Goal: Task Accomplishment & Management: Manage account settings

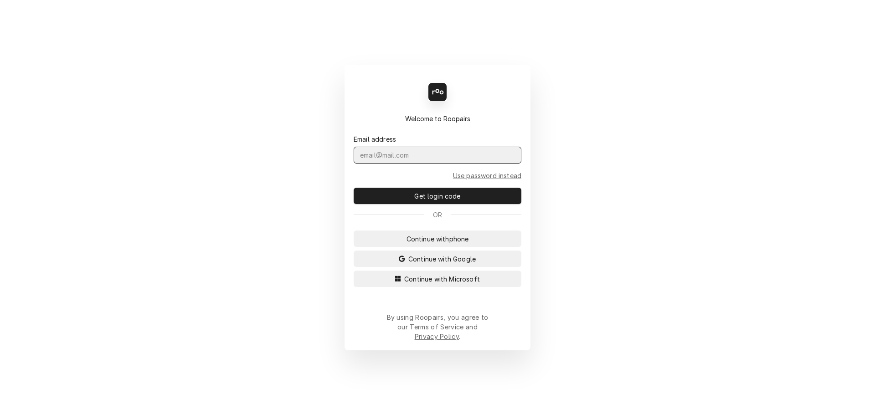
click at [406, 164] on input "Dynamic Content Wrapper" at bounding box center [438, 155] width 168 height 17
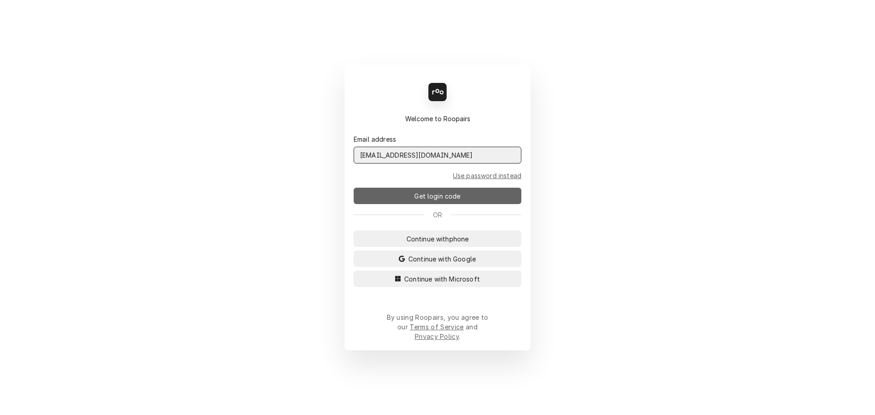
type input "admin@maincomm.com"
click at [441, 201] on span "Get login code" at bounding box center [437, 196] width 50 height 10
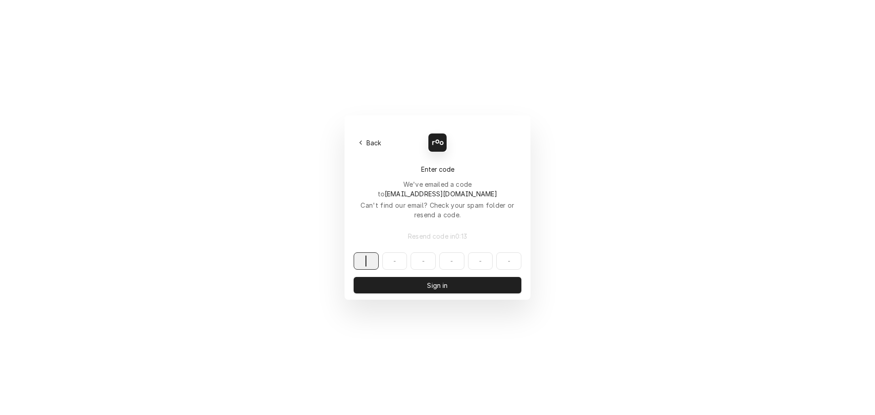
paste input "598403"
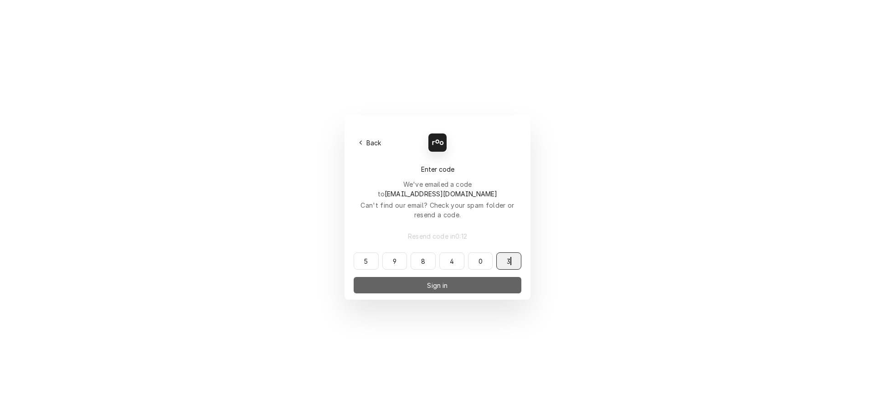
type input "598403"
click at [419, 277] on button "Sign in" at bounding box center [438, 285] width 168 height 16
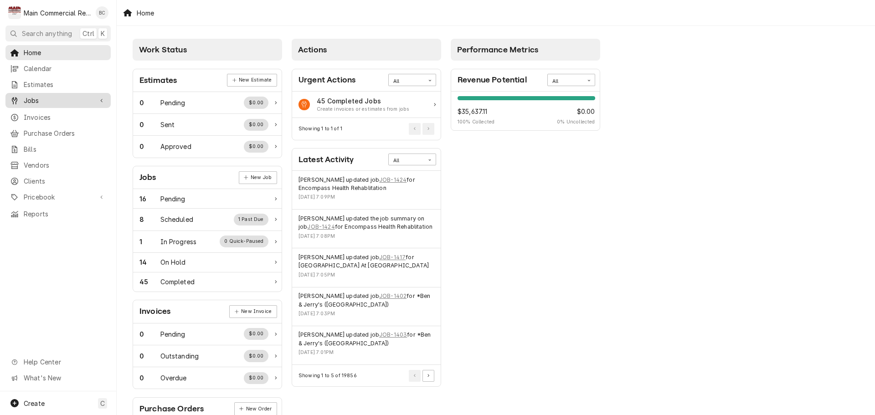
click at [36, 99] on span "Jobs" at bounding box center [58, 101] width 69 height 10
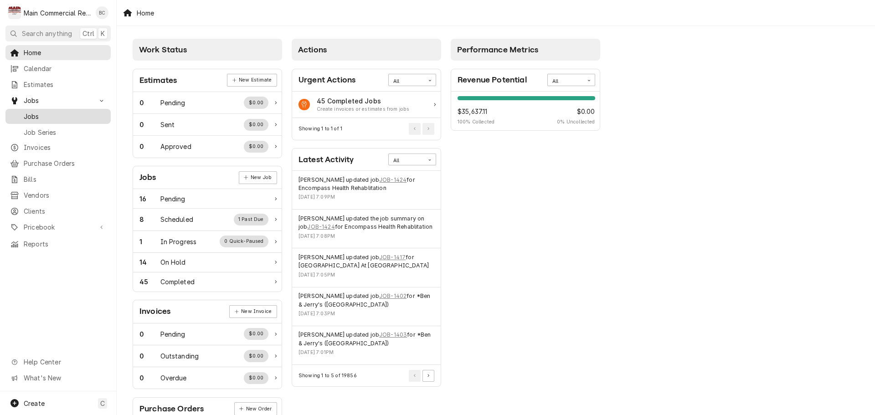
click at [47, 112] on span "Jobs" at bounding box center [65, 117] width 82 height 10
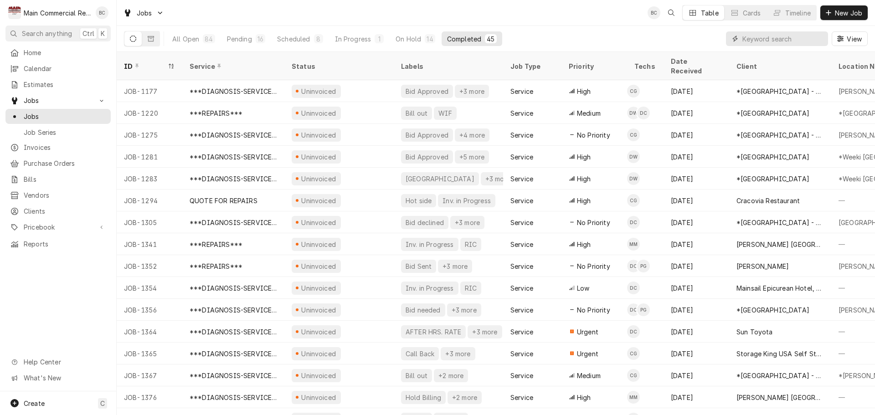
click at [765, 41] on input "Dynamic Content Wrapper" at bounding box center [782, 38] width 81 height 15
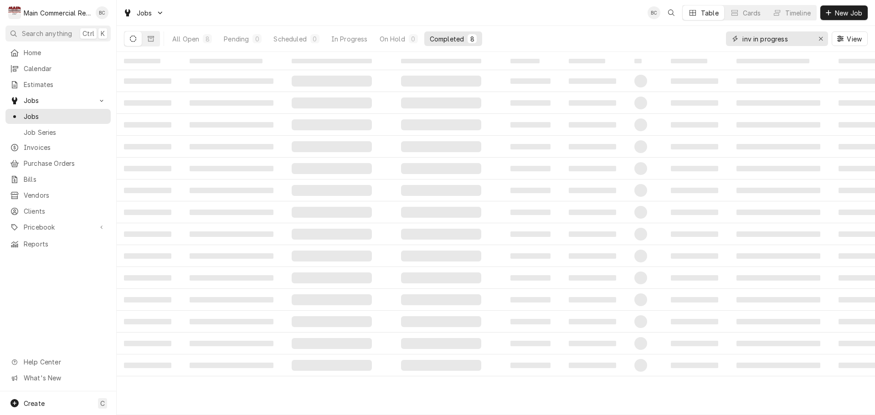
type input "inv in progress"
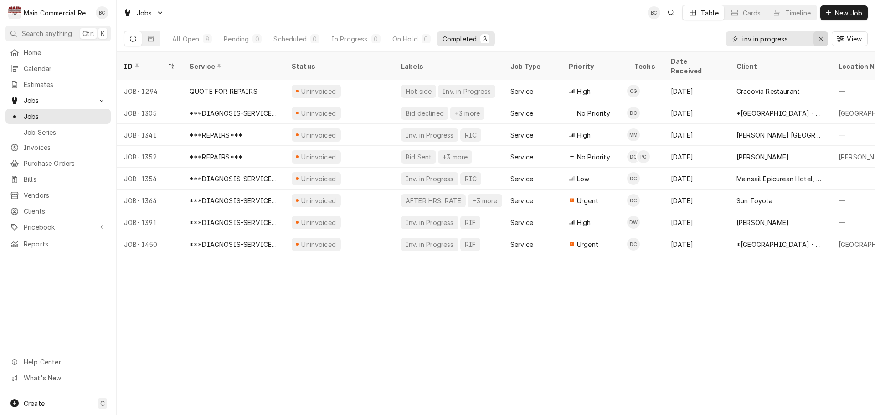
click at [821, 37] on icon "Erase input" at bounding box center [820, 39] width 5 height 6
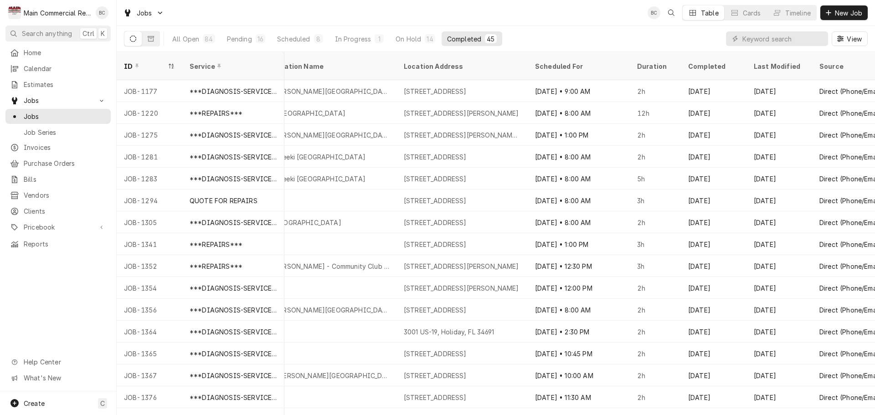
scroll to position [0, 600]
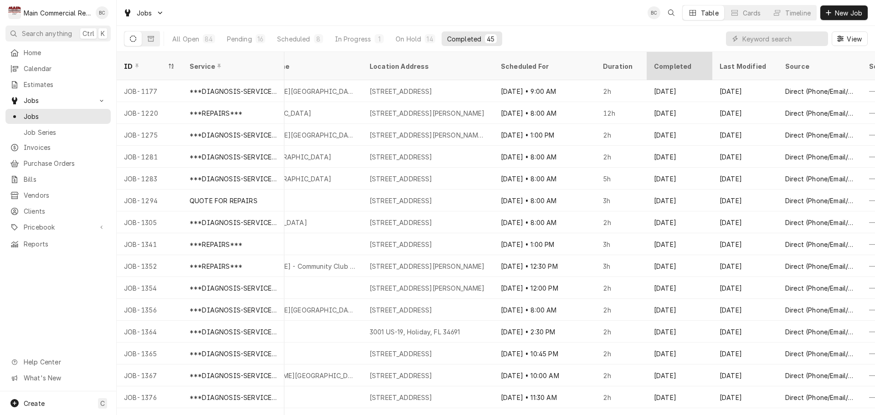
click at [691, 62] on div "Completed" at bounding box center [678, 67] width 49 height 10
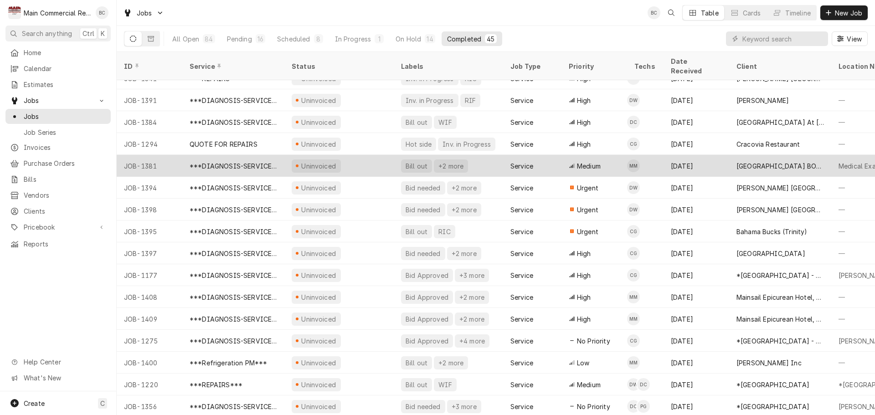
scroll to position [31, 0]
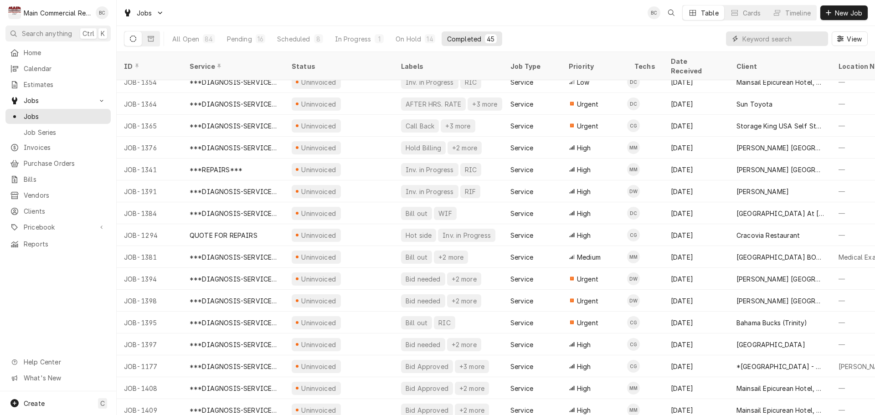
click at [755, 37] on input "Dynamic Content Wrapper" at bounding box center [782, 38] width 81 height 15
type input "bill out"
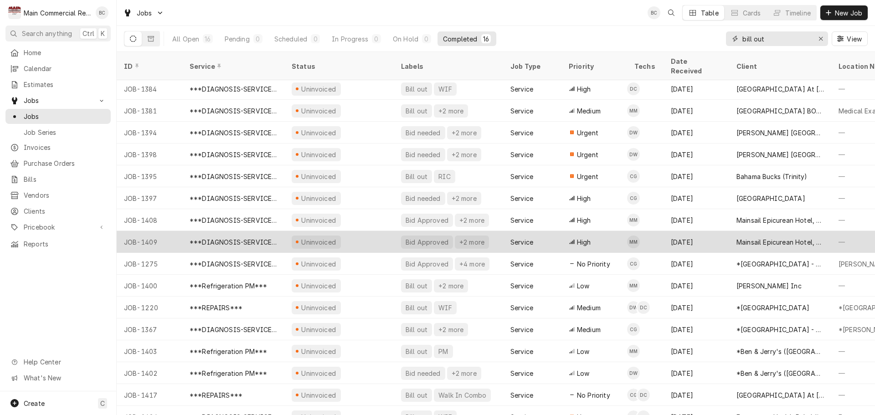
scroll to position [0, 0]
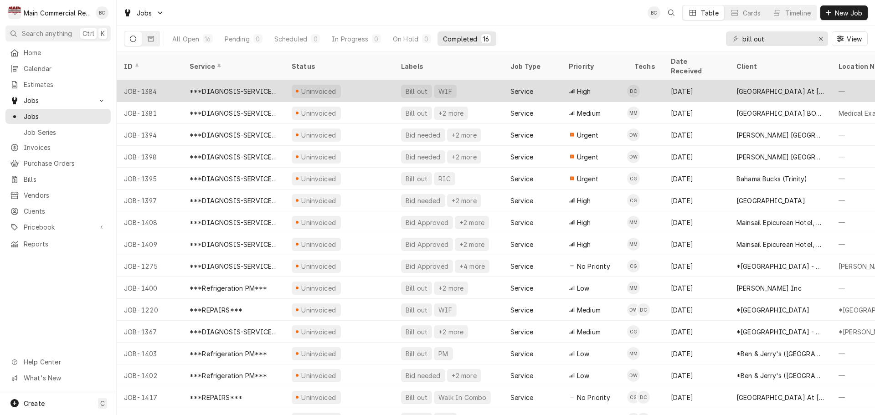
click at [413, 87] on div "Bill out" at bounding box center [417, 92] width 24 height 10
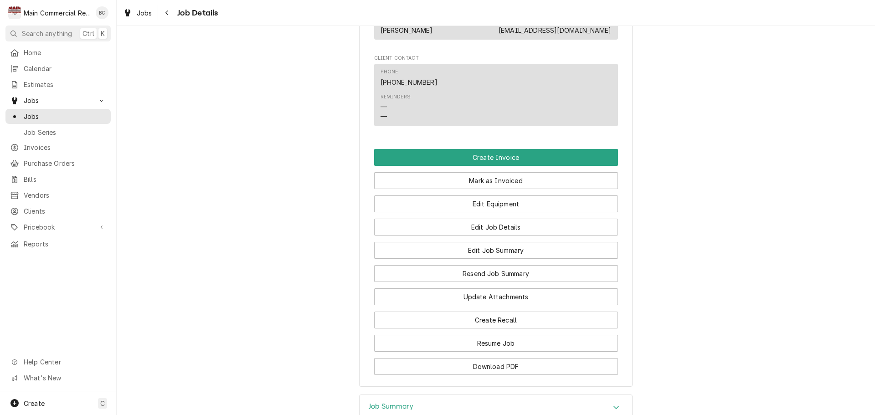
scroll to position [883, 0]
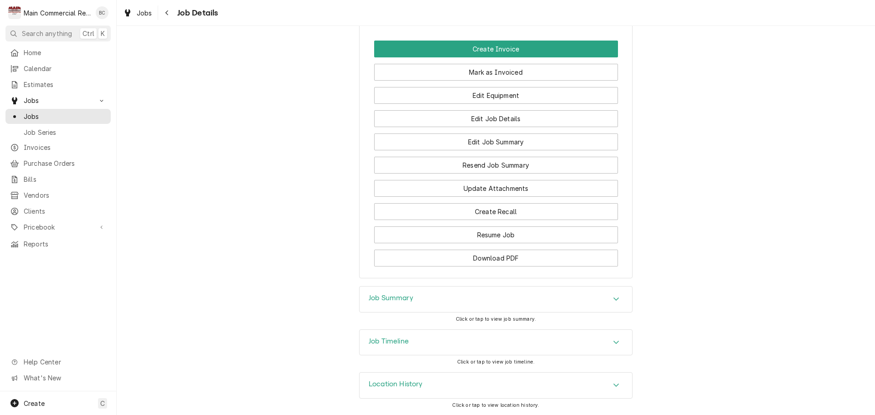
click at [377, 298] on h3 "Job Summary" at bounding box center [391, 298] width 45 height 9
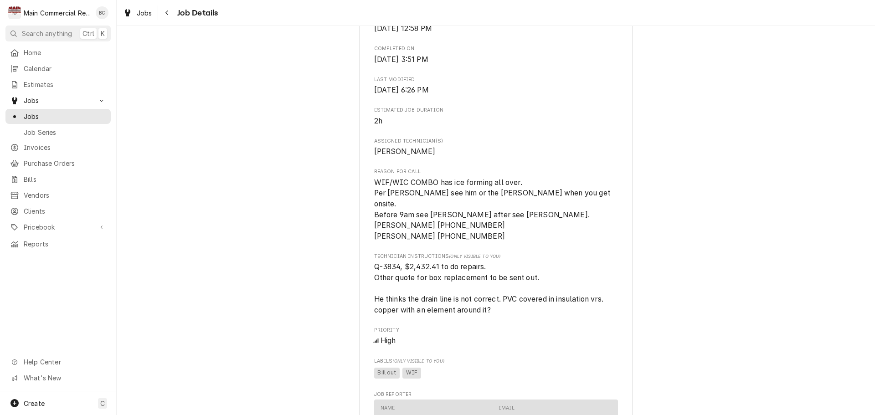
scroll to position [427, 0]
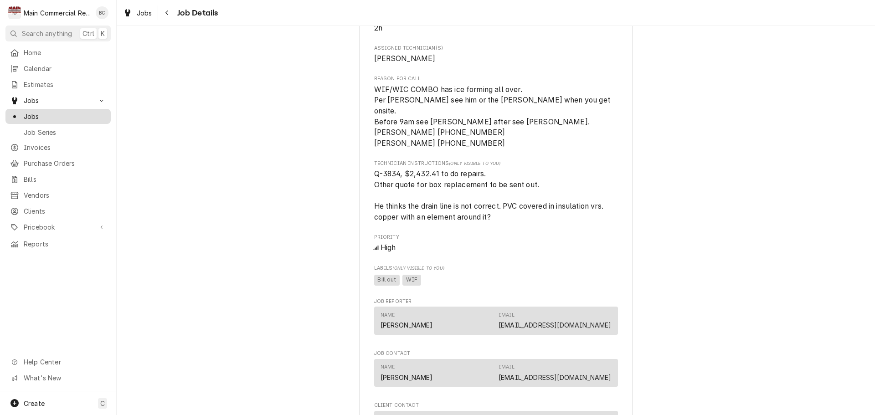
click at [35, 115] on span "Jobs" at bounding box center [65, 117] width 82 height 10
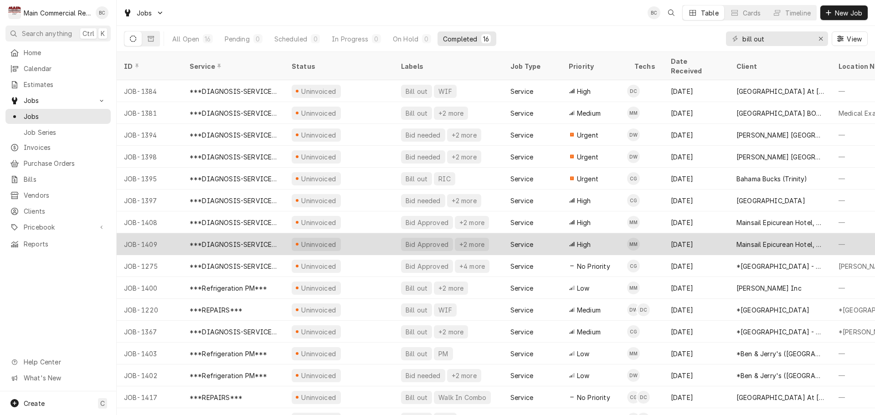
scroll to position [11, 0]
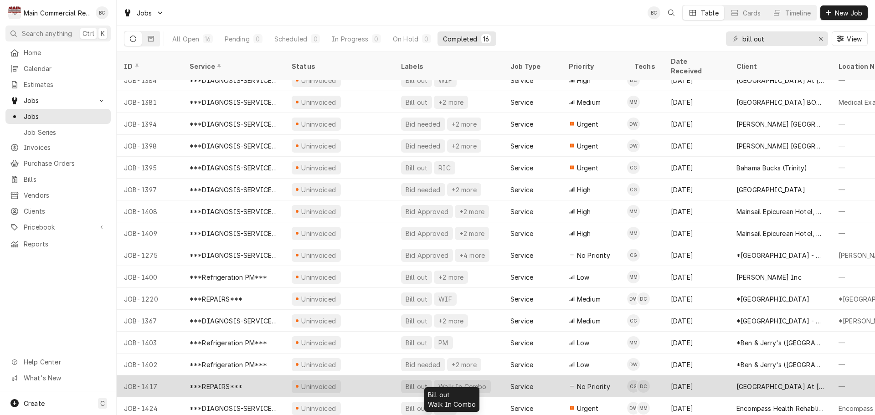
click at [443, 382] on div "Walk In Combo" at bounding box center [462, 387] width 50 height 10
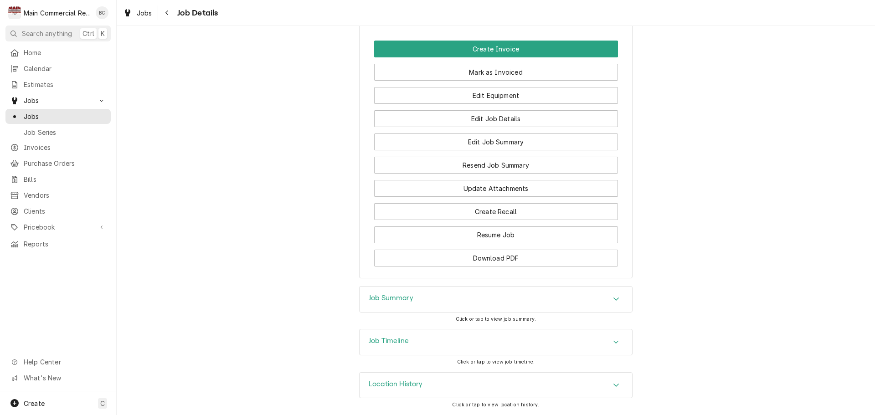
scroll to position [965, 0]
click at [407, 300] on h3 "Job Summary" at bounding box center [391, 298] width 45 height 9
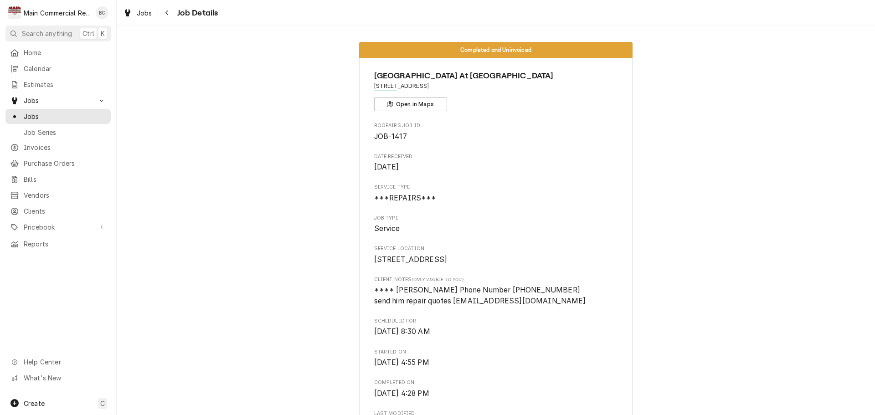
scroll to position [0, 0]
click at [52, 114] on span "Jobs" at bounding box center [65, 117] width 82 height 10
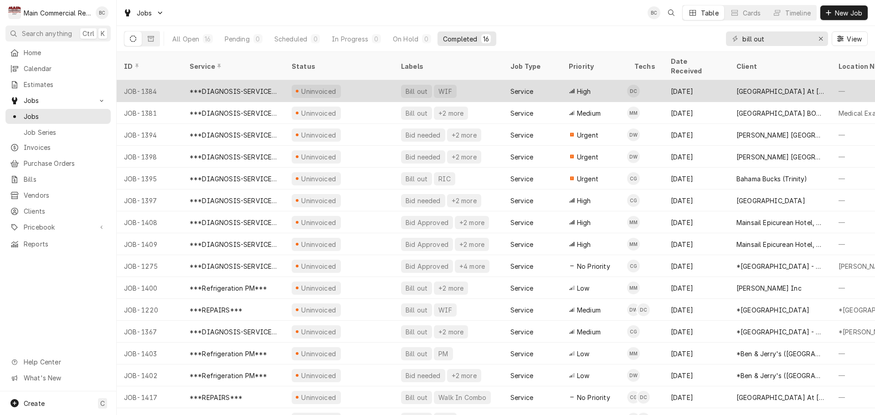
click at [422, 85] on div "Bill out" at bounding box center [416, 91] width 31 height 13
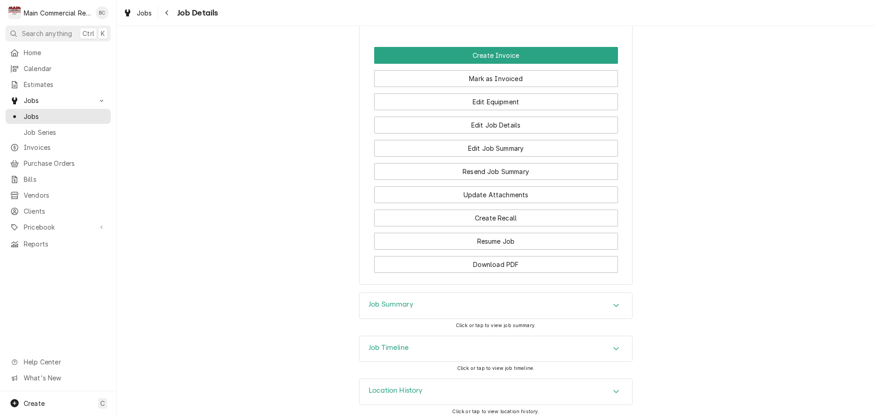
scroll to position [883, 0]
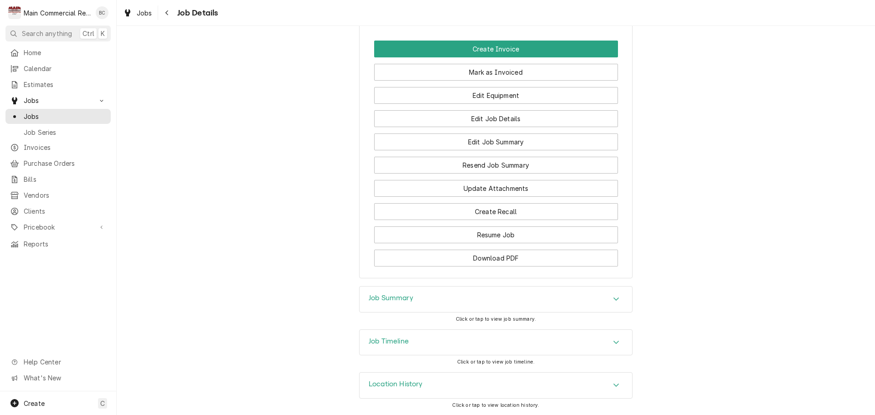
click at [380, 294] on h3 "Job Summary" at bounding box center [391, 298] width 45 height 9
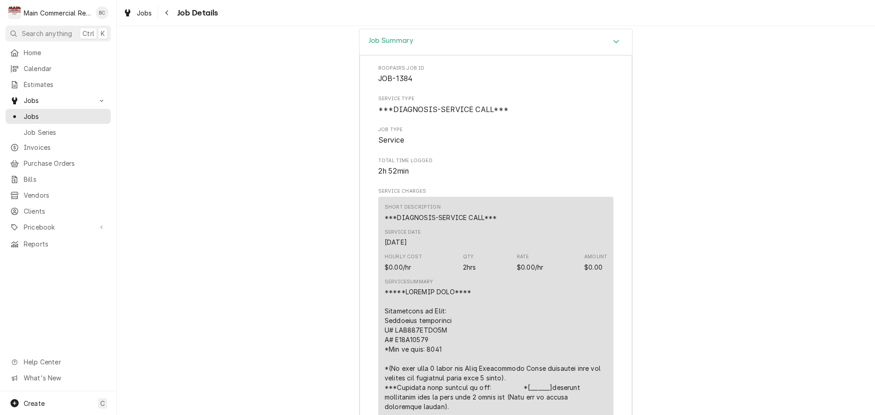
scroll to position [1156, 0]
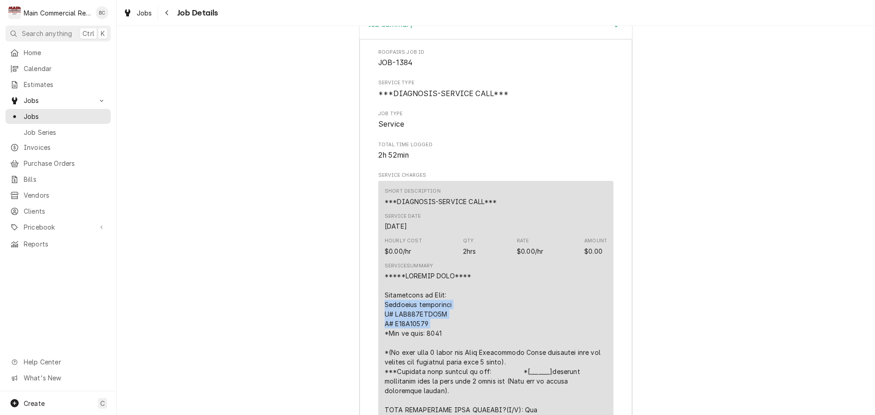
drag, startPoint x: 382, startPoint y: 305, endPoint x: 431, endPoint y: 322, distance: 52.2
copy div "Heatcraft evaporator M# LET120BWMC6K S# T20F23737"
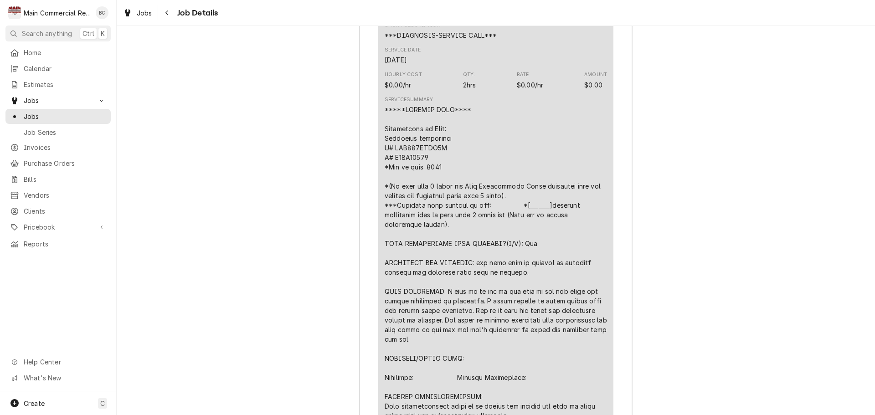
scroll to position [1339, 0]
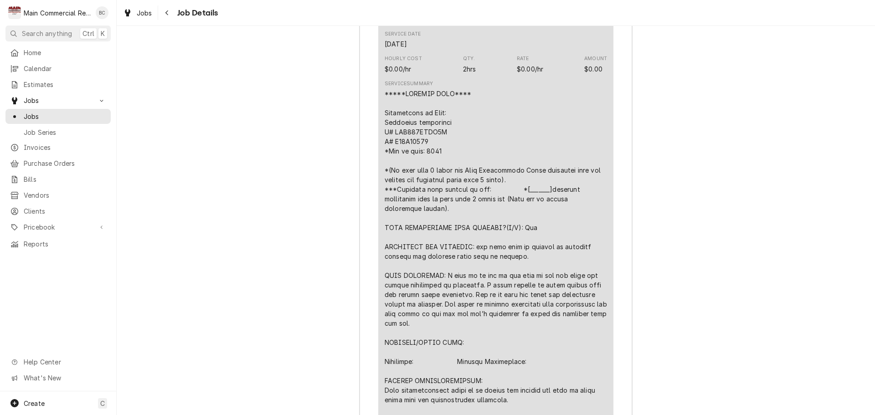
click at [385, 372] on div "Line Item" at bounding box center [496, 361] width 222 height 545
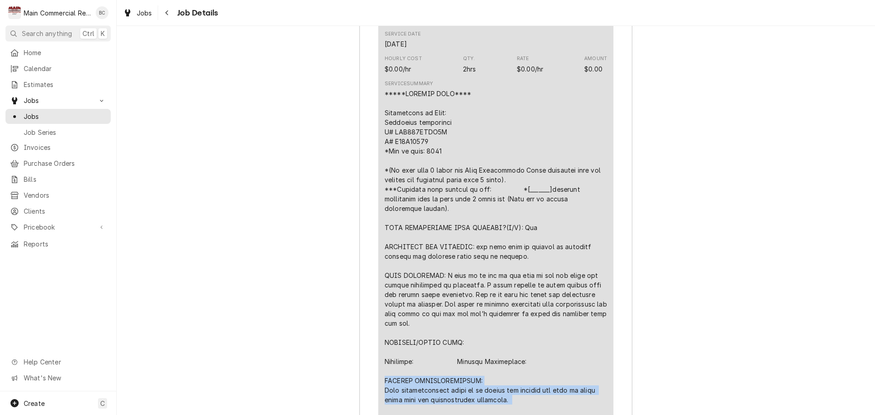
drag, startPoint x: 382, startPoint y: 369, endPoint x: 518, endPoint y: 397, distance: 138.6
click at [518, 397] on div "Line Item" at bounding box center [496, 361] width 222 height 545
copy div "FURTHER RECOMMENDATIONS: Best recommendation would be to remove and replace the…"
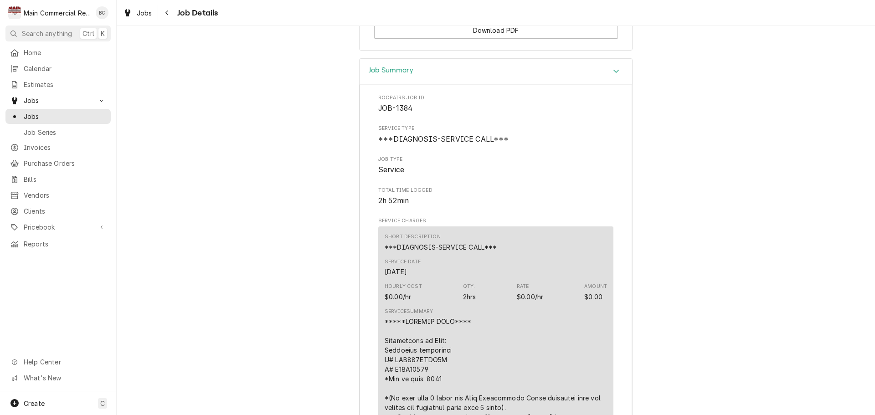
scroll to position [883, 0]
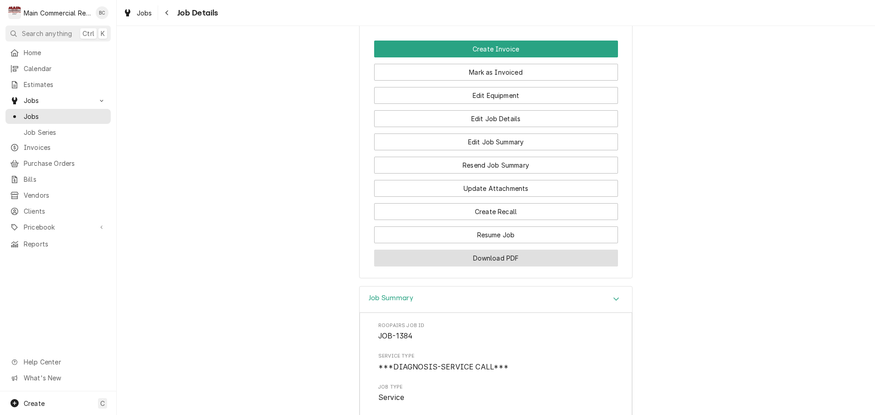
click at [479, 259] on button "Download PDF" at bounding box center [496, 258] width 244 height 17
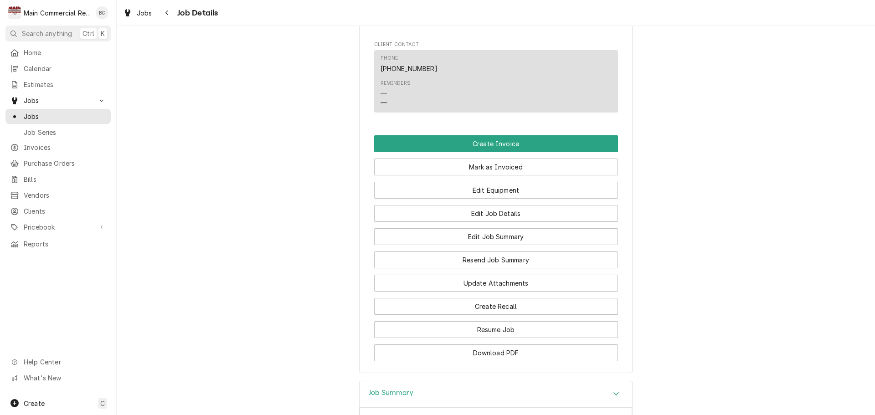
scroll to position [789, 0]
click at [494, 214] on button "Edit Job Details" at bounding box center [496, 213] width 244 height 17
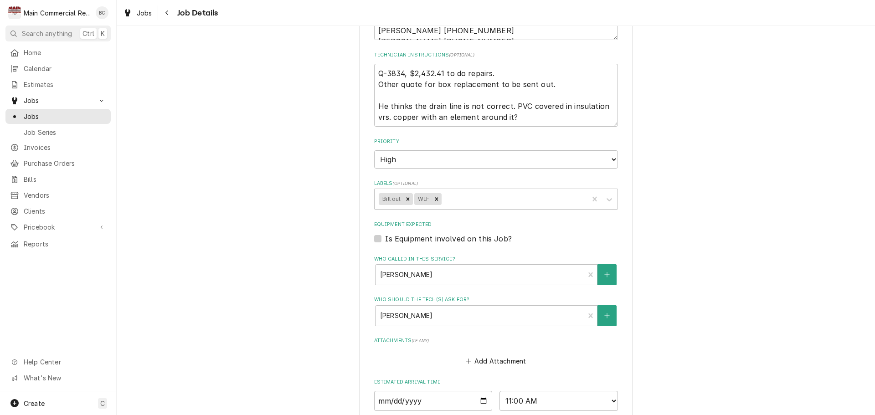
scroll to position [257, 0]
click at [406, 199] on icon "Remove Bill out" at bounding box center [407, 199] width 3 height 3
type textarea "x"
click at [409, 202] on div "Labels" at bounding box center [495, 199] width 176 height 16
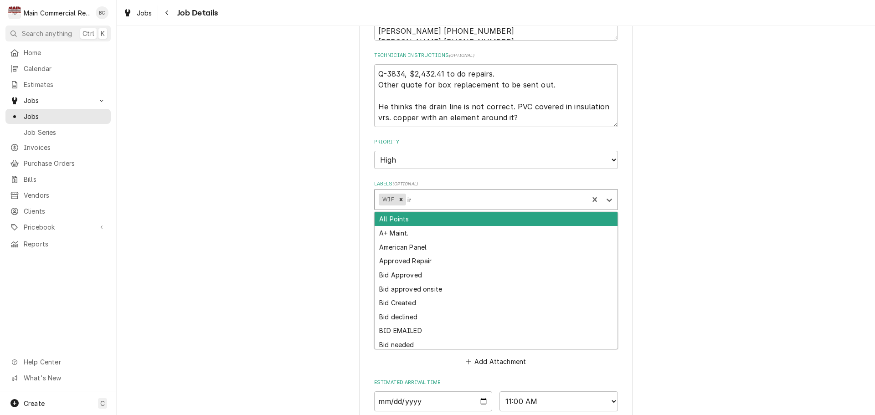
type input "inv"
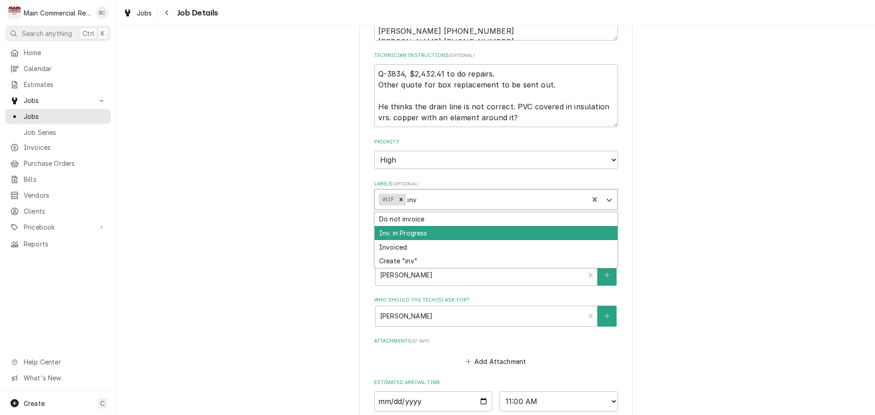
click at [412, 232] on div "Inv. in Progress" at bounding box center [496, 233] width 243 height 14
type textarea "x"
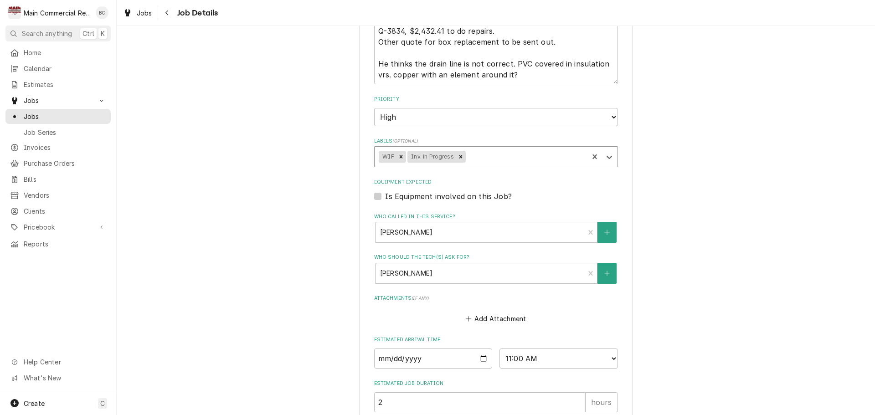
scroll to position [393, 0]
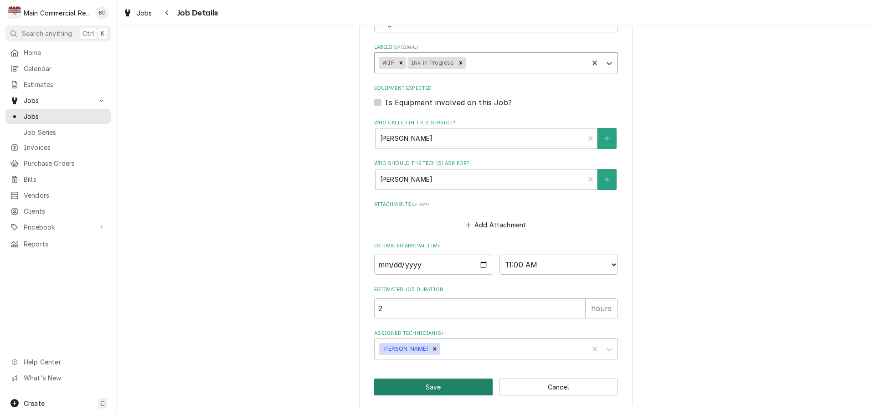
click at [412, 390] on button "Save" at bounding box center [433, 387] width 119 height 17
type textarea "x"
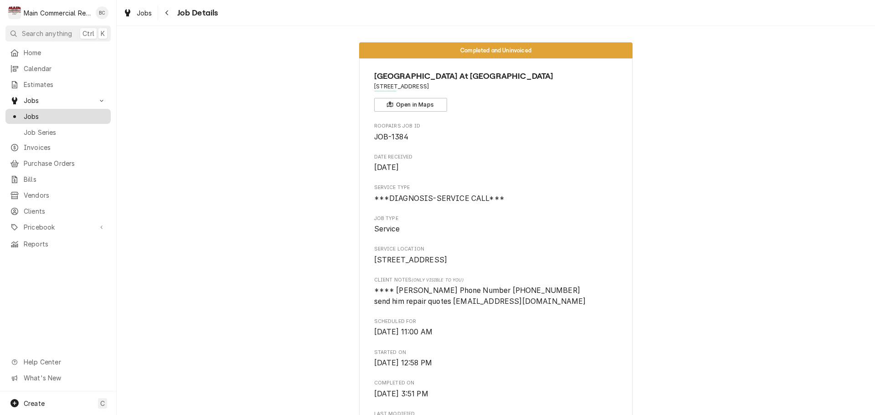
click at [46, 115] on span "Jobs" at bounding box center [65, 117] width 82 height 10
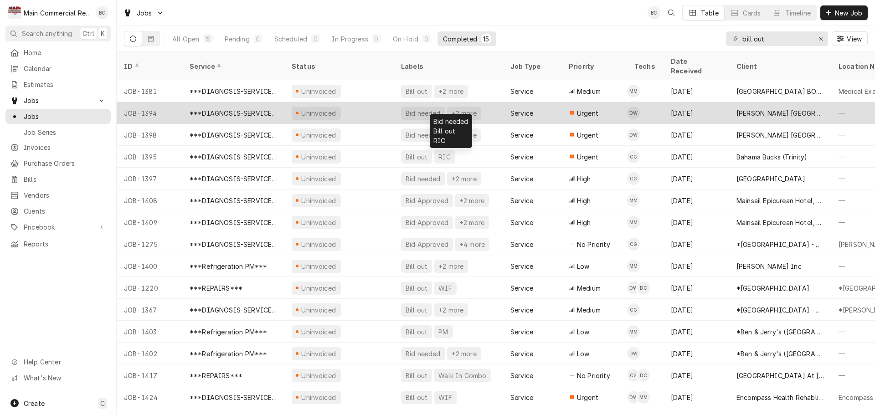
click at [427, 108] on div "Bid needed" at bounding box center [423, 113] width 37 height 10
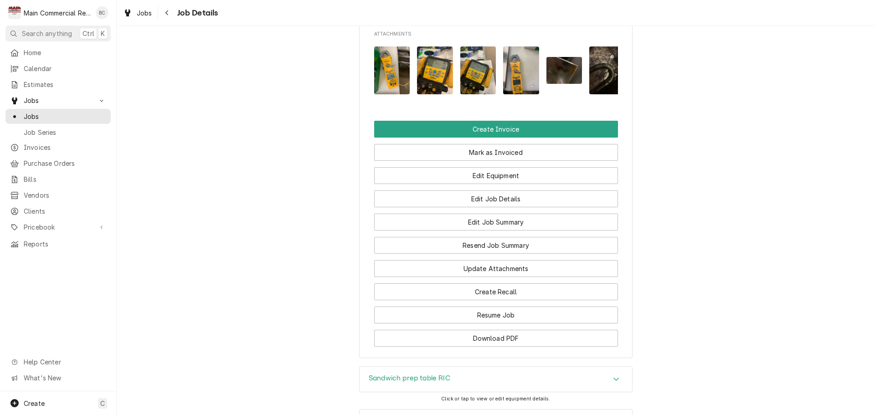
scroll to position [909, 0]
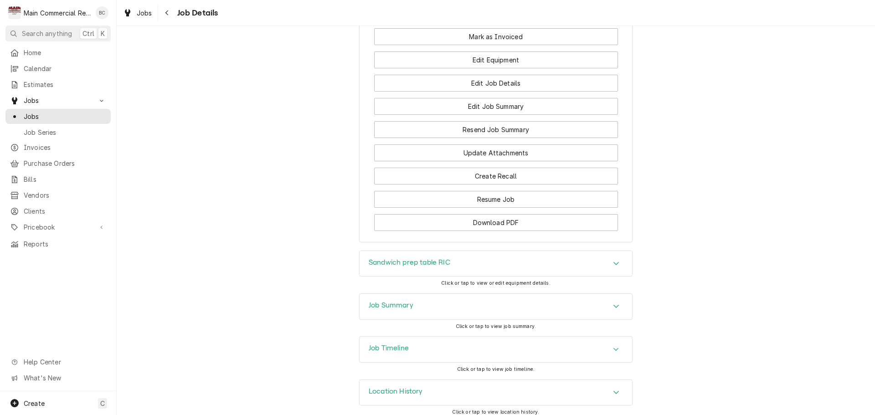
click at [381, 301] on h3 "Job Summary" at bounding box center [391, 305] width 45 height 9
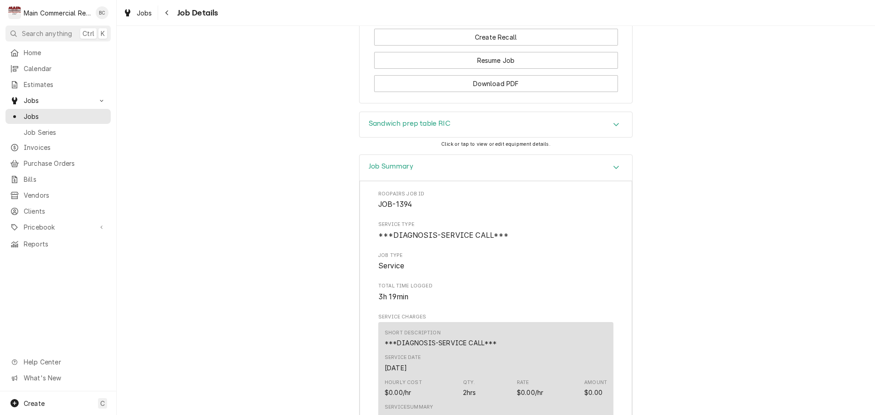
scroll to position [866, 0]
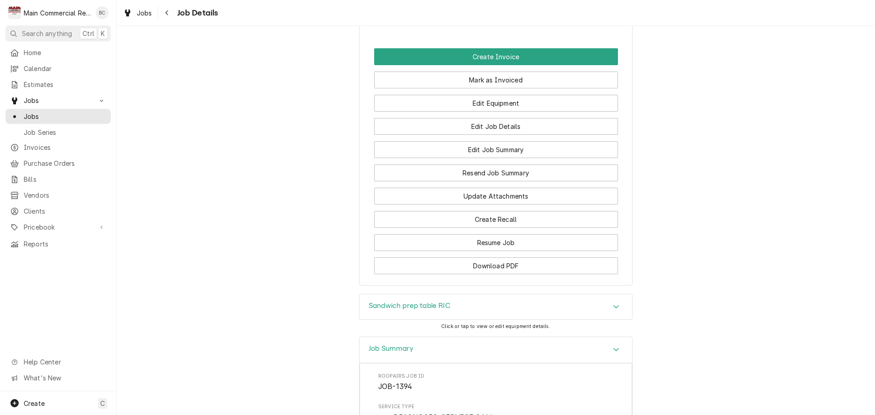
click at [416, 302] on h3 "Sandwich prep table RIC" at bounding box center [410, 306] width 82 height 9
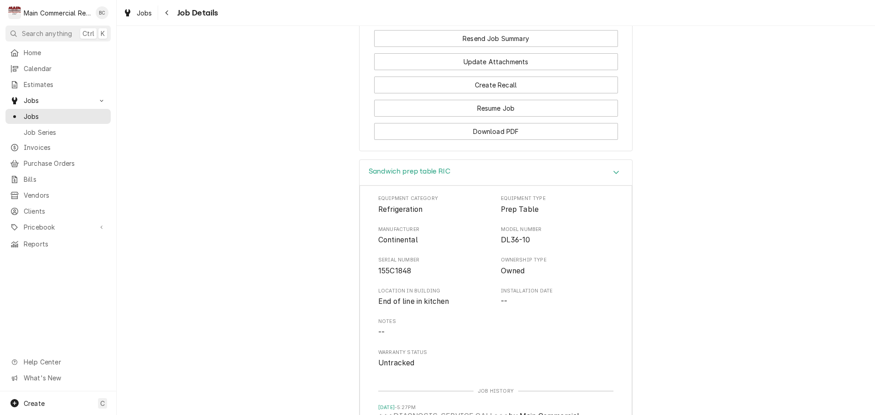
scroll to position [1002, 0]
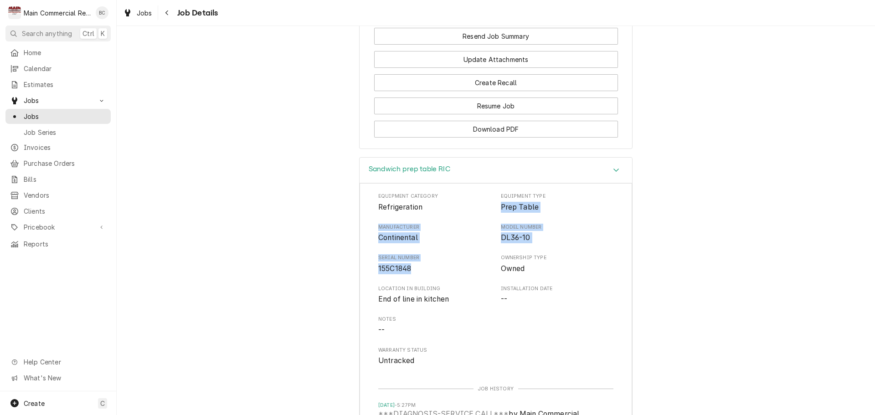
drag, startPoint x: 498, startPoint y: 199, endPoint x: 409, endPoint y: 264, distance: 110.5
click at [409, 264] on div "Equipment Category Refrigeration Equipment Type Prep Table Manufacturer Contine…" at bounding box center [495, 280] width 235 height 174
copy div "Prep Table Manufacturer Continental Model Number DL36-10 Serial Number 155C1848"
click at [275, 307] on div "Sandwich prep table RIC Equipment Category Refrigeration Equipment Type Prep Ta…" at bounding box center [496, 320] width 758 height 327
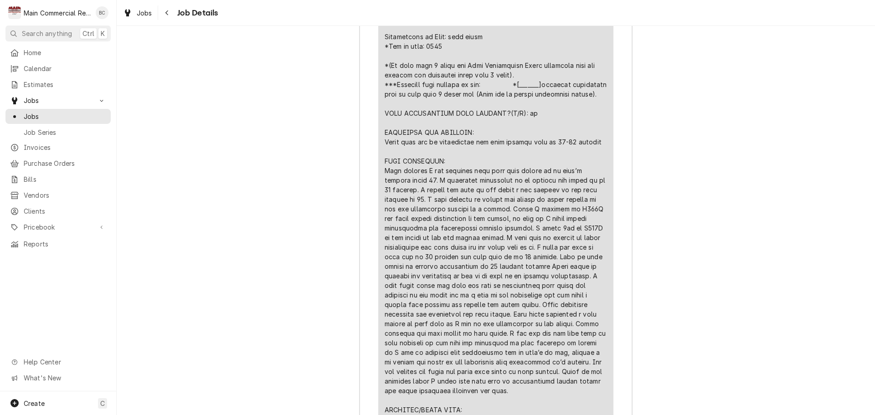
scroll to position [1822, 0]
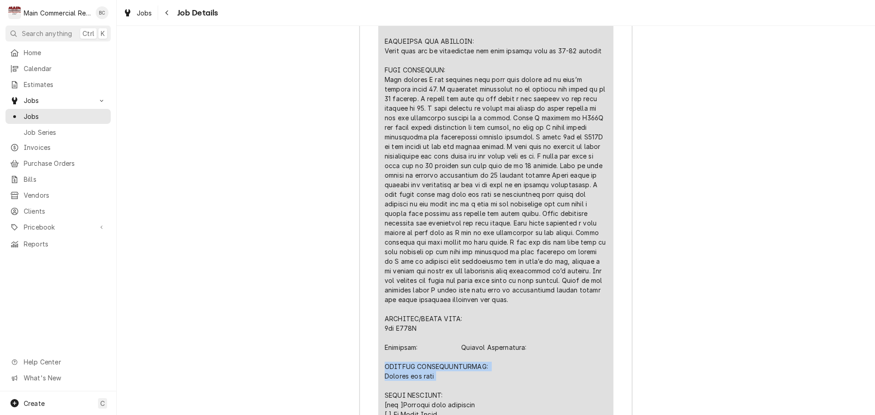
drag, startPoint x: 380, startPoint y: 369, endPoint x: 438, endPoint y: 382, distance: 59.3
click at [438, 382] on div "Short Description ***DIAGNOSIS-SERVICE CALL*** Service Date Sep 12, 2025 Hourly…" at bounding box center [495, 210] width 235 height 758
copy div "FURTHER RECOMMENDATIONS: Replace the unit"
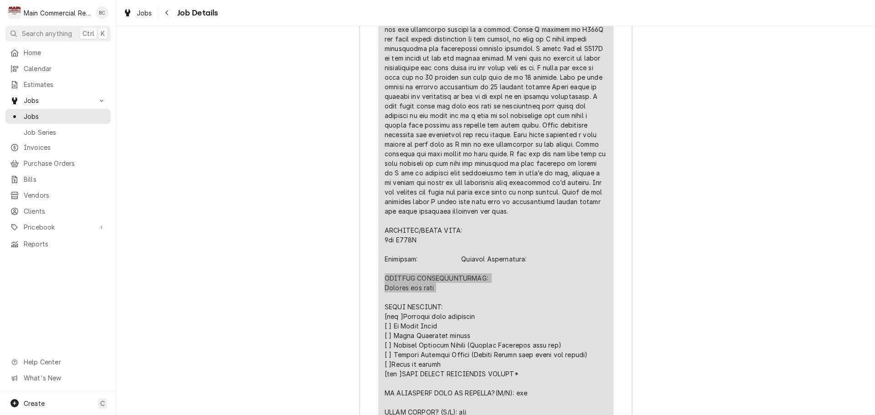
scroll to position [1914, 0]
click at [318, 299] on div "Job Summary Roopairs Job ID JOB-1394 Service Type ***DIAGNOSIS-SERVICE CALL*** …" at bounding box center [496, 314] width 758 height 1482
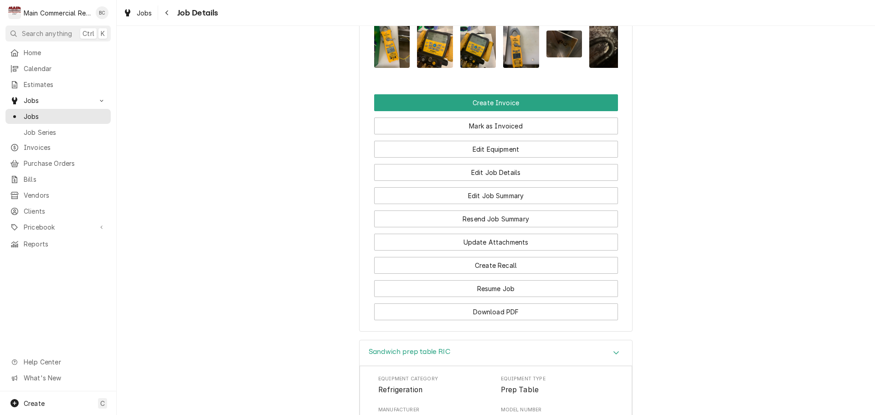
scroll to position [820, 0]
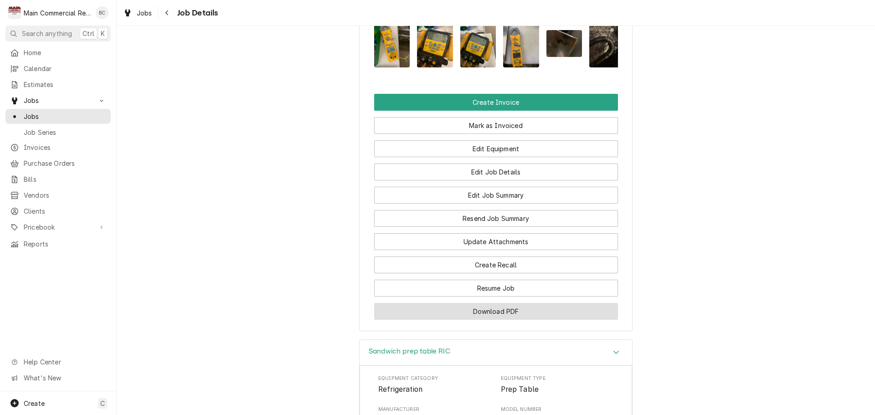
click at [494, 307] on button "Download PDF" at bounding box center [496, 311] width 244 height 17
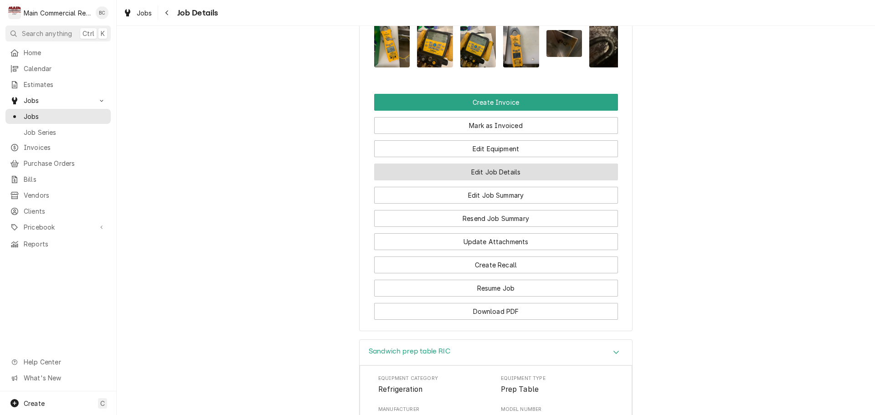
click at [480, 165] on button "Edit Job Details" at bounding box center [496, 172] width 244 height 17
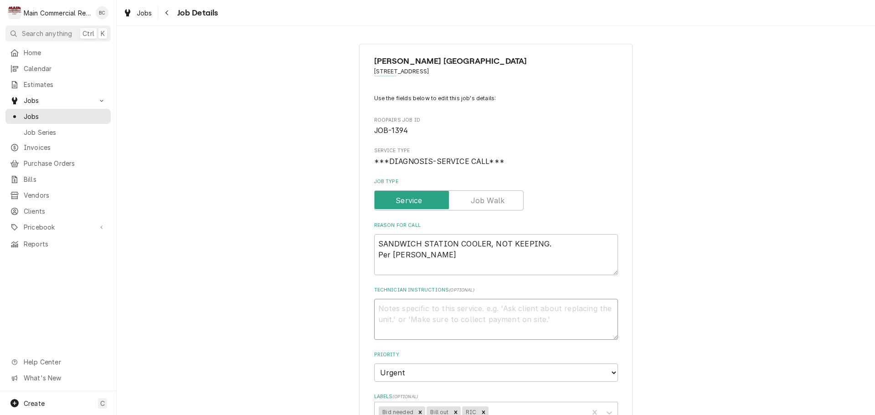
click at [405, 320] on textarea "Technician Instructions ( optional )" at bounding box center [496, 319] width 244 height 41
type textarea "x"
type textarea "I"
type textarea "x"
type textarea "IN"
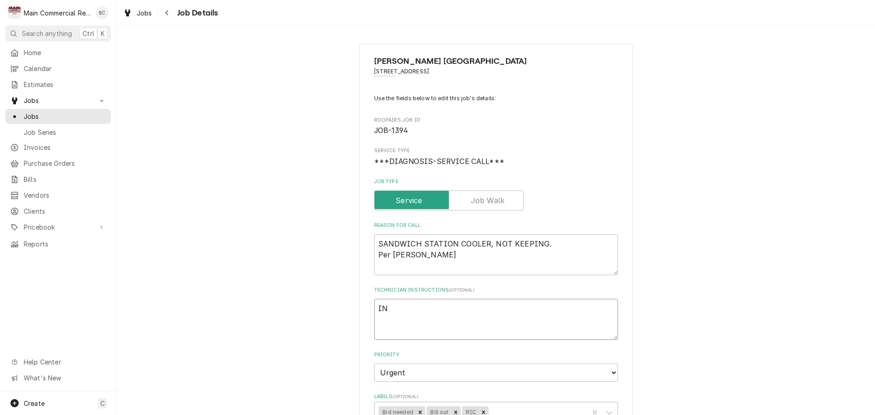
type textarea "x"
type textarea "INV"
type textarea "x"
type textarea "INV#"
type textarea "x"
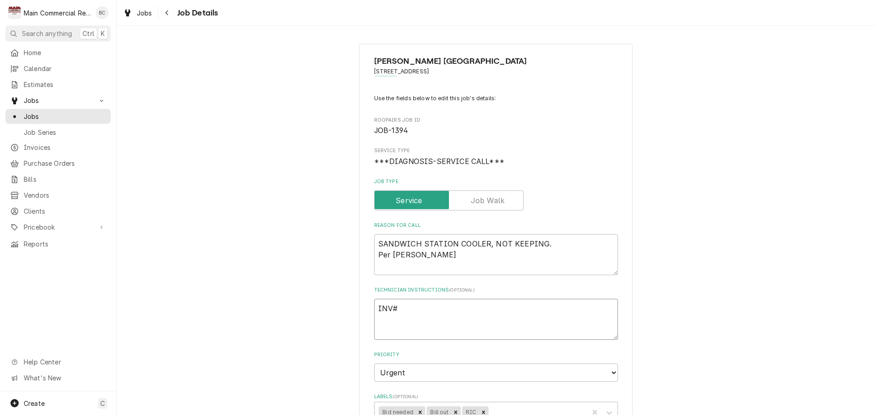
type textarea "INV#1"
type textarea "x"
type textarea "INV#15"
type textarea "x"
type textarea "INV#152"
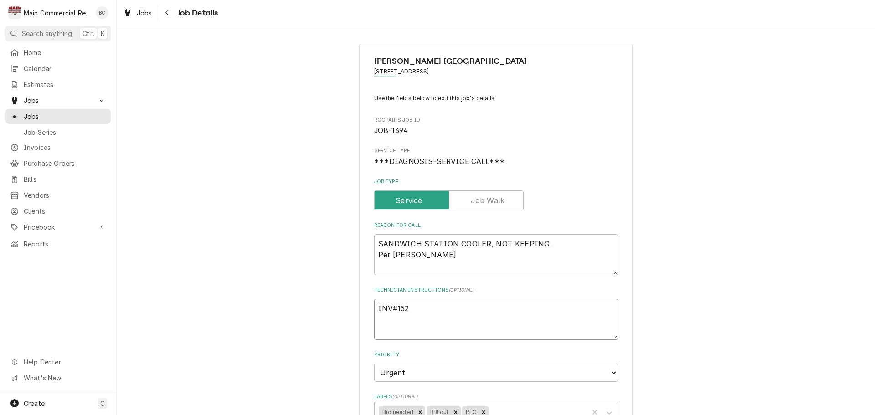
type textarea "x"
type textarea "INV#1522"
type textarea "x"
type textarea "INV#15228"
type textarea "x"
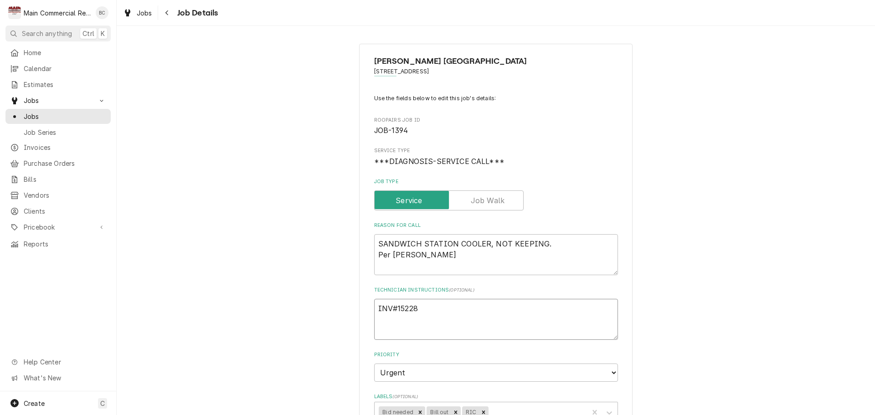
type textarea "INV#152280"
type textarea "x"
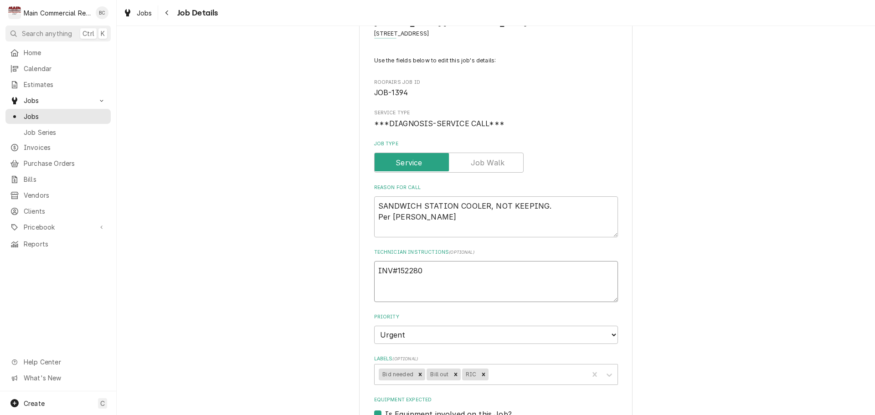
scroll to position [91, 0]
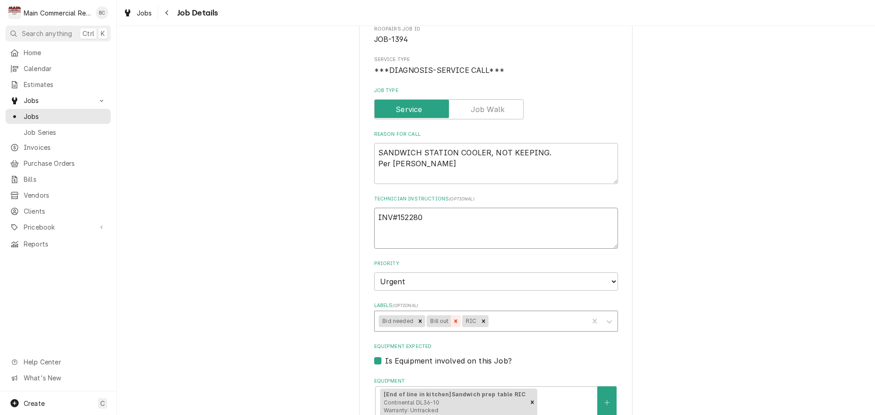
click at [454, 320] on icon "Remove Bill out" at bounding box center [455, 320] width 3 height 3
type textarea "INV#152280"
type textarea "x"
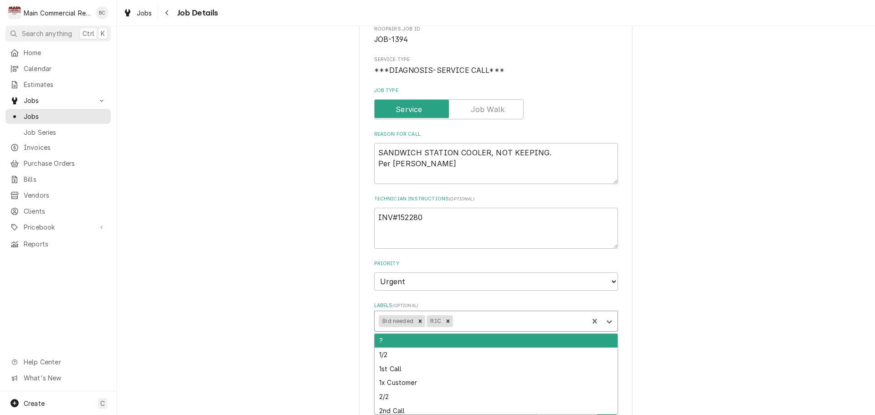
click at [458, 323] on div "Labels" at bounding box center [519, 321] width 129 height 16
type input "Inv"
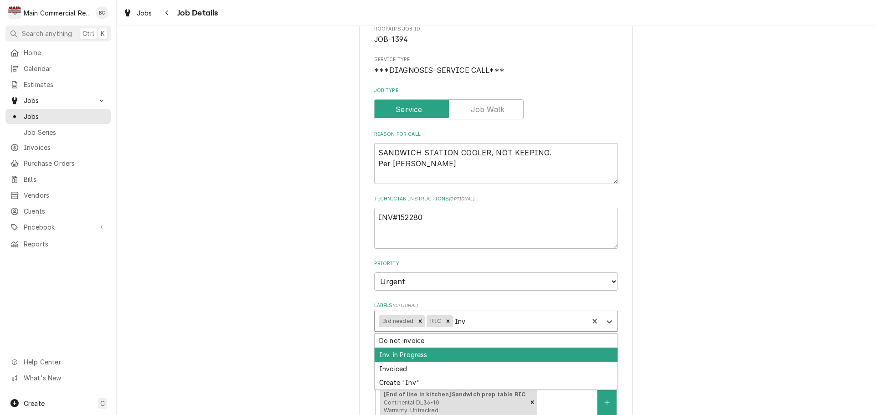
click at [425, 357] on div "Inv. in Progress" at bounding box center [496, 355] width 243 height 14
type textarea "x"
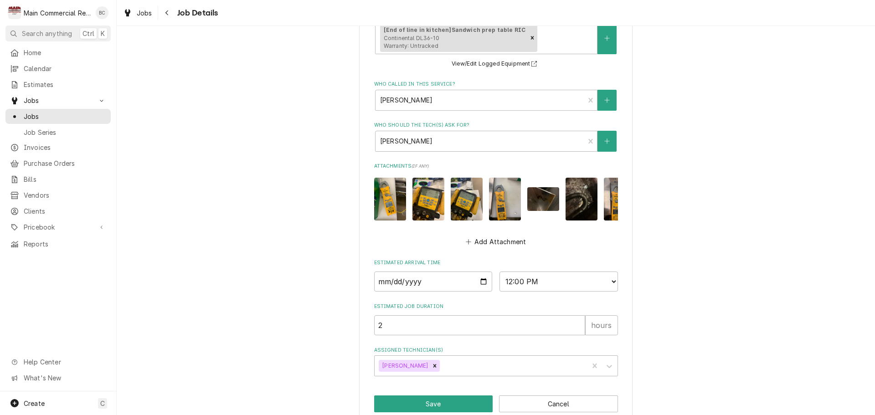
scroll to position [479, 0]
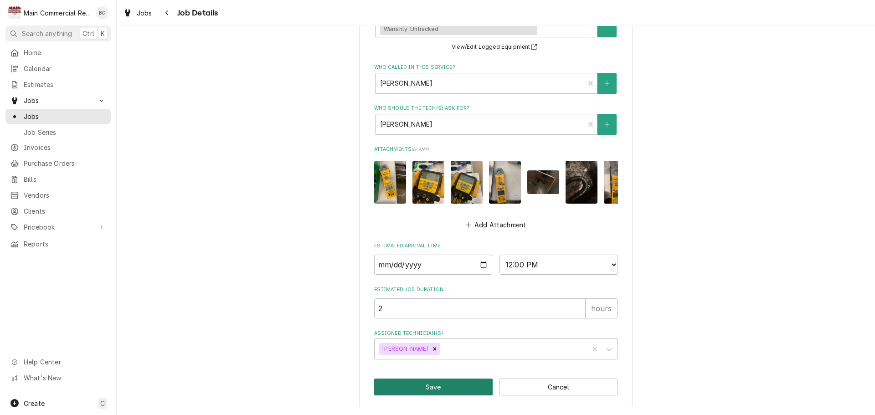
click at [454, 386] on button "Save" at bounding box center [433, 387] width 119 height 17
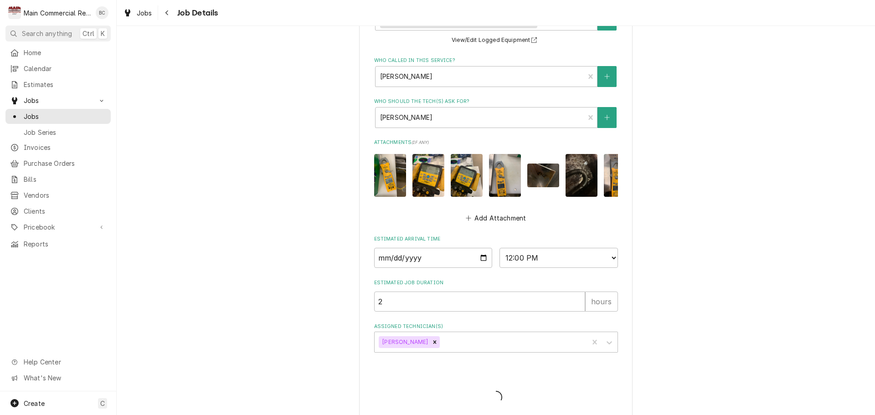
type textarea "x"
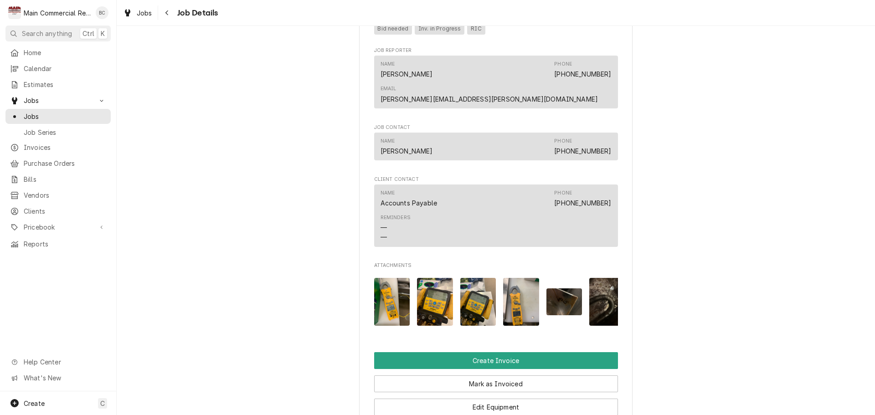
scroll to position [638, 0]
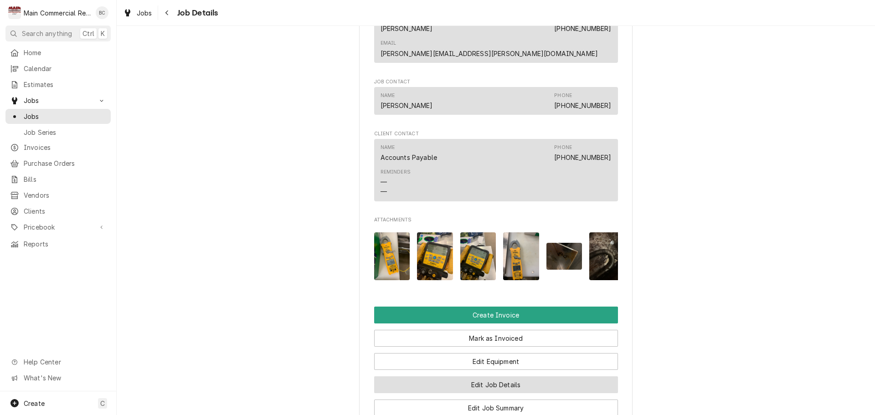
click at [490, 377] on button "Edit Job Details" at bounding box center [496, 384] width 244 height 17
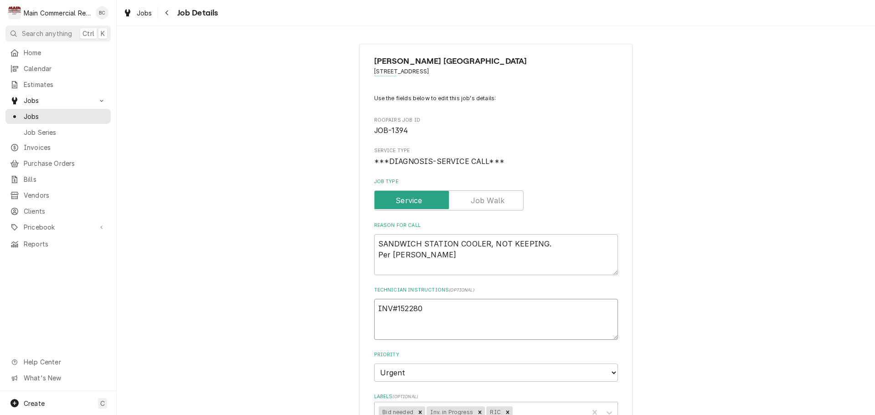
click at [425, 313] on textarea "INV#152280" at bounding box center [496, 319] width 244 height 41
type textarea "x"
type textarea "INV#15228"
type textarea "x"
type textarea "INV#152283"
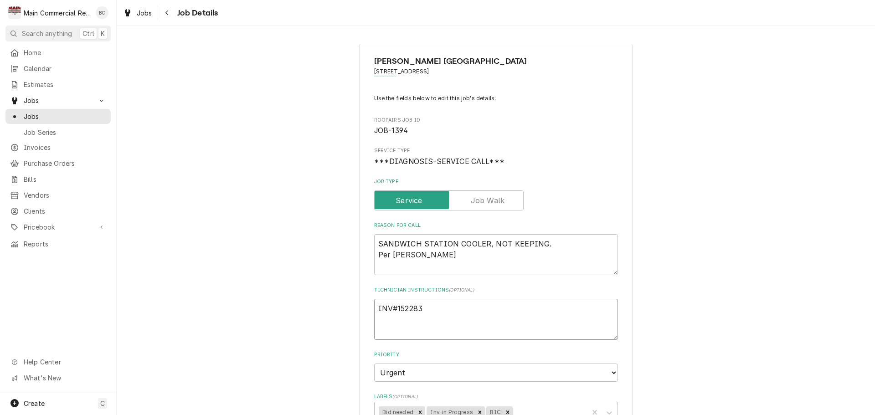
type textarea "x"
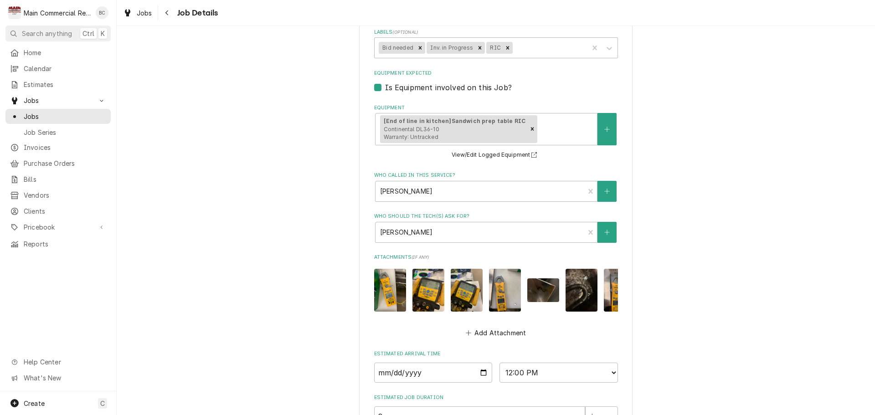
scroll to position [479, 0]
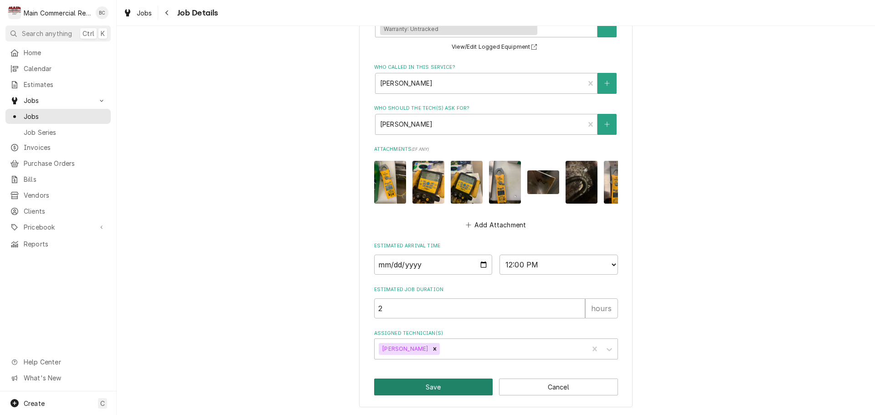
type textarea "INV#152283"
click at [425, 390] on button "Save" at bounding box center [433, 387] width 119 height 17
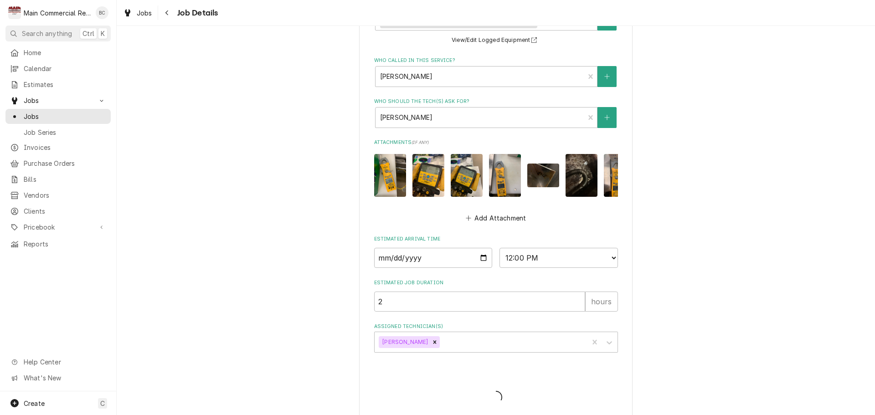
type textarea "x"
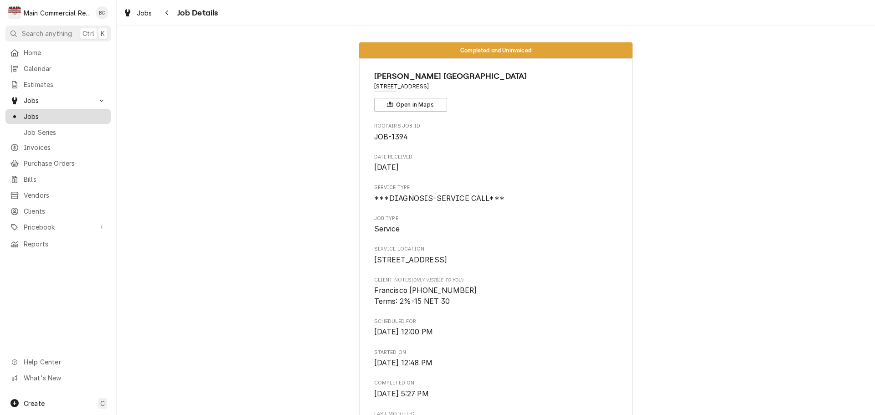
click at [89, 117] on span "Jobs" at bounding box center [65, 117] width 82 height 10
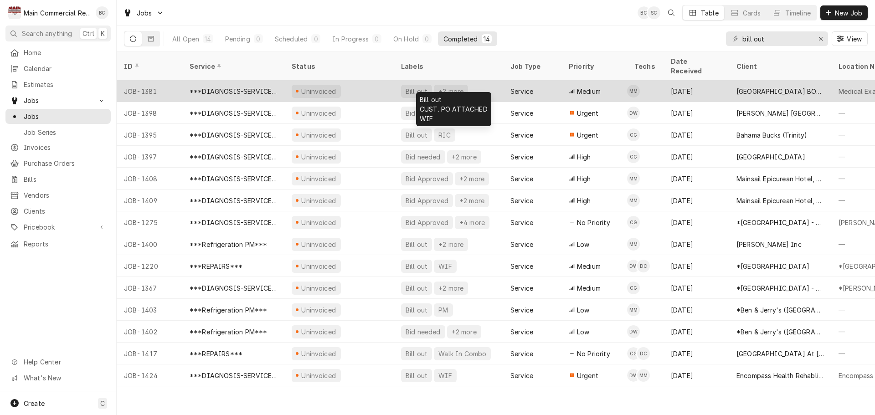
click at [407, 87] on div "Bill out" at bounding box center [417, 92] width 24 height 10
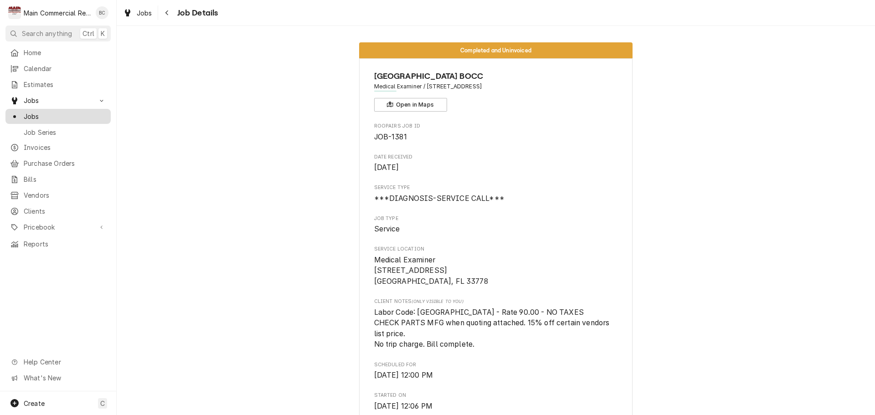
click at [65, 112] on span "Jobs" at bounding box center [65, 117] width 82 height 10
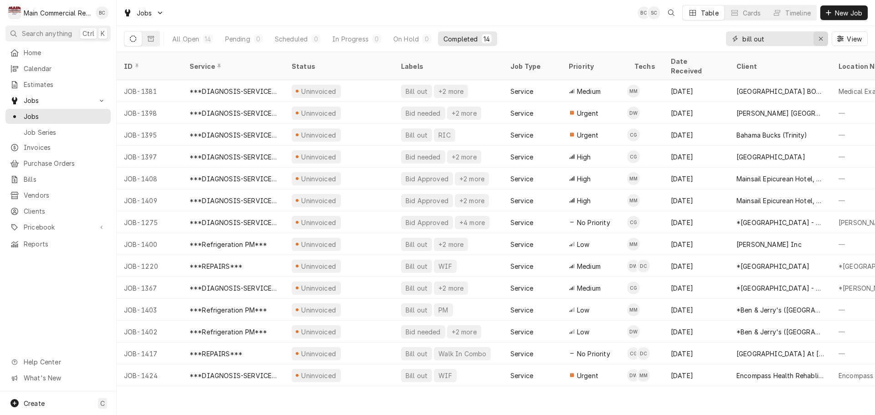
click at [821, 39] on icon "Erase input" at bounding box center [820, 39] width 5 height 6
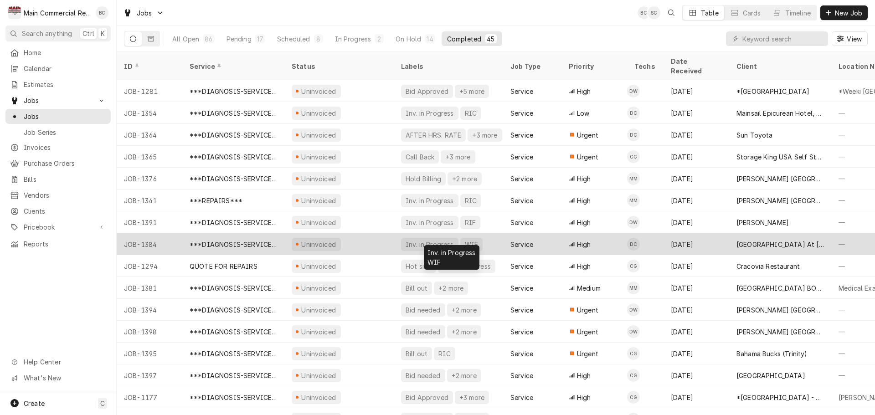
click at [419, 240] on div "Inv. in Progress" at bounding box center [430, 245] width 50 height 10
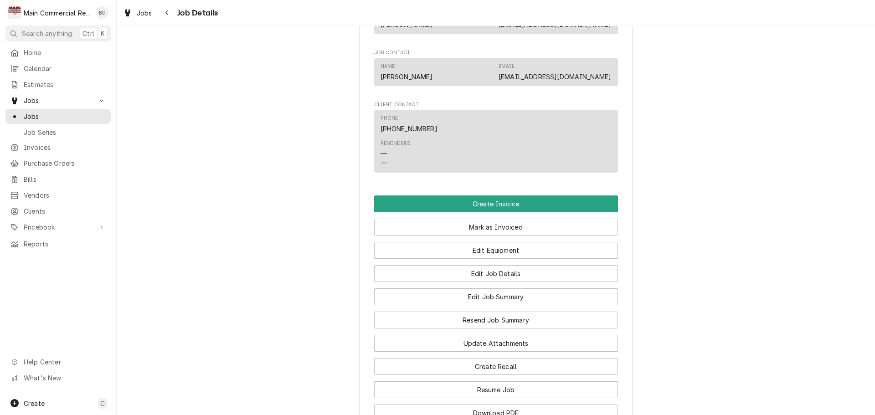
scroll to position [729, 0]
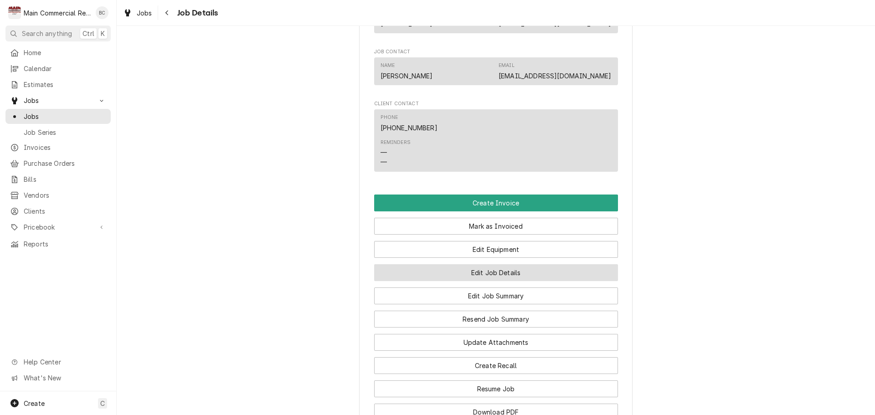
click at [498, 275] on button "Edit Job Details" at bounding box center [496, 272] width 244 height 17
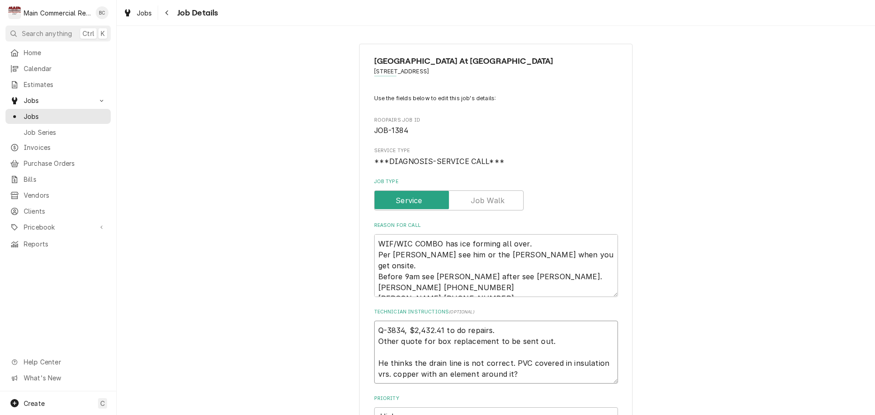
click at [375, 332] on textarea "Q-3834, $2,432.41 to do repairs. Other quote for box replacement to be sent out…" at bounding box center [496, 352] width 244 height 63
type textarea "x"
type textarea "Q-3834, $2,432.41 to do repairs. Other quote for box replacement to be sent out…"
type textarea "x"
type textarea "I Q-3834, $2,432.41 to do repairs. Other quote for box replacement to be sent o…"
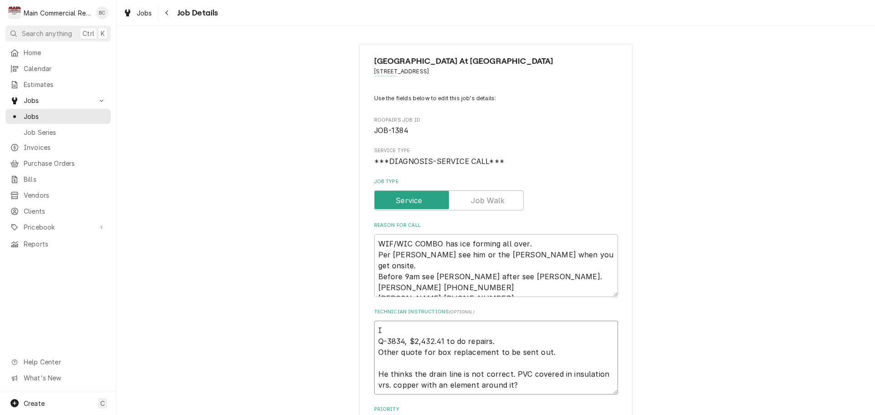
type textarea "x"
type textarea "IN Q-3834, $2,432.41 to do repairs. Other quote for box replacement to be sent …"
type textarea "x"
type textarea "INV Q-3834, $2,432.41 to do repairs. Other quote for box replacement to be sent…"
type textarea "x"
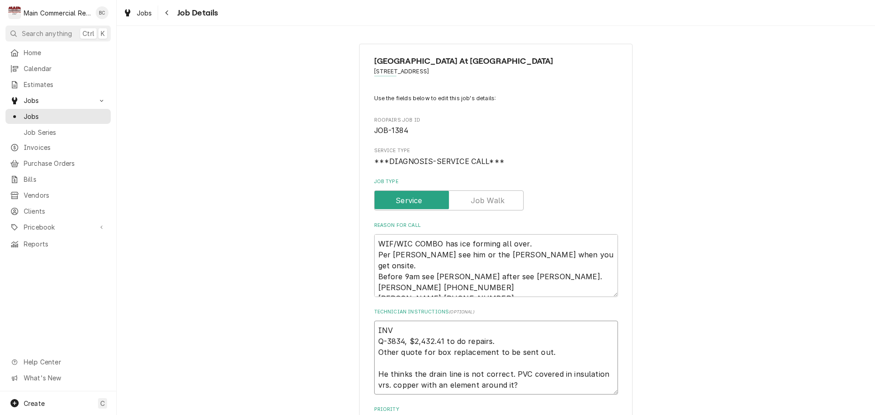
type textarea "INV# Q-3834, $2,432.41 to do repairs. Other quote for box replacement to be sen…"
type textarea "x"
type textarea "INV#1 Q-3834, $2,432.41 to do repairs. Other quote for box replacement to be se…"
type textarea "x"
type textarea "INV#15 Q-3834, $2,432.41 to do repairs. Other quote for box replacement to be s…"
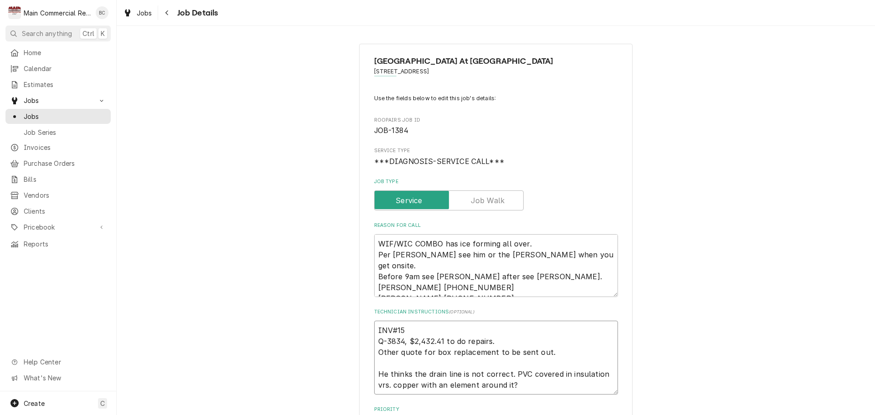
type textarea "x"
type textarea "INV#152 Q-3834, $2,432.41 to do repairs. Other quote for box replacement to be …"
type textarea "x"
type textarea "INV#1522 Q-3834, $2,432.41 to do repairs. Other quote for box replacement to be…"
type textarea "x"
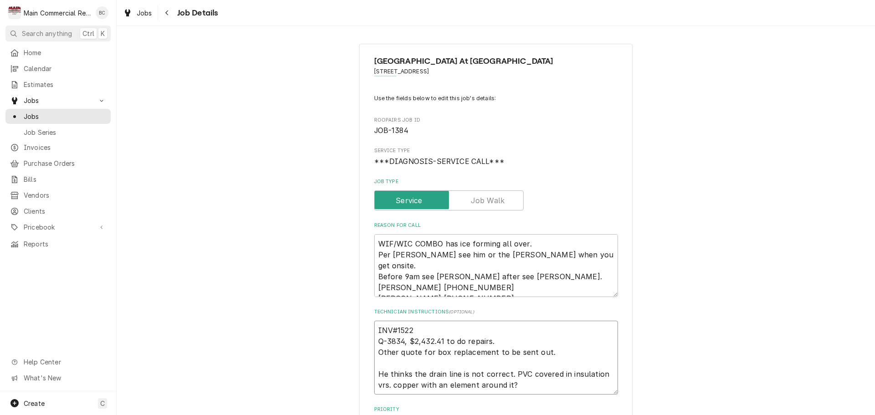
type textarea "INV#15227 Q-3834, $2,432.41 to do repairs. Other quote for box replacement to b…"
type textarea "x"
type textarea "INV#152279 Q-3834, $2,432.41 to do repairs. Other quote for box replacement to …"
type textarea "x"
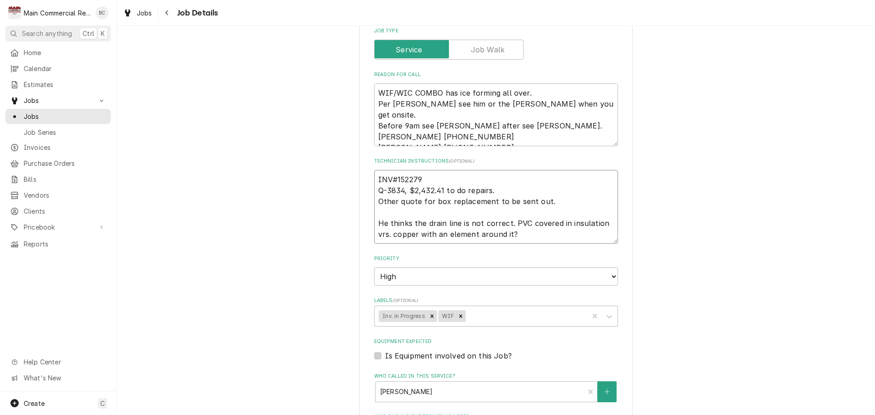
scroll to position [404, 0]
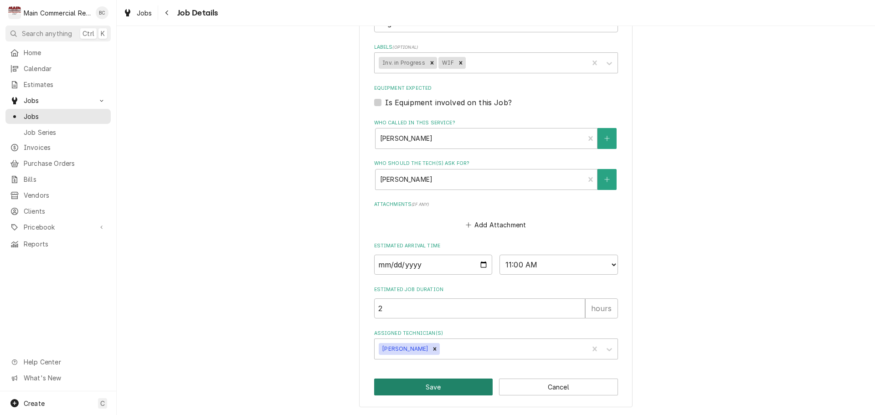
type textarea "INV#152279 Q-3834, $2,432.41 to do repairs. Other quote for box replacement to …"
click at [437, 387] on button "Save" at bounding box center [433, 387] width 119 height 17
type textarea "x"
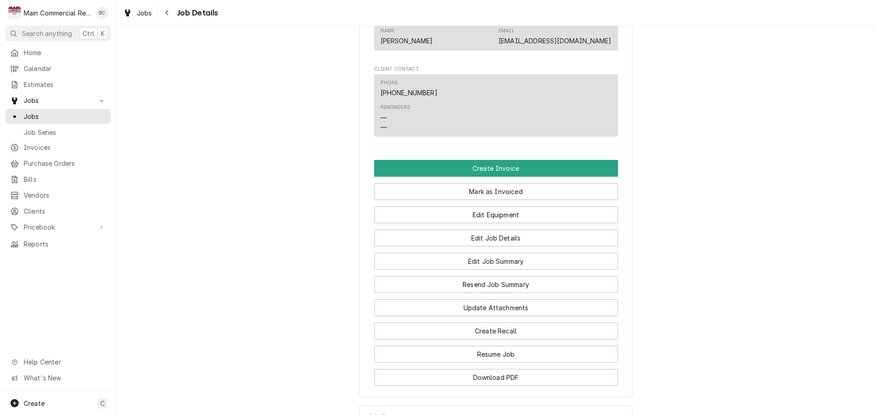
scroll to position [894, 0]
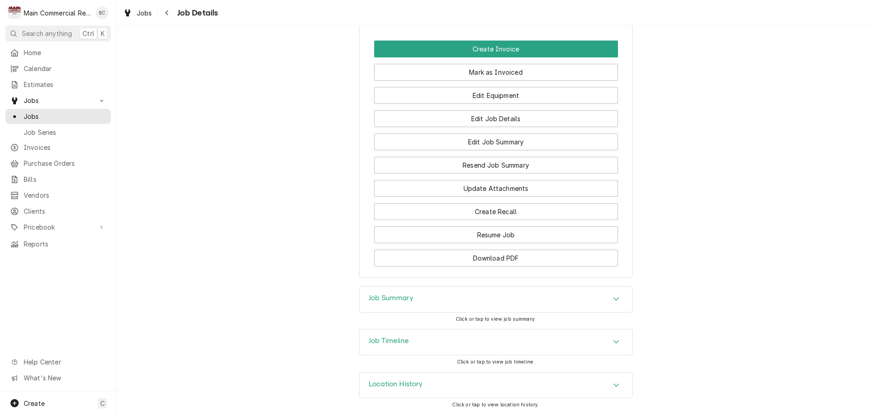
click at [386, 299] on h3 "Job Summary" at bounding box center [391, 298] width 45 height 9
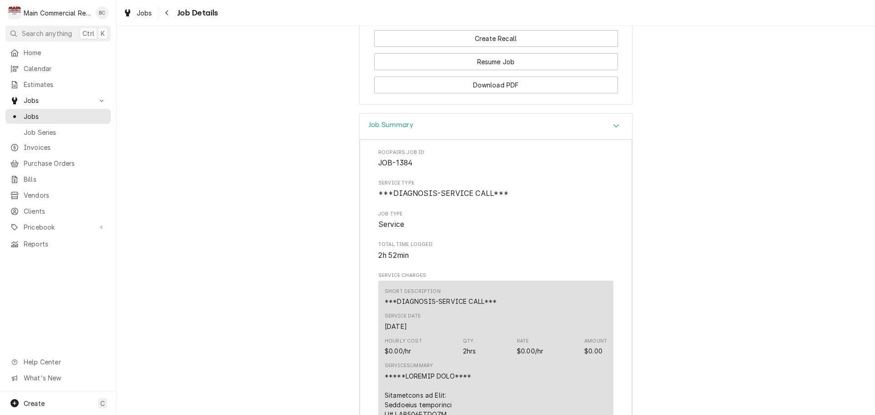
scroll to position [1076, 0]
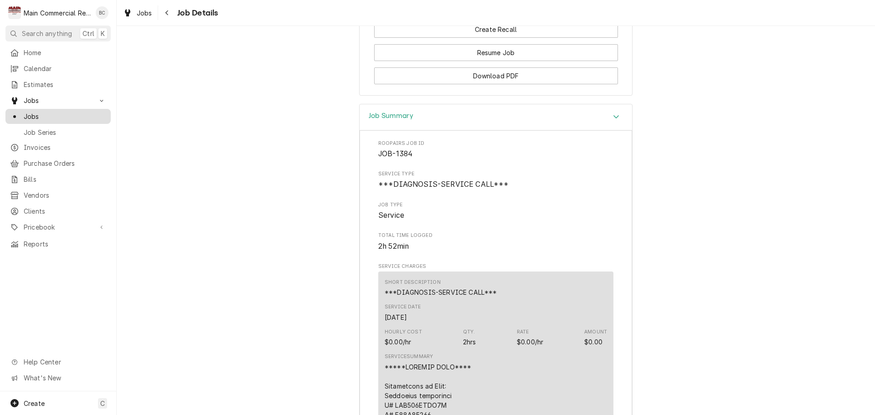
click at [64, 113] on span "Jobs" at bounding box center [65, 117] width 82 height 10
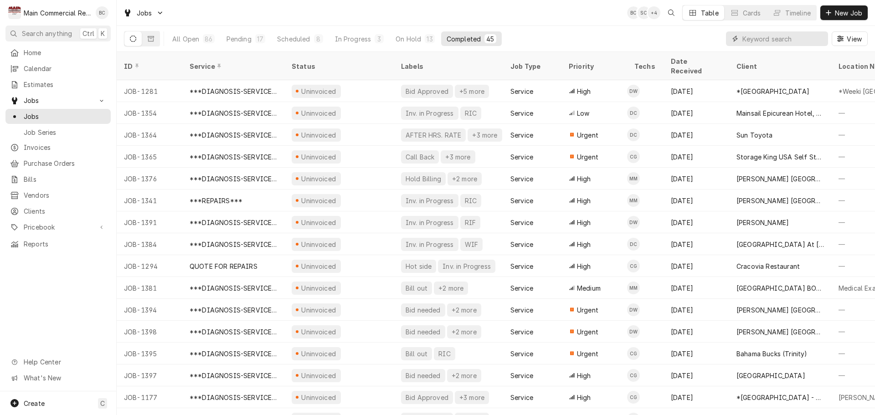
click at [770, 41] on input "Dynamic Content Wrapper" at bounding box center [782, 38] width 81 height 15
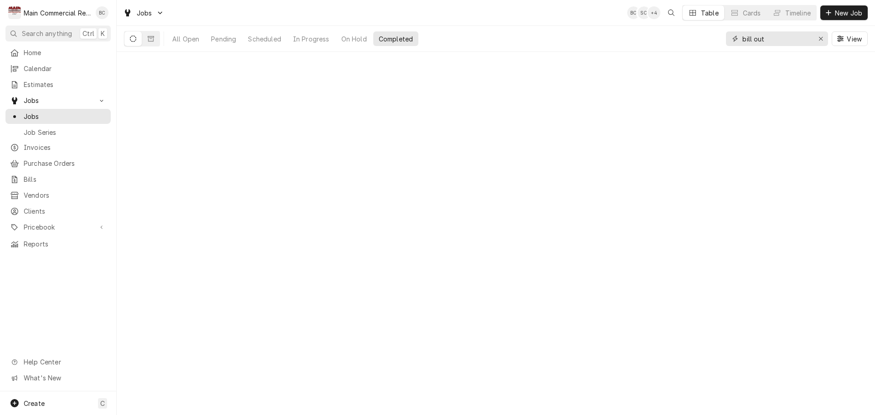
type input "bill out"
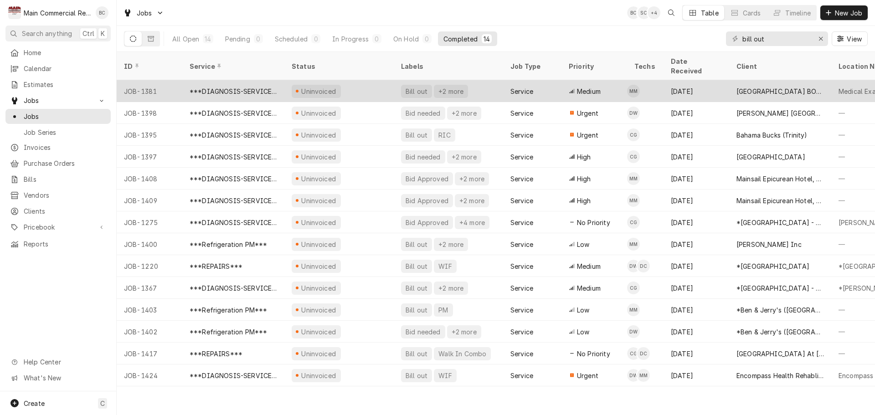
click at [413, 87] on div "Bill out" at bounding box center [417, 92] width 24 height 10
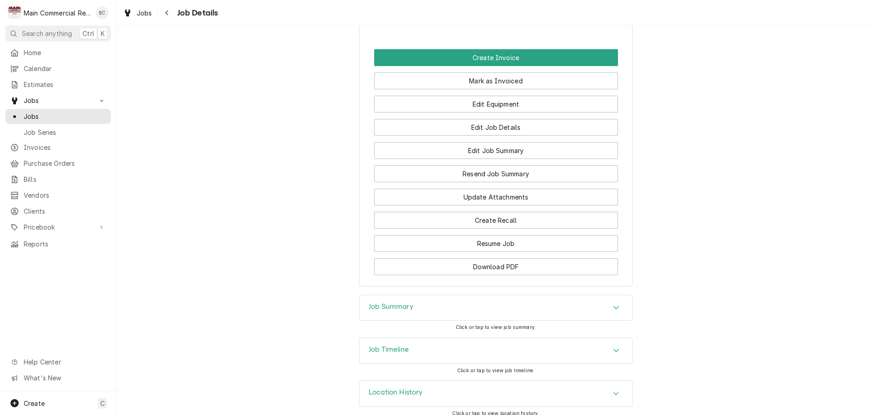
scroll to position [972, 0]
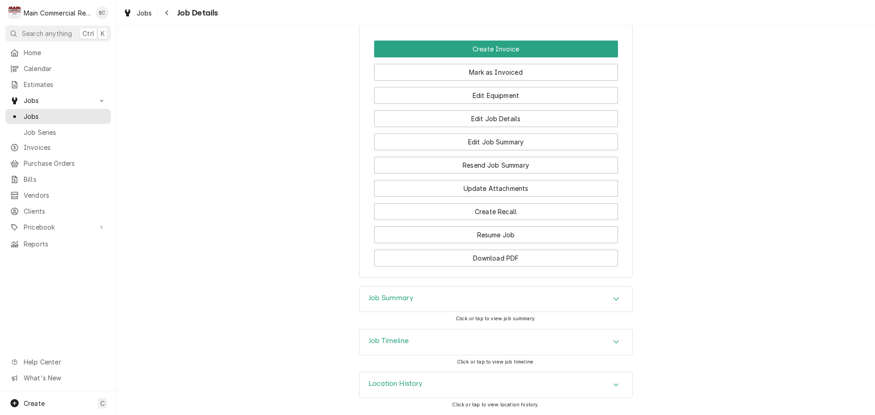
click at [388, 299] on h3 "Job Summary" at bounding box center [391, 298] width 45 height 9
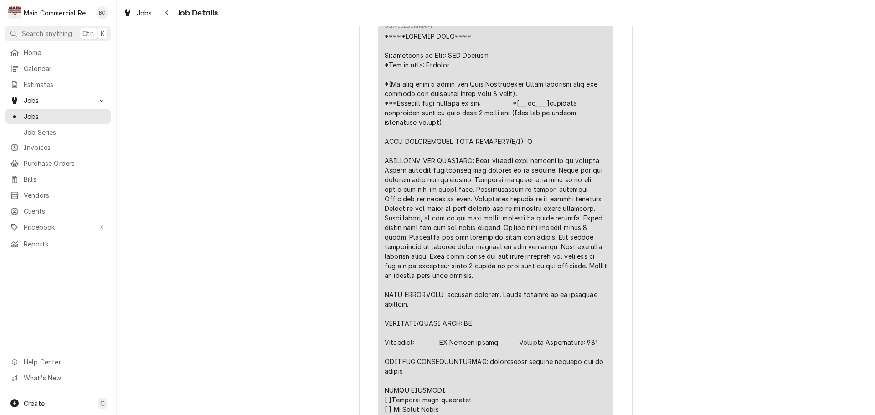
scroll to position [1503, 0]
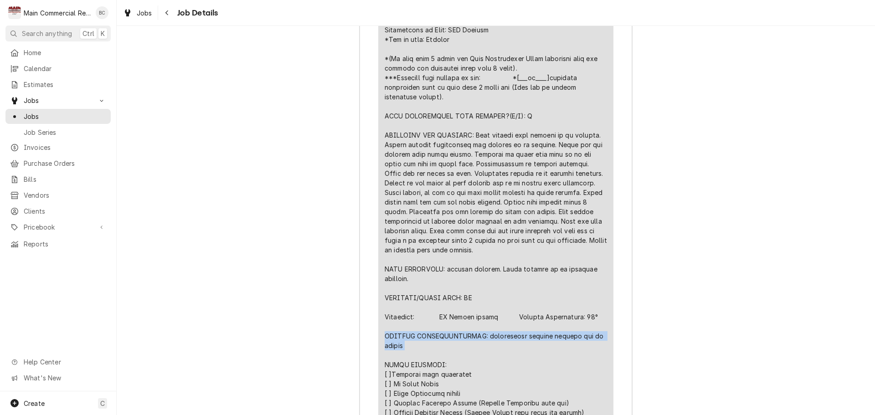
drag, startPoint x: 380, startPoint y: 344, endPoint x: 403, endPoint y: 353, distance: 24.5
click at [403, 353] on div "Short Description ***DIAGNOSIS-SERVICE CALL*** Service Date [DATE] Hourly Cost …" at bounding box center [495, 237] width 235 height 643
copy div "FURTHER RECOMMENDATIONS: recommended keeping product out of cooler"
click at [414, 357] on div "Line Item" at bounding box center [496, 278] width 222 height 545
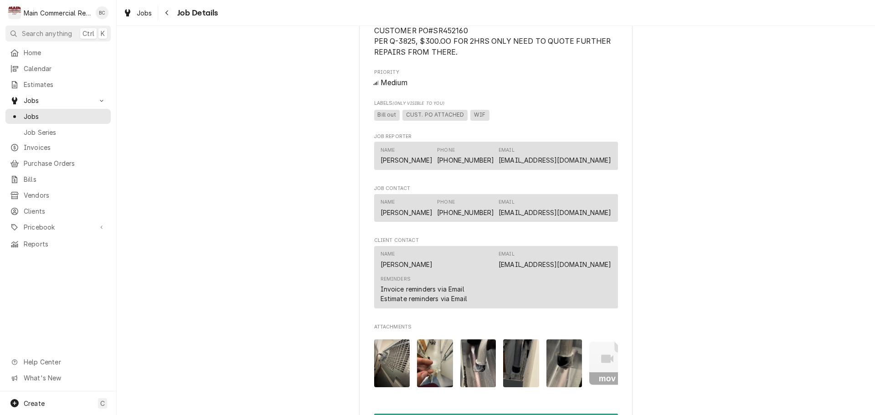
scroll to position [410, 0]
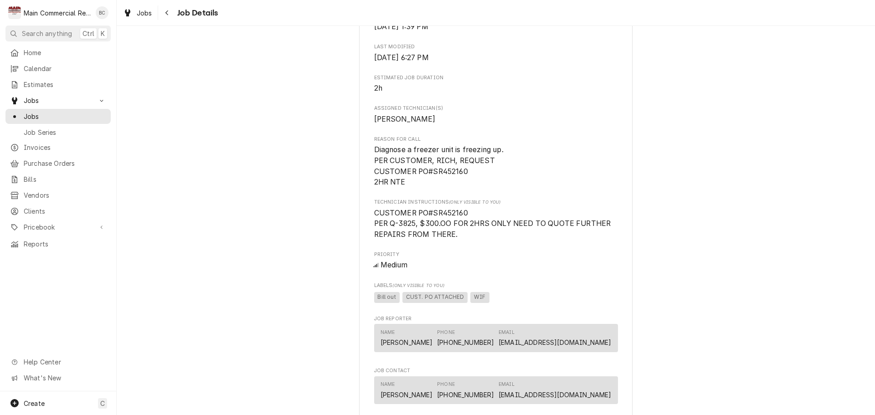
click at [302, 356] on div "Completed and Uninvoiced Pinellas County BOCC Medical Examiner / 10900 Ulmerton…" at bounding box center [496, 233] width 758 height 1216
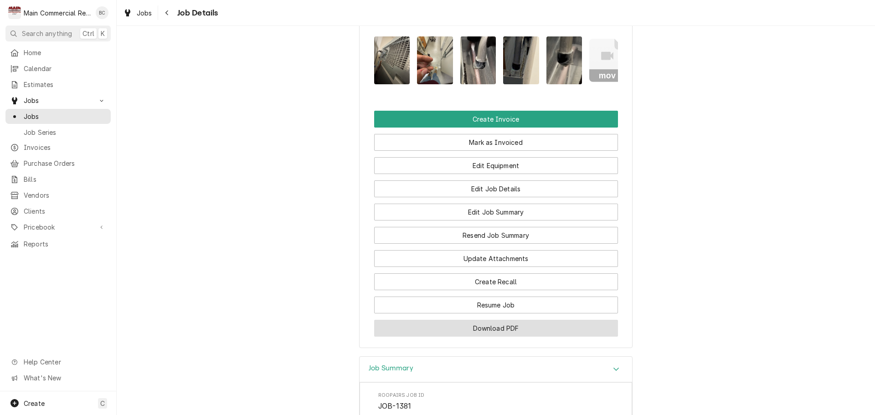
scroll to position [911, 0]
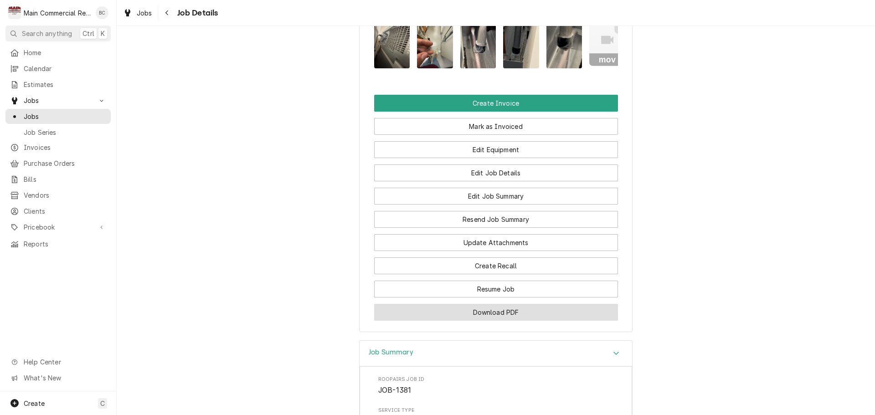
click at [493, 321] on button "Download PDF" at bounding box center [496, 312] width 244 height 17
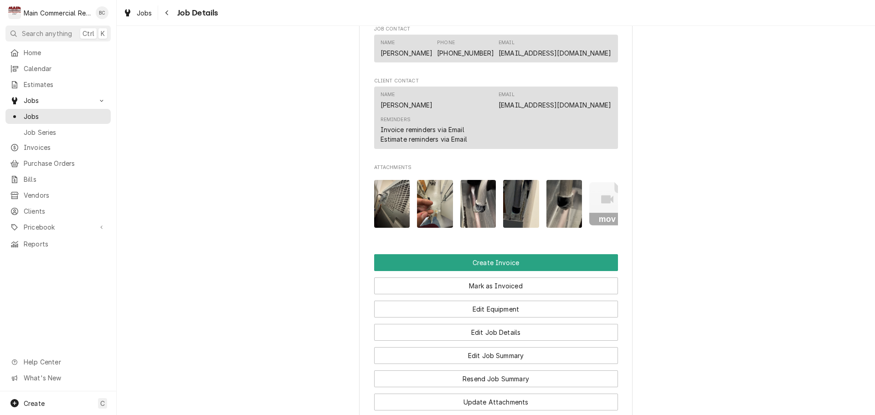
scroll to position [775, 0]
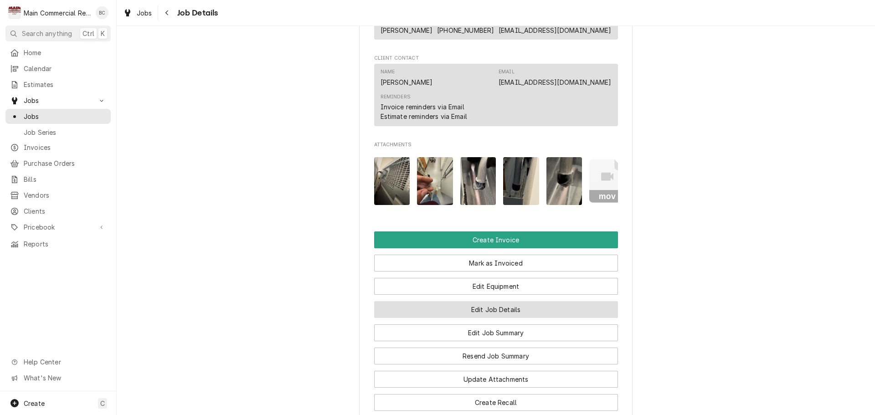
click at [494, 314] on button "Edit Job Details" at bounding box center [496, 309] width 244 height 17
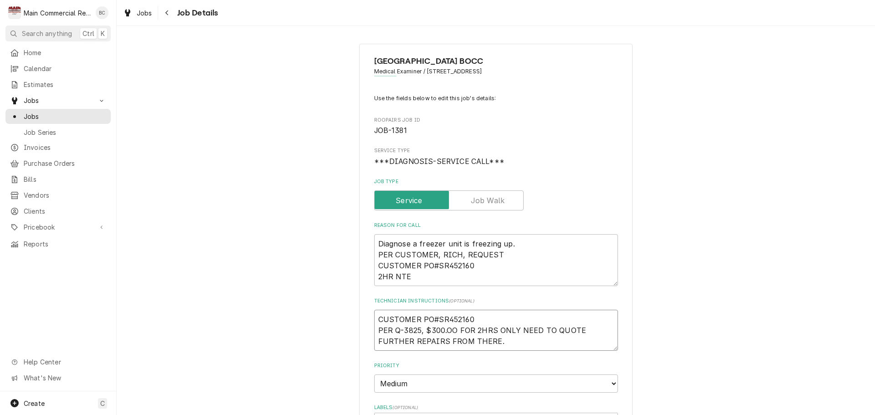
click at [374, 319] on textarea "CUSTOMER PO#SR452160 PER Q-3825, $300.OO FOR 2HRS ONLY NEED TO QUOTE FURTHER RE…" at bounding box center [496, 330] width 244 height 41
type textarea "x"
type textarea "CUSTOMER PO#SR452160 PER Q-3825, $300.OO FOR 2HRS ONLY NEED TO QUOTE FURTHER RE…"
type textarea "x"
type textarea "I CUSTOMER PO#SR452160 PER Q-3825, $300.OO FOR 2HRS ONLY NEED TO QUOTE FURTHER …"
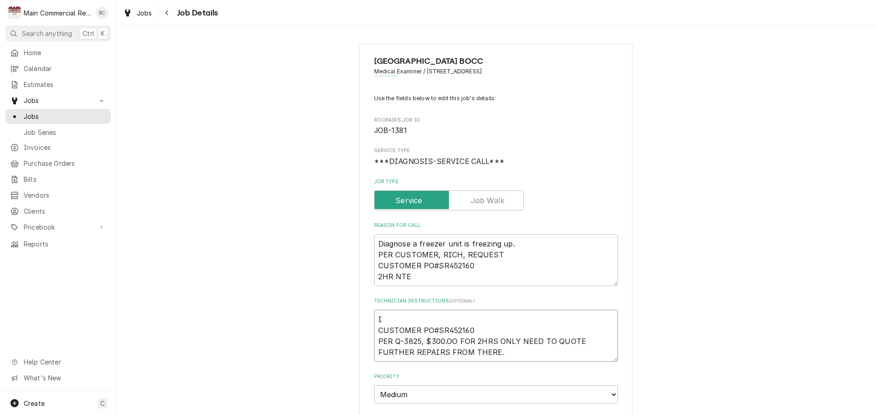
type textarea "x"
type textarea "IN CUSTOMER PO#SR452160 PER Q-3825, $300.OO FOR 2HRS ONLY NEED TO QUOTE FURTHER…"
type textarea "x"
type textarea "INV CUSTOMER PO#SR452160 PER Q-3825, $300.OO FOR 2HRS ONLY NEED TO QUOTE FURTHE…"
type textarea "x"
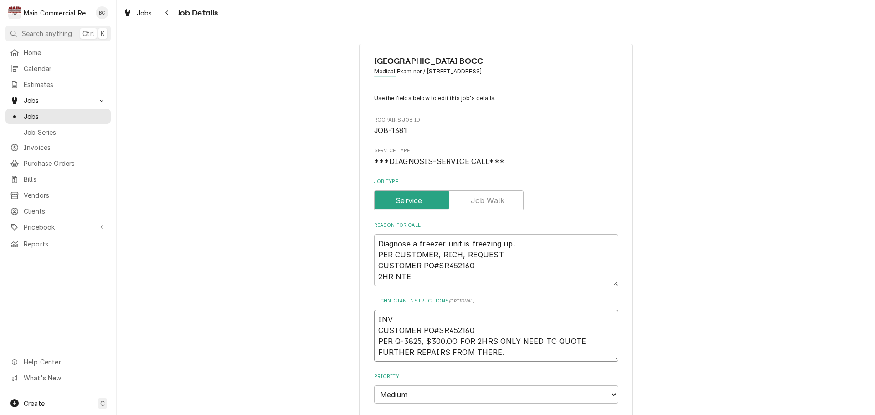
type textarea "INV# CUSTOMER PO#SR452160 PER Q-3825, $300.OO FOR 2HRS ONLY NEED TO QUOTE FURTH…"
type textarea "x"
type textarea "INV#1 CUSTOMER PO#SR452160 PER Q-3825, $300.OO FOR 2HRS ONLY NEED TO QUOTE FURT…"
type textarea "x"
type textarea "INV#15 CUSTOMER PO#SR452160 PER Q-3825, $300.OO FOR 2HRS ONLY NEED TO QUOTE FUR…"
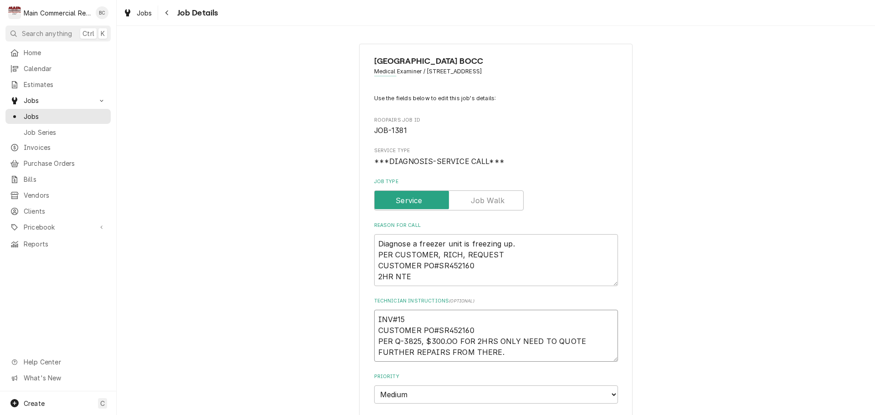
type textarea "x"
type textarea "INV#152 CUSTOMER PO#SR452160 PER Q-3825, $300.OO FOR 2HRS ONLY NEED TO QUOTE FU…"
type textarea "x"
type textarea "INV#1522 CUSTOMER PO#SR452160 PER Q-3825, $300.OO FOR 2HRS ONLY NEED TO QUOTE F…"
type textarea "x"
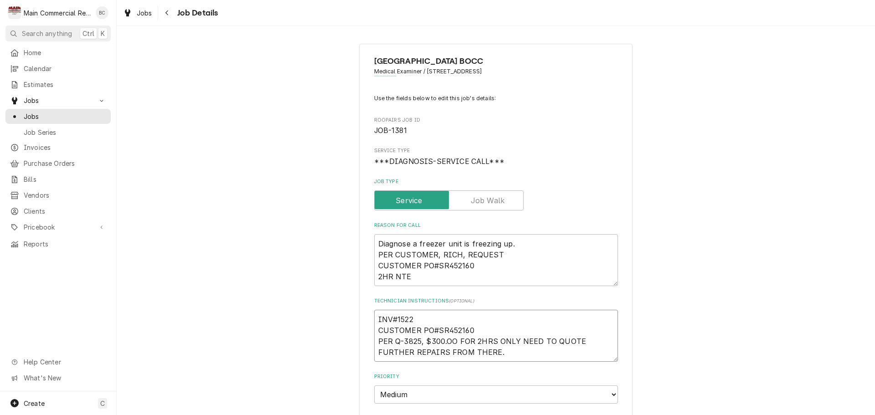
type textarea "INV#15228 CUSTOMER PO#SR452160 PER Q-3825, $300.OO FOR 2HRS ONLY NEED TO QUOTE …"
type textarea "x"
type textarea "INV#152284 CUSTOMER PO#SR452160 PER Q-3825, $300.OO FOR 2HRS ONLY NEED TO QUOTE…"
type textarea "x"
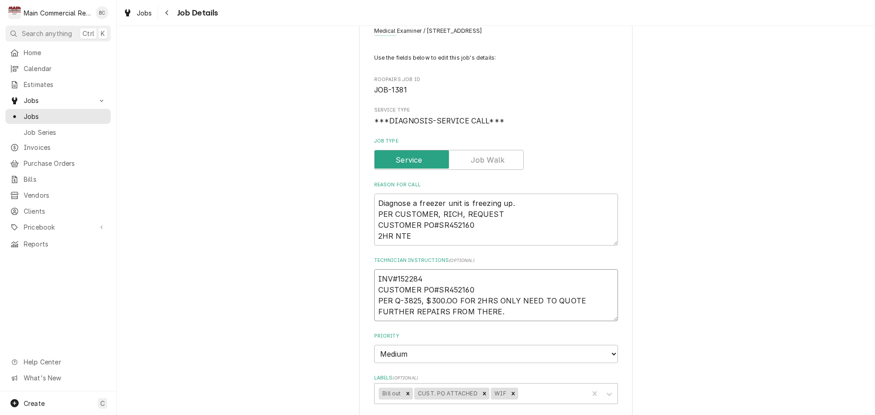
scroll to position [91, 0]
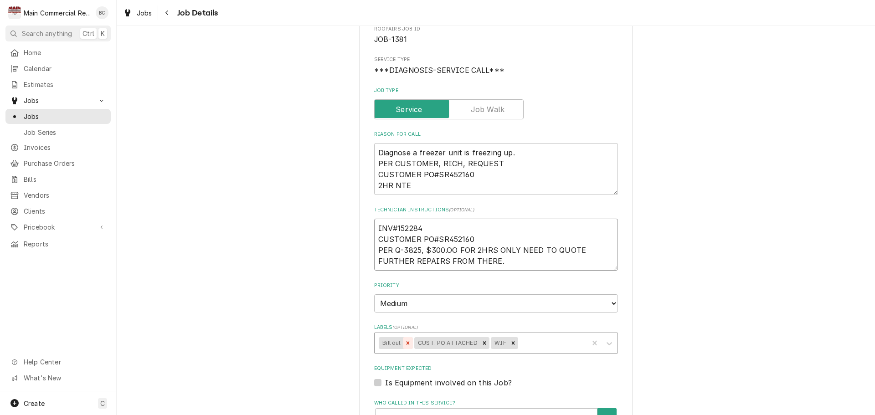
click at [406, 343] on icon "Remove Bill out" at bounding box center [407, 342] width 3 height 3
type textarea "INV#152284 CUSTOMER PO#SR452160 PER Q-3825, $300.OO FOR 2HRS ONLY NEED TO QUOTE…"
type textarea "x"
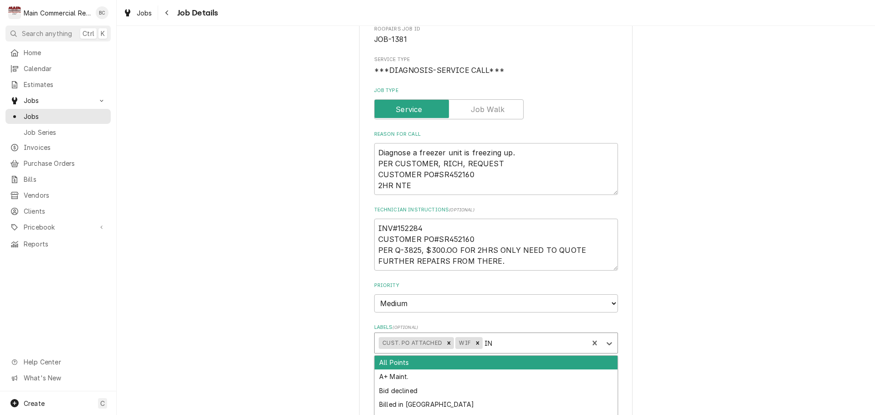
type input "INv"
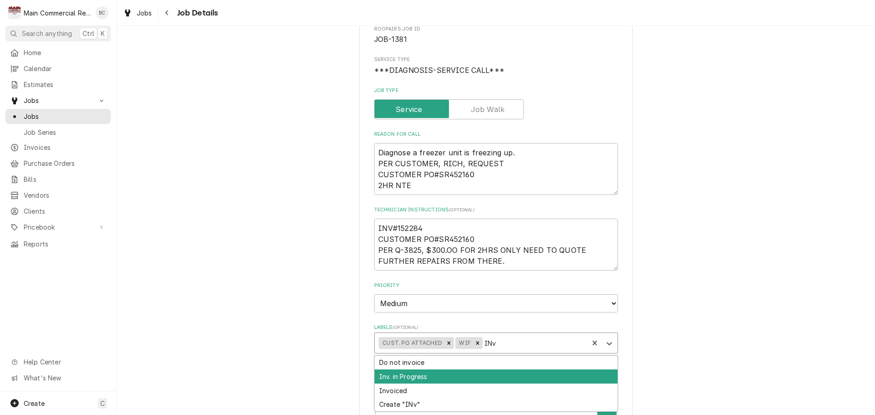
click at [441, 382] on div "Inv. in Progress" at bounding box center [496, 376] width 243 height 14
type textarea "x"
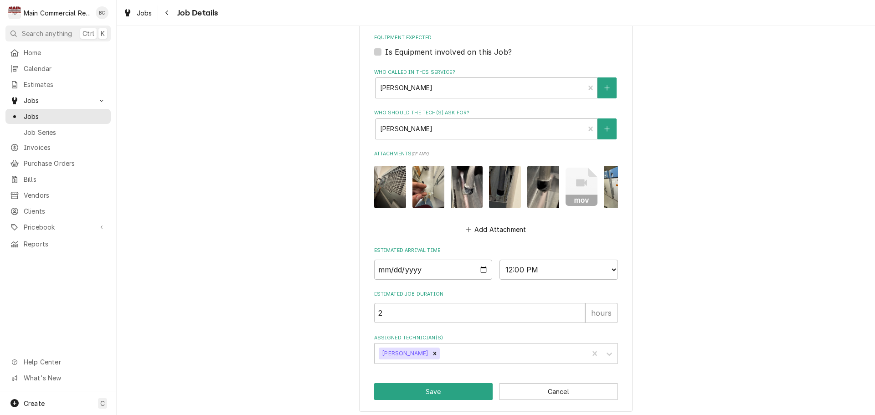
scroll to position [433, 0]
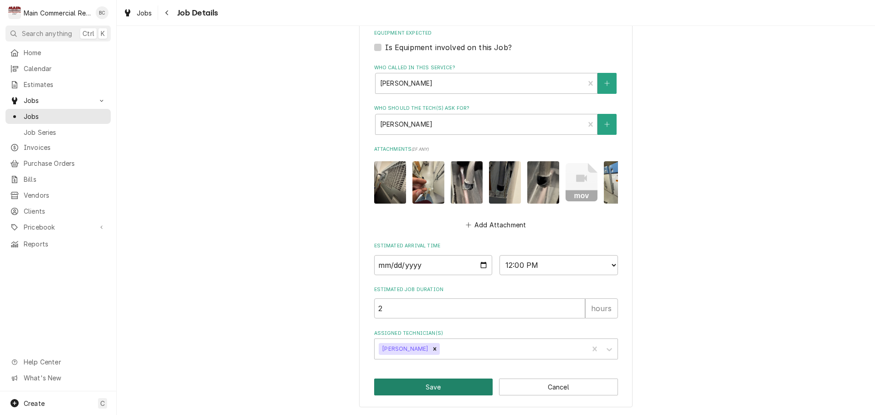
click at [445, 385] on button "Save" at bounding box center [433, 387] width 119 height 17
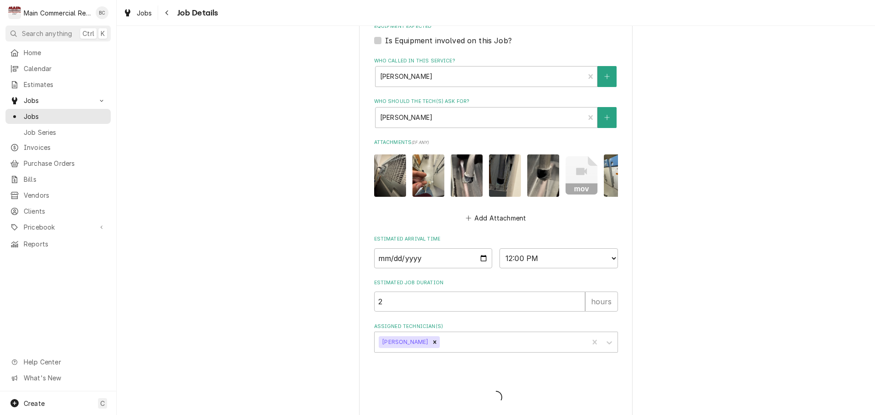
type textarea "x"
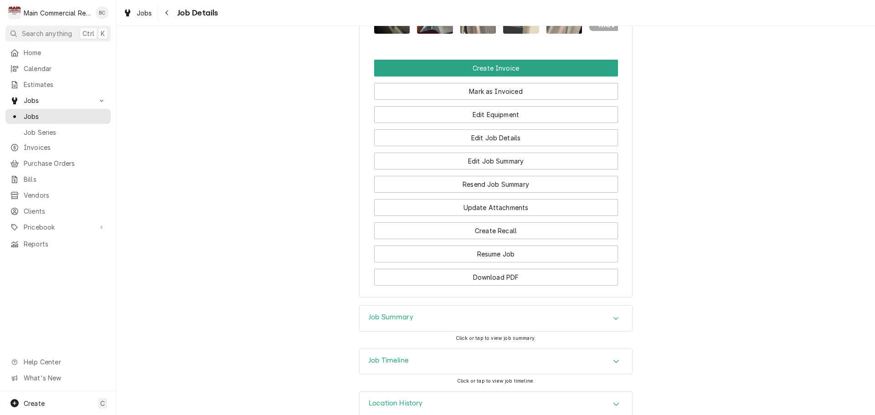
scroll to position [983, 0]
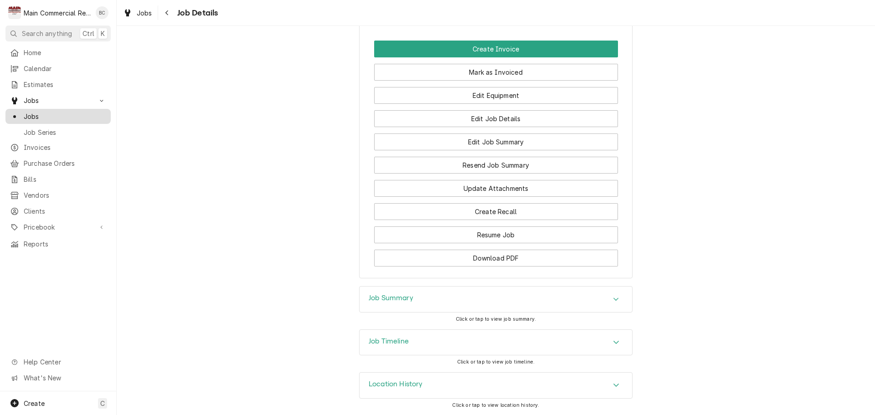
click at [78, 114] on span "Jobs" at bounding box center [65, 117] width 82 height 10
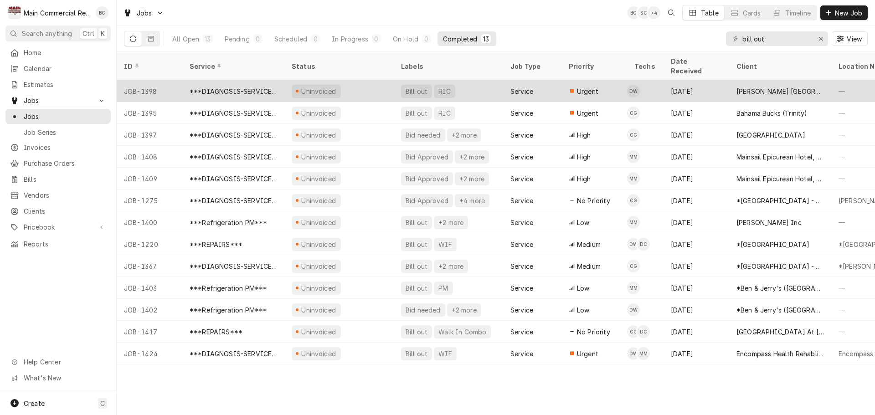
click at [415, 87] on div "Bill out" at bounding box center [417, 92] width 24 height 10
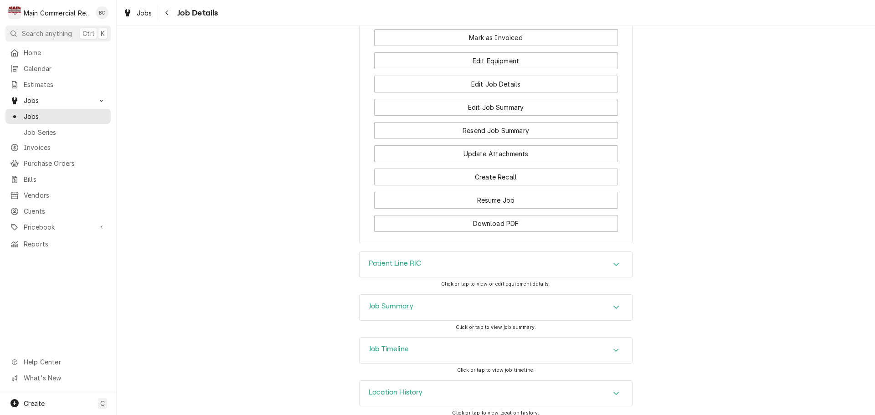
scroll to position [950, 0]
click at [391, 301] on h3 "Job Summary" at bounding box center [391, 305] width 45 height 9
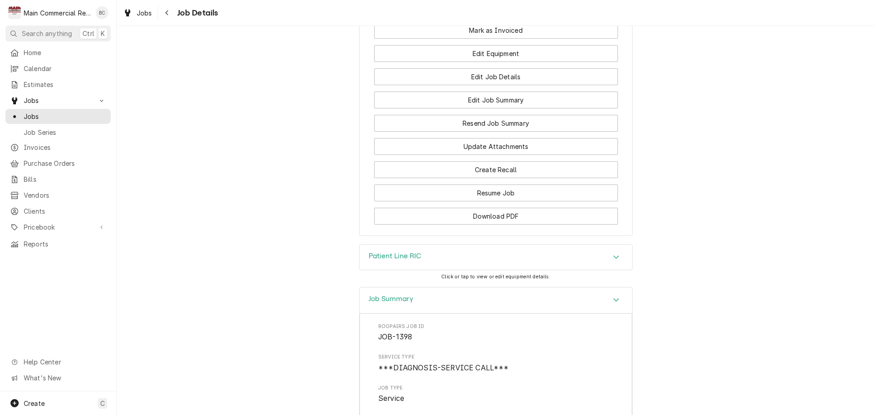
scroll to position [1093, 0]
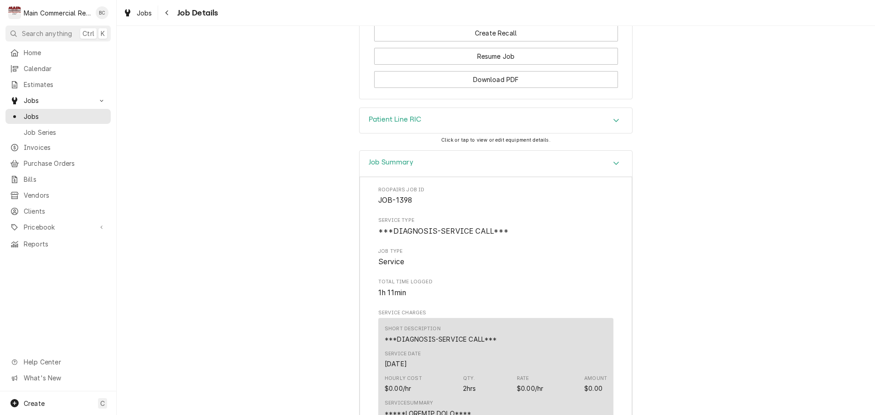
click at [393, 115] on h3 "Patient Line RIC" at bounding box center [395, 119] width 53 height 9
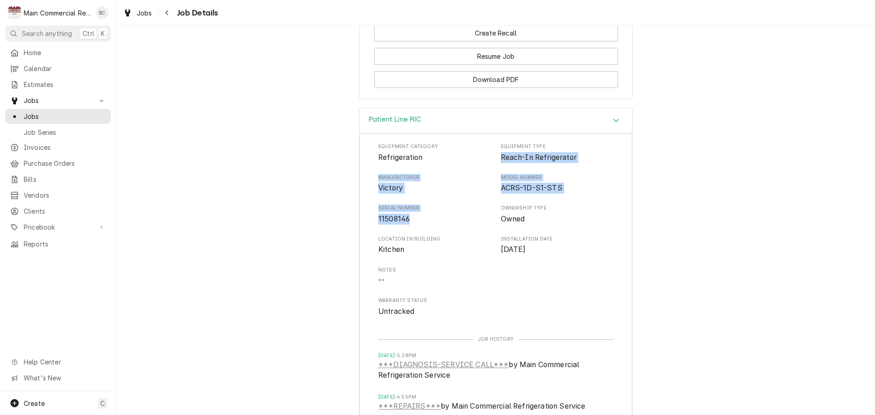
drag, startPoint x: 496, startPoint y: 151, endPoint x: 441, endPoint y: 210, distance: 80.6
click at [441, 210] on div "Equipment Category Refrigeration Equipment Type Reach-In Refrigerator Manufactu…" at bounding box center [495, 230] width 235 height 174
copy div "Reach-In Refrigerator Manufacturer Victory Model Number ACRS-1D-S1-STS Serial N…"
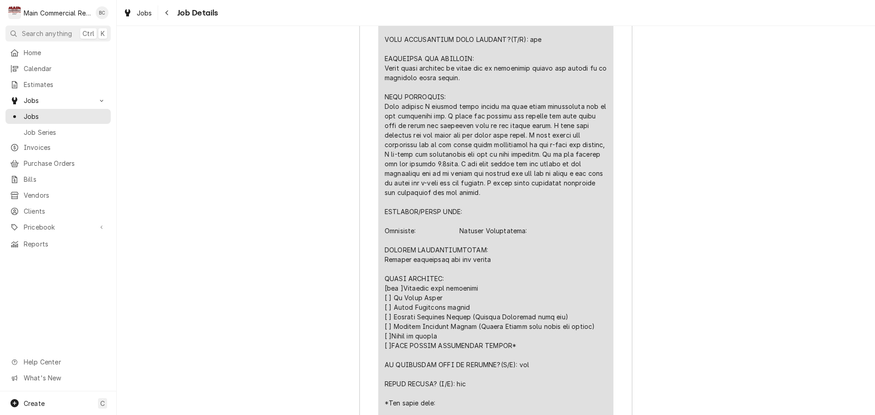
scroll to position [1959, 0]
drag, startPoint x: 382, startPoint y: 255, endPoint x: 499, endPoint y: 267, distance: 117.2
click at [499, 267] on div "Line Item" at bounding box center [496, 203] width 222 height 526
copy div "FURTHER RECOMMENDATIONS: Replace condensate pan and heater"
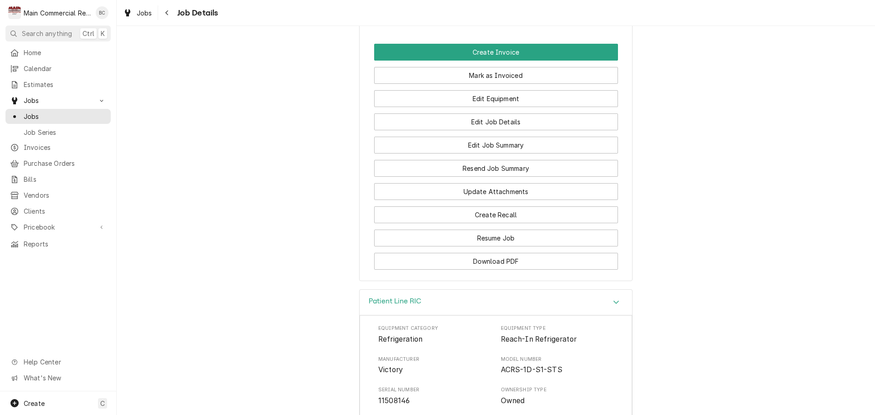
scroll to position [911, 0]
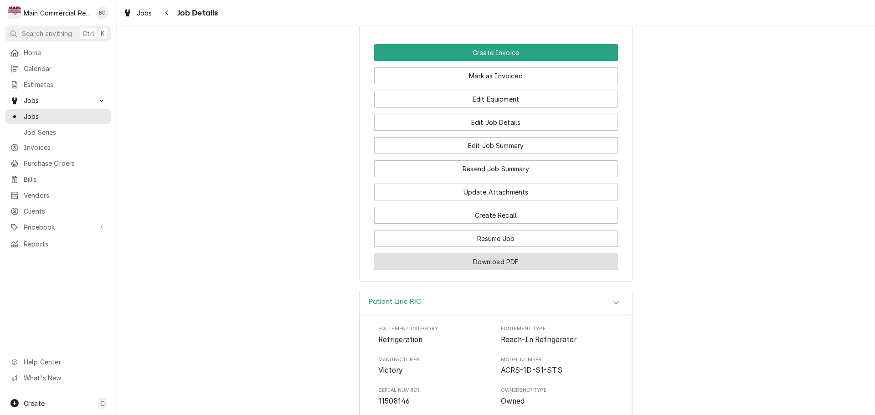
click at [503, 253] on button "Download PDF" at bounding box center [496, 261] width 244 height 17
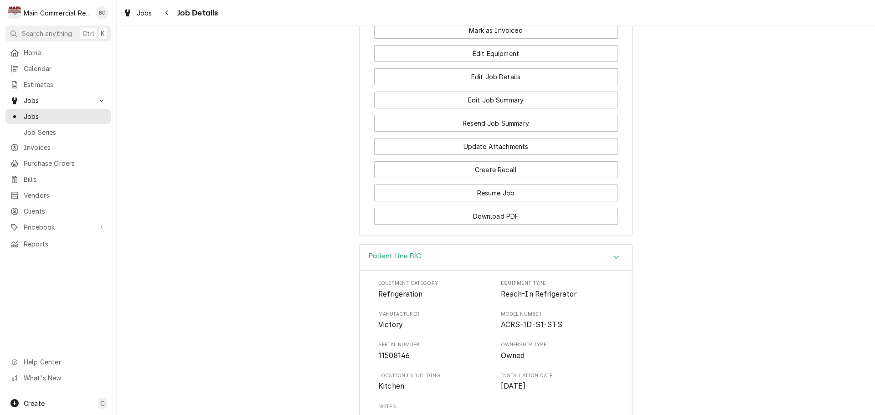
scroll to position [820, 0]
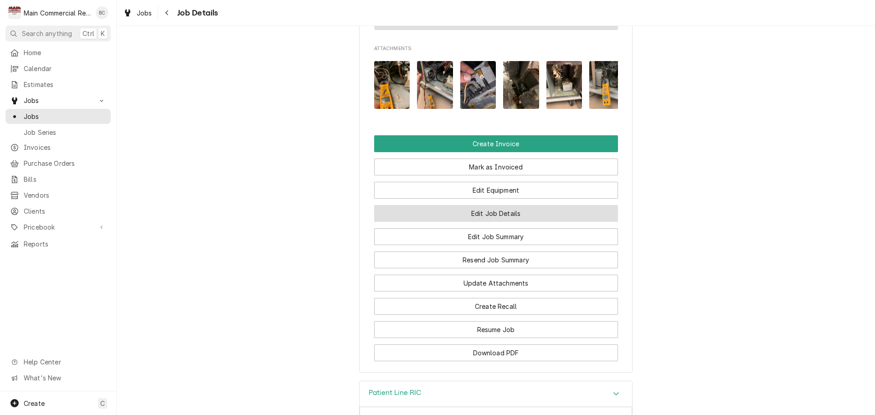
click at [493, 209] on button "Edit Job Details" at bounding box center [496, 213] width 244 height 17
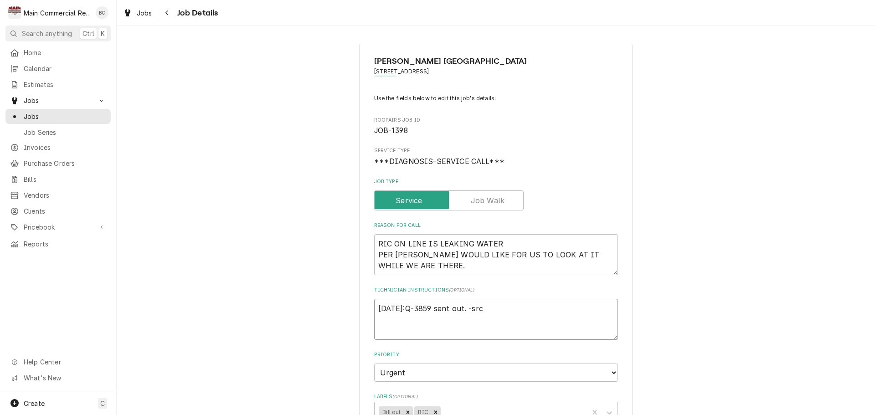
click at [374, 308] on textarea "[DATE]:Q-3859 sent out. -src" at bounding box center [496, 319] width 244 height 41
type textarea "x"
type textarea "[DATE]:Q-3859 sent out. -src"
click at [382, 307] on textarea "[DATE]:Q-3859 sent out. -src" at bounding box center [496, 319] width 244 height 41
type textarea "x"
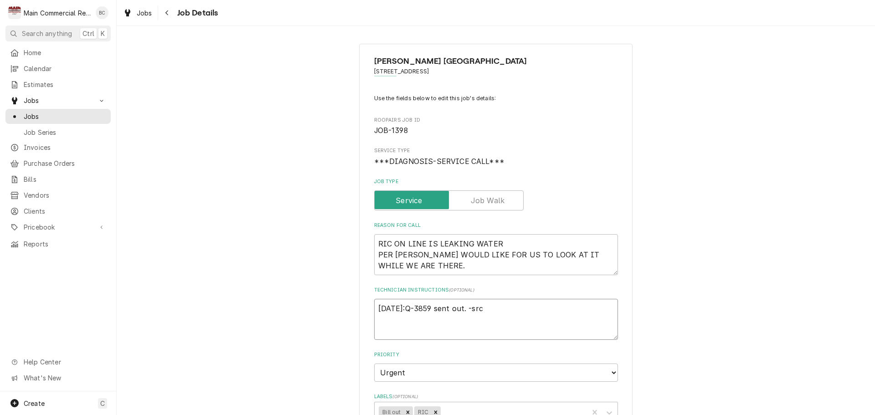
type textarea "i [DATE]:Q-3859 sent out. -src"
type textarea "x"
type textarea "iN [DATE]:Q-3859 sent out. -src"
type textarea "x"
type textarea "iNV [DATE]:Q-3859 sent out. -src"
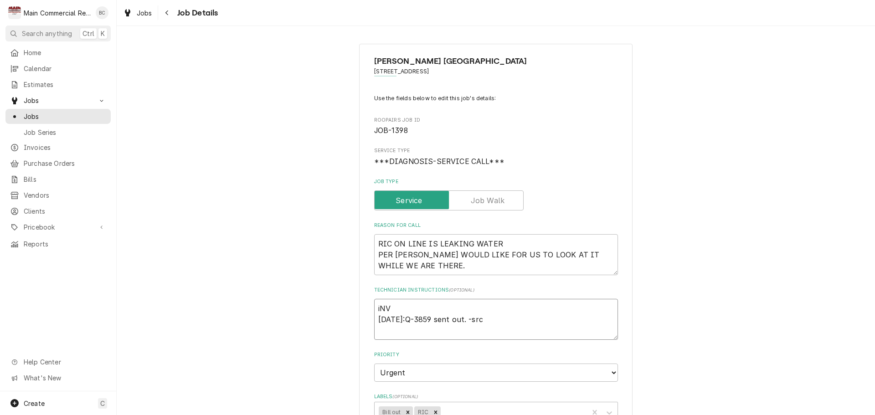
type textarea "x"
type textarea "iNV# [DATE]:Q-3859 sent out. -src"
type textarea "x"
type textarea "iNV [DATE]:Q-3859 sent out. -src"
type textarea "x"
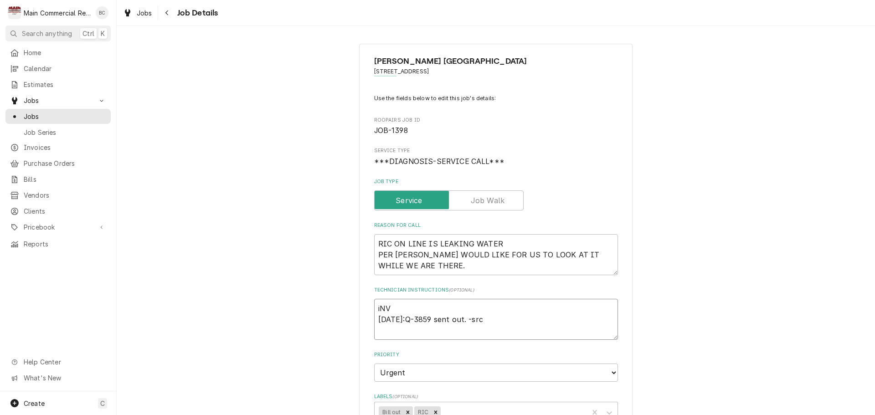
type textarea "iN [DATE]:Q-3859 sent out. -src"
type textarea "x"
type textarea "i [DATE]:Q-3859 sent out. -src"
type textarea "x"
type textarea "[DATE]:Q-3859 sent out. -src"
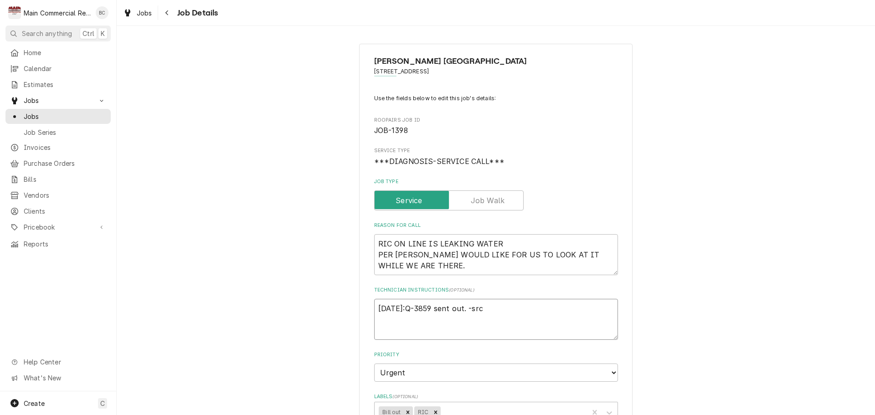
type textarea "x"
type textarea "I [DATE]:Q-3859 sent out. -src"
type textarea "x"
type textarea "IN [DATE]:Q-3859 sent out. -src"
type textarea "x"
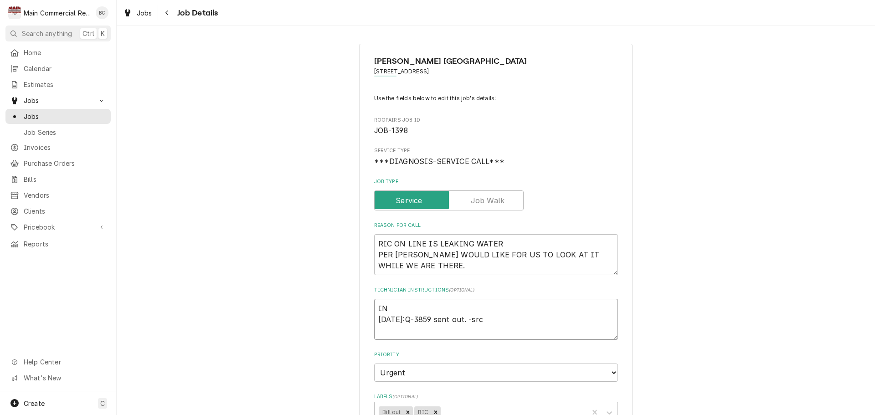
type textarea "INV [DATE]:Q-3859 sent out. -src"
type textarea "x"
type textarea "INV# [DATE]:Q-3859 sent out. -src"
type textarea "x"
type textarea "INV#1 [DATE]:Q-3859 sent out. -src"
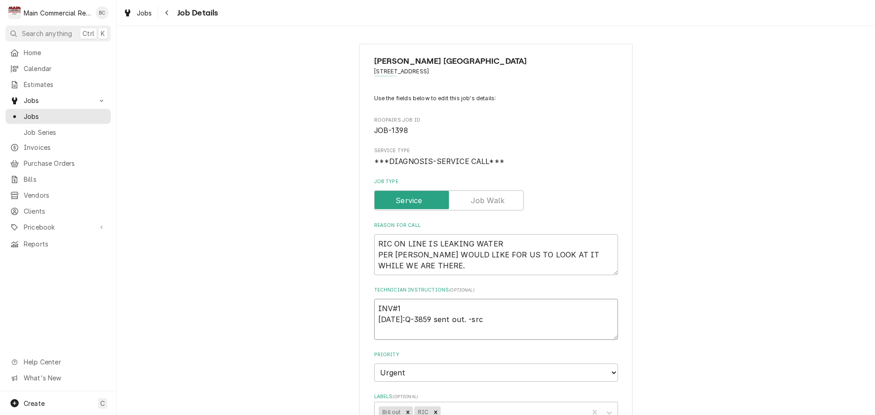
type textarea "x"
type textarea "INV#15 [DATE]:Q-3859 sent out. -src"
type textarea "x"
type textarea "INV#152 [DATE]:Q-3859 sent out. -src"
type textarea "x"
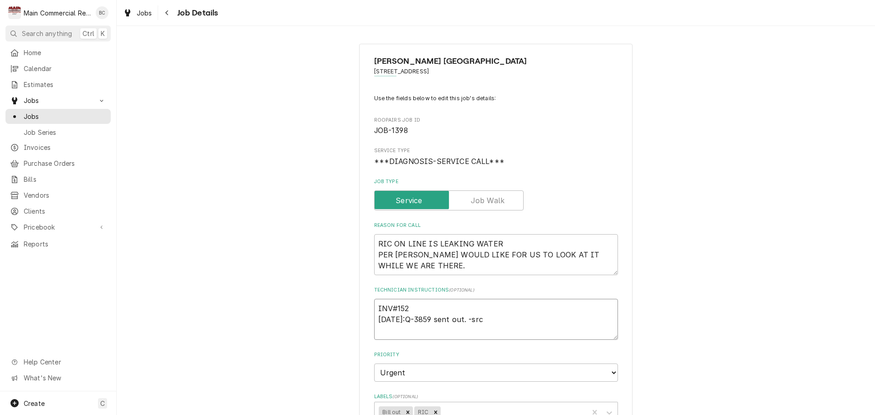
type textarea "INV#1522 9/25/25:Q-3859 sent out. -src"
type textarea "x"
type textarea "INV#15228 9/25/25:Q-3859 sent out. -src"
type textarea "x"
type textarea "INV#152285 [DATE]:Q-3859 sent out. -src"
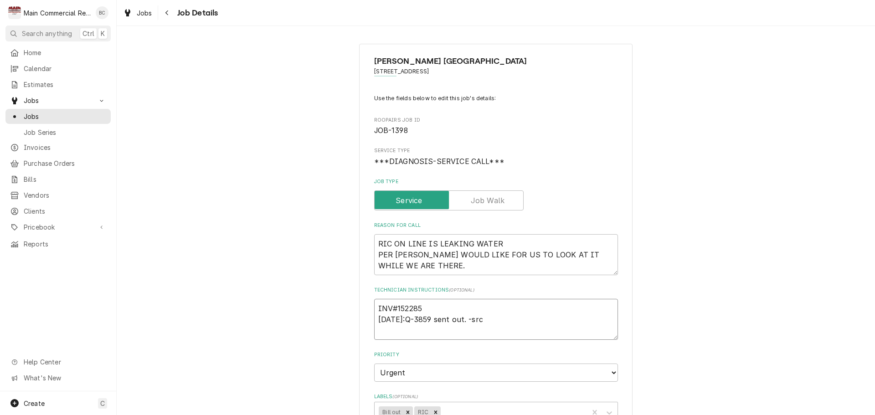
type textarea "x"
type textarea "INV#152285 [DATE]:Q-3859 sent out. -src"
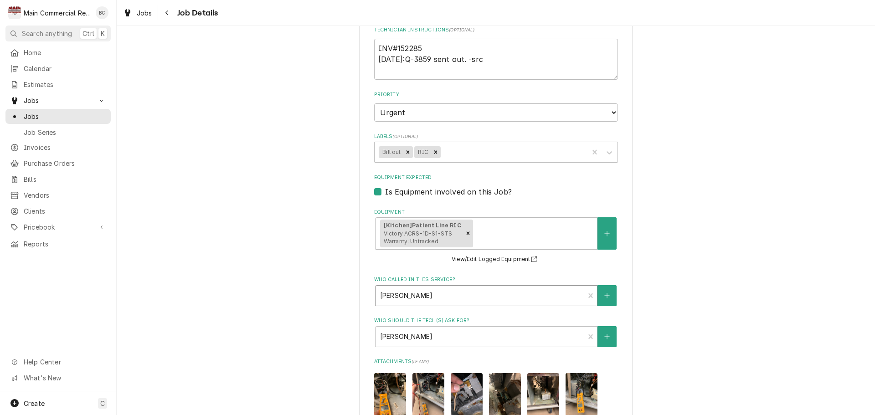
scroll to position [319, 0]
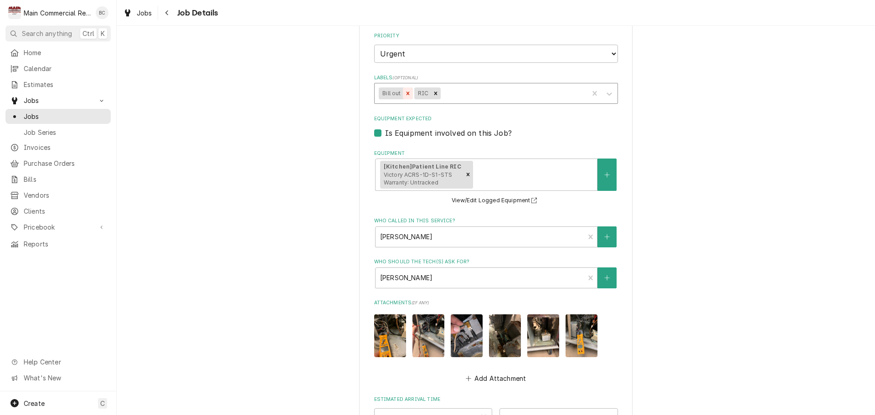
click at [406, 92] on icon "Remove Bill out" at bounding box center [407, 93] width 3 height 3
type textarea "x"
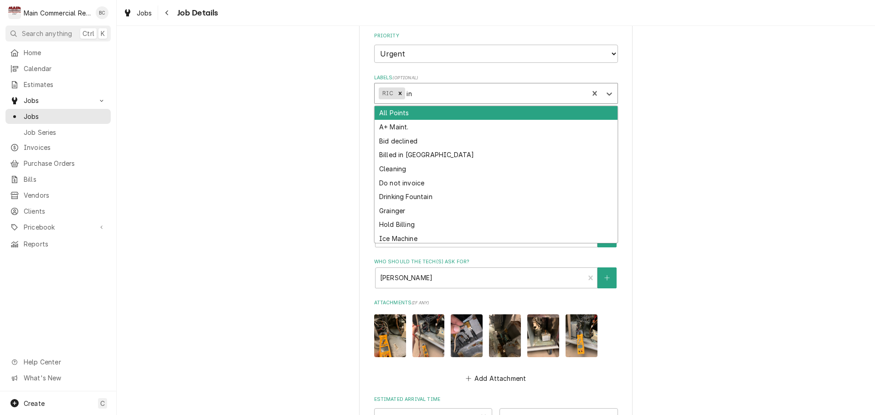
type input "inv"
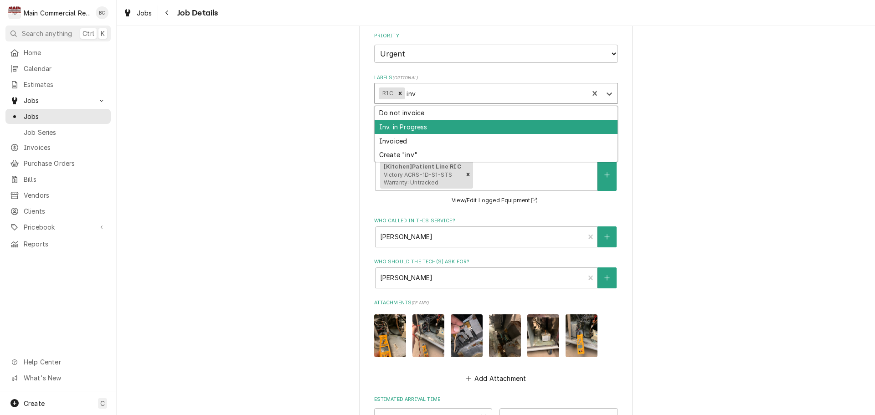
click at [385, 131] on div "Inv. in Progress" at bounding box center [496, 127] width 243 height 14
type textarea "x"
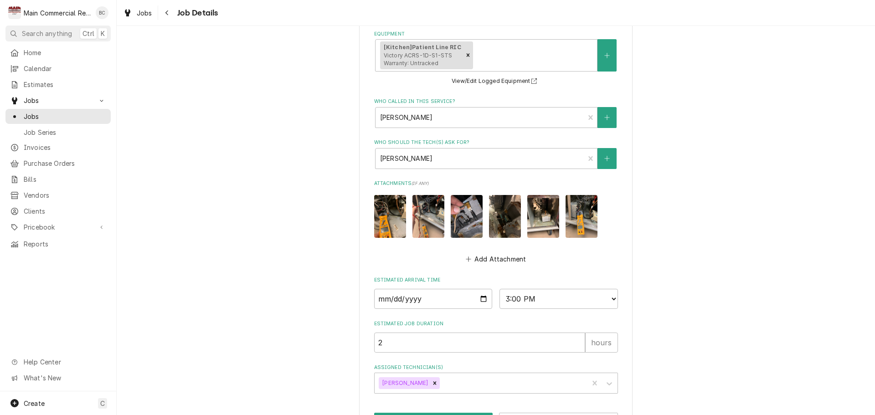
scroll to position [472, 0]
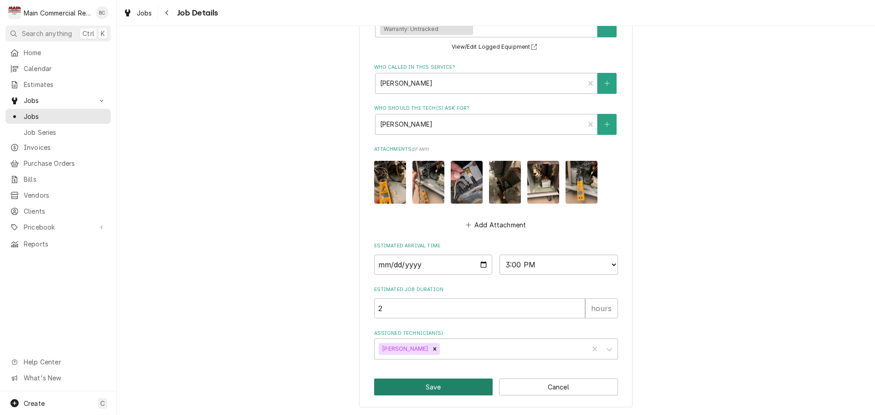
click at [411, 388] on button "Save" at bounding box center [433, 387] width 119 height 17
type textarea "x"
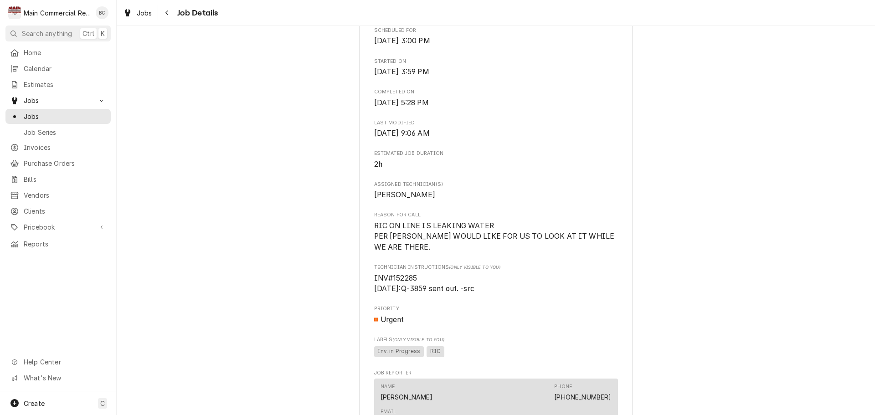
scroll to position [278, 0]
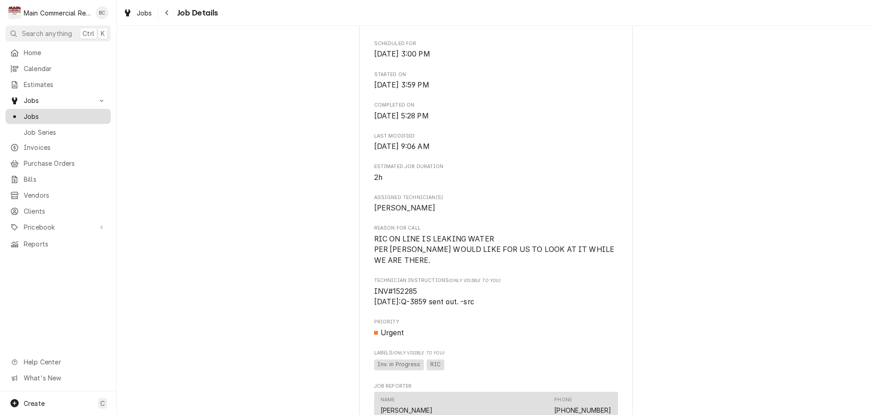
click at [82, 115] on span "Jobs" at bounding box center [65, 117] width 82 height 10
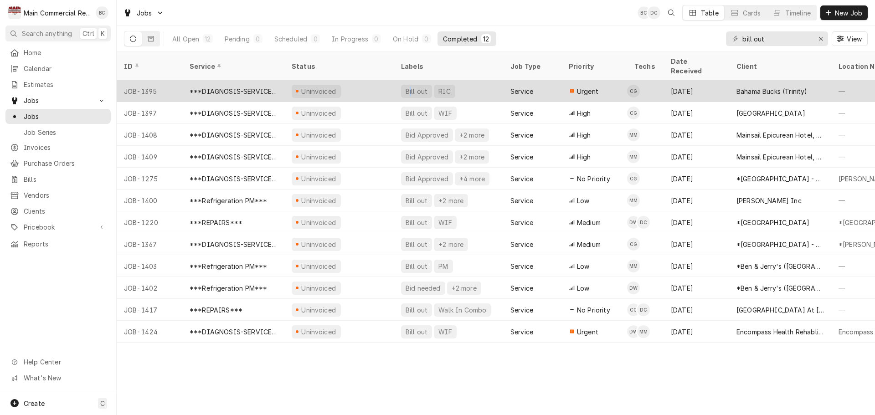
click at [411, 87] on div "Bill out" at bounding box center [417, 92] width 24 height 10
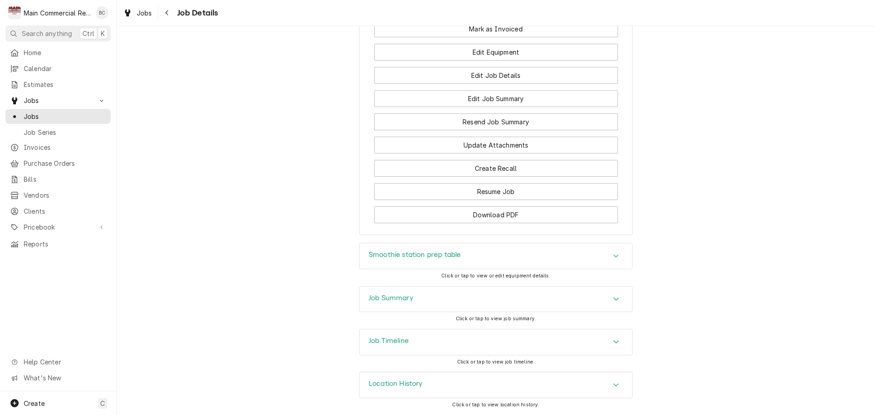
scroll to position [831, 0]
click at [383, 297] on h3 "Job Summary" at bounding box center [391, 298] width 45 height 9
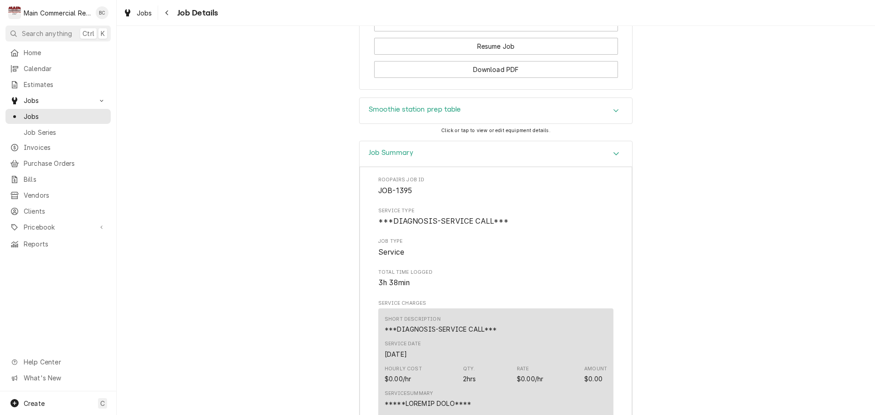
scroll to position [967, 0]
click at [418, 112] on h3 "Smoothie station prep table" at bounding box center [415, 107] width 92 height 9
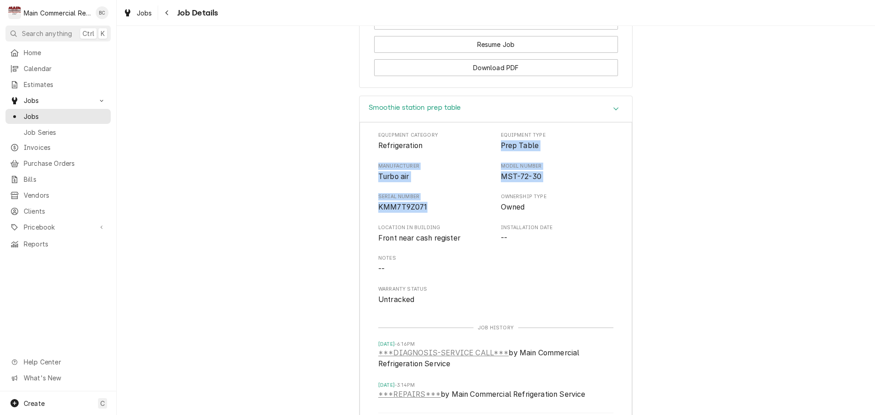
drag, startPoint x: 497, startPoint y: 154, endPoint x: 466, endPoint y: 220, distance: 72.3
click at [466, 220] on div "Equipment Category Refrigeration Equipment Type Prep Table Manufacturer Turbo a…" at bounding box center [495, 219] width 235 height 174
copy div "Prep Table Manufacturer Turbo air Model Number MST-72-30 Serial Number KMM7T9Z0…"
click at [313, 241] on div "Smoothie station prep table Equipment Category Refrigeration Equipment Type Pre…" at bounding box center [496, 274] width 758 height 357
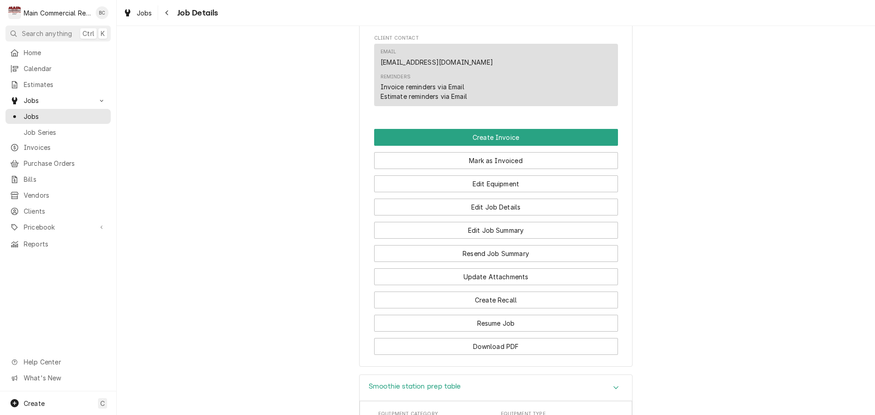
scroll to position [734, 0]
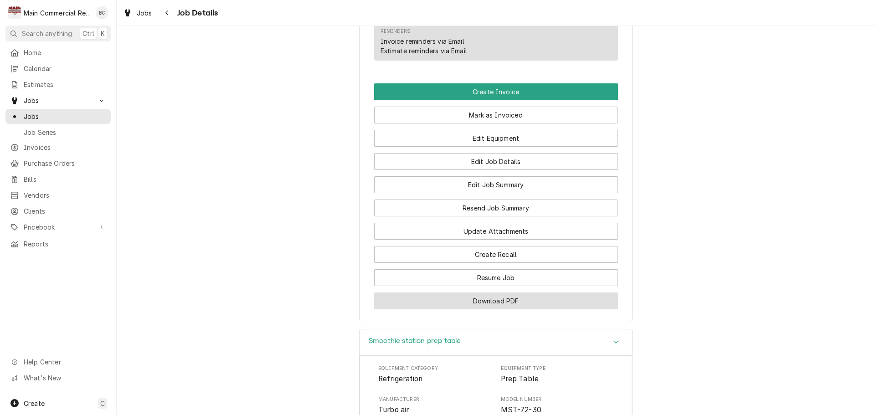
click at [486, 309] on button "Download PDF" at bounding box center [496, 300] width 244 height 17
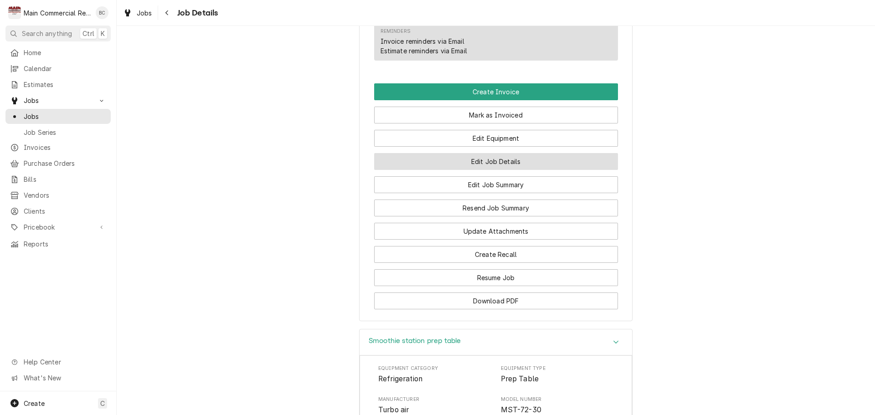
click at [493, 170] on button "Edit Job Details" at bounding box center [496, 161] width 244 height 17
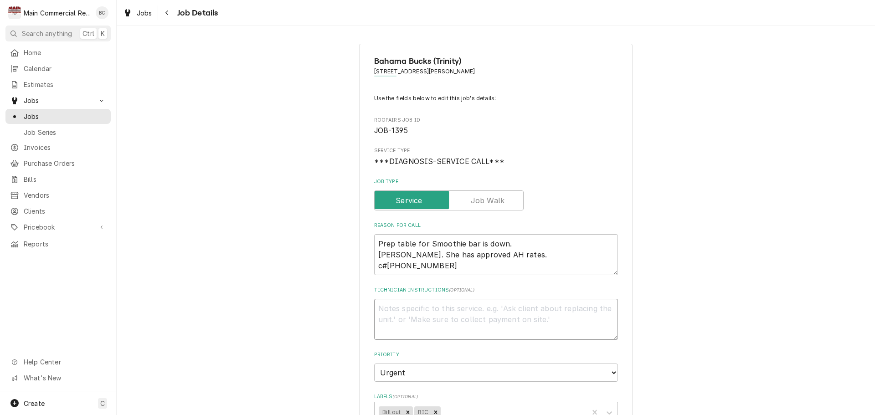
click at [389, 307] on textarea "Technician Instructions ( optional )" at bounding box center [496, 319] width 244 height 41
type textarea "x"
type textarea "I"
type textarea "x"
type textarea "IN"
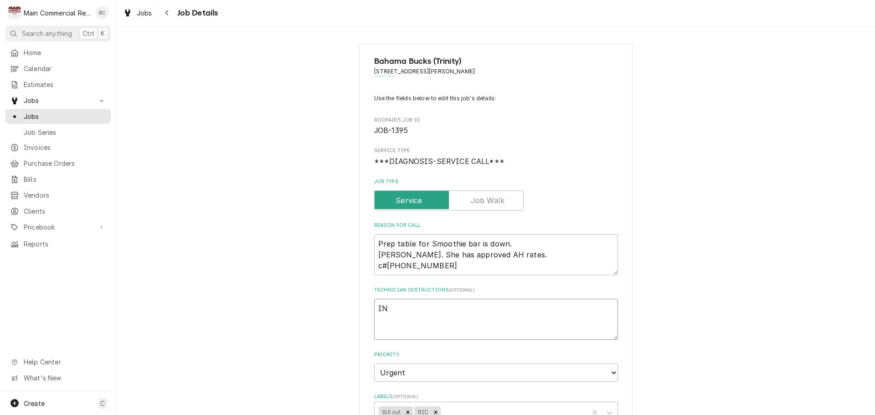
type textarea "x"
type textarea "INV"
type textarea "x"
type textarea "INV#"
type textarea "x"
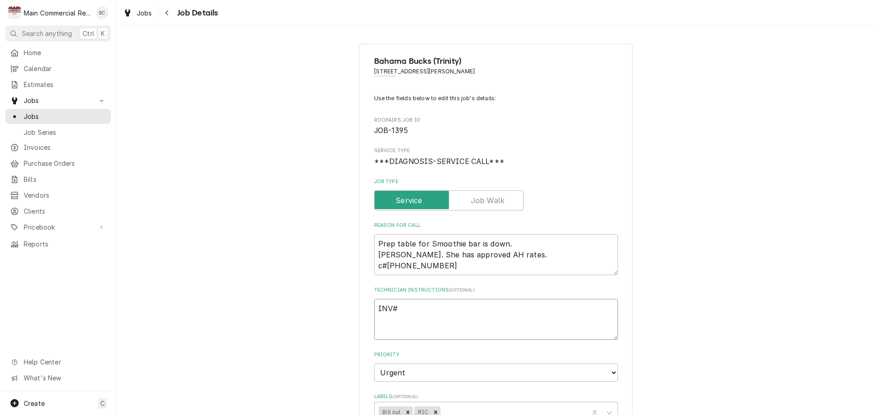
type textarea "INV#1"
type textarea "x"
type textarea "INV#15"
type textarea "x"
type textarea "INV#152"
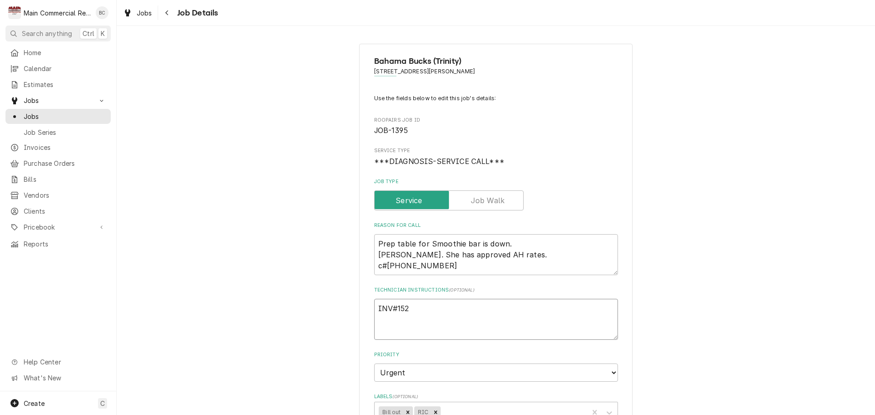
type textarea "x"
type textarea "INV#1522"
type textarea "x"
type textarea "INV#15228"
type textarea "x"
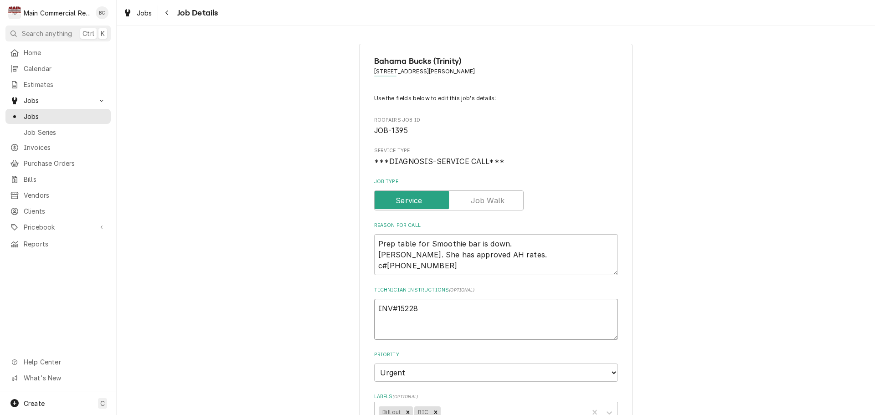
type textarea "INV#152286"
type textarea "x"
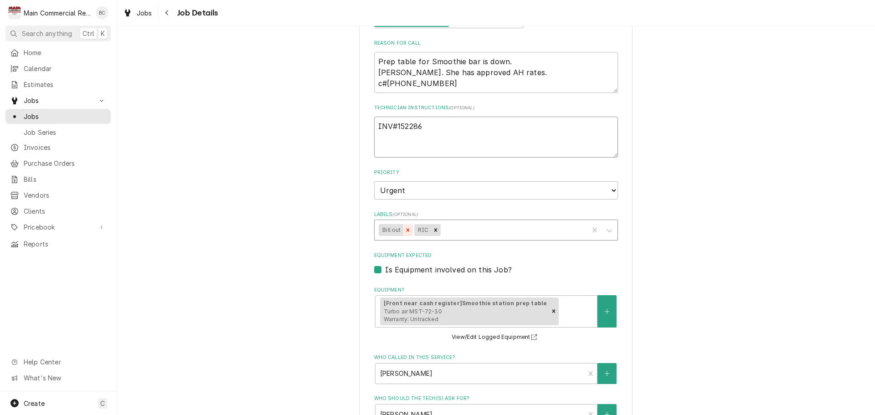
click at [405, 232] on icon "Remove Bill out" at bounding box center [408, 230] width 6 height 6
type textarea "INV#152286"
type textarea "x"
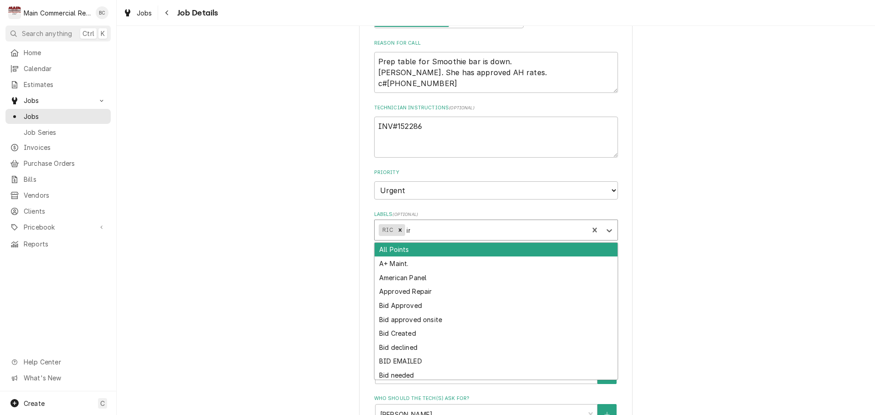
type input "inv"
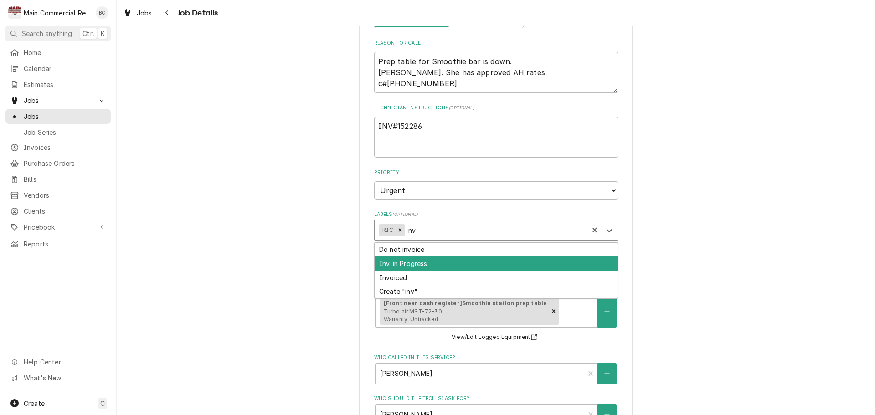
click at [413, 261] on div "Inv. in Progress" at bounding box center [496, 264] width 243 height 14
type textarea "x"
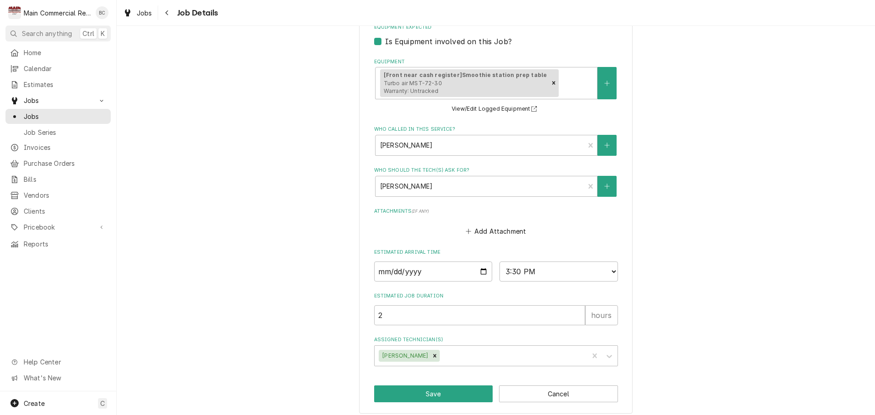
scroll to position [417, 0]
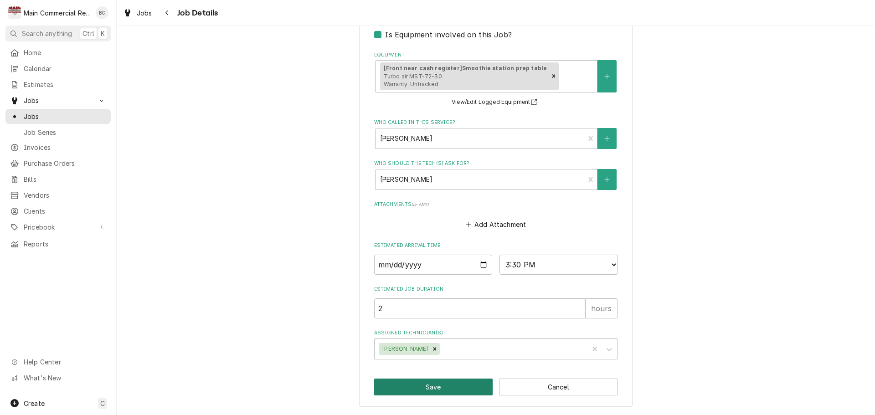
click at [418, 387] on button "Save" at bounding box center [433, 387] width 119 height 17
type textarea "x"
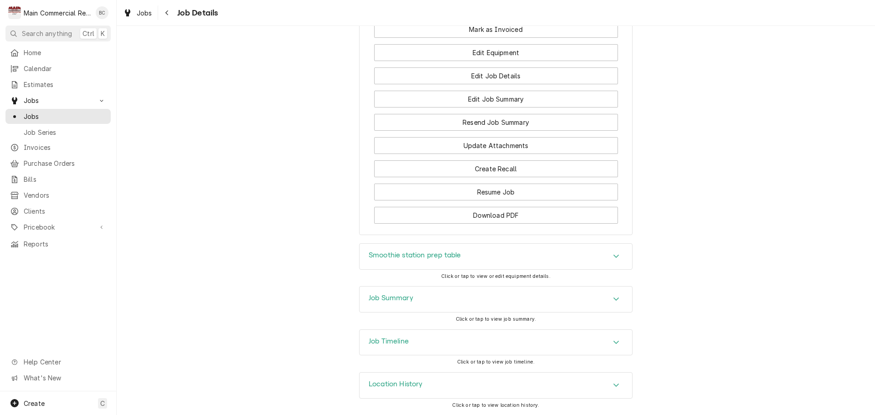
scroll to position [862, 0]
click at [402, 341] on h3 "Job Timeline" at bounding box center [389, 341] width 40 height 9
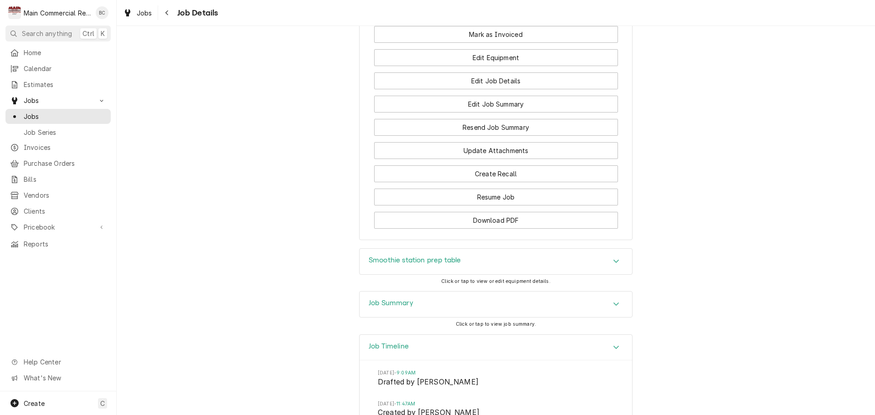
scroll to position [957, 0]
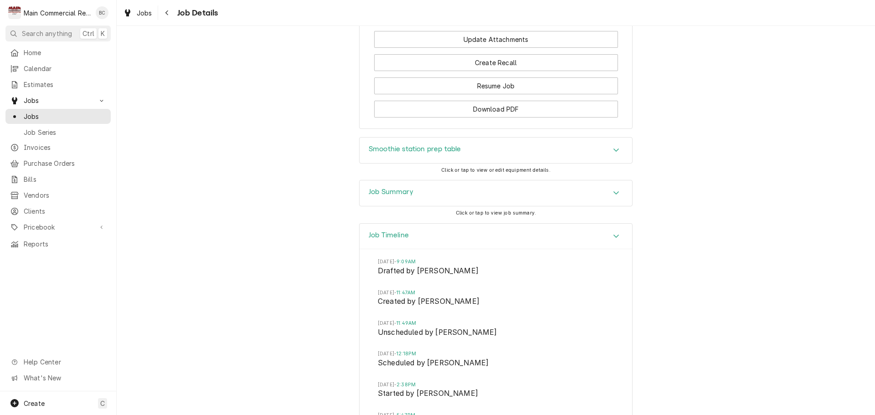
click at [396, 196] on h3 "Job Summary" at bounding box center [391, 192] width 45 height 9
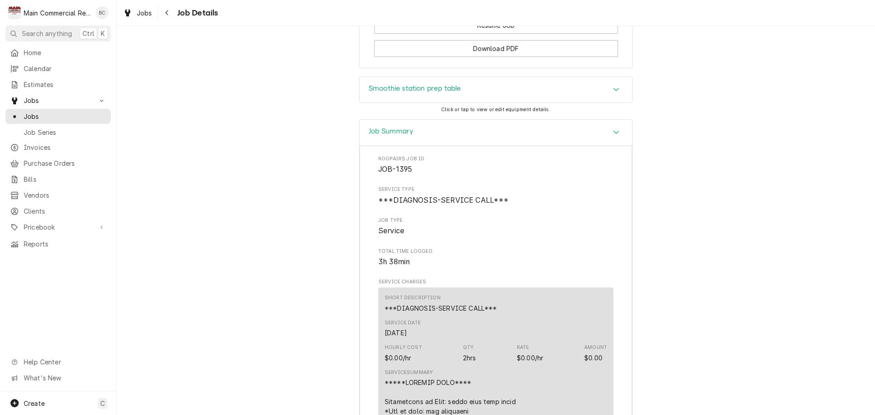
scroll to position [883, 0]
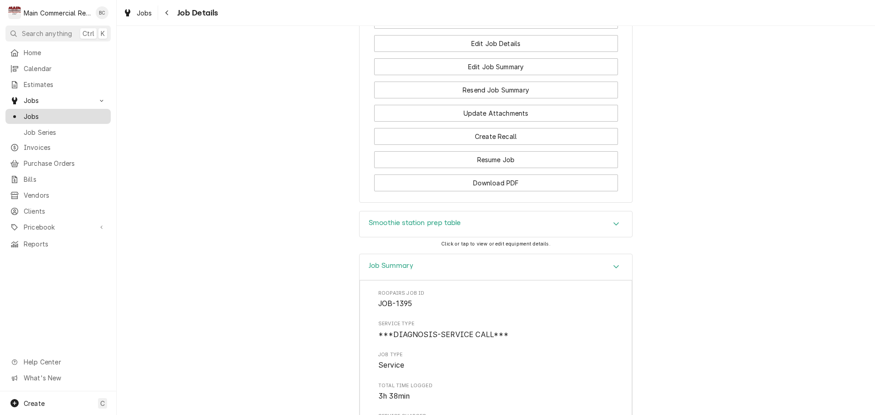
click at [62, 115] on span "Jobs" at bounding box center [65, 117] width 82 height 10
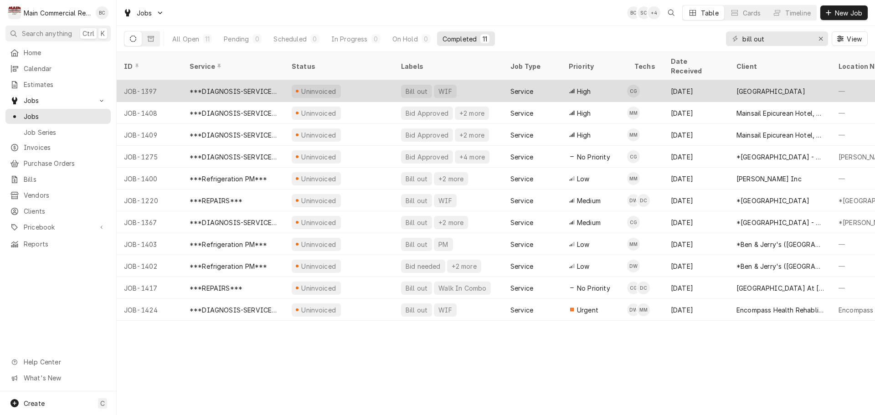
click at [421, 87] on div "Bill out" at bounding box center [417, 92] width 24 height 10
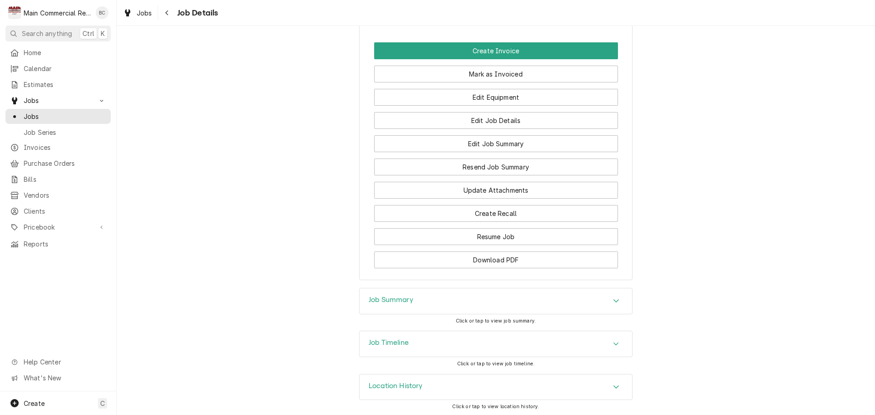
scroll to position [1011, 0]
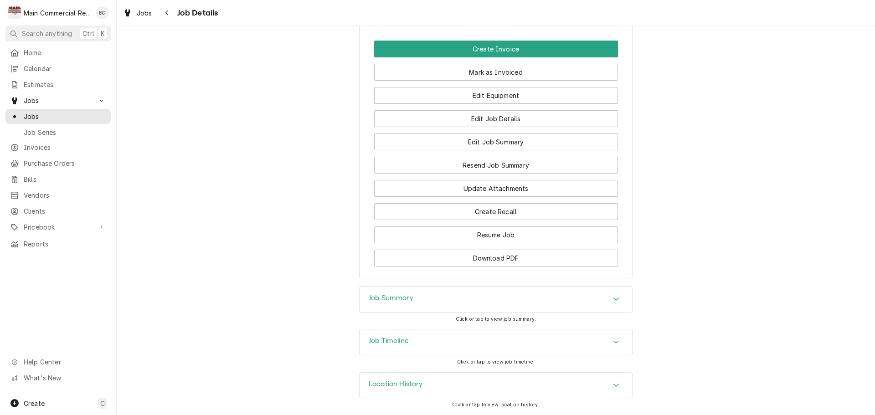
click at [381, 298] on h3 "Job Summary" at bounding box center [391, 298] width 45 height 9
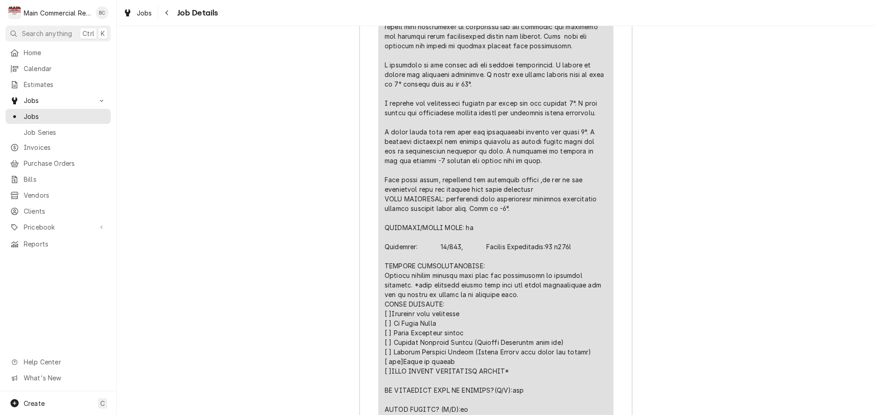
scroll to position [1731, 0]
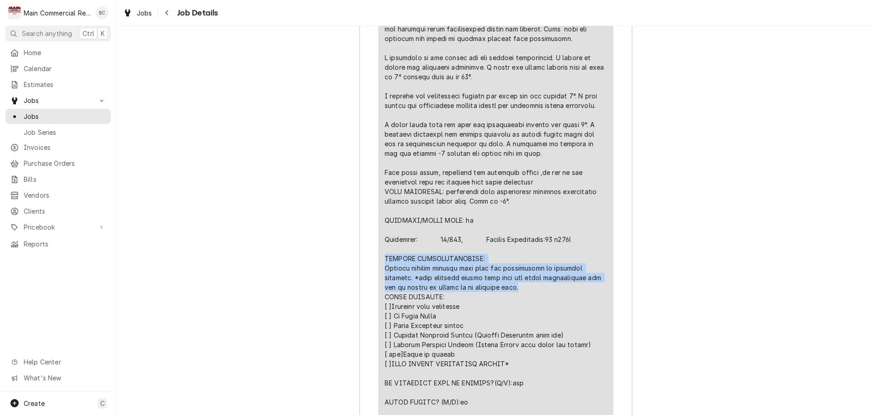
drag, startPoint x: 380, startPoint y: 267, endPoint x: 522, endPoint y: 298, distance: 145.0
click at [522, 298] on div "Short Description ***DIAGNOSIS-SERVICE CALL*** Service Date Sep 13, 2025 Hourly…" at bounding box center [495, 106] width 235 height 767
copy div "FURTHER RECOMMENDATIONS: Replace outdoor freezer door dial the thermometer if c…"
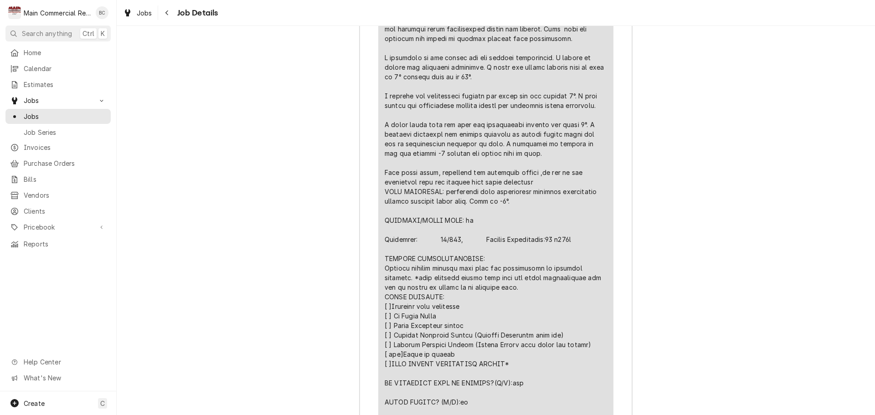
click at [440, 323] on div "Line Item" at bounding box center [496, 149] width 222 height 670
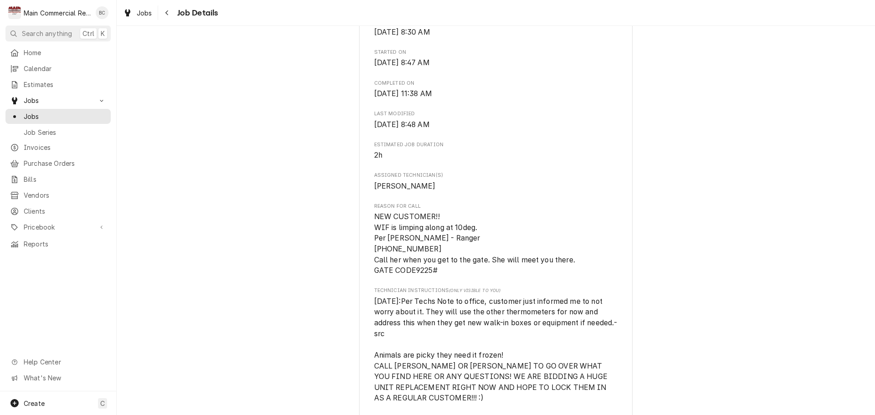
scroll to position [273, 0]
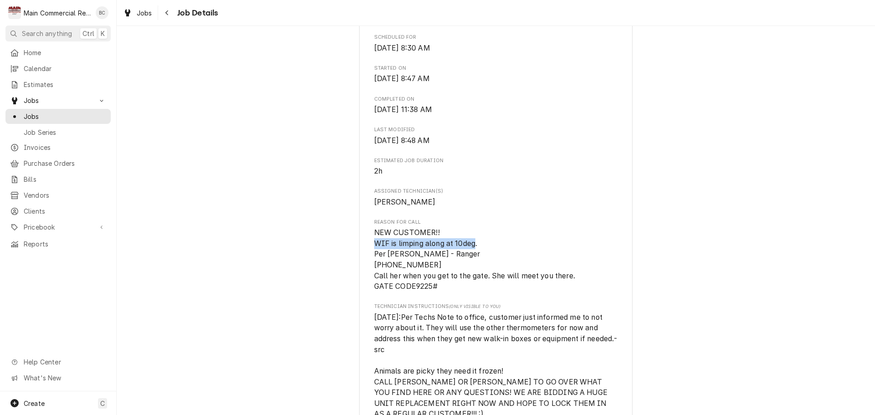
drag, startPoint x: 370, startPoint y: 266, endPoint x: 473, endPoint y: 266, distance: 103.0
click at [473, 266] on span "NEW CUSTOMER!! WIF is limping along at 10deg. Per [PERSON_NAME] - Ranger [PHONE…" at bounding box center [475, 259] width 203 height 62
copy span "WIF is limping along at 10deg"
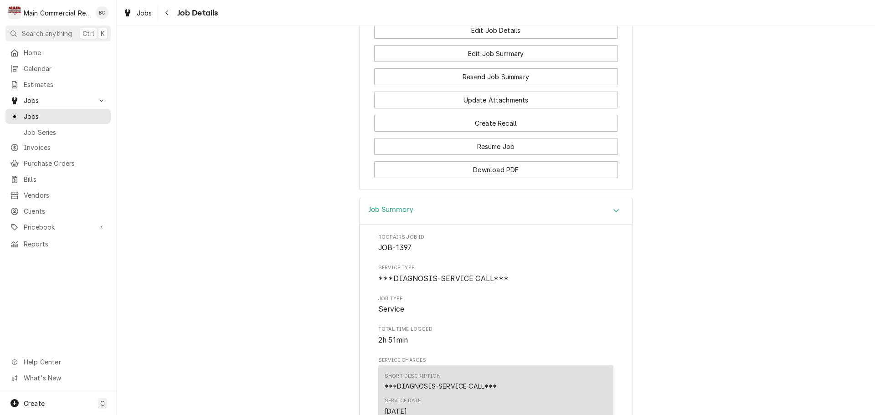
scroll to position [991, 0]
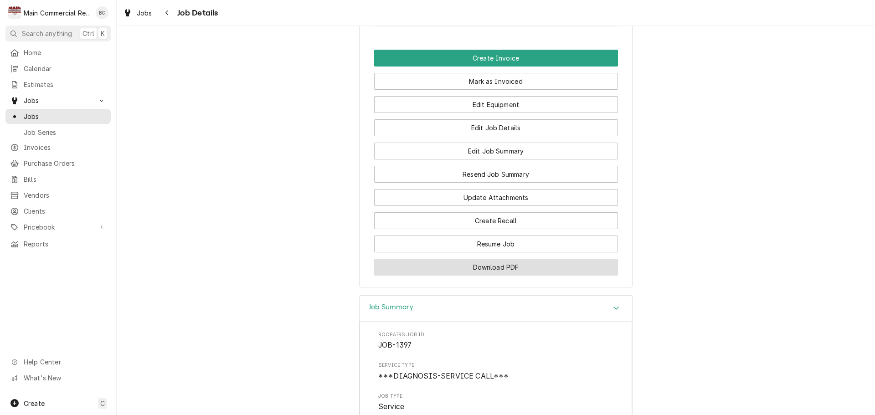
click at [498, 276] on button "Download PDF" at bounding box center [496, 267] width 244 height 17
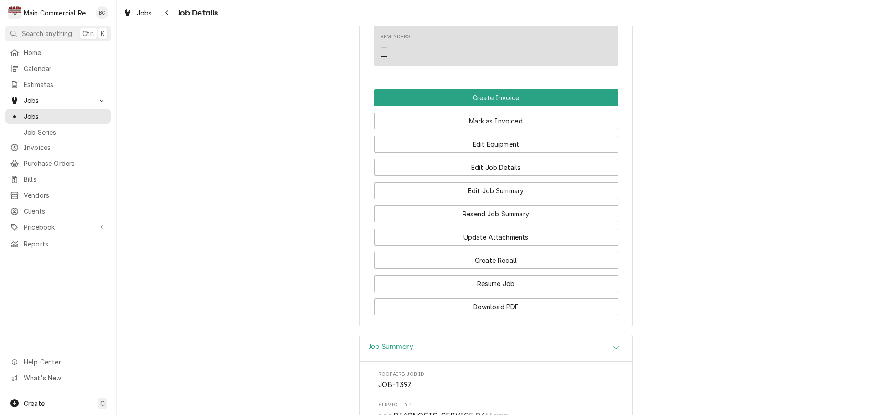
scroll to position [900, 0]
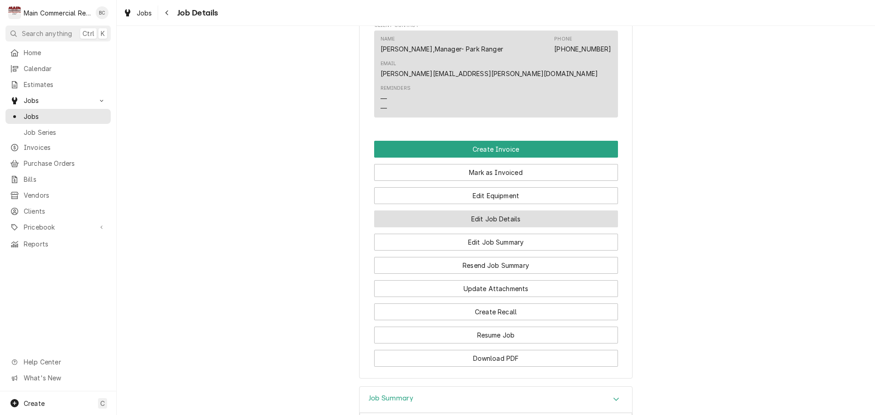
click at [490, 227] on button "Edit Job Details" at bounding box center [496, 218] width 244 height 17
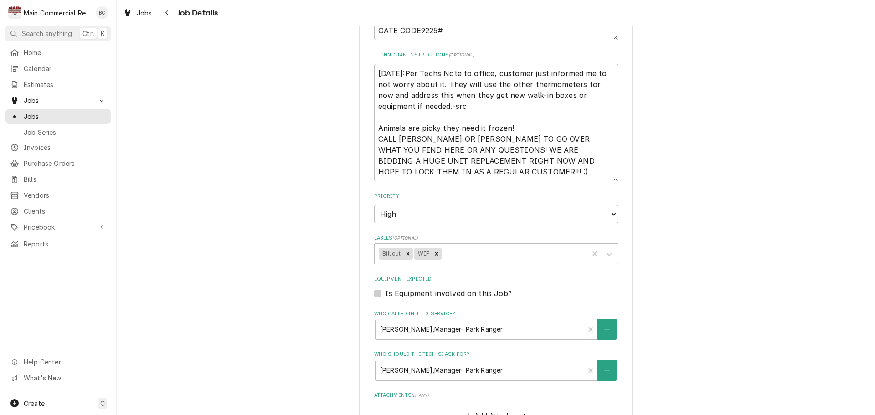
scroll to position [273, 0]
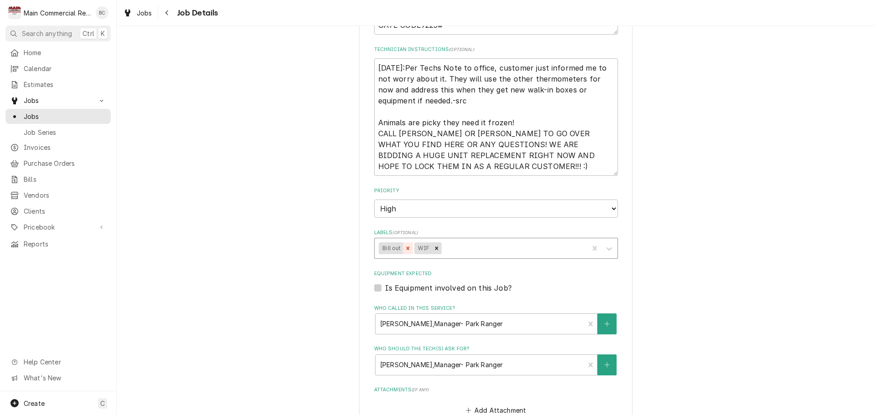
click at [405, 250] on icon "Remove Bill out" at bounding box center [408, 248] width 6 height 6
type textarea "x"
click at [407, 250] on input "Labels" at bounding box center [408, 248] width 2 height 15
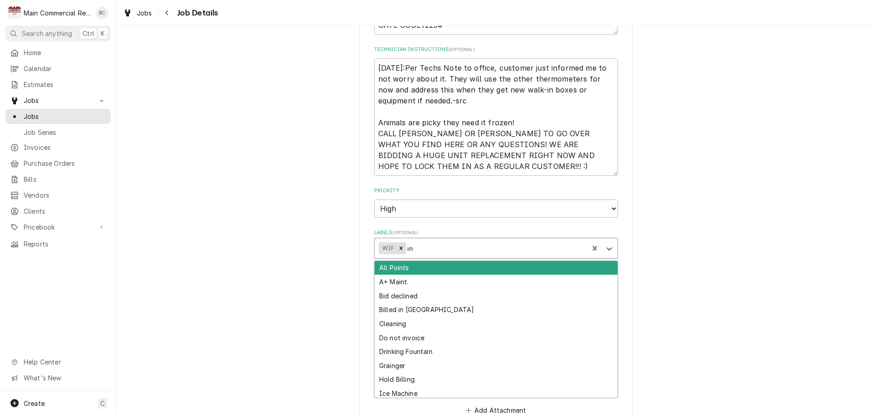
type input "inv"
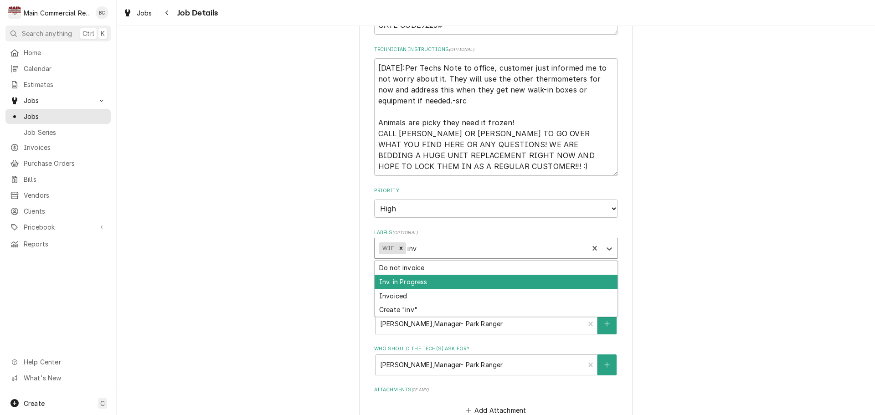
click at [390, 281] on div "Inv. in Progress" at bounding box center [496, 282] width 243 height 14
type textarea "x"
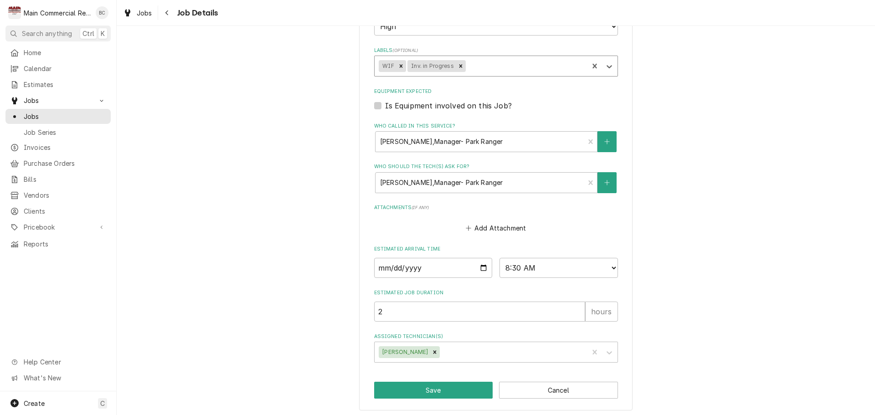
scroll to position [459, 0]
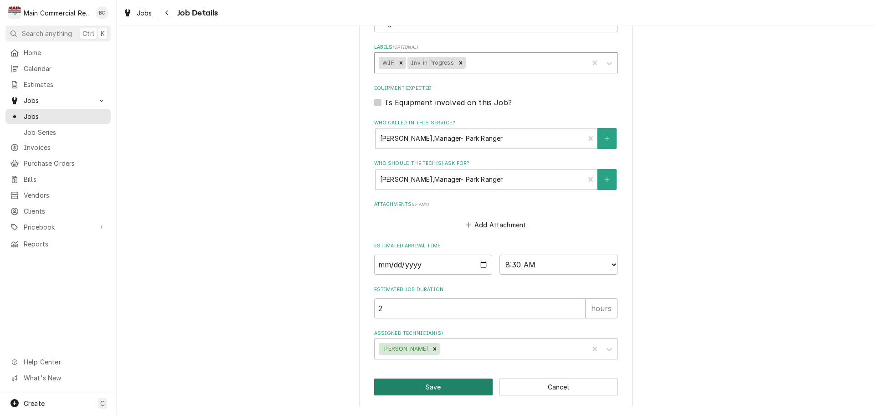
click at [422, 386] on button "Save" at bounding box center [433, 387] width 119 height 17
type textarea "x"
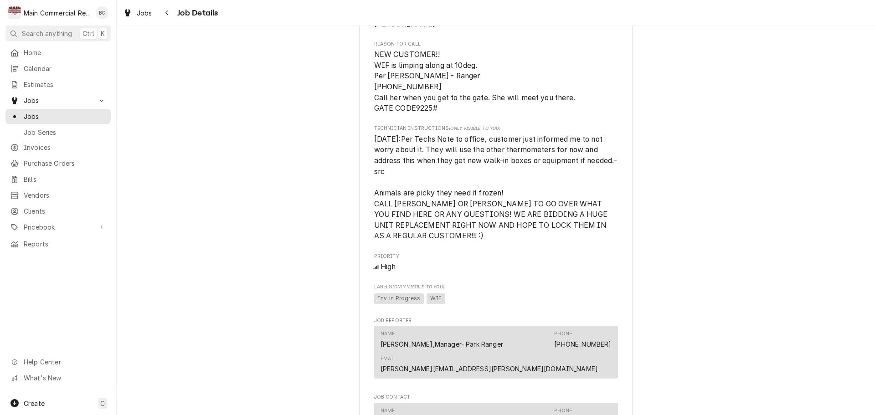
scroll to position [456, 0]
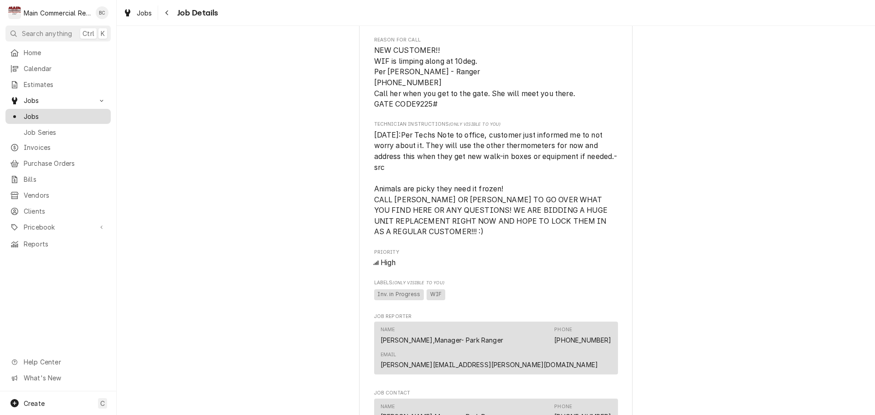
click at [56, 115] on span "Jobs" at bounding box center [65, 117] width 82 height 10
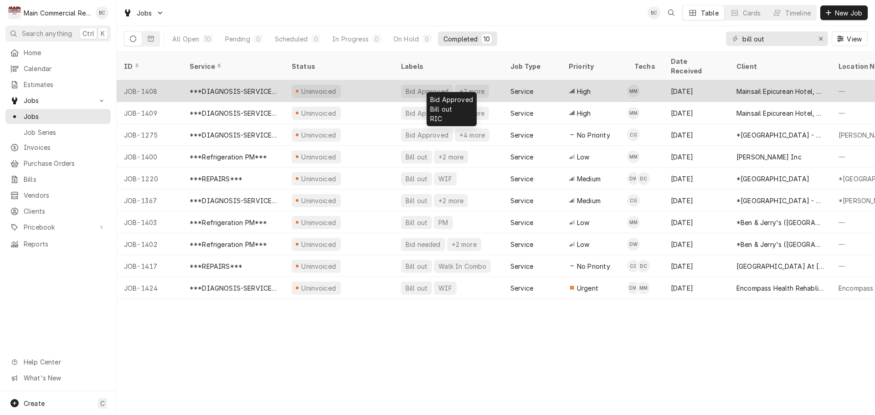
click at [436, 87] on div "Bid Approved" at bounding box center [427, 92] width 45 height 10
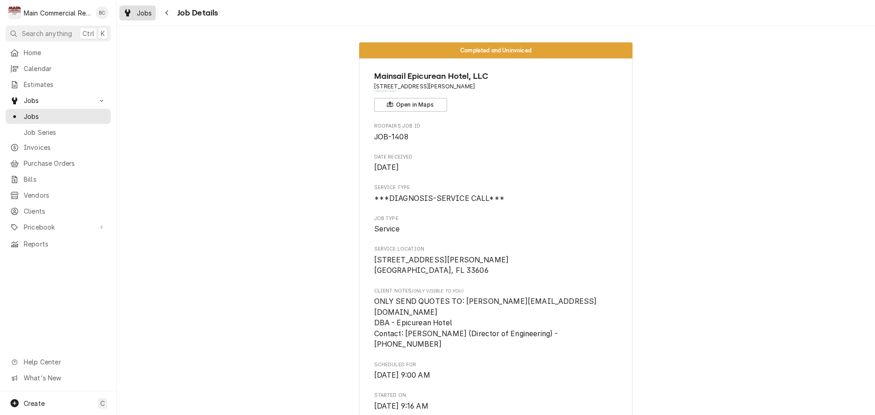
click at [150, 15] on span "Jobs" at bounding box center [144, 13] width 15 height 10
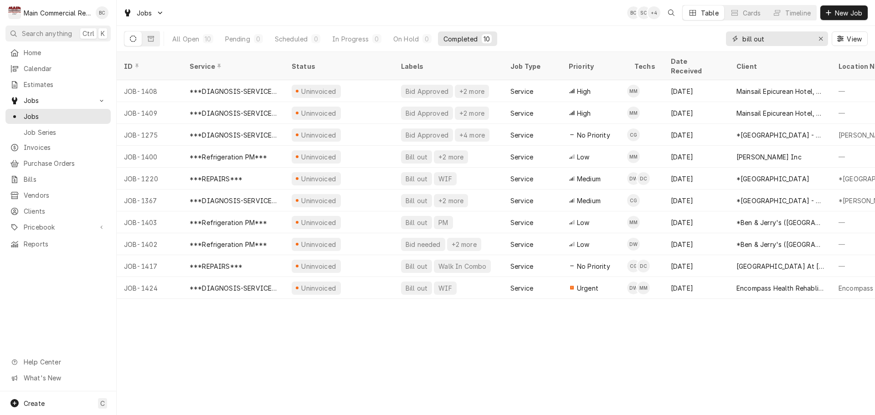
click at [822, 37] on icon "Erase input" at bounding box center [820, 39] width 5 height 6
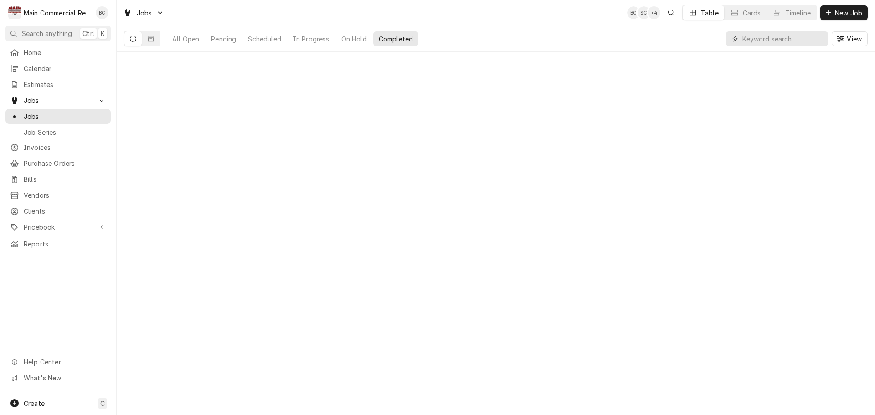
click at [783, 37] on input "Dynamic Content Wrapper" at bounding box center [782, 38] width 81 height 15
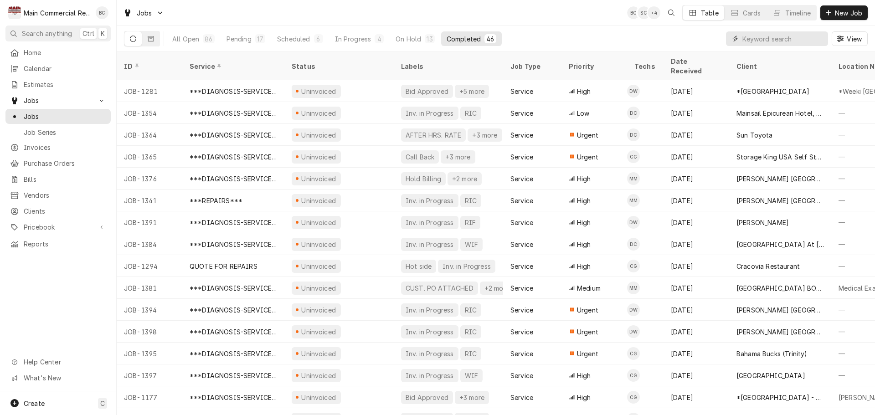
click at [760, 41] on input "Dynamic Content Wrapper" at bounding box center [782, 38] width 81 height 15
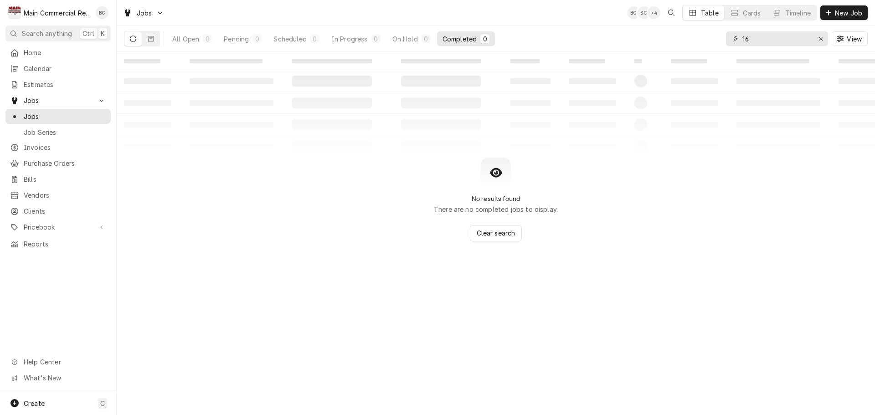
type input "1"
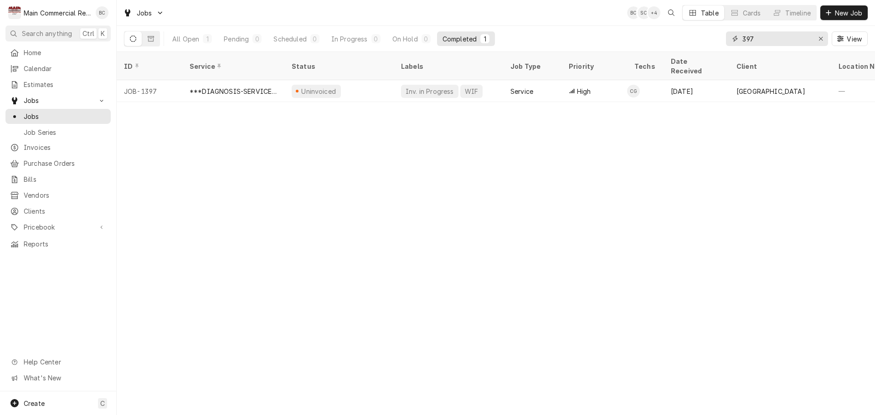
click at [744, 42] on input "397" at bounding box center [776, 38] width 68 height 15
type input "1397"
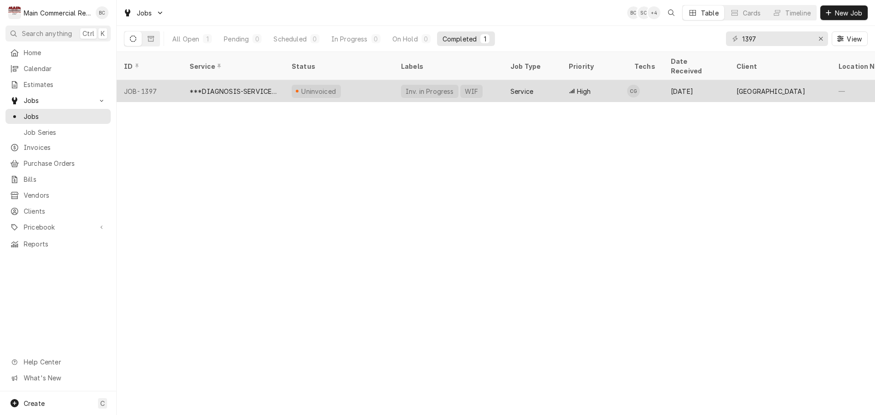
click at [260, 87] on div "***DIAGNOSIS-SERVICE CALL***" at bounding box center [233, 92] width 87 height 10
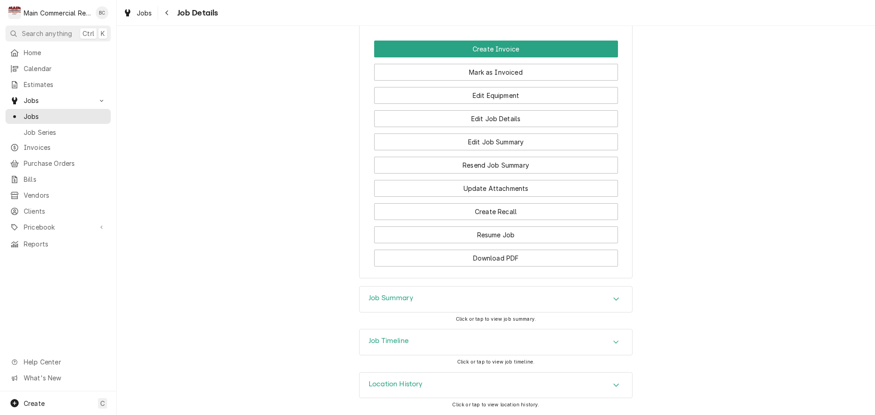
scroll to position [1011, 0]
click at [63, 210] on span "Clients" at bounding box center [65, 211] width 82 height 10
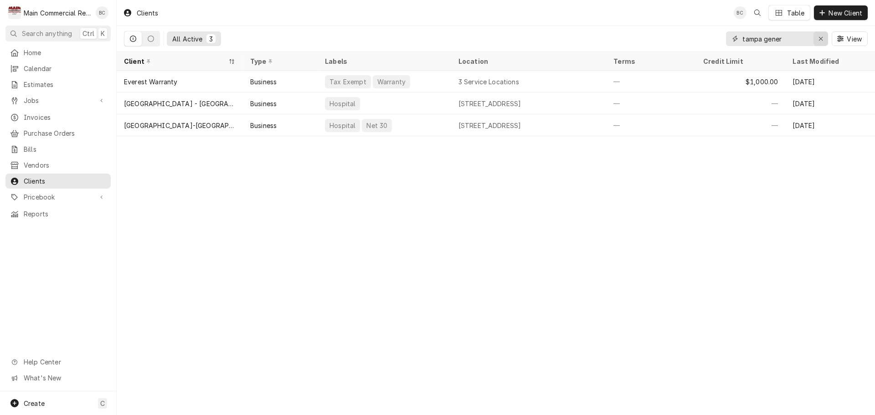
click at [824, 38] on div "Erase input" at bounding box center [820, 38] width 9 height 9
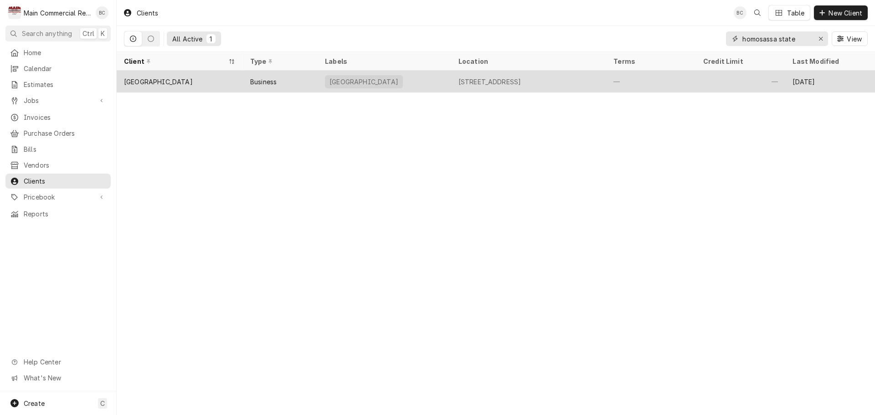
type input "homosassa state"
click at [160, 81] on div "[GEOGRAPHIC_DATA]" at bounding box center [158, 82] width 69 height 10
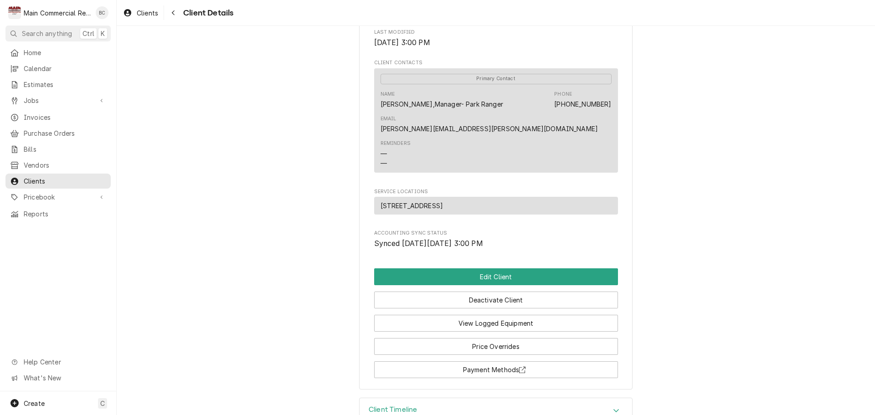
scroll to position [333, 0]
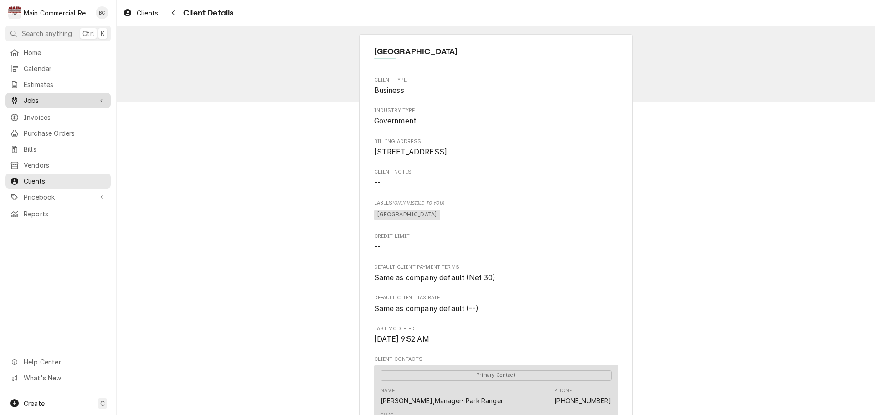
click at [42, 99] on span "Jobs" at bounding box center [58, 101] width 69 height 10
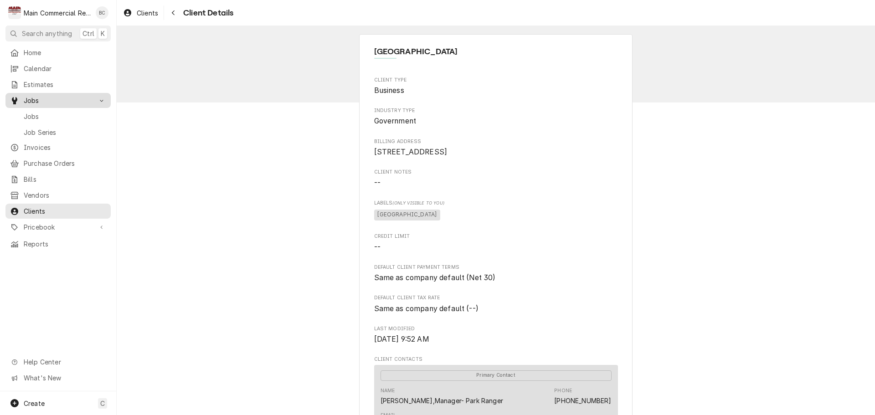
click at [43, 103] on link "Jobs" at bounding box center [57, 100] width 105 height 15
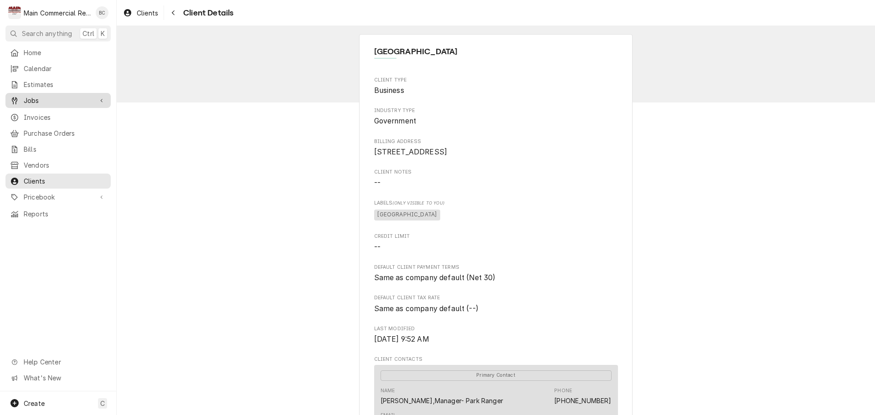
click at [29, 100] on span "Jobs" at bounding box center [58, 101] width 69 height 10
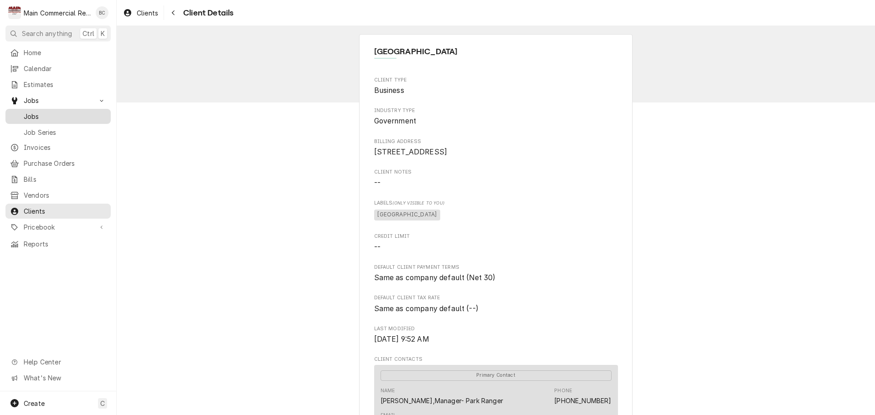
click at [56, 117] on span "Jobs" at bounding box center [65, 117] width 82 height 10
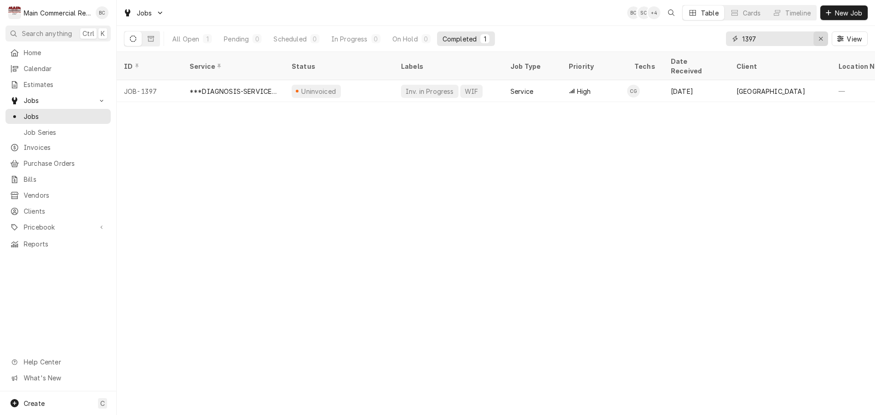
click at [825, 38] on button "Erase input" at bounding box center [820, 38] width 15 height 15
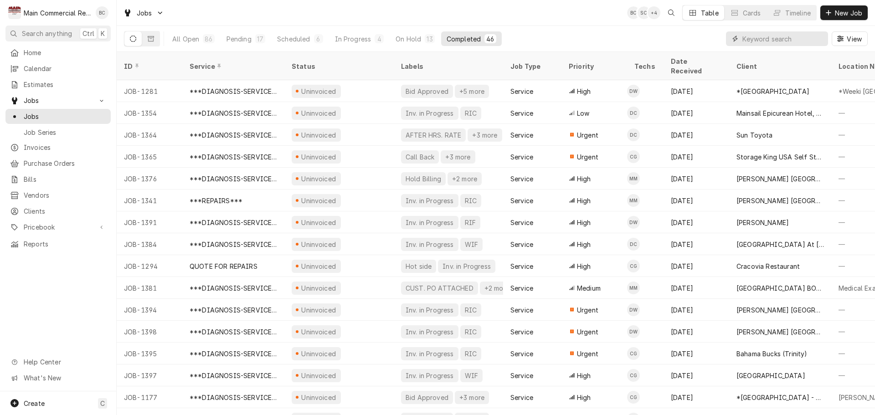
click at [758, 42] on input "Dynamic Content Wrapper" at bounding box center [782, 38] width 81 height 15
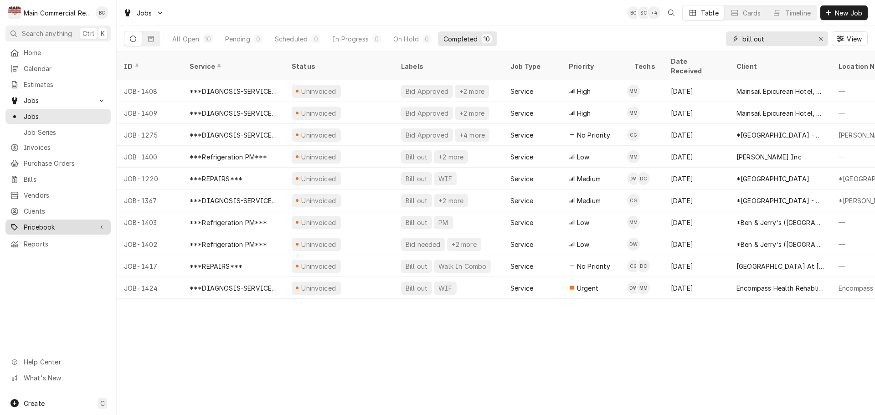
type input "bill out"
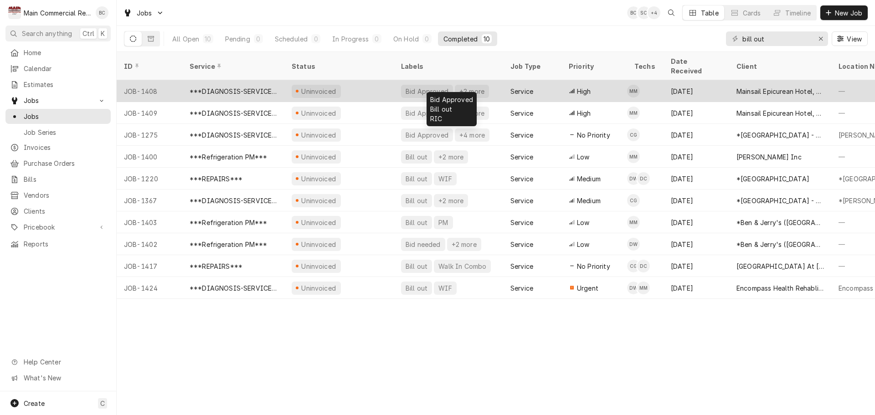
click at [428, 87] on div "Bid Approved" at bounding box center [427, 92] width 45 height 10
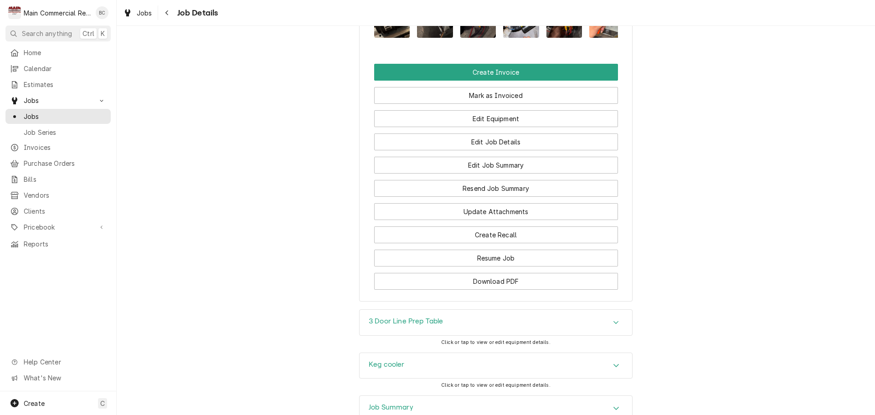
scroll to position [1069, 0]
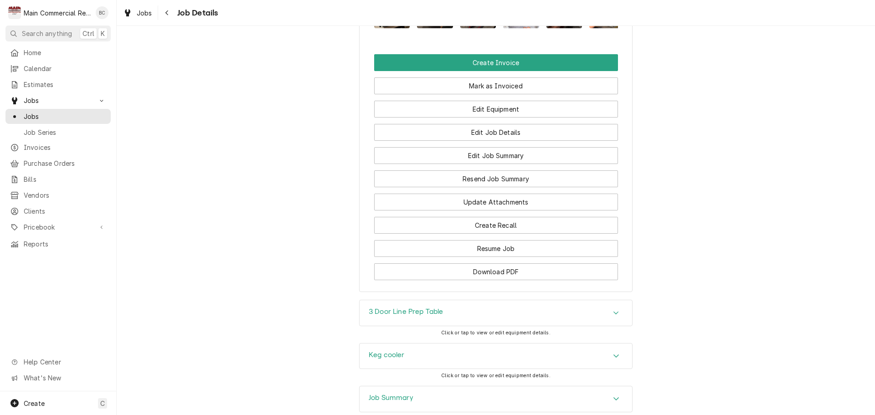
click at [400, 394] on h3 "Job Summary" at bounding box center [391, 398] width 45 height 9
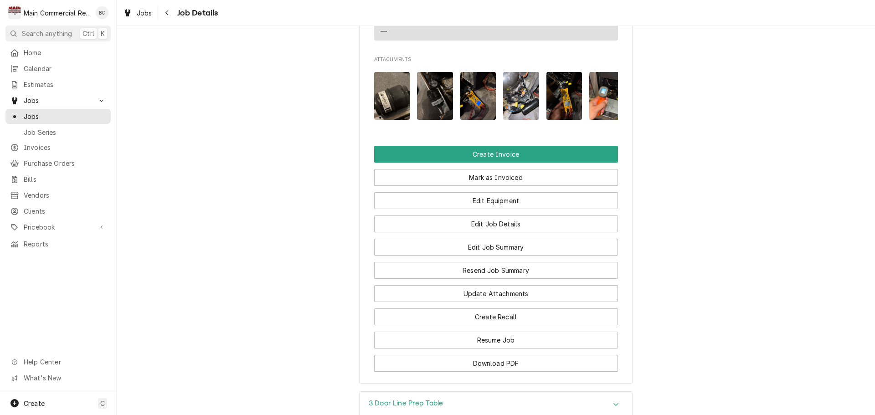
scroll to position [1114, 0]
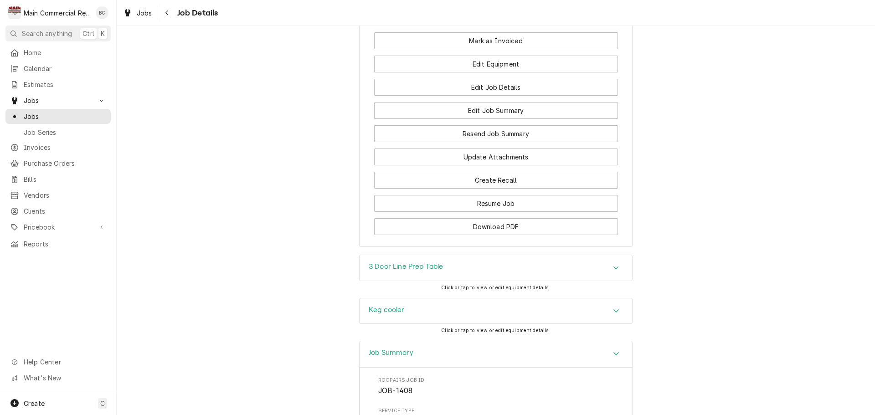
click at [386, 306] on h3 "Keg cooler" at bounding box center [387, 310] width 36 height 9
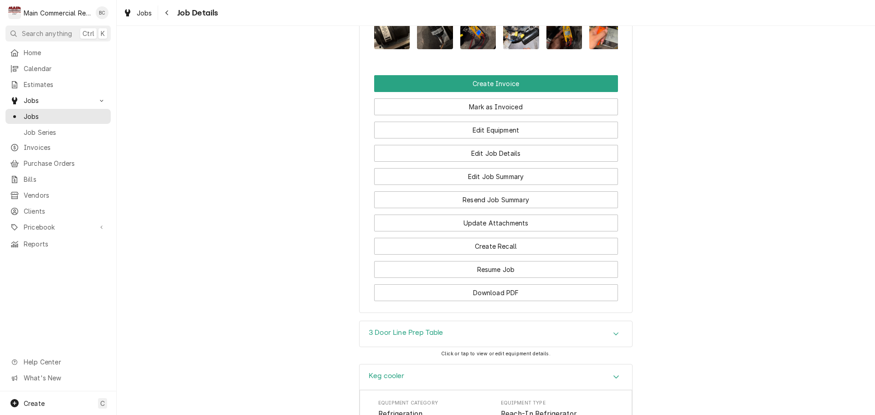
scroll to position [1185, 0]
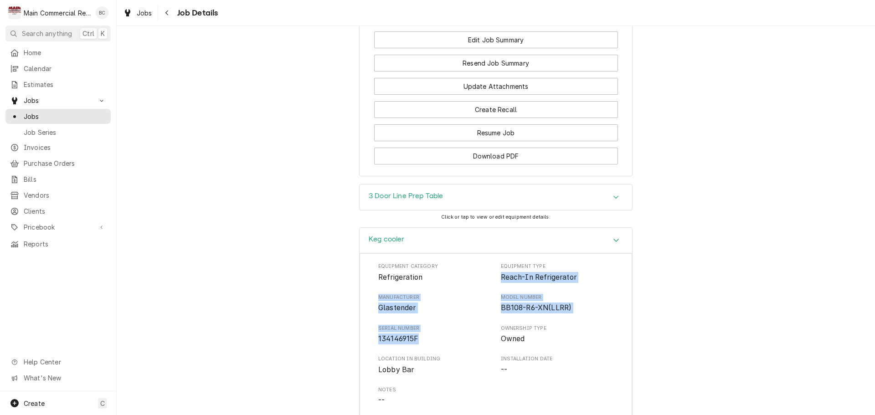
drag, startPoint x: 497, startPoint y: 178, endPoint x: 422, endPoint y: 238, distance: 96.6
click at [422, 263] on div "Equipment Category Refrigeration Equipment Type Reach-In Refrigerator Manufactu…" at bounding box center [495, 350] width 235 height 174
copy div "Reach-In Refrigerator Manufacturer Glastender Model Number BB108-R6-XN(LLRR) Se…"
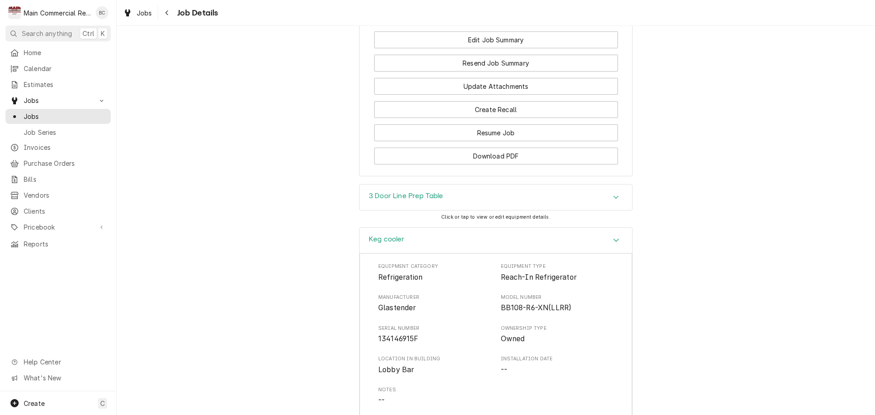
click at [313, 338] on div "Keg cooler Equipment Category Refrigeration Equipment Type Reach-In Refrigerato…" at bounding box center [496, 411] width 758 height 368
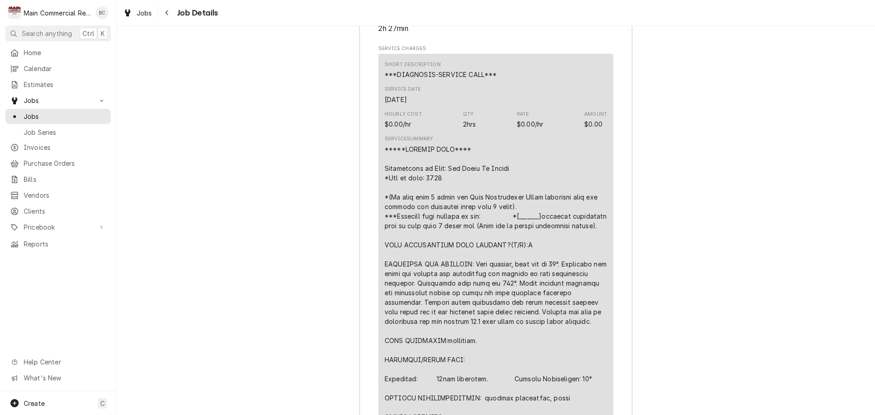
scroll to position [1914, 0]
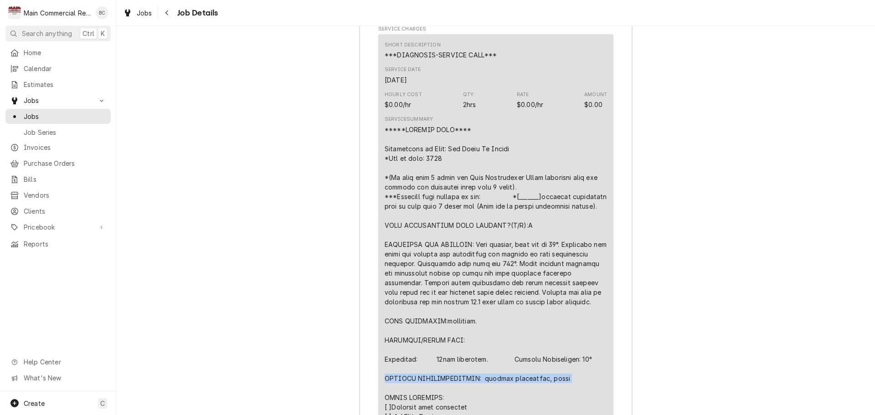
drag, startPoint x: 381, startPoint y: 287, endPoint x: 570, endPoint y: 289, distance: 188.2
click at [570, 289] on div "Line Item" at bounding box center [496, 354] width 222 height 459
copy div "FURTHER RECOMMENDATIONS: replace compressor, drier"
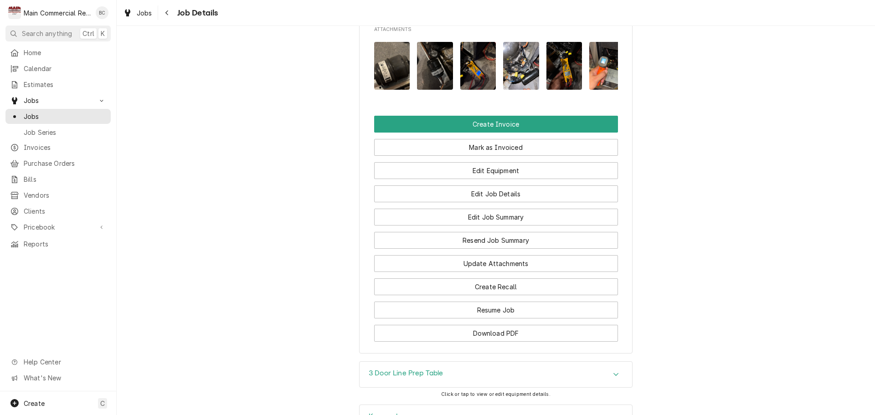
scroll to position [1002, 0]
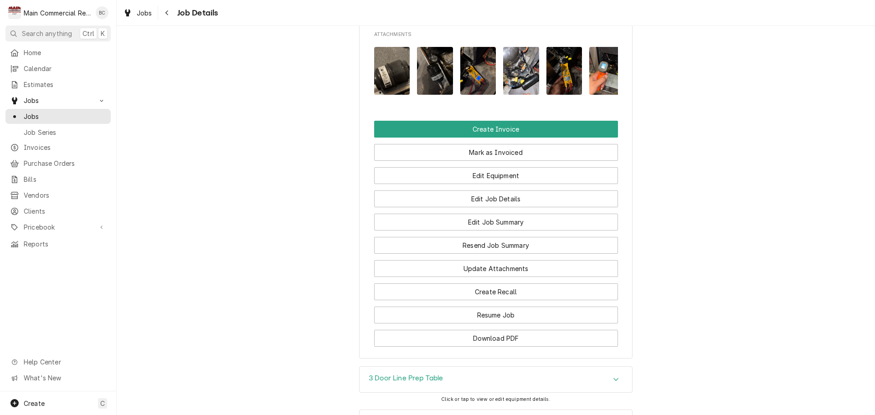
click at [410, 374] on h3 "3 Door Line Prep Table" at bounding box center [406, 378] width 75 height 9
drag, startPoint x: 499, startPoint y: 318, endPoint x: 419, endPoint y: 375, distance: 98.9
copy div "Reach-In Refrigerator Manufacturer True Model Number TPP-AT-93-HC Serial Number…"
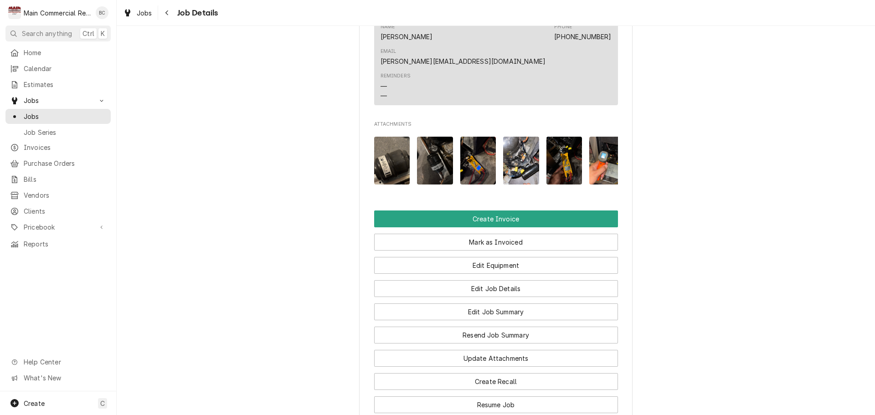
scroll to position [890, 0]
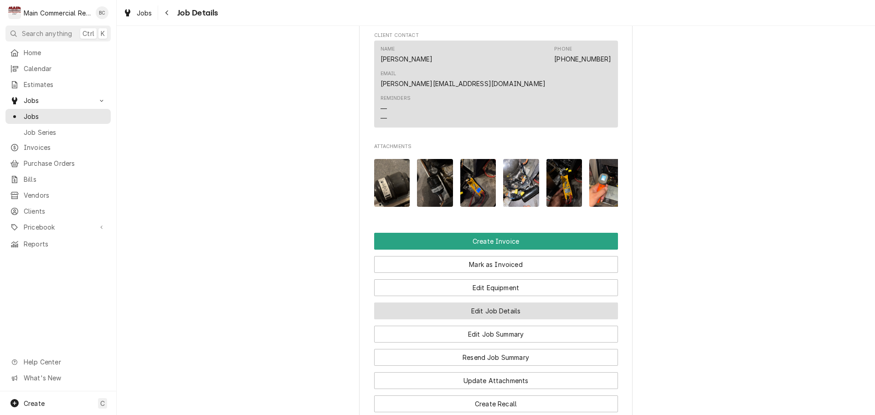
click at [483, 303] on button "Edit Job Details" at bounding box center [496, 311] width 244 height 17
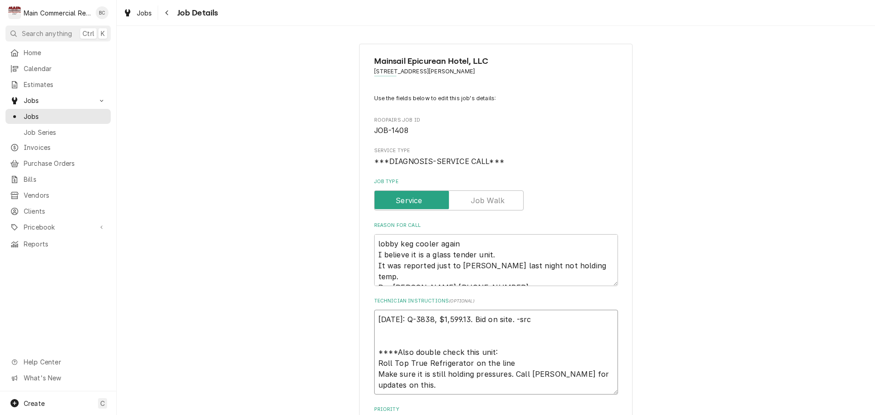
click at [376, 320] on textarea "9/15/25: Q-3838, $1,599.13. Bid on site. -src ****Also double check this unit: …" at bounding box center [496, 352] width 244 height 85
type textarea "x"
type textarea "9/15/25: Q-3838, $1,599.13. Bid on site. -src ****Also double check this unit: …"
click at [376, 321] on textarea "9/15/25: Q-3838, $1,599.13. Bid on site. -src ****Also double check this unit: …" at bounding box center [496, 358] width 244 height 96
type textarea "x"
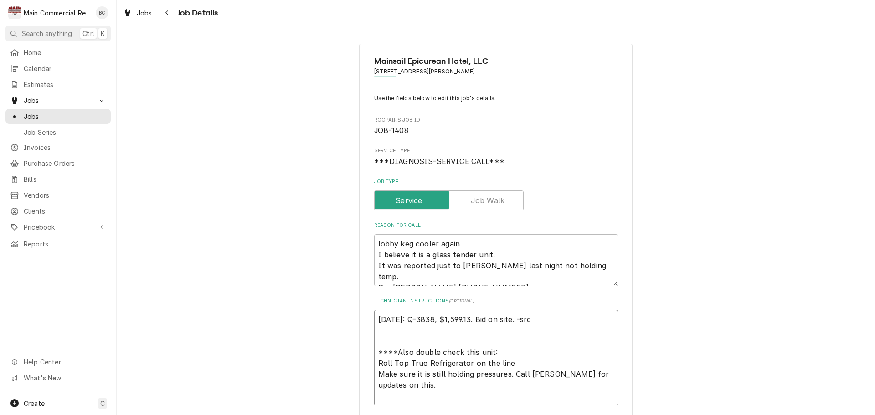
type textarea "I 9/15/25: Q-3838, $1,599.13. Bid on site. -src ****Also double check this unit…"
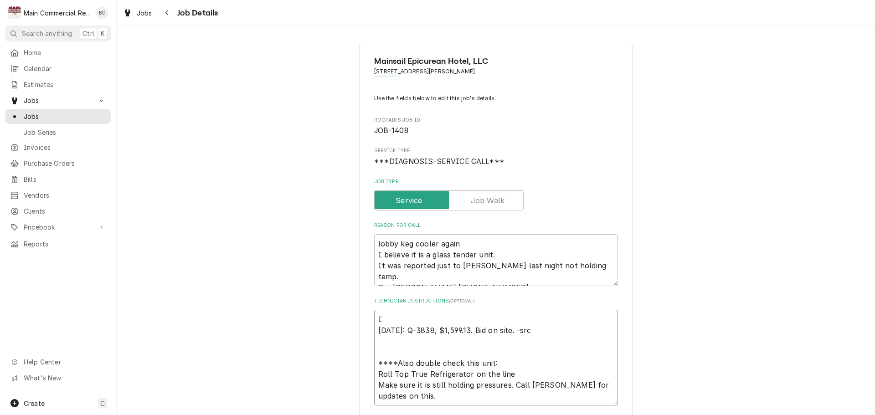
type textarea "x"
type textarea "IN 9/15/25: Q-3838, $1,599.13. Bid on site. -src ****Also double check this uni…"
type textarea "x"
type textarea "INV 9/15/25: Q-3838, $1,599.13. Bid on site. -src ****Also double check this un…"
type textarea "x"
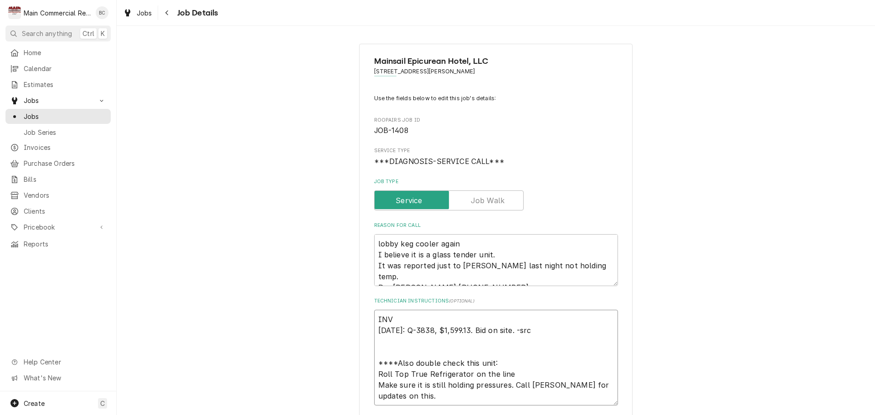
type textarea "INV# 9/15/25: Q-3838, $1,599.13. Bid on site. -src ****Also double check this u…"
type textarea "x"
type textarea "INV#1 9/15/25: Q-3838, $1,599.13. Bid on site. -src ****Also double check this …"
type textarea "x"
type textarea "INV#15 9/15/25: Q-3838, $1,599.13. Bid on site. -src ****Also double check this…"
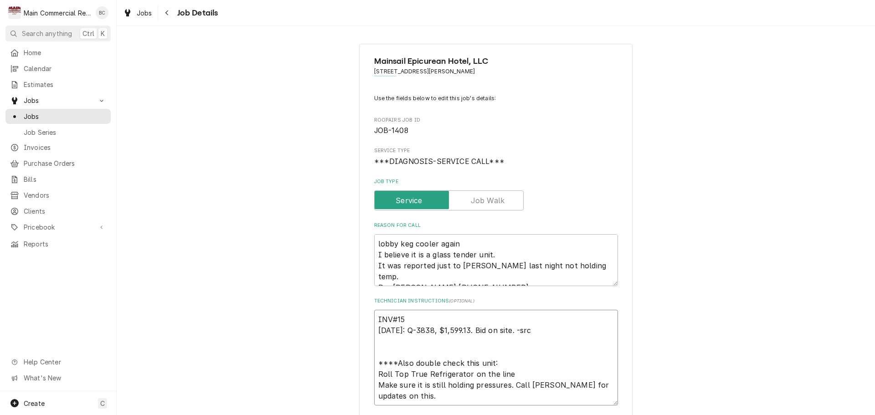
type textarea "x"
type textarea "INV#152 9/15/25: Q-3838, $1,599.13. Bid on site. -src ****Also double check thi…"
type textarea "x"
type textarea "INV#1522 9/15/25: Q-3838, $1,599.13. Bid on site. -src ****Also double check th…"
type textarea "x"
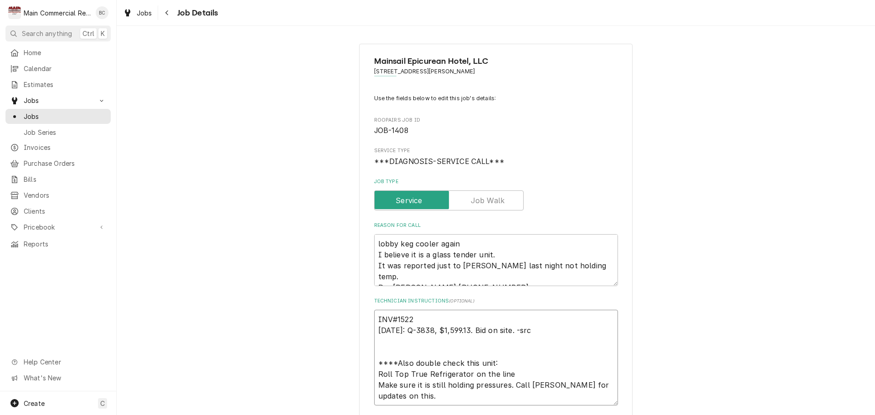
type textarea "INV#15228 9/15/25: Q-3838, $1,599.13. Bid on site. -src ****Also double check t…"
type textarea "x"
type textarea "INV#152288 9/15/25: Q-3838, $1,599.13. Bid on site. -src ****Also double check …"
type textarea "x"
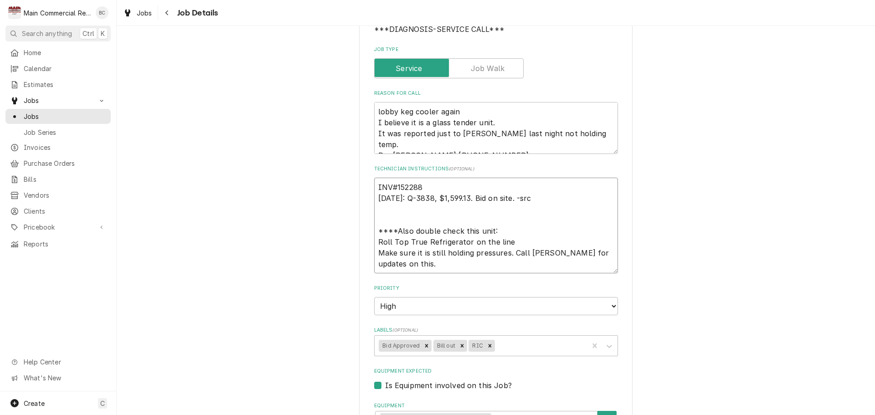
scroll to position [137, 0]
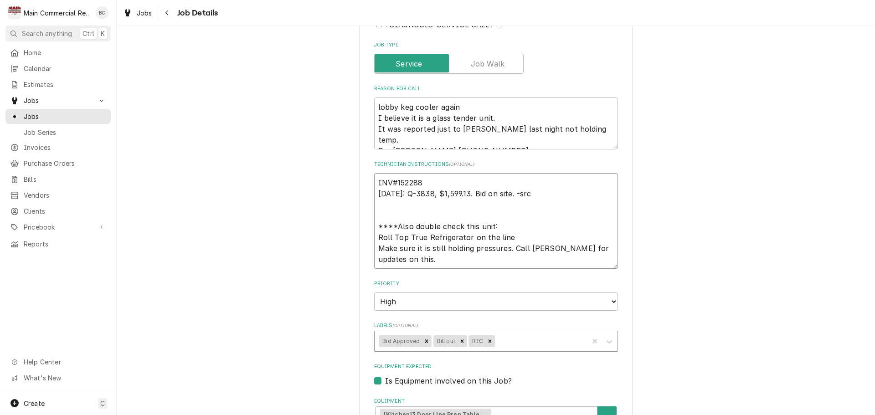
click at [459, 343] on icon "Remove Bill out" at bounding box center [462, 341] width 6 height 6
type textarea "INV#152288 9/15/25: Q-3838, $1,599.13. Bid on site. -src ****Also double check …"
type textarea "x"
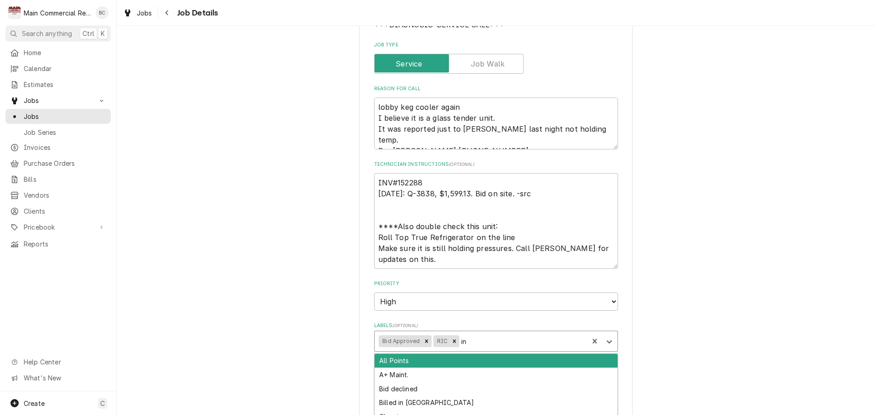
type input "inv"
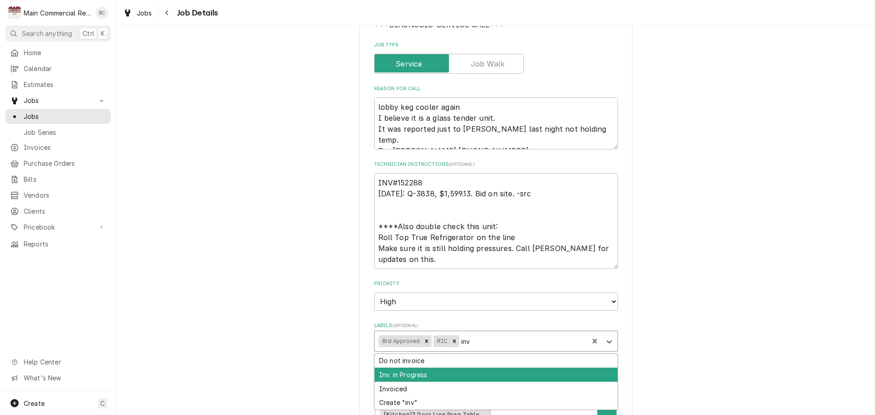
click at [444, 372] on div "Inv. in Progress" at bounding box center [496, 375] width 243 height 14
type textarea "x"
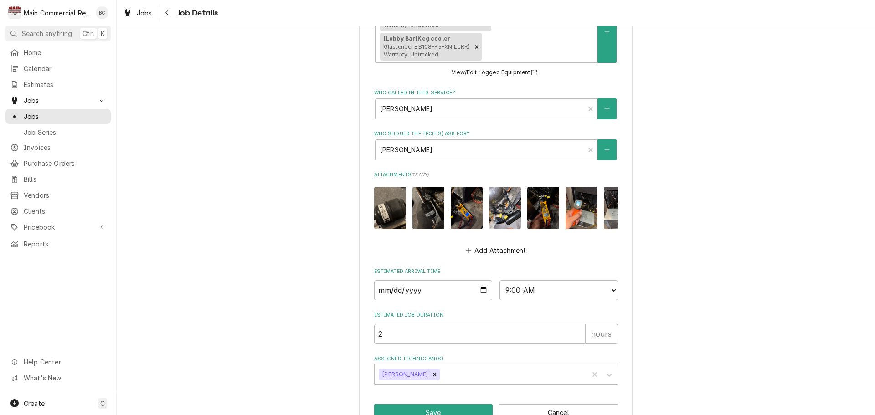
scroll to position [545, 0]
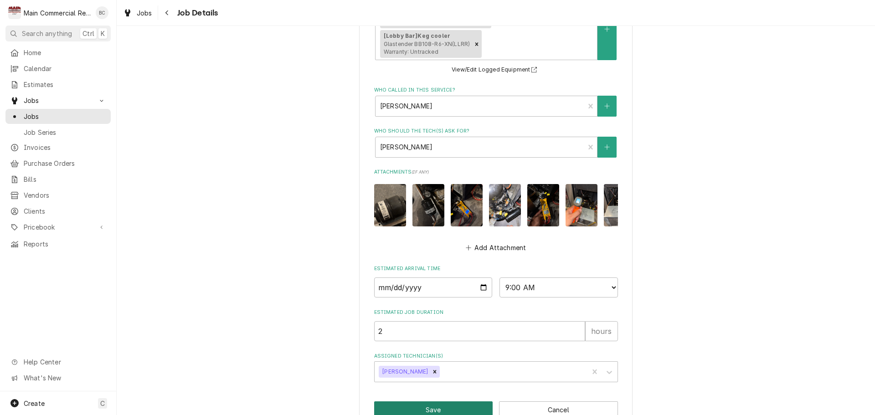
click at [426, 401] on button "Save" at bounding box center [433, 409] width 119 height 17
type textarea "x"
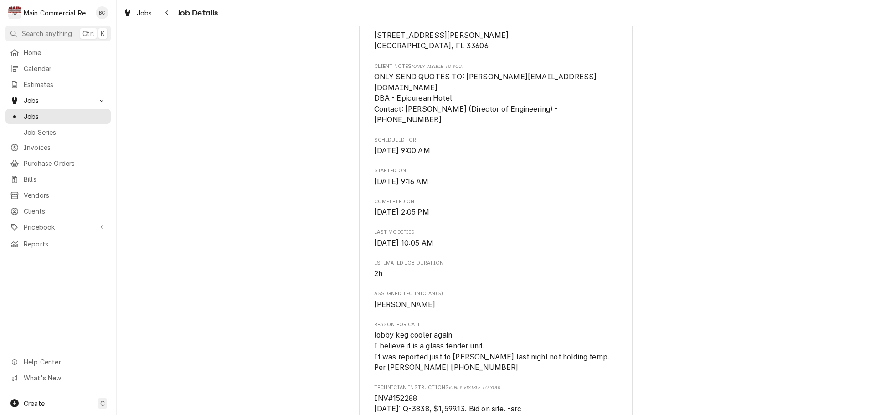
scroll to position [228, 0]
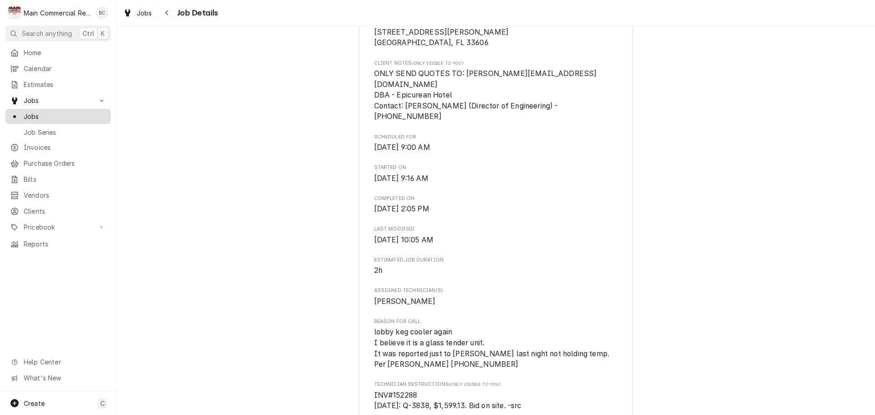
click at [56, 114] on span "Jobs" at bounding box center [65, 117] width 82 height 10
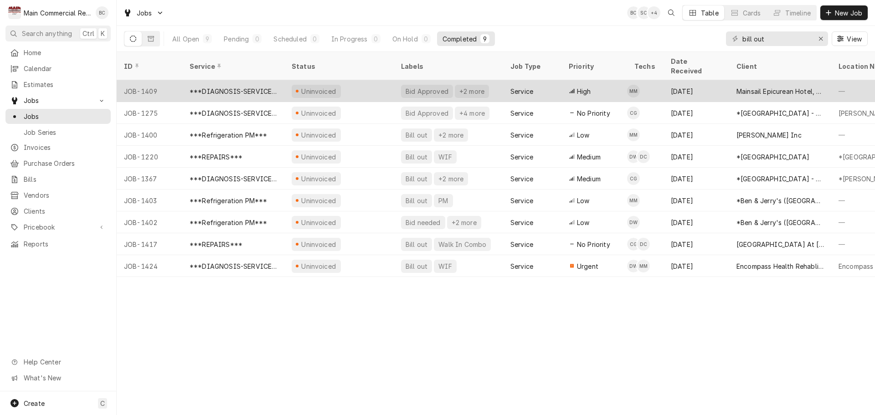
click at [319, 85] on div "Uninvoiced" at bounding box center [316, 91] width 49 height 13
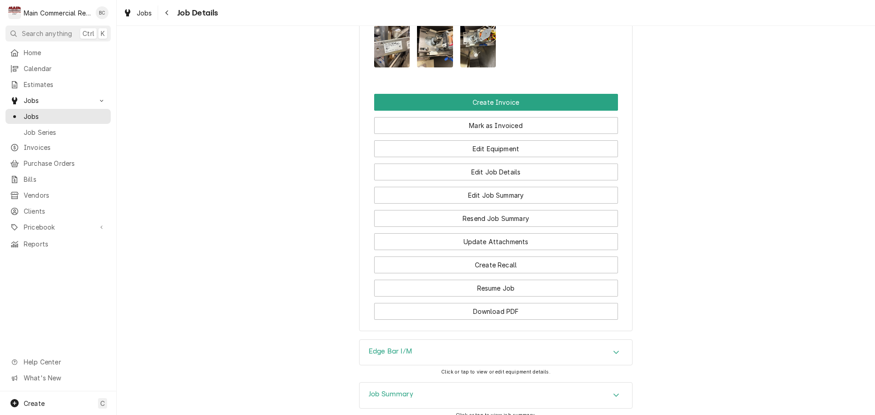
scroll to position [965, 0]
click at [377, 390] on h3 "Job Summary" at bounding box center [391, 394] width 45 height 9
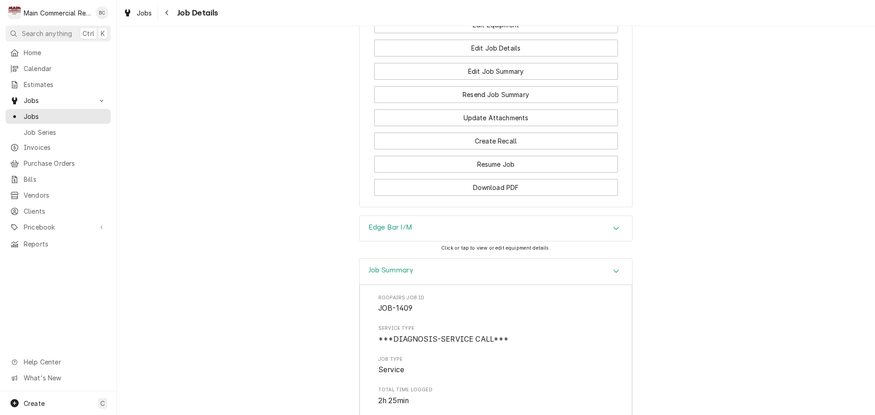
scroll to position [1102, 0]
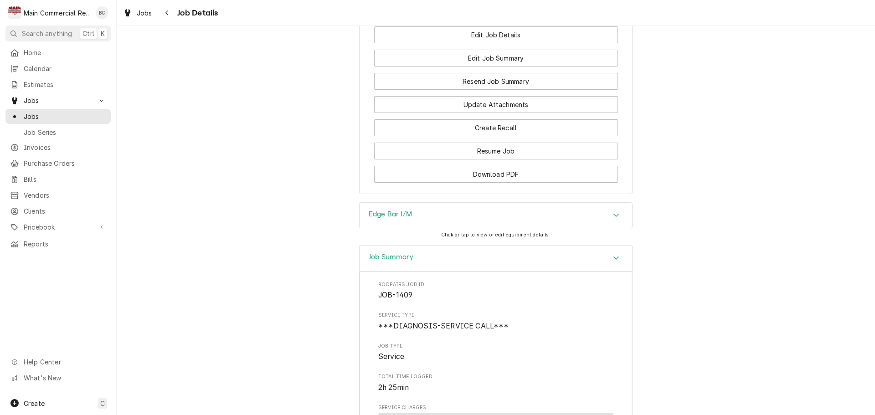
click at [394, 210] on h3 "Edge Bar I/M" at bounding box center [390, 214] width 43 height 9
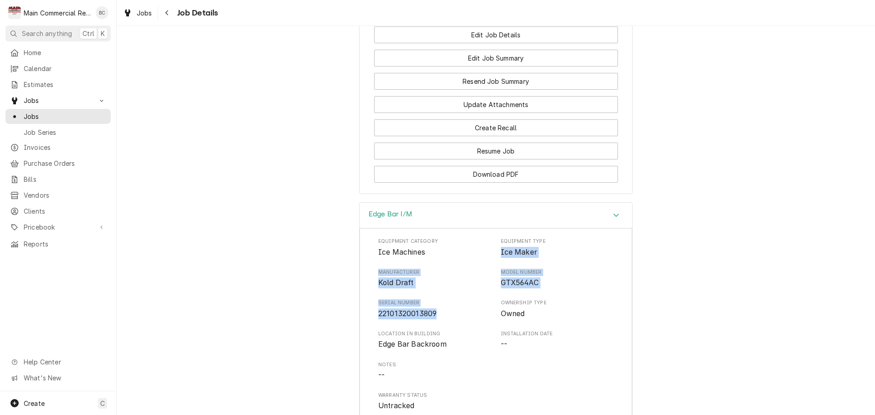
drag, startPoint x: 497, startPoint y: 154, endPoint x: 435, endPoint y: 215, distance: 86.0
click at [435, 238] on div "Equipment Category Ice Machines Equipment Type Ice Maker Manufacturer Kold Draf…" at bounding box center [495, 325] width 235 height 174
copy div "Ice Maker Manufacturer Kold Draft Model Number GTX564AC Serial Number 221013200…"
click at [339, 283] on div "Edge Bar I/M Equipment Category Ice Machines Equipment Type Ice Maker Manufactu…" at bounding box center [496, 365] width 758 height 327
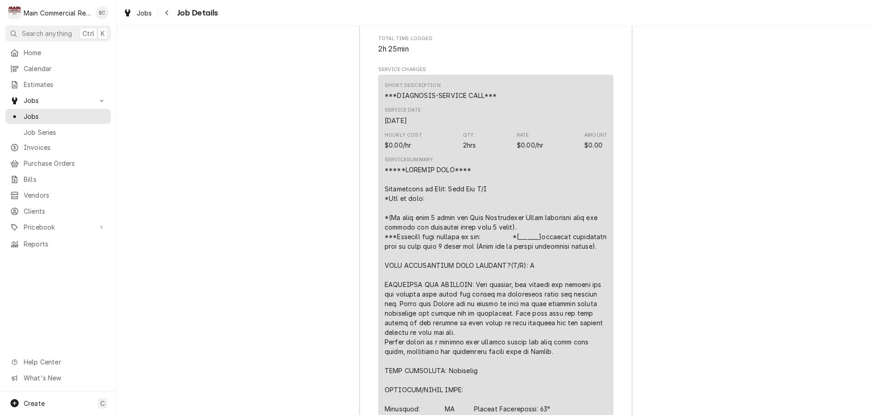
scroll to position [1740, 0]
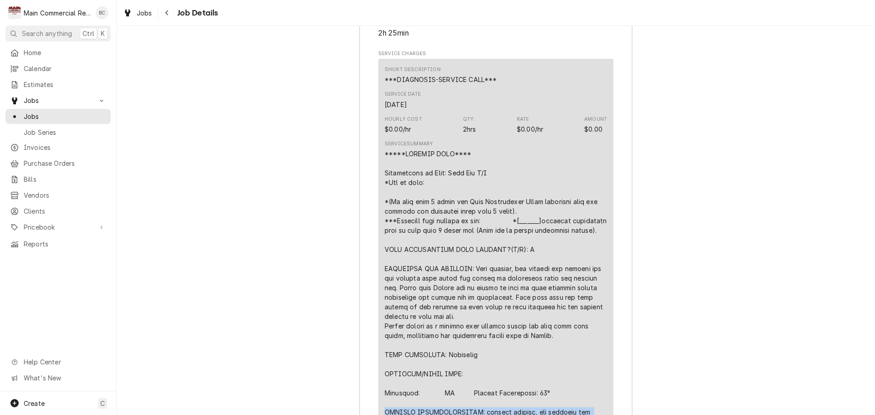
drag, startPoint x: 381, startPoint y: 324, endPoint x: 407, endPoint y: 336, distance: 28.5
click at [407, 336] on div "Line Item" at bounding box center [496, 388] width 222 height 478
copy div "FURTHER RECOMMENDATIONS: replace gearbox, cam switches and springs"
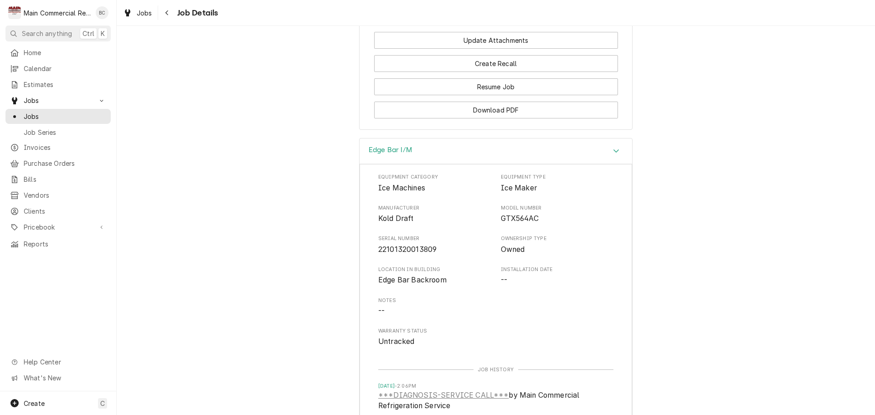
scroll to position [1048, 0]
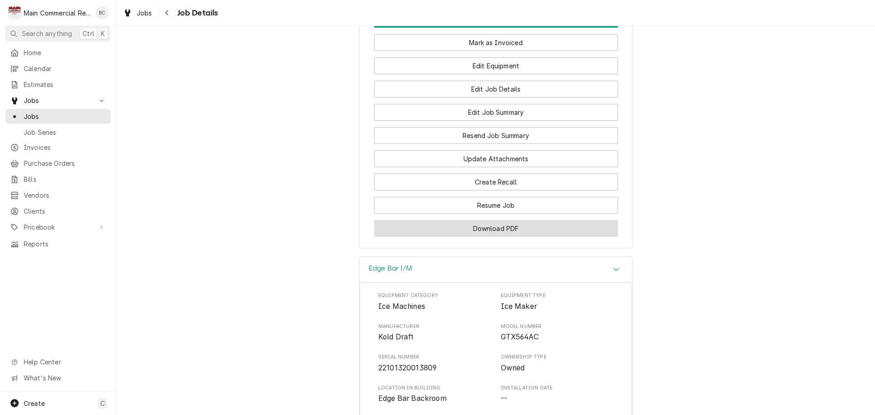
click at [471, 220] on button "Download PDF" at bounding box center [496, 228] width 244 height 17
click at [168, 292] on div "Edge Bar I/M Equipment Category Ice Machines Equipment Type Ice Maker Manufactu…" at bounding box center [496, 420] width 758 height 327
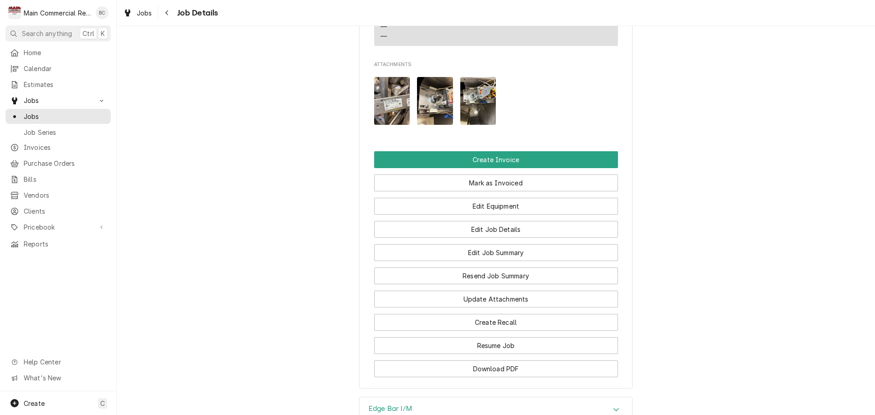
scroll to position [820, 0]
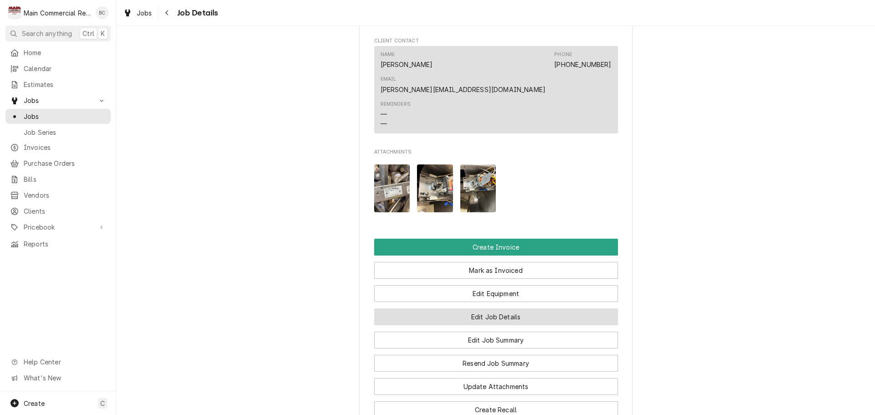
click at [499, 308] on button "Edit Job Details" at bounding box center [496, 316] width 244 height 17
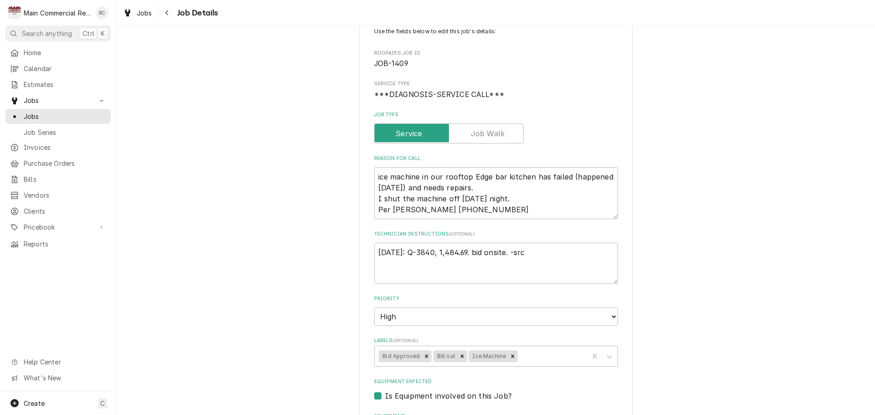
scroll to position [91, 0]
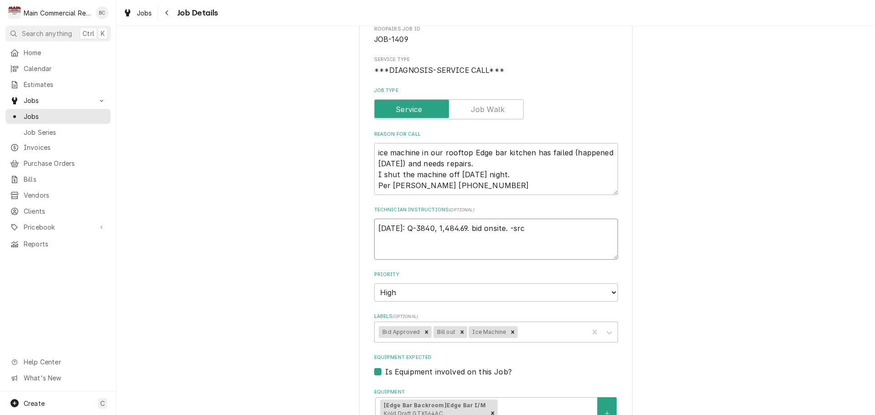
click at [375, 226] on textarea "[DATE]: Q-3840, 1,484.69. bid onsite. -src" at bounding box center [496, 239] width 244 height 41
type textarea "x"
type textarea "[DATE]: Q-3840, 1,484.69. bid onsite. -src"
click at [380, 223] on textarea "[DATE]: Q-3840, 1,484.69. bid onsite. -src" at bounding box center [496, 239] width 244 height 41
type textarea "x"
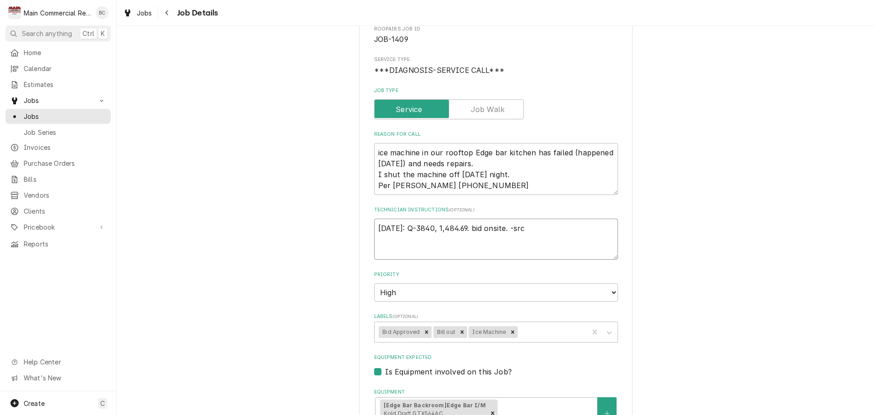
type textarea "I [DATE]: Q-3840, 1,484.69. bid onsite. -src"
type textarea "x"
type textarea "IN [DATE]: Q-3840, 1,484.69. bid onsite. -src"
type textarea "x"
type textarea "INV [DATE]: Q-3840, 1,484.69. bid onsite. -src"
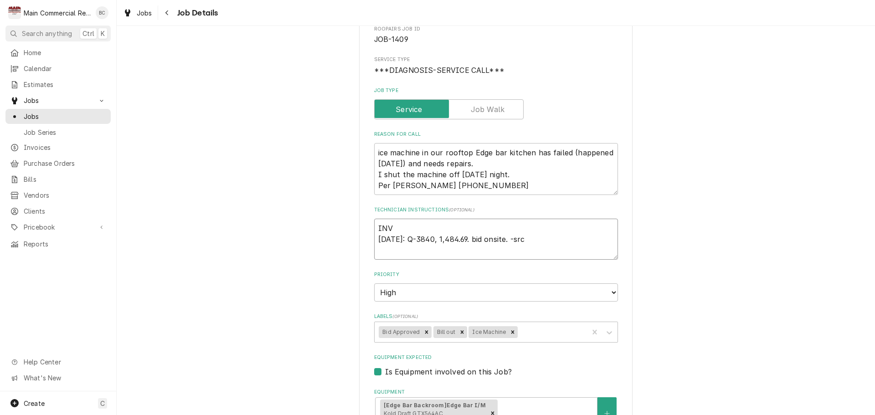
type textarea "x"
type textarea "INV# [DATE]: Q-3840, 1,484.69. bid onsite. -src"
type textarea "x"
type textarea "INV#1 [DATE]: Q-3840, 1,484.69. bid onsite. -src"
type textarea "x"
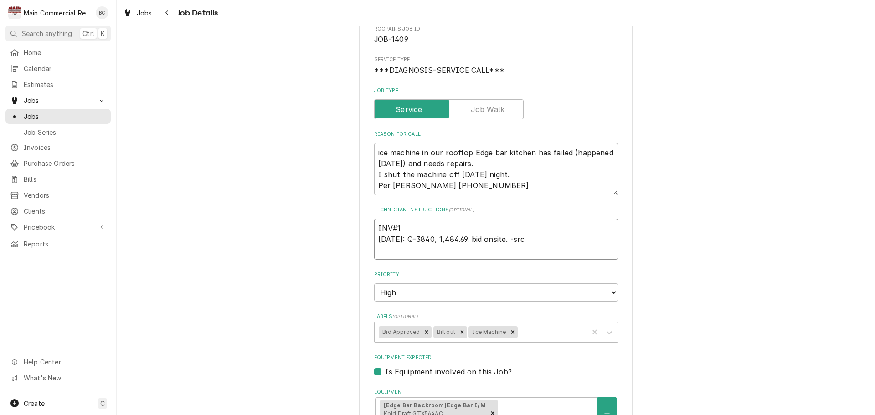
type textarea "INV#15 [DATE]: Q-3840, 1,484.69. bid onsite. -src"
type textarea "x"
type textarea "INV#152 [DATE]: Q-3840, 1,484.69. bid onsite. -src"
type textarea "x"
type textarea "INV#1522 [DATE]: Q-3840, 1,484.69. bid onsite. -src"
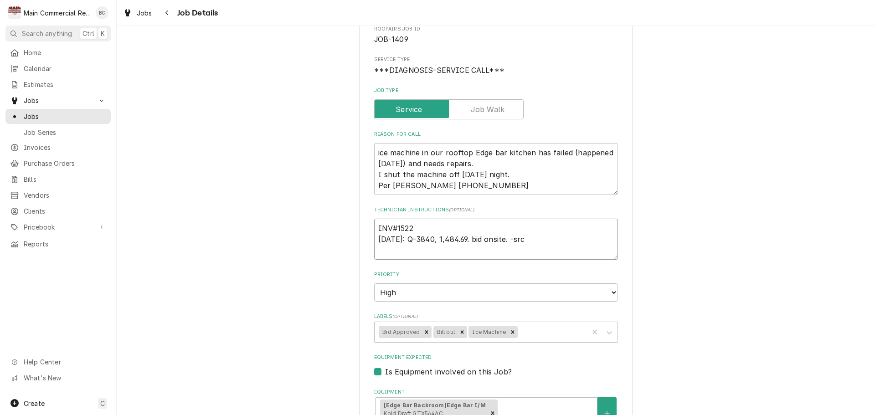
type textarea "x"
type textarea "INV#15228 [DATE]: Q-3840, 1,484.69. bid onsite. -src"
type textarea "x"
type textarea "INV#152289 [DATE]: Q-3840, 1,484.69. bid onsite. -src"
type textarea "x"
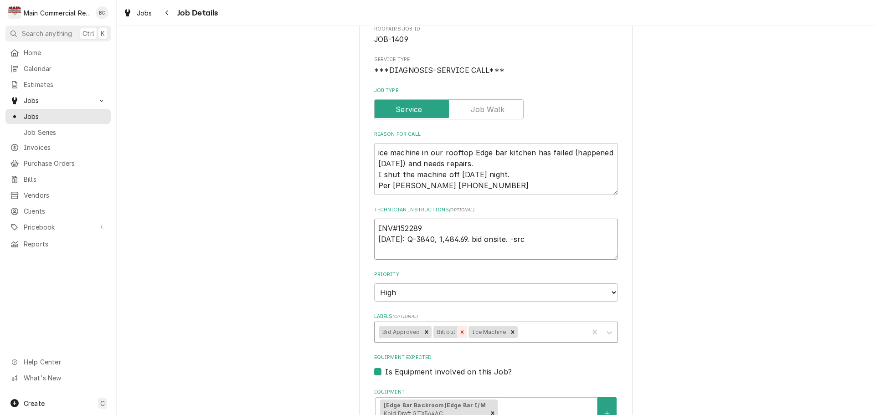
click at [461, 329] on div "Remove Bill out" at bounding box center [462, 332] width 10 height 12
type textarea "INV#152289 [DATE]: Q-3840, 1,484.69. bid onsite. -src"
type textarea "x"
click at [490, 333] on div "Labels" at bounding box center [534, 332] width 100 height 16
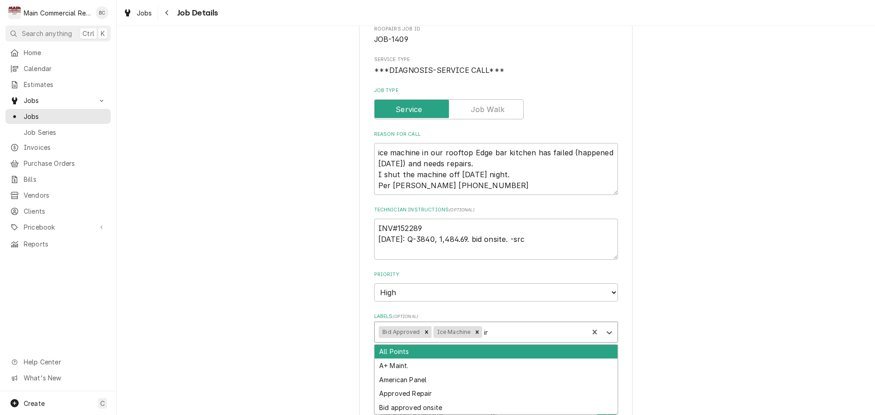
type input "inv"
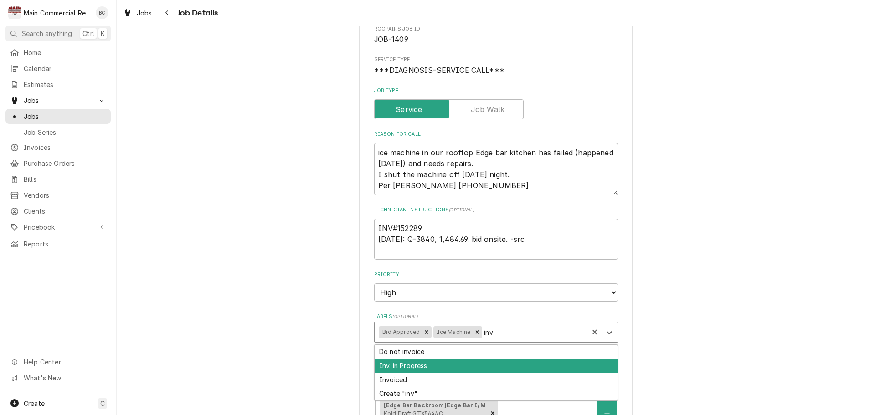
click at [436, 362] on div "Inv. in Progress" at bounding box center [496, 366] width 243 height 14
type textarea "x"
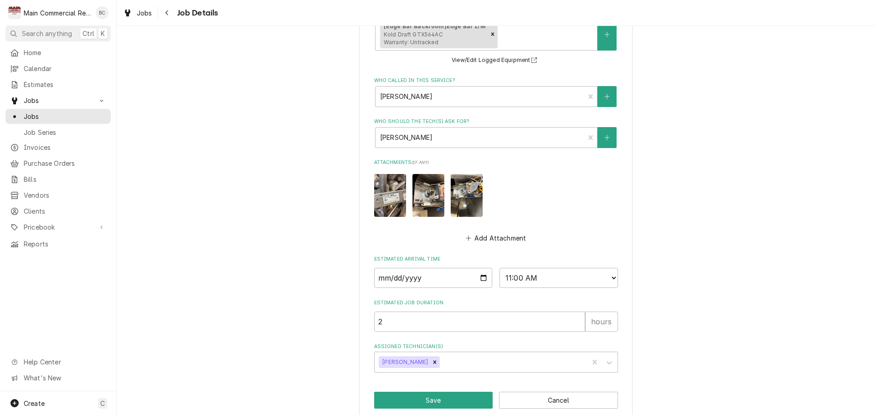
scroll to position [483, 0]
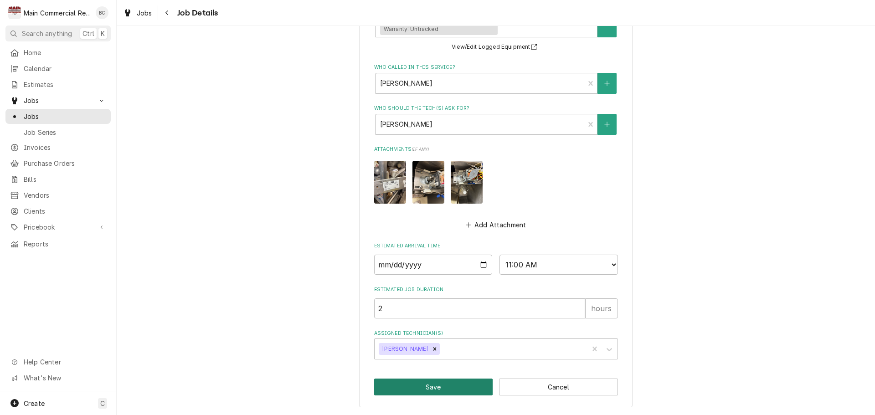
click at [437, 388] on button "Save" at bounding box center [433, 387] width 119 height 17
type textarea "x"
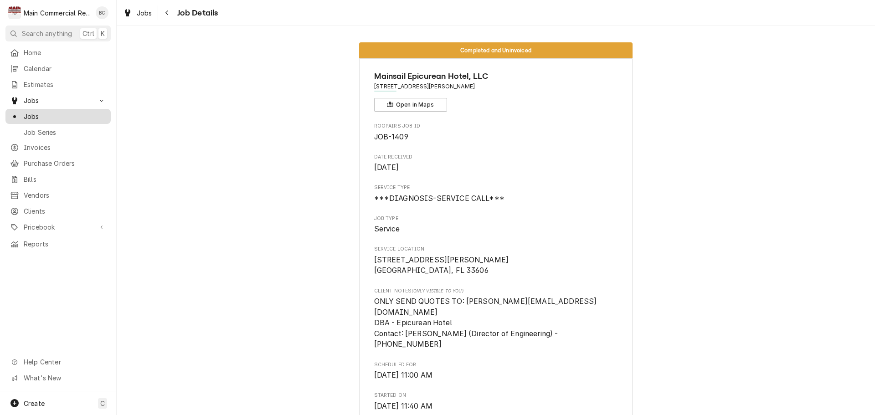
click at [82, 113] on span "Jobs" at bounding box center [65, 117] width 82 height 10
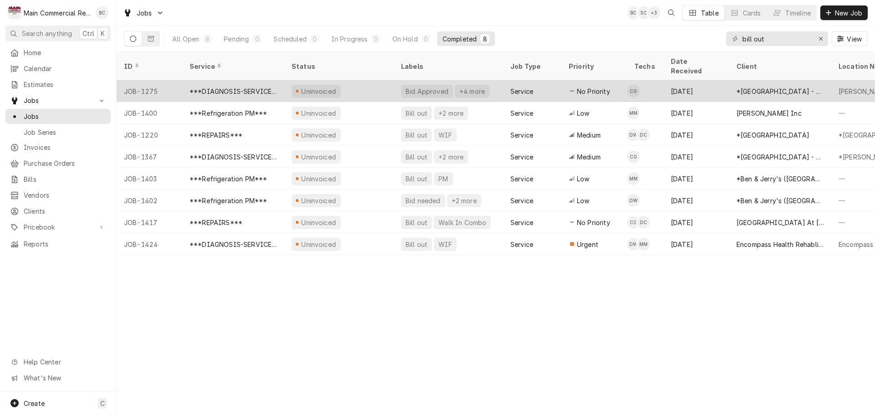
click at [413, 87] on div "Bid Approved" at bounding box center [427, 92] width 45 height 10
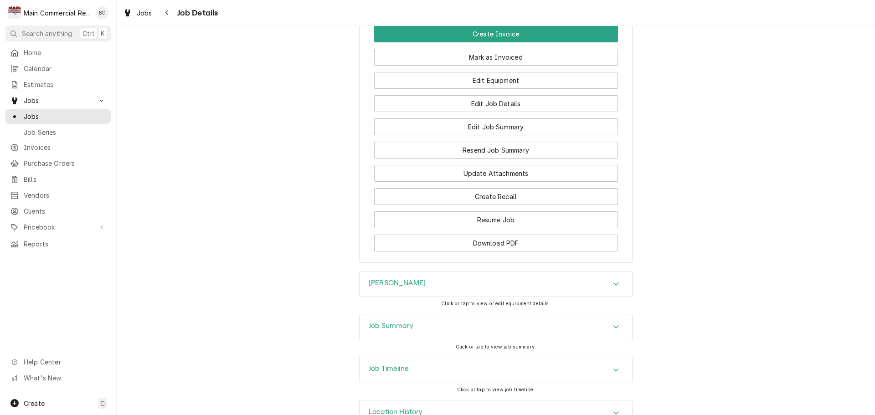
scroll to position [1139, 0]
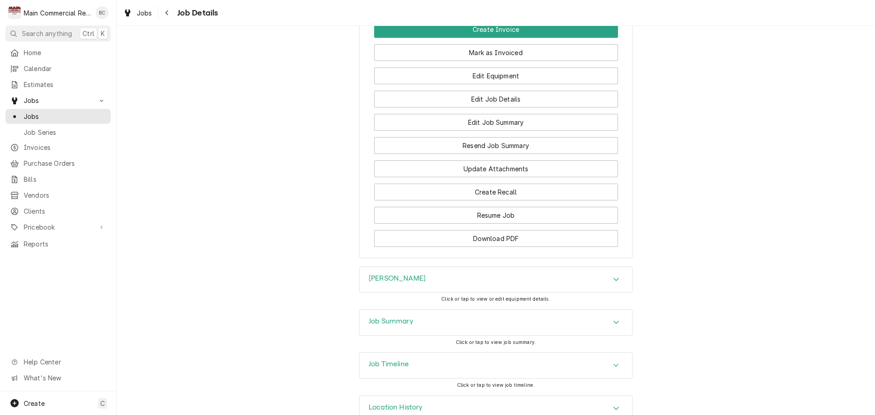
click at [386, 320] on h3 "Job Summary" at bounding box center [391, 321] width 45 height 9
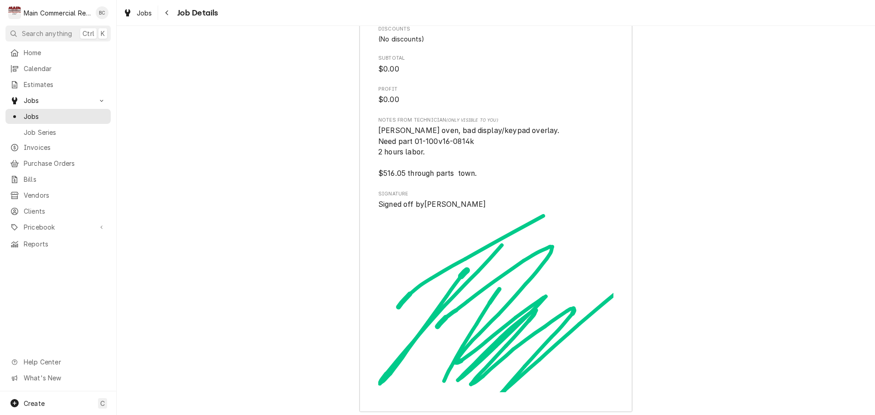
scroll to position [2370, 0]
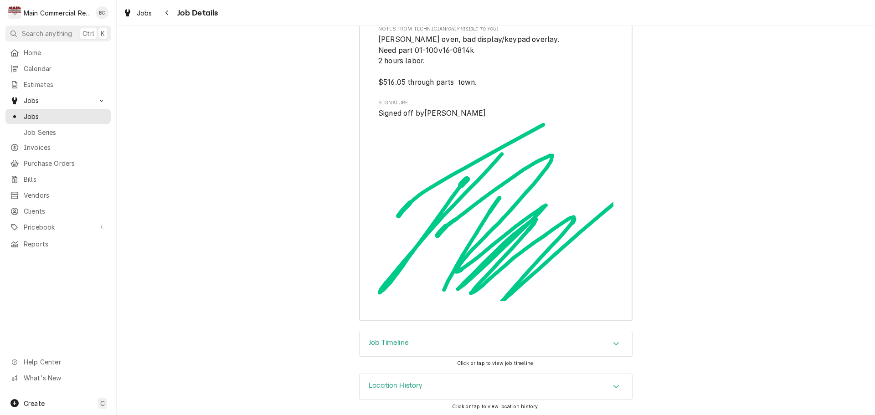
click at [377, 340] on h3 "Job Timeline" at bounding box center [389, 343] width 40 height 9
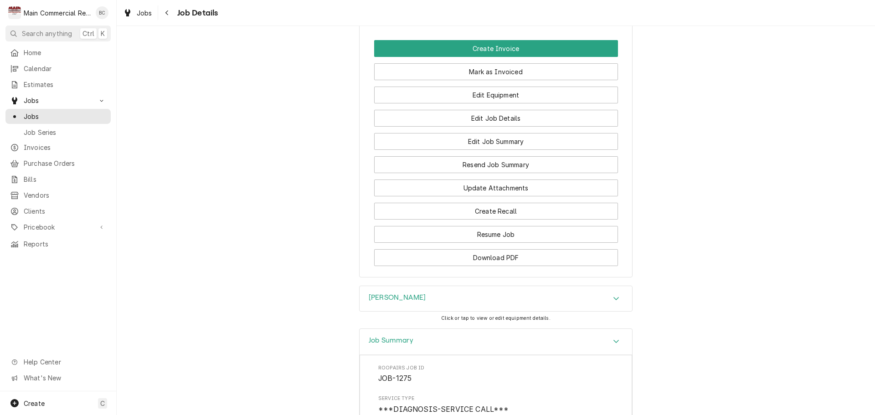
scroll to position [1211, 0]
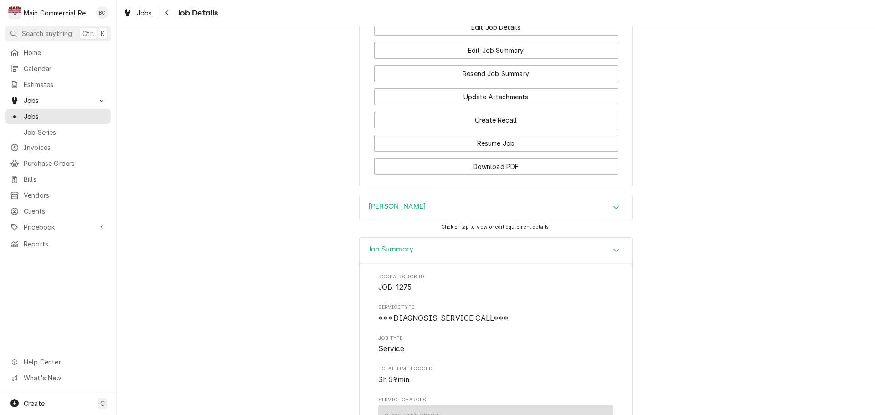
click at [373, 206] on h3 "[PERSON_NAME]" at bounding box center [397, 206] width 57 height 9
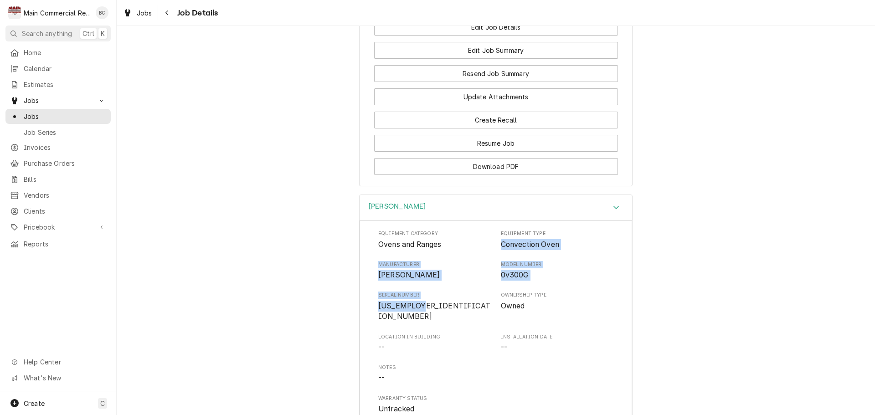
drag, startPoint x: 497, startPoint y: 241, endPoint x: 441, endPoint y: 302, distance: 83.2
click at [441, 302] on div "Equipment Category Ovens and Ranges Equipment Type Convection Oven Manufacturer…" at bounding box center [495, 322] width 235 height 184
copy div "Convection Oven Manufacturer [PERSON_NAME] Model Number 0v300G Serial Number [U…"
click at [231, 279] on div "[PERSON_NAME] Equipment Category Ovens and Ranges Equipment Type Convection Ove…" at bounding box center [496, 384] width 758 height 379
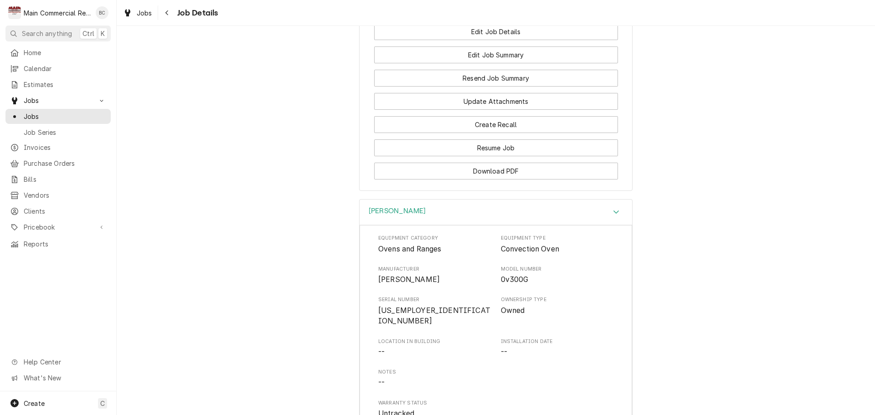
scroll to position [1074, 0]
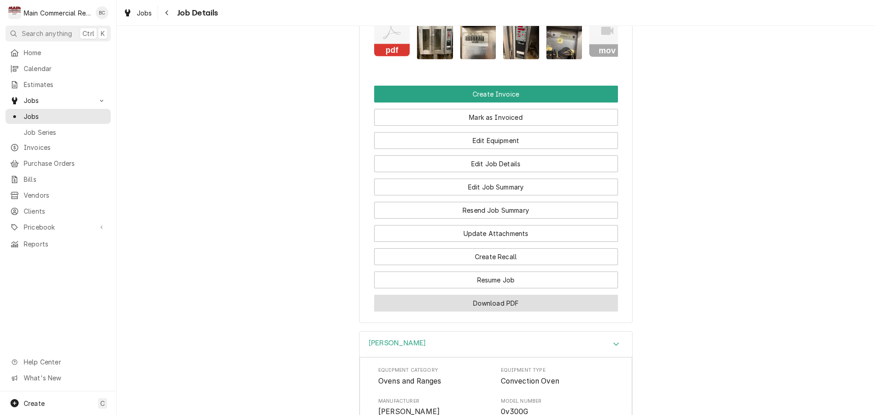
click at [487, 301] on button "Download PDF" at bounding box center [496, 303] width 244 height 17
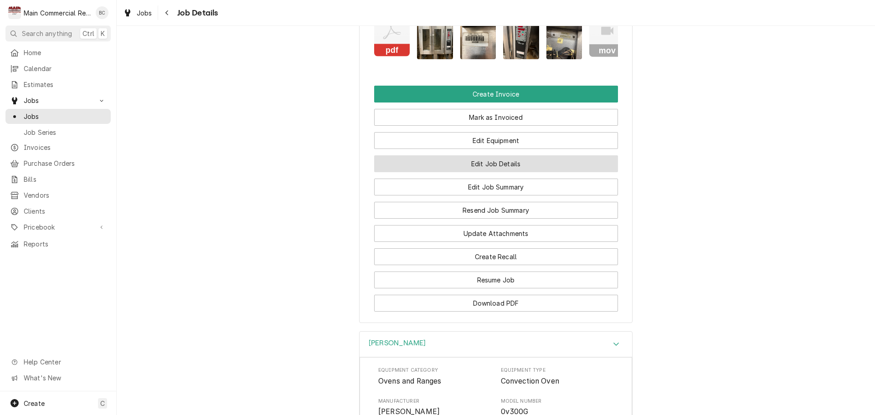
click at [509, 164] on button "Edit Job Details" at bounding box center [496, 163] width 244 height 17
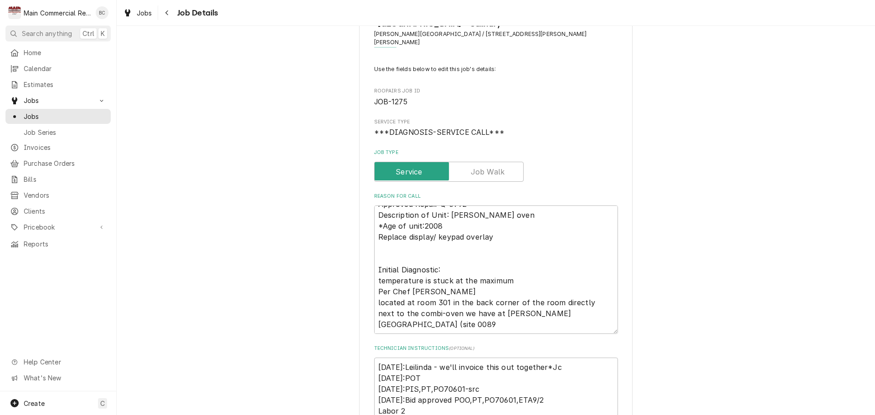
scroll to position [91, 0]
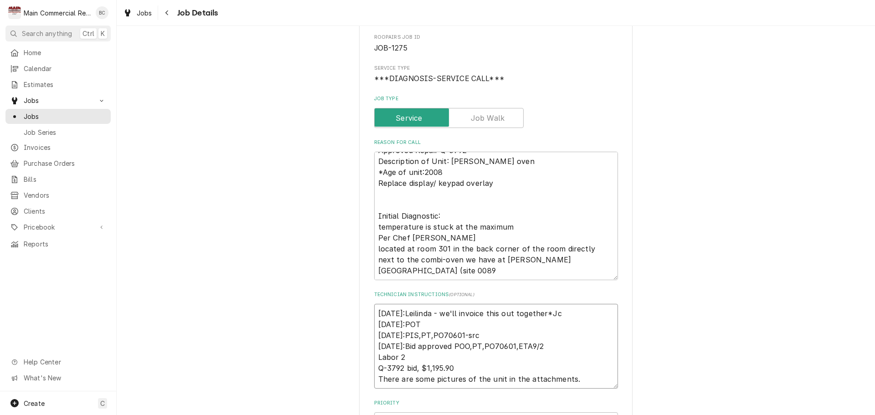
click at [374, 305] on textarea "9/24/25:Leilinda - we'll invoice this out together*Jc 9/8/25:POT 9/2/25:PIS,PT,…" at bounding box center [496, 346] width 244 height 85
type textarea "x"
type textarea "9/24/25:Leilinda - we'll invoice this out together*Jc 9/8/25:POT 9/2/25:PIS,PT,…"
click at [382, 304] on textarea "9/24/25:Leilinda - we'll invoice this out together*Jc 9/8/25:POT 9/2/25:PIS,PT,…" at bounding box center [496, 352] width 244 height 96
type textarea "x"
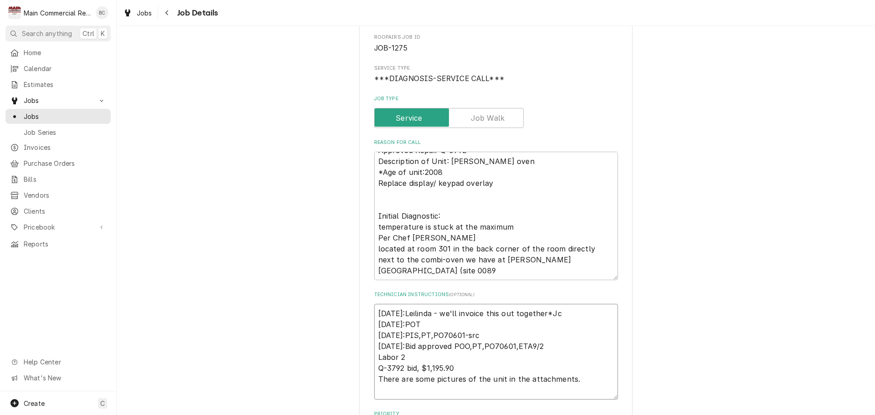
type textarea "I 9/24/25:Leilinda - we'll invoice this out together*Jc 9/8/25:POT 9/2/25:PIS,P…"
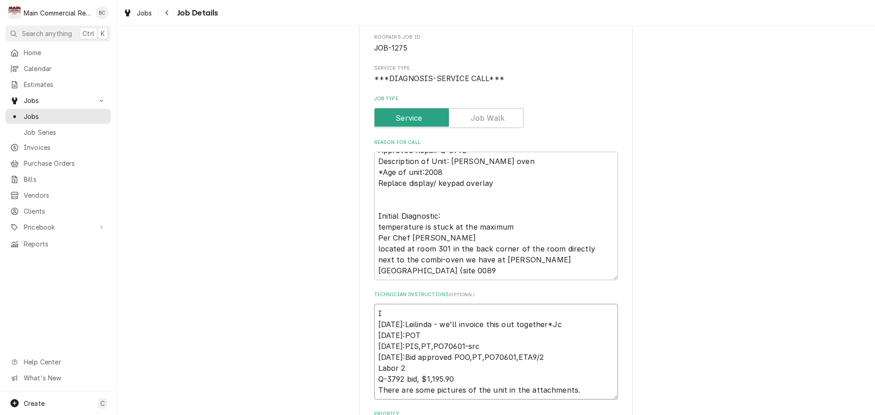
type textarea "x"
type textarea "IN 9/24/25:Leilinda - we'll invoice this out together*Jc 9/8/25:POT 9/2/25:PIS,…"
type textarea "x"
type textarea "INV 9/24/25:Leilinda - we'll invoice this out together*Jc 9/8/25:POT 9/2/25:PIS…"
type textarea "x"
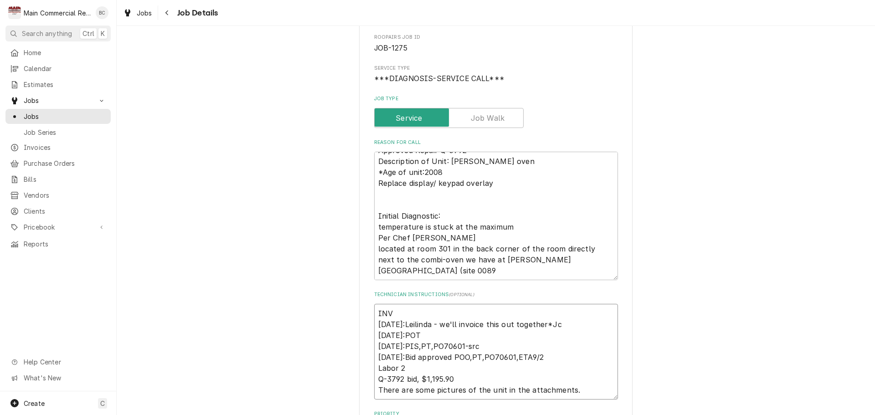
type textarea "INV# 9/24/25:Leilinda - we'll invoice this out together*Jc 9/8/25:POT 9/2/25:PI…"
type textarea "x"
type textarea "INV#1 9/24/25:Leilinda - we'll invoice this out together*Jc 9/8/25:POT 9/2/25:P…"
type textarea "x"
type textarea "INV#15 9/24/25:Leilinda - we'll invoice this out together*Jc 9/8/25:POT 9/2/25:…"
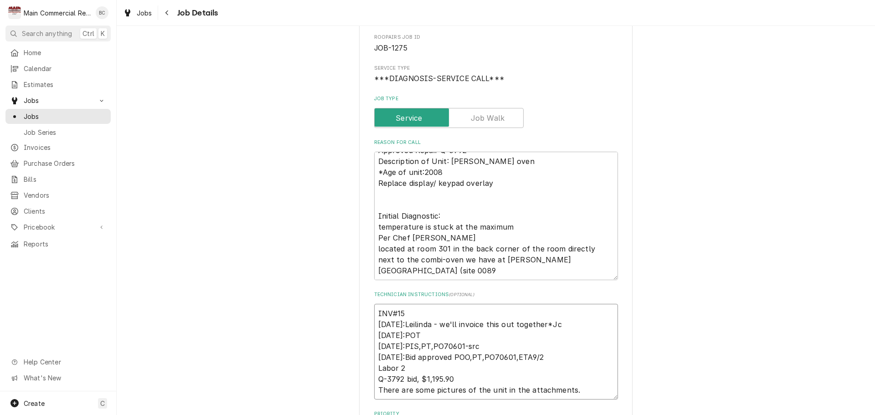
type textarea "x"
type textarea "INV#152 9/24/25:Leilinda - we'll invoice this out together*Jc 9/8/25:POT 9/2/25…"
type textarea "x"
type textarea "INV#1522 9/24/25:Leilinda - we'll invoice this out together*Jc 9/8/25:POT 9/2/2…"
type textarea "x"
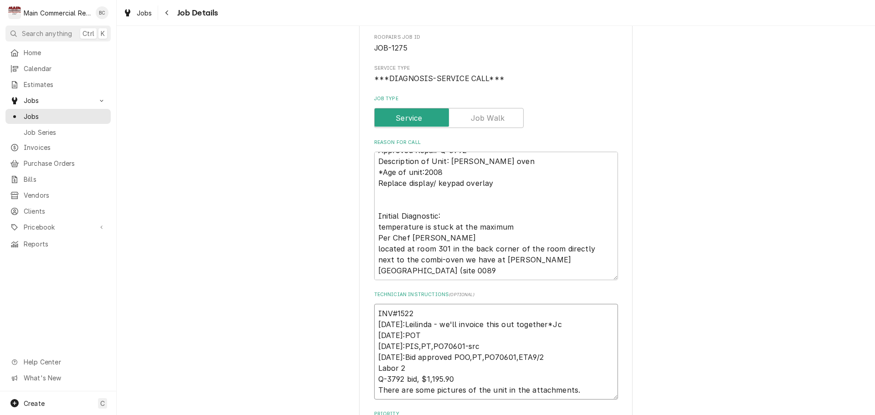
type textarea "INV#15229 9/24/25:Leilinda - we'll invoice this out together*Jc 9/8/25:POT 9/2/…"
type textarea "x"
type textarea "INV#152291 9/24/25:Leilinda - we'll invoice this out together*Jc 9/8/25:POT 9/2…"
type textarea "x"
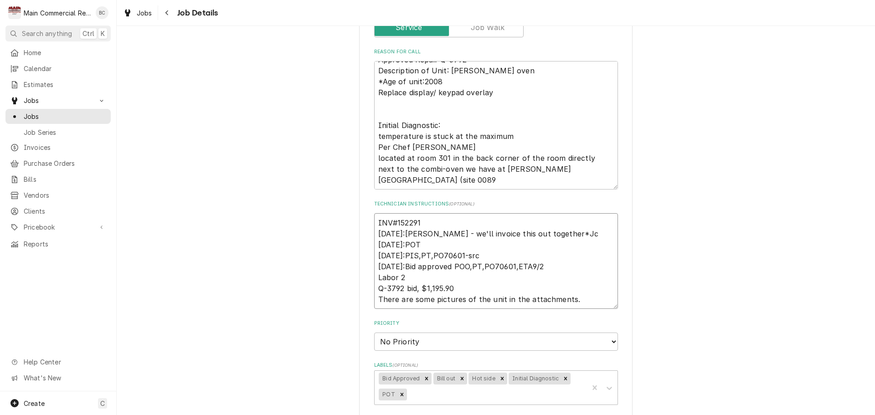
scroll to position [182, 0]
click at [461, 376] on icon "Remove Bill out" at bounding box center [462, 377] width 3 height 3
type textarea "INV#152291 9/24/25:Leilinda - we'll invoice this out together*Jc 9/8/25:POT 9/2…"
click at [558, 379] on icon "Remove POT" at bounding box center [559, 380] width 3 height 3
type textarea "x"
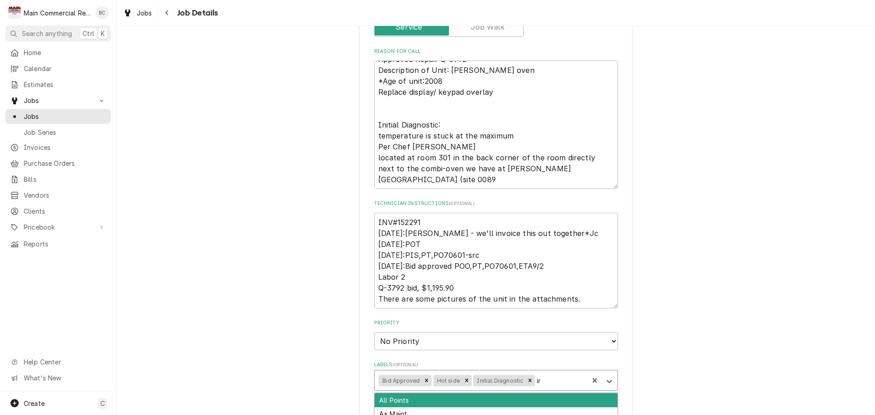
type input "inv"
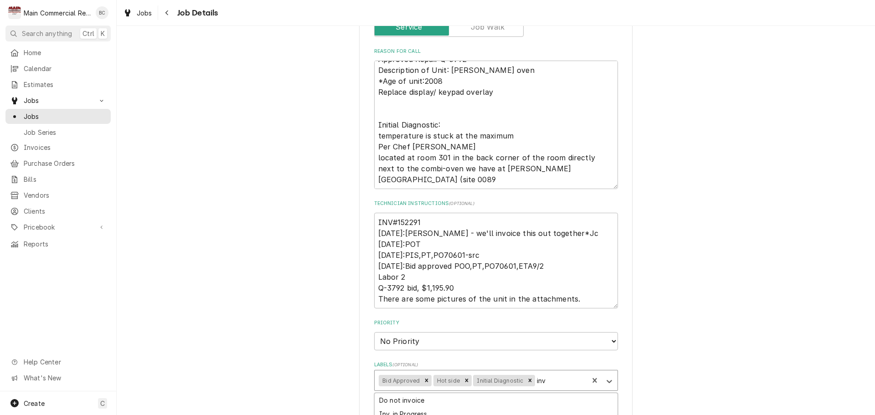
type textarea "x"
click at [569, 377] on icon "Remove Invoiced" at bounding box center [572, 380] width 6 height 6
type textarea "x"
click at [547, 372] on div "Labels" at bounding box center [560, 380] width 47 height 16
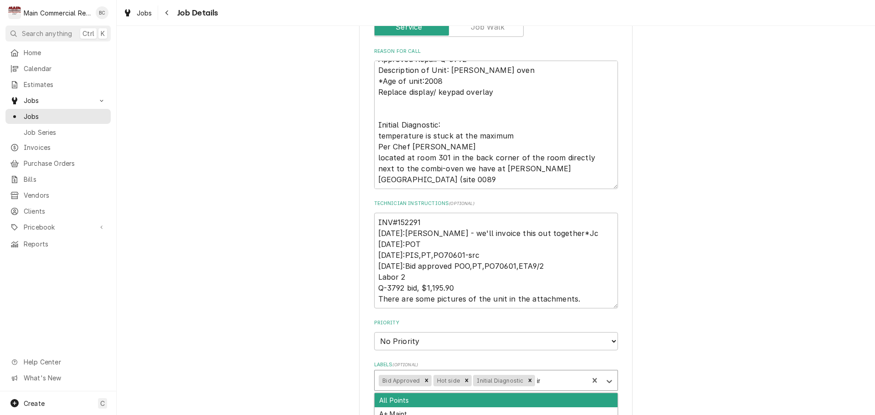
type input "inv"
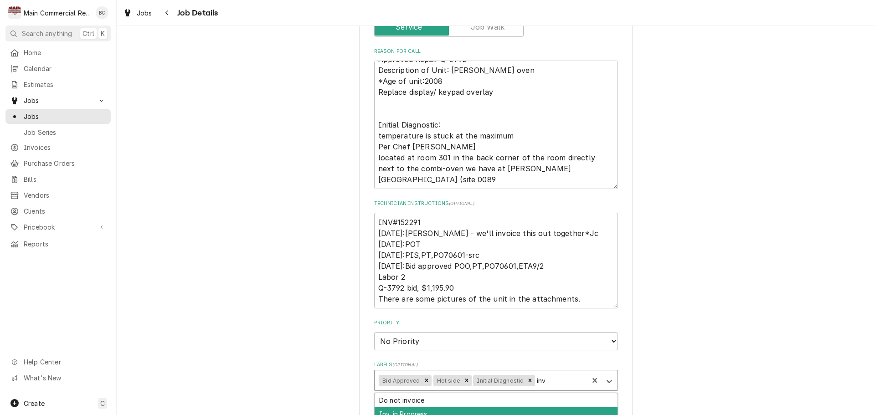
click at [454, 409] on div "Inv. in Progress" at bounding box center [496, 414] width 243 height 14
type textarea "x"
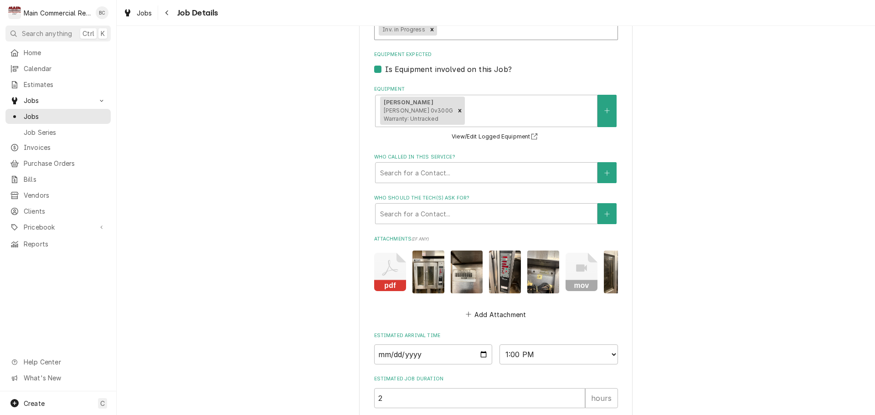
scroll to position [635, 0]
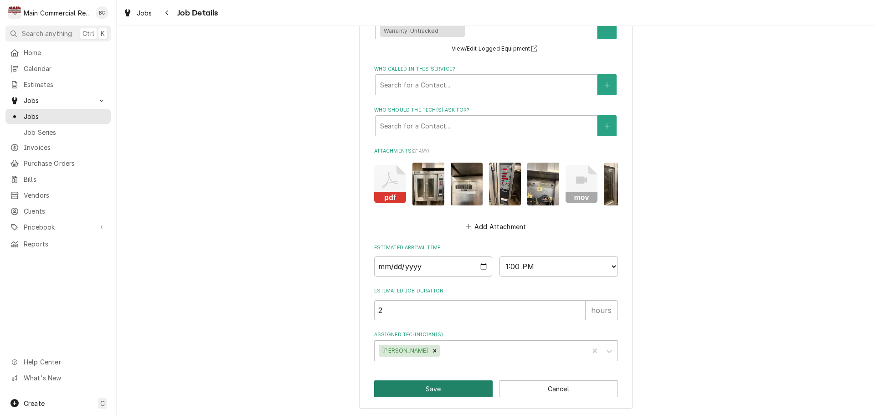
click at [434, 390] on button "Save" at bounding box center [433, 388] width 119 height 17
type textarea "x"
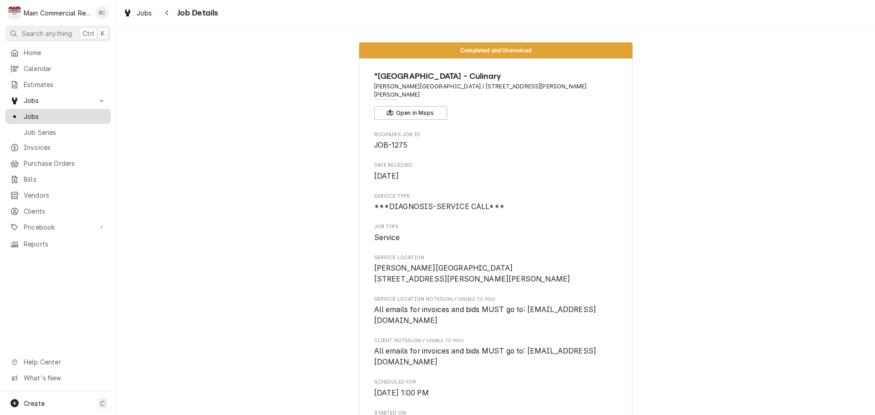
click at [73, 113] on span "Jobs" at bounding box center [65, 117] width 82 height 10
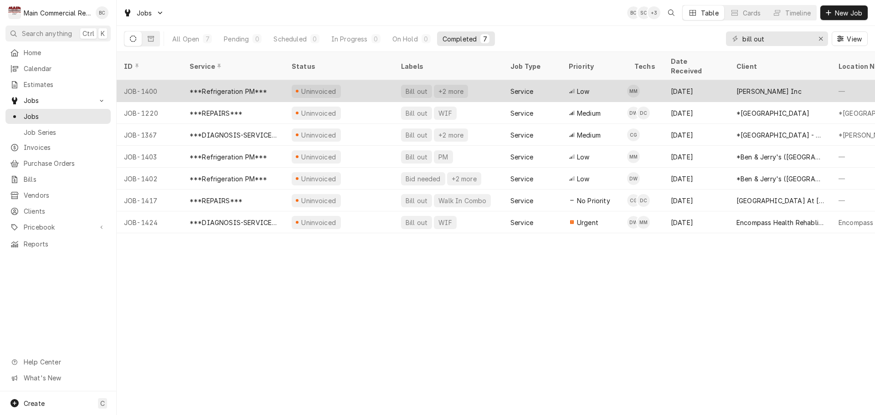
click at [414, 87] on div "Bill out" at bounding box center [417, 92] width 24 height 10
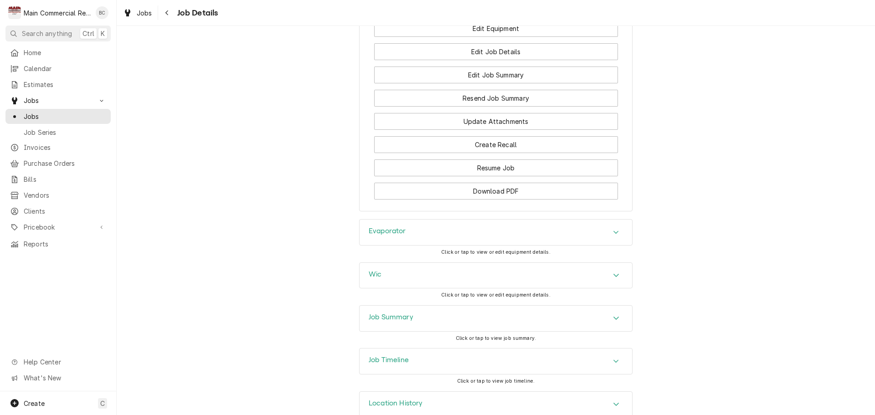
scroll to position [1080, 0]
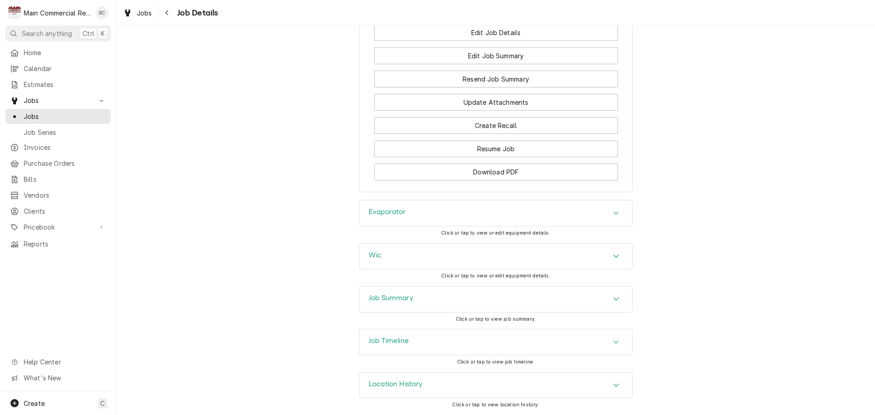
click at [383, 298] on h3 "Job Summary" at bounding box center [391, 298] width 45 height 9
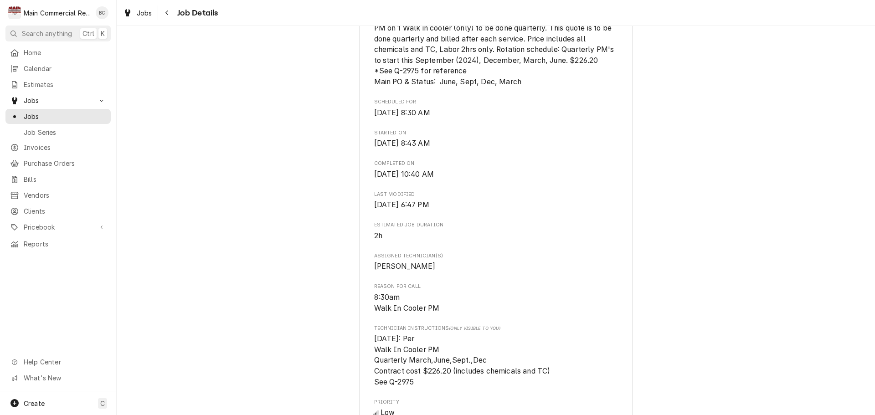
scroll to position [364, 0]
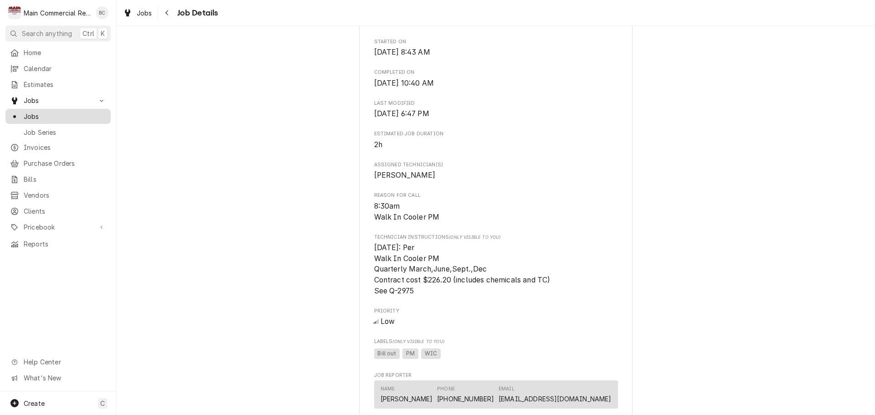
click at [63, 112] on span "Jobs" at bounding box center [65, 117] width 82 height 10
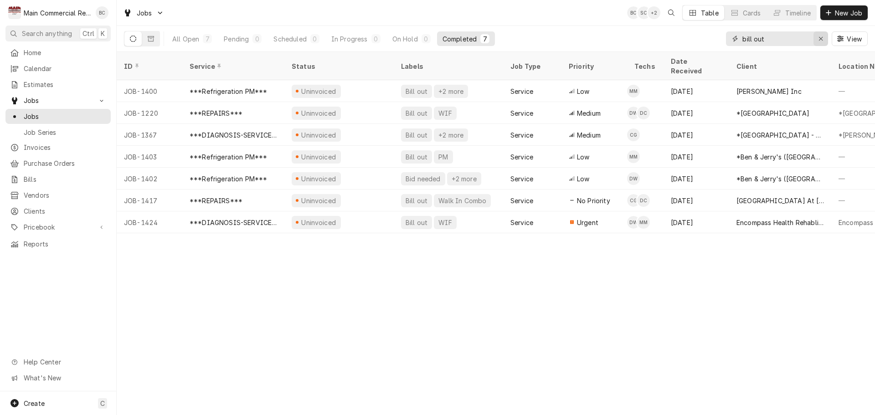
click at [822, 39] on icon "Erase input" at bounding box center [820, 39] width 5 height 6
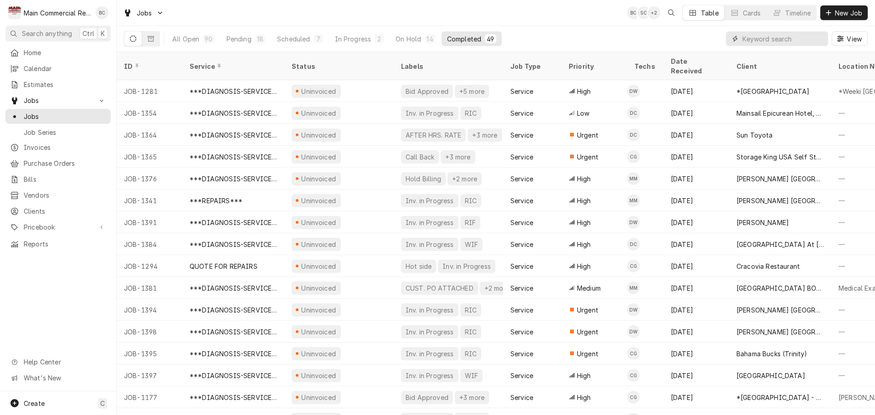
click at [754, 38] on input "Dynamic Content Wrapper" at bounding box center [782, 38] width 81 height 15
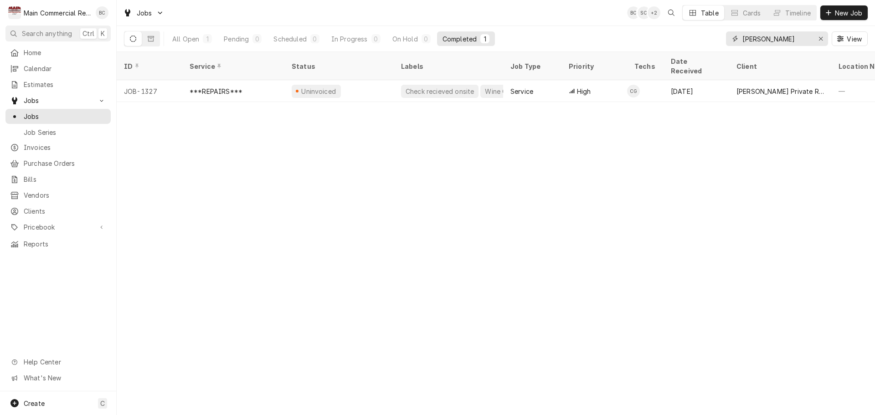
type input "carlos leches"
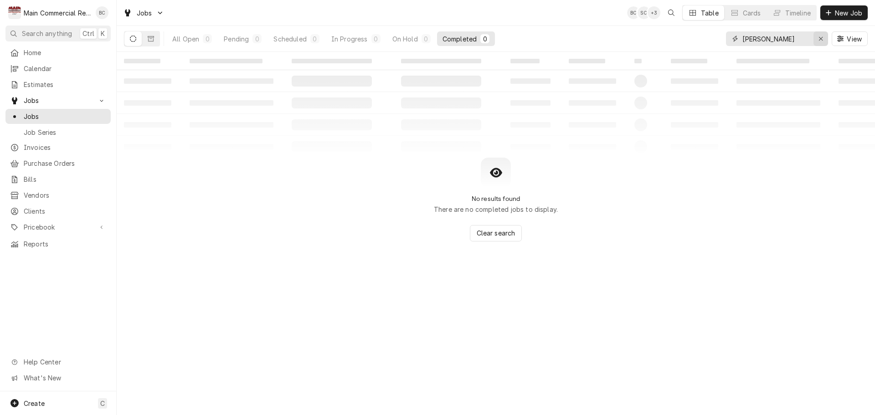
click at [821, 37] on icon "Erase input" at bounding box center [820, 39] width 5 height 6
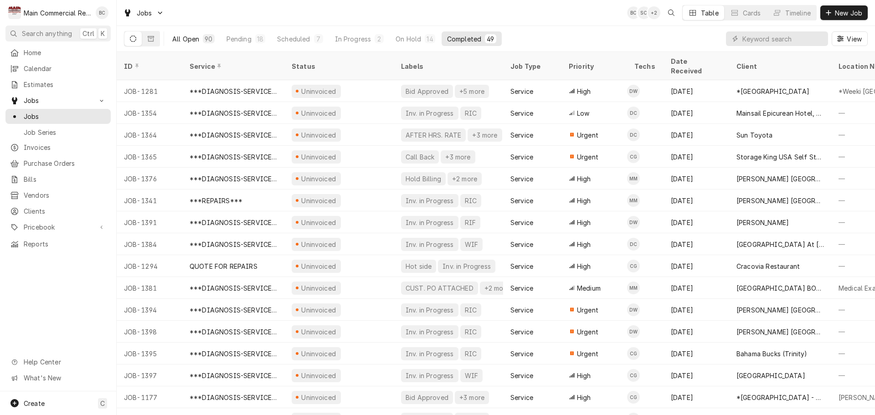
click at [194, 40] on div "All Open" at bounding box center [185, 39] width 27 height 10
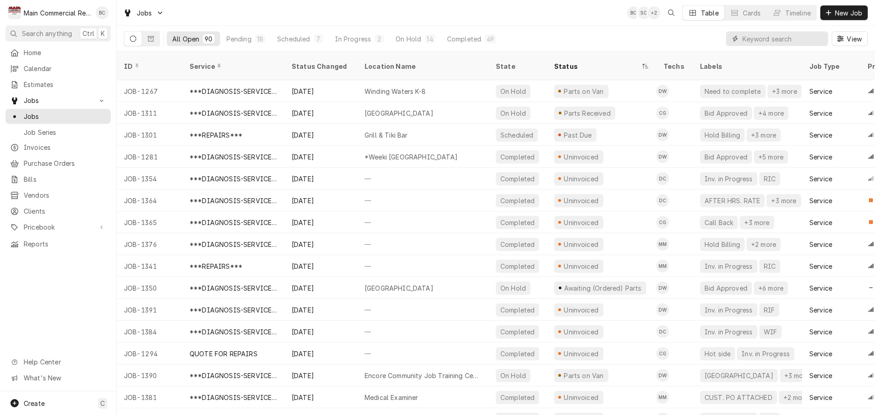
click at [761, 40] on input "Dynamic Content Wrapper" at bounding box center [782, 38] width 81 height 15
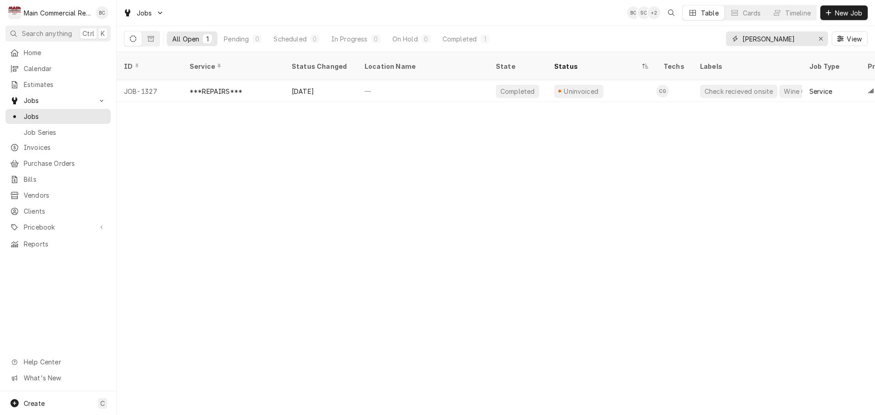
type input "carlos"
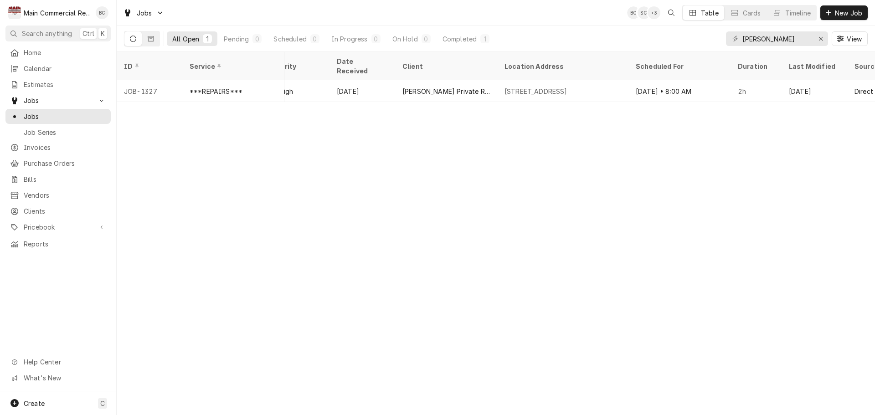
scroll to position [0, 595]
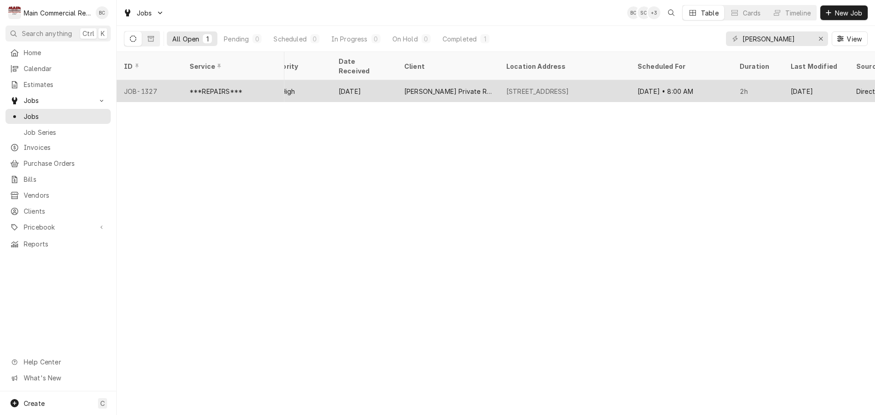
click at [792, 81] on div "Sep 25" at bounding box center [816, 91] width 66 height 22
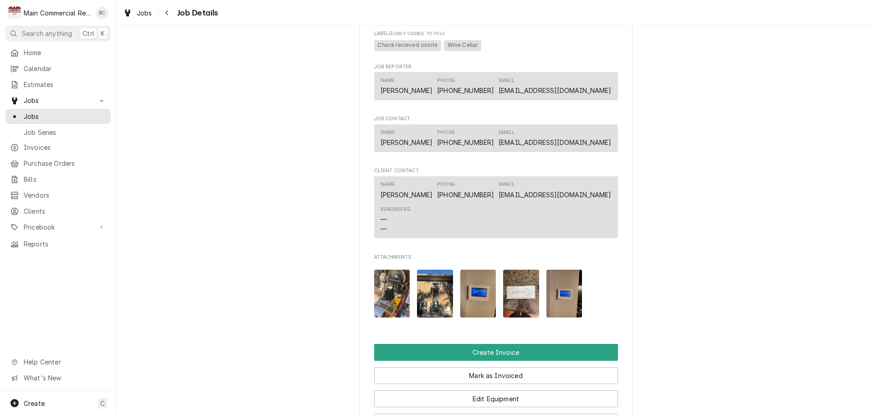
scroll to position [957, 0]
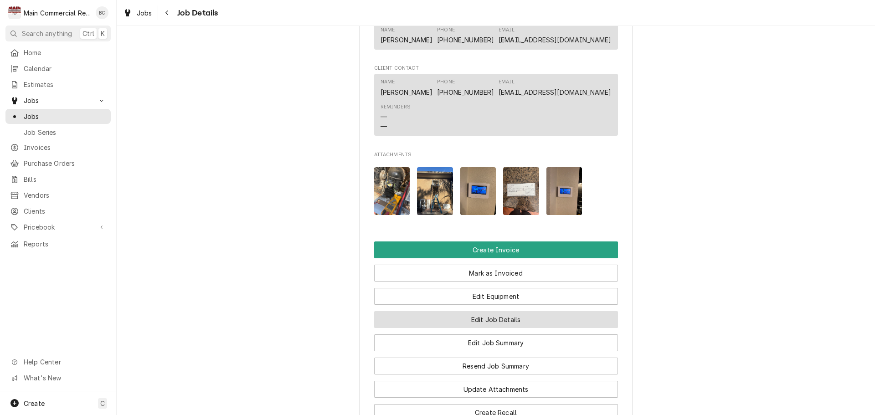
click at [451, 319] on button "Edit Job Details" at bounding box center [496, 319] width 244 height 17
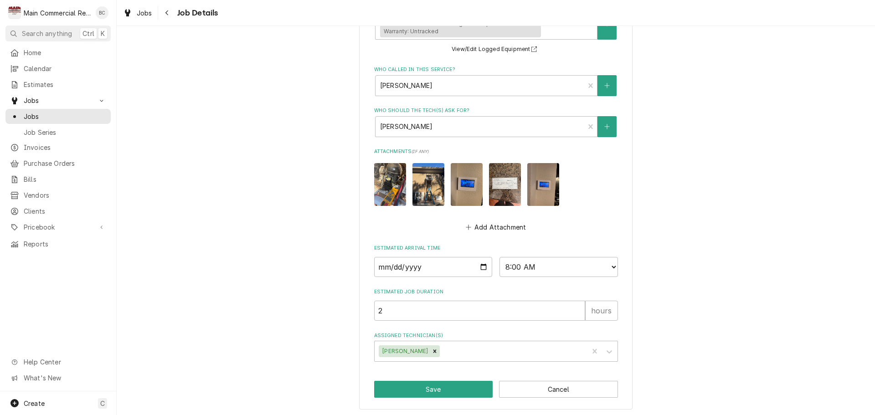
scroll to position [669, 0]
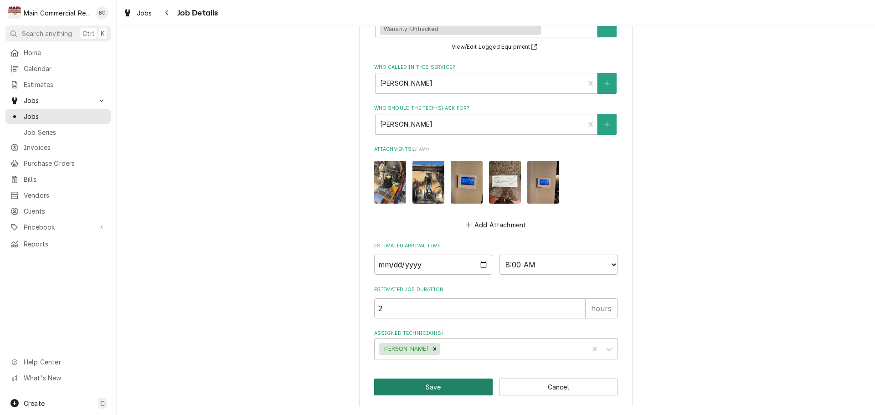
click at [405, 390] on button "Save" at bounding box center [433, 387] width 119 height 17
type textarea "x"
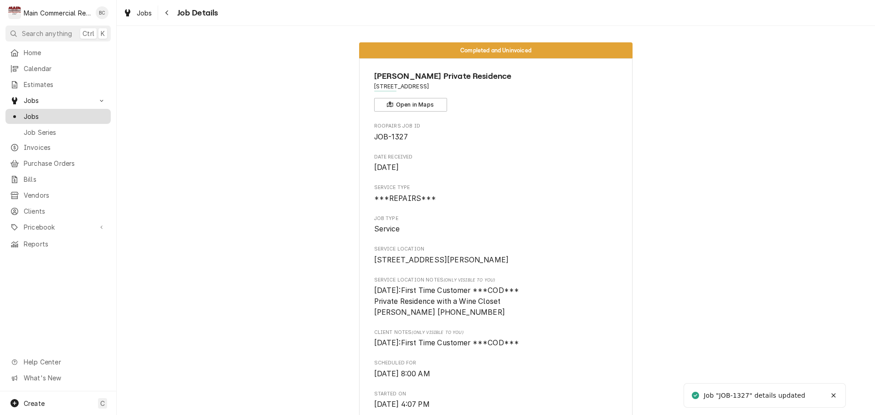
click at [74, 112] on span "Jobs" at bounding box center [65, 117] width 82 height 10
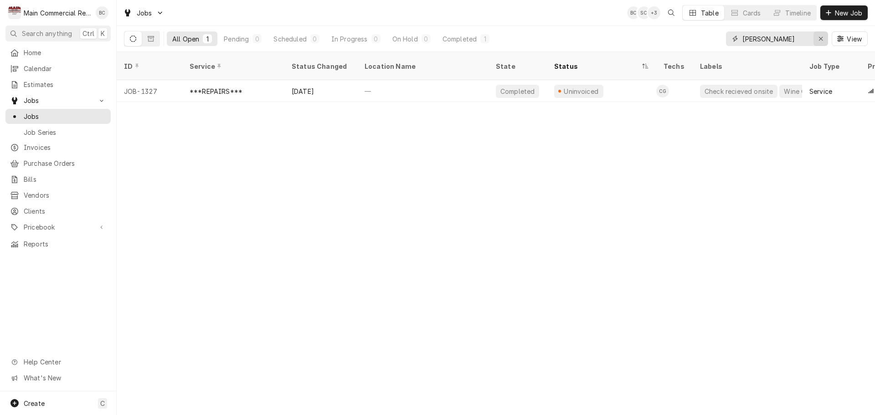
click at [820, 39] on icon "Erase input" at bounding box center [820, 39] width 5 height 6
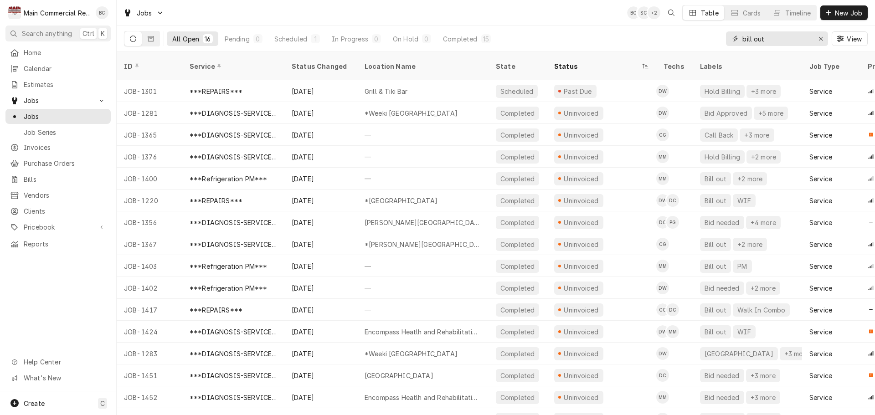
type input "bill out"
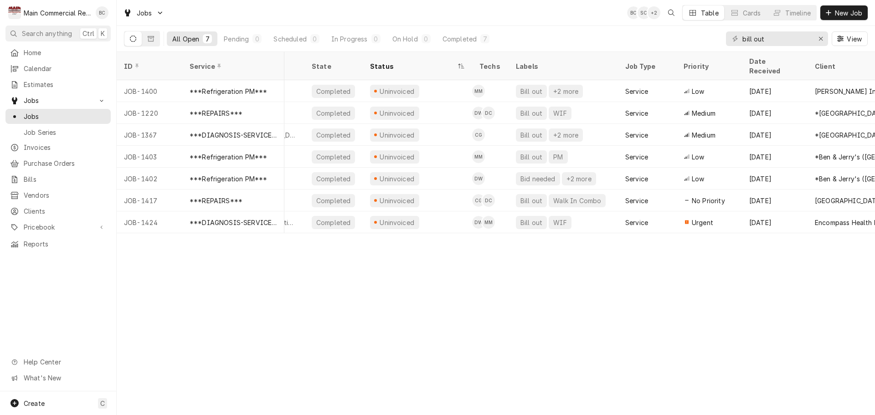
scroll to position [0, 156]
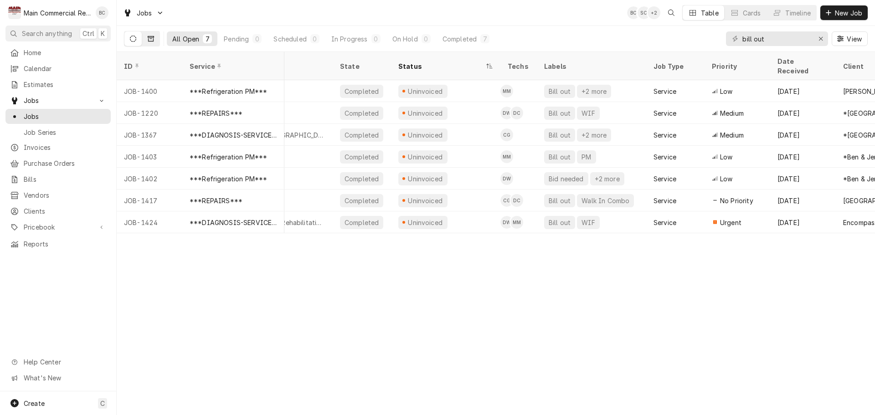
click at [153, 36] on icon "Dynamic Content Wrapper" at bounding box center [151, 38] width 6 height 5
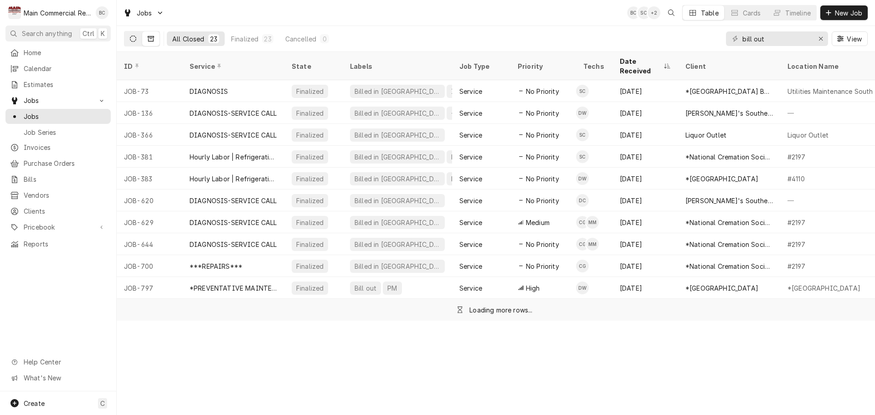
click at [136, 39] on button "Dynamic Content Wrapper" at bounding box center [132, 38] width 17 height 15
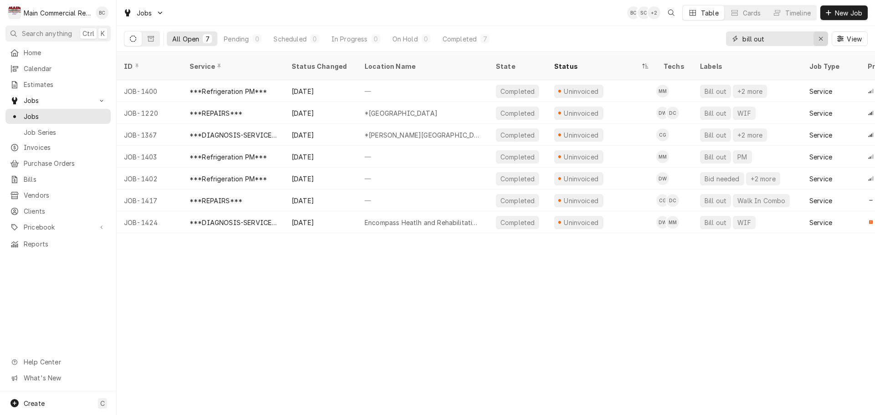
click at [819, 38] on icon "Erase input" at bounding box center [820, 39] width 5 height 6
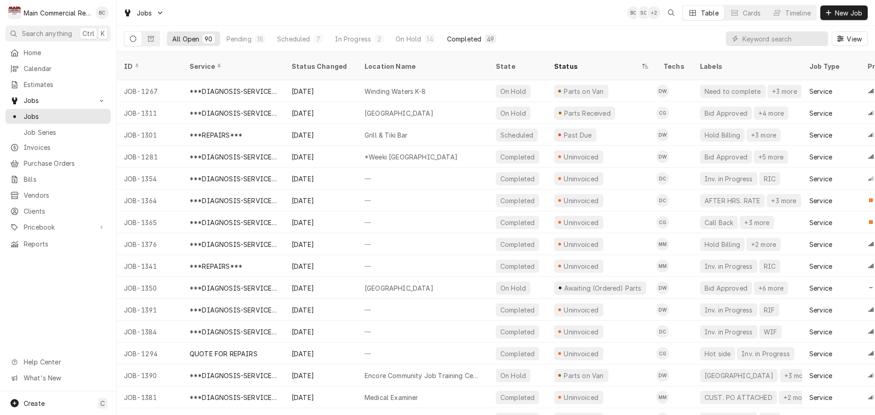
click at [466, 40] on div "Completed" at bounding box center [464, 39] width 34 height 10
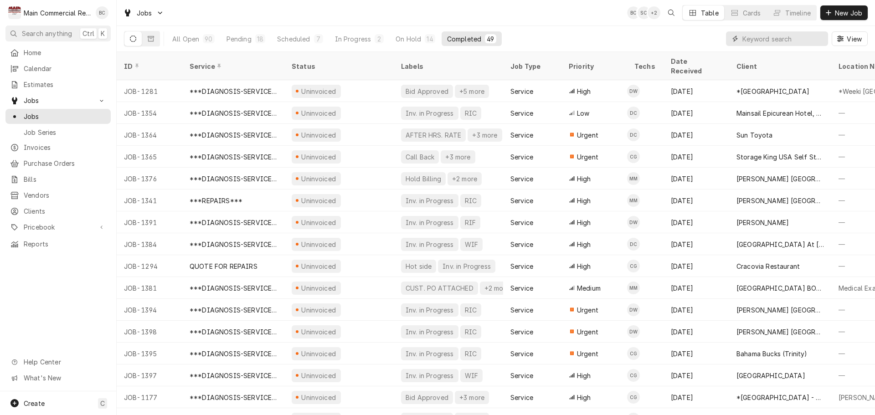
click at [753, 39] on input "Dynamic Content Wrapper" at bounding box center [782, 38] width 81 height 15
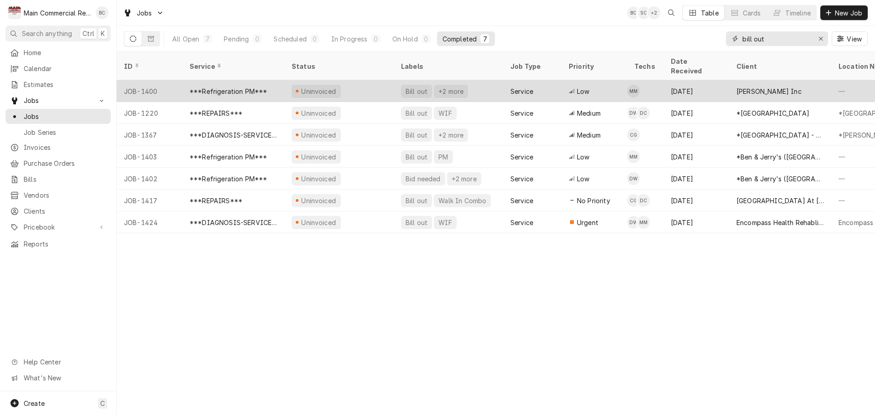
type input "bill out"
click at [406, 87] on div "Bill out" at bounding box center [417, 92] width 24 height 10
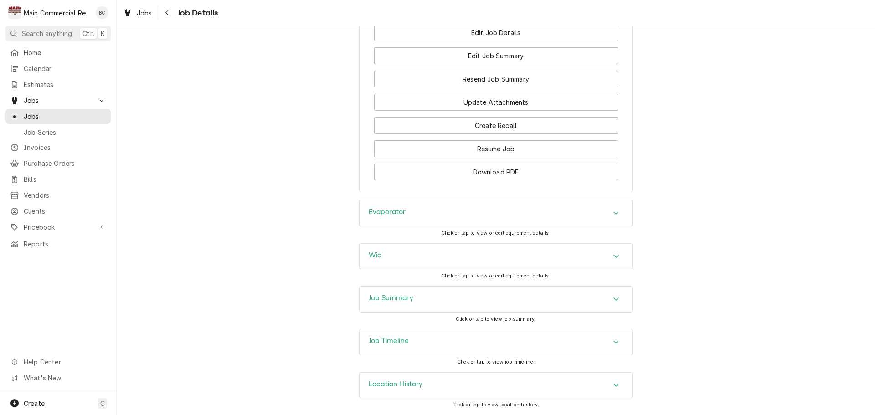
scroll to position [1080, 0]
click at [402, 298] on h3 "Job Summary" at bounding box center [391, 298] width 45 height 9
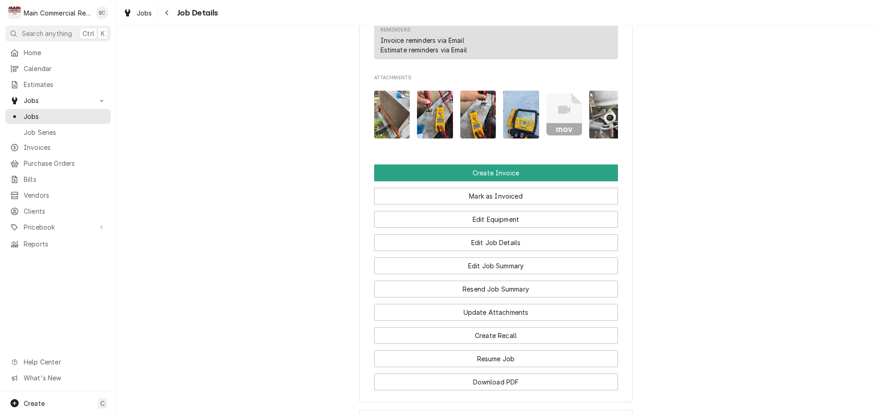
scroll to position [1034, 0]
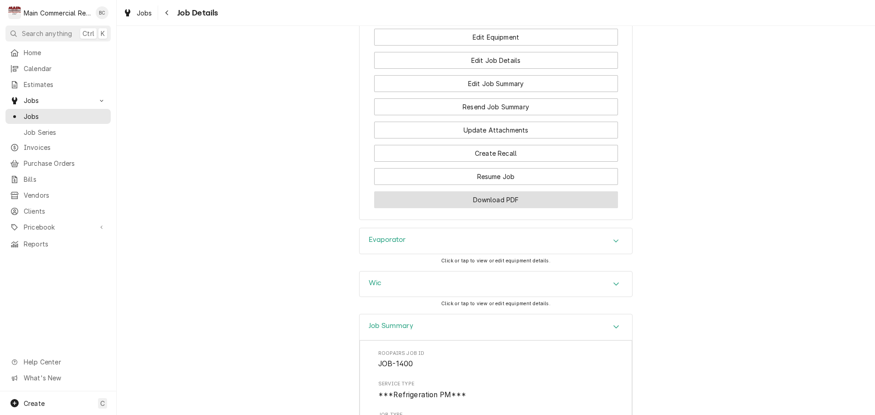
click at [489, 208] on button "Download PDF" at bounding box center [496, 199] width 244 height 17
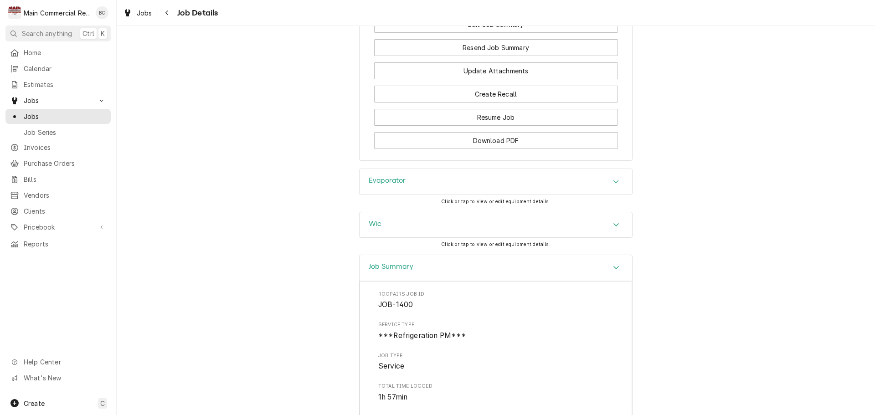
scroll to position [911, 0]
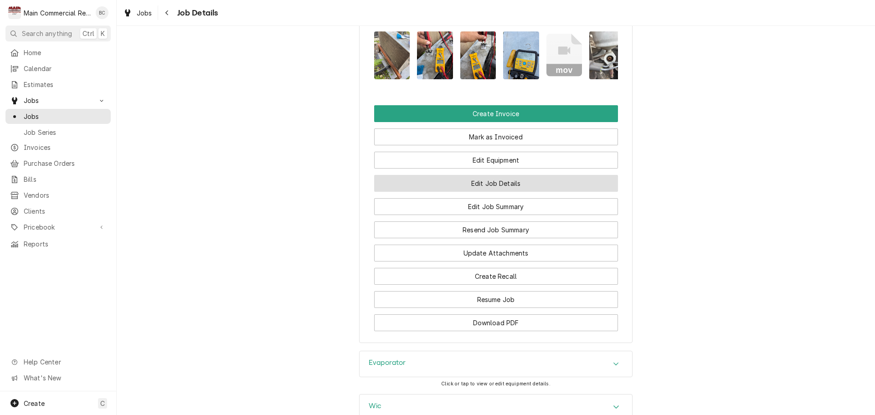
click at [499, 192] on button "Edit Job Details" at bounding box center [496, 183] width 244 height 17
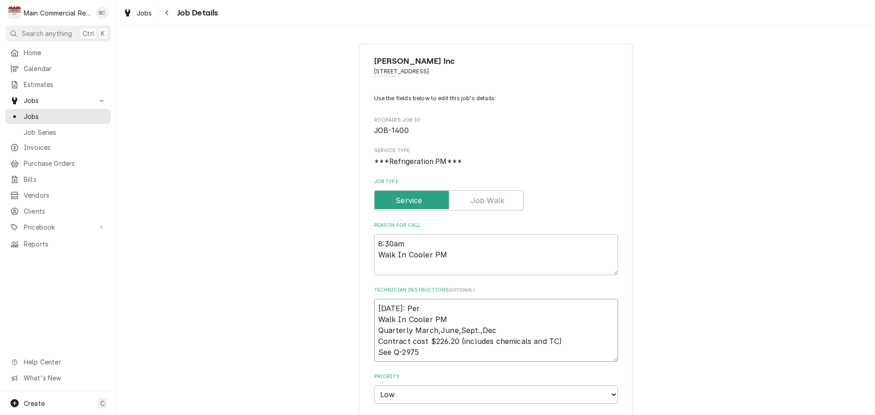
click at [374, 310] on textarea "[DATE]: Per Walk In Cooler PM Quarterly March,June,Sept.,Dec Contract cost $226…" at bounding box center [496, 330] width 244 height 63
type textarea "x"
type textarea "[DATE]: Per Walk In Cooler PM Quarterly March,June,Sept.,Dec Contract cost $226…"
click at [378, 301] on textarea "[DATE]: Per Walk In Cooler PM Quarterly March,June,Sept.,Dec Contract cost $226…" at bounding box center [496, 336] width 244 height 74
type textarea "x"
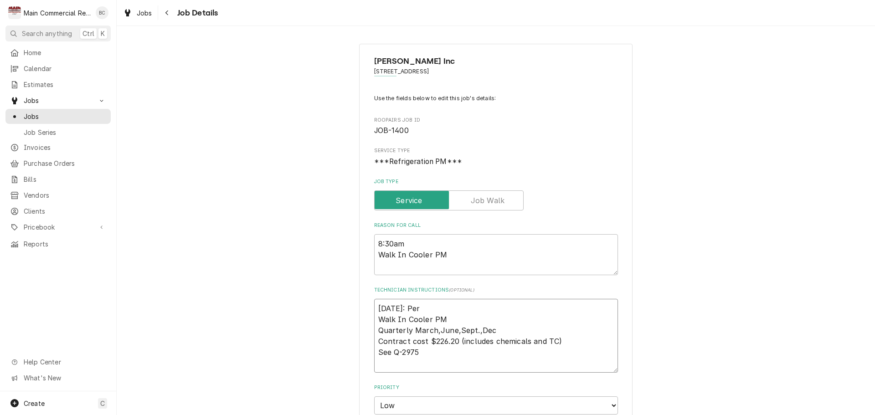
type textarea "I [DATE]: Per Walk In Cooler PM Quarterly March,June,Sept.,Dec Contract cost $2…"
type textarea "x"
type textarea "IN [DATE]: Per Walk In Cooler PM Quarterly March,June,Sept.,Dec Contract cost $…"
type textarea "x"
type textarea "INV [DATE]: Per Walk In Cooler PM Quarterly March,June,Sept.,Dec Contract cost …"
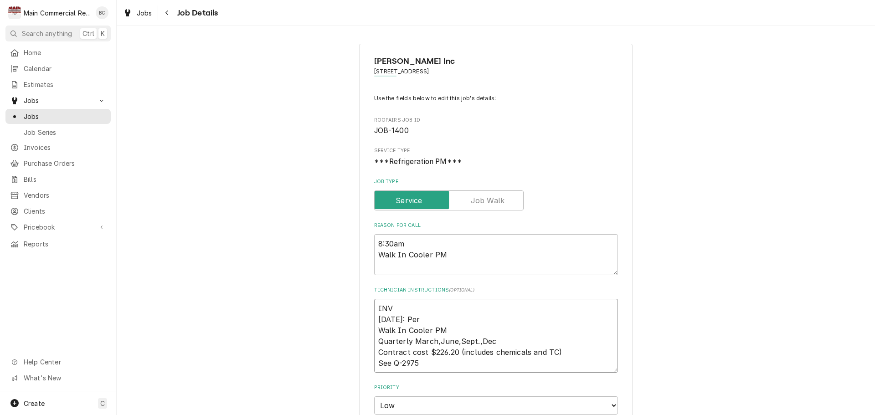
type textarea "x"
type textarea "INV# [DATE]: Per Walk In Cooler PM Quarterly March,June,Sept.,Dec Contract cost…"
type textarea "x"
type textarea "INV#1 [DATE]: Per Walk In Cooler PM Quarterly March,June,Sept.,Dec Contract cos…"
type textarea "x"
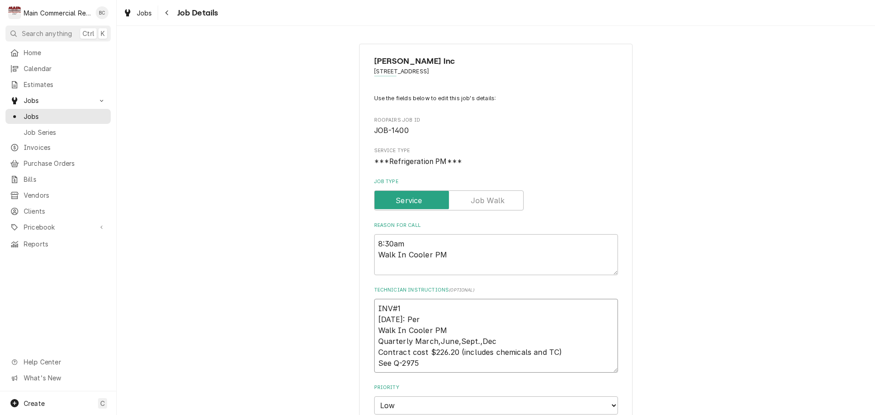
type textarea "INV#15 [DATE]: Per Walk In Cooler PM Quarterly March,June,Sept.,Dec Contract co…"
type textarea "x"
type textarea "INV#152 [DATE]: Per Walk In Cooler PM Quarterly March,June,Sept.,Dec Contract c…"
type textarea "x"
type textarea "INV#1522 [DATE]: Per Walk In Cooler PM Quarterly March,June,Sept.,Dec Contract …"
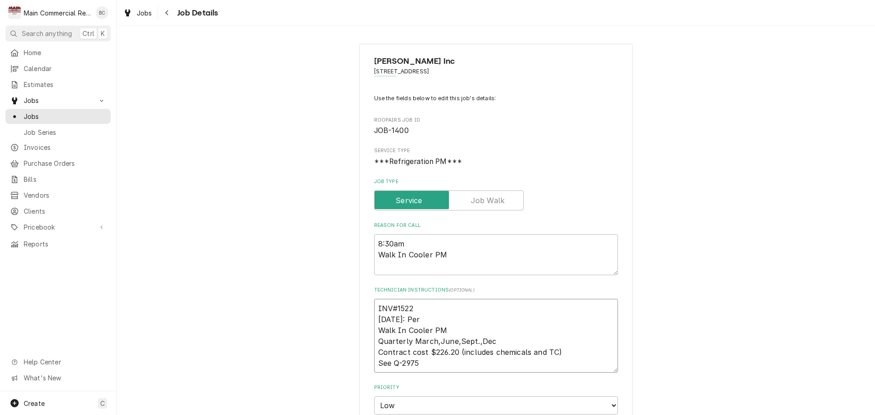
type textarea "x"
type textarea "INV#15229 [DATE]: Per Walk In Cooler PM Quarterly March,June,Sept.,Dec Contract…"
type textarea "x"
type textarea "INV#152293 [DATE]: Per Walk In Cooler PM Quarterly March,June,Sept.,Dec Contrac…"
type textarea "x"
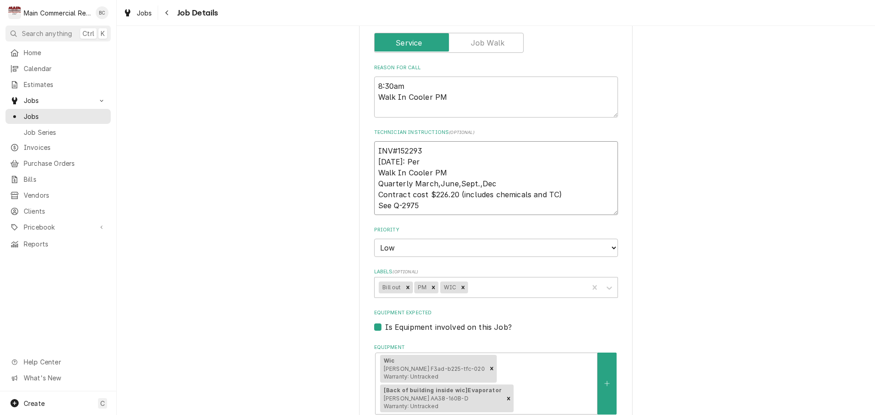
scroll to position [182, 0]
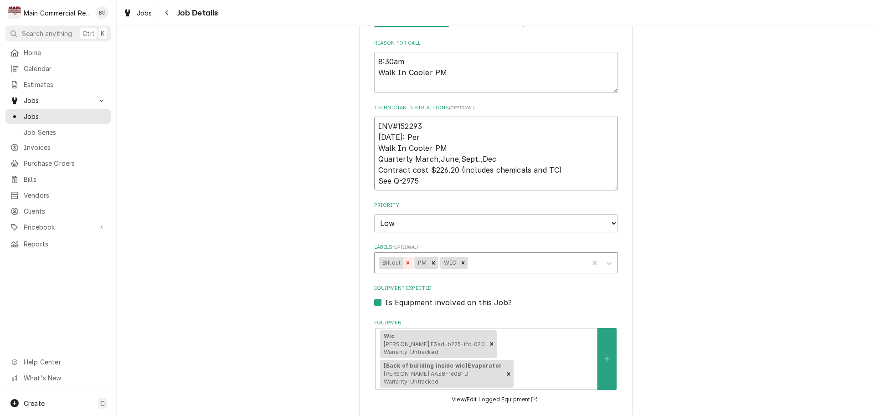
click at [406, 264] on icon "Remove Bill out" at bounding box center [407, 262] width 3 height 3
type textarea "INV#152293 [DATE]: Per Walk In Cooler PM Quarterly March,June,Sept.,Dec Contrac…"
type textarea "x"
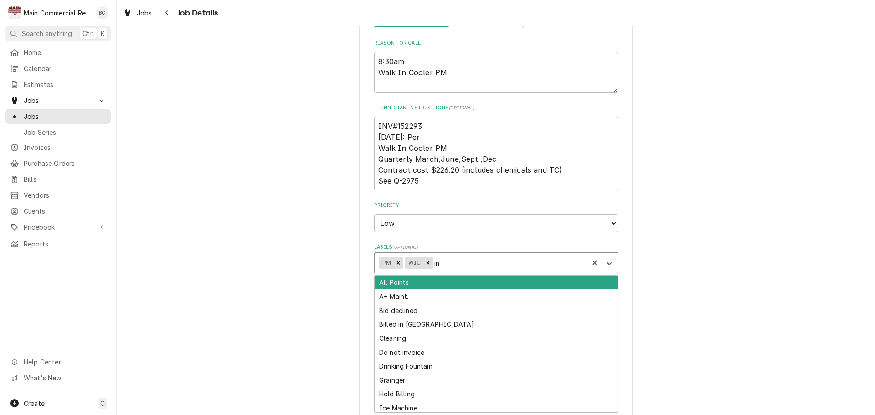
type input "inv"
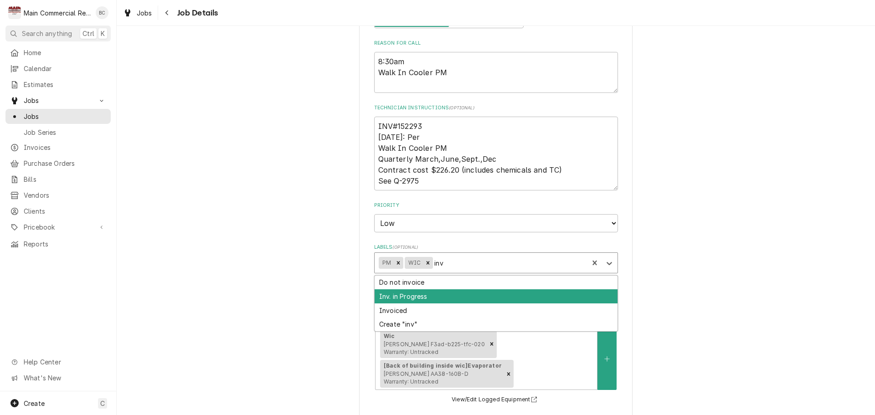
click at [444, 301] on div "Inv. in Progress" at bounding box center [496, 296] width 243 height 14
type textarea "x"
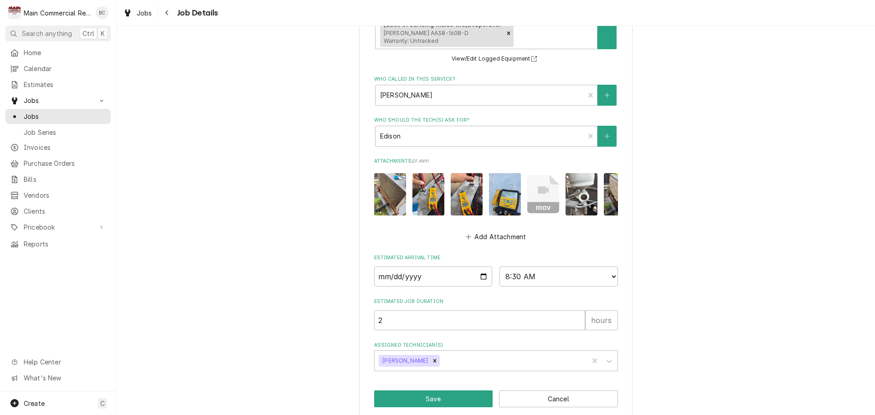
scroll to position [542, 0]
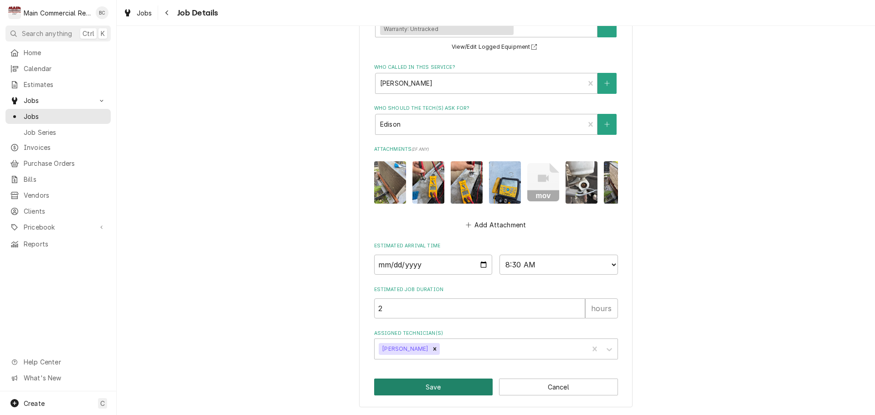
click at [402, 386] on button "Save" at bounding box center [433, 387] width 119 height 17
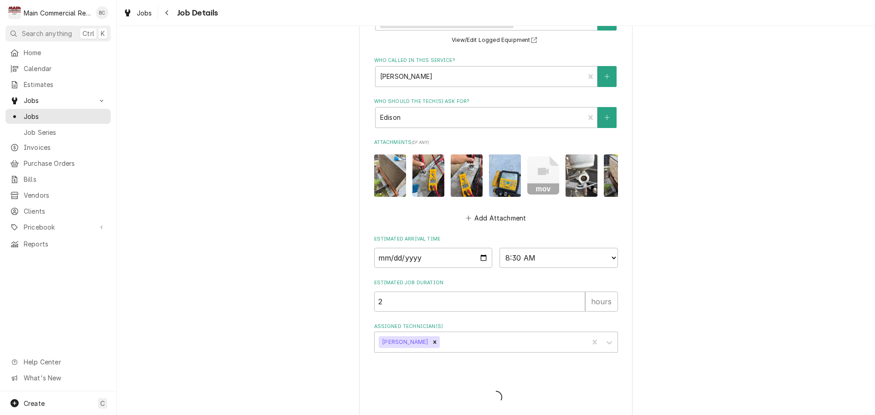
type textarea "x"
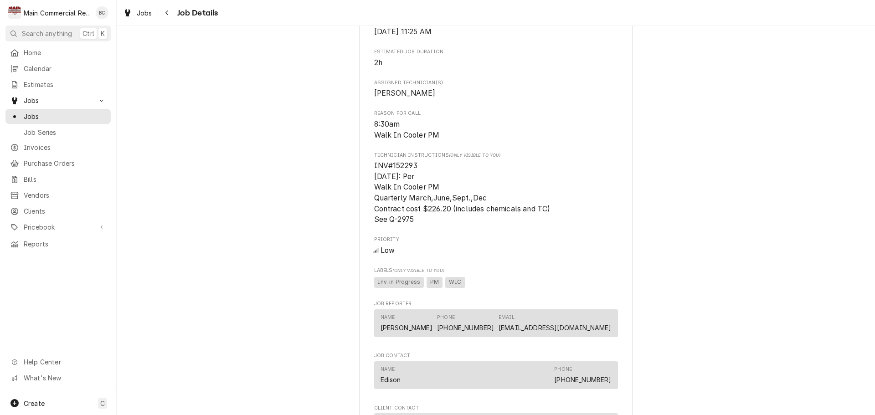
scroll to position [547, 0]
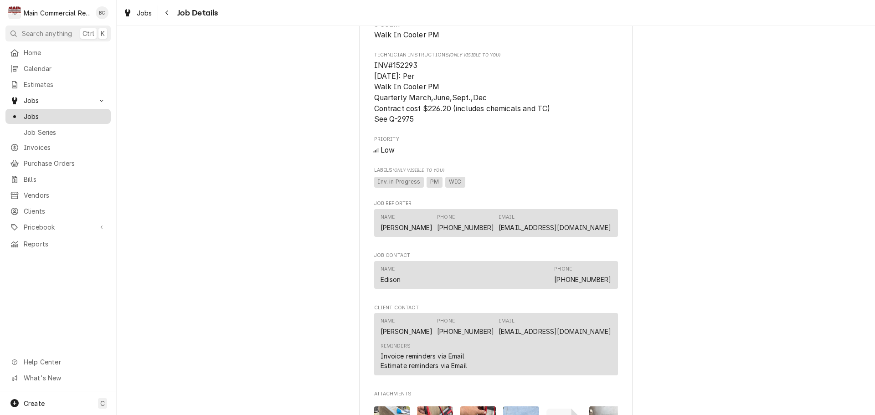
click at [76, 112] on span "Jobs" at bounding box center [65, 117] width 82 height 10
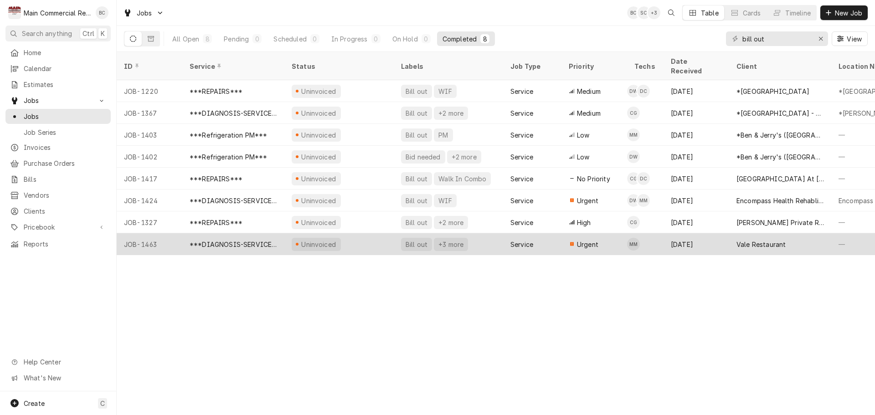
click at [412, 240] on div "Bill out" at bounding box center [417, 245] width 24 height 10
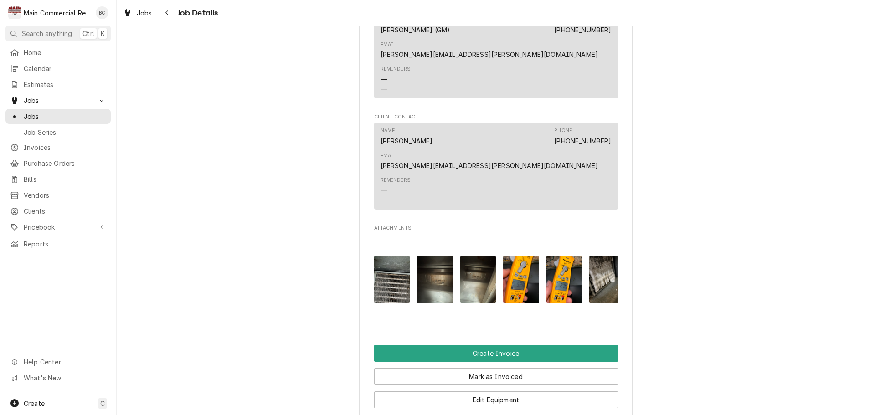
scroll to position [911, 0]
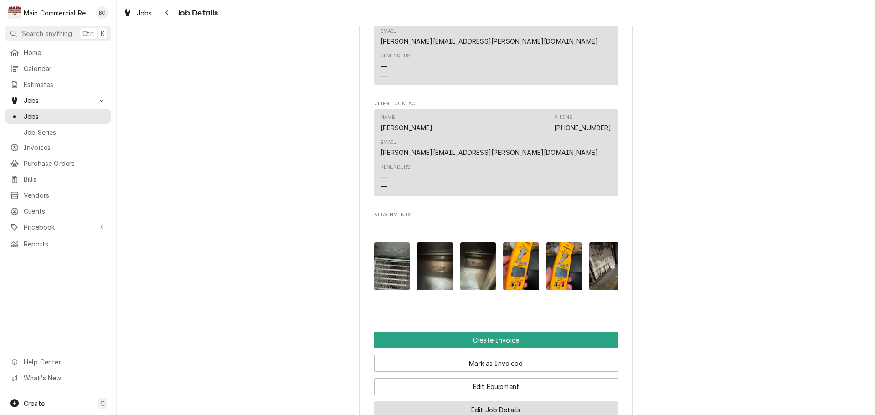
click at [480, 401] on button "Edit Job Details" at bounding box center [496, 409] width 244 height 17
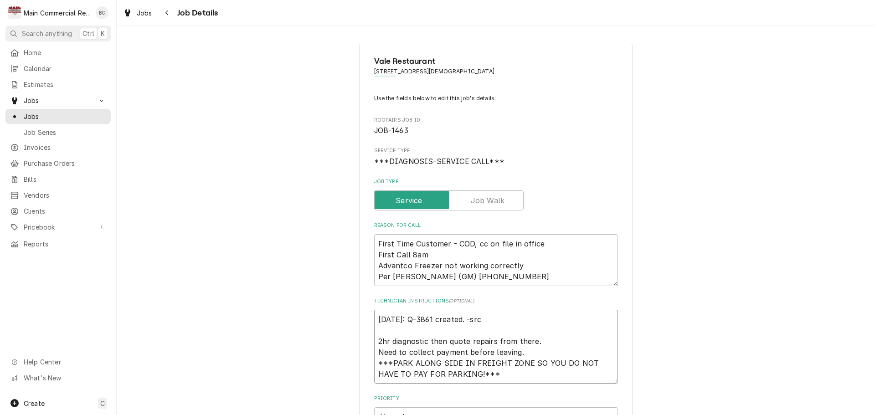
click at [375, 319] on textarea "[DATE]: Q-3861 created. -src 2hr diagnostic then quote repairs from there. Need…" at bounding box center [496, 347] width 244 height 74
type textarea "x"
type textarea "[DATE]: Q-3861 created. -src 2hr diagnostic then quote repairs from there. Need…"
type textarea "x"
type textarea "I [DATE]: Q-3861 created. -src 2hr diagnostic then quote repairs from there. Ne…"
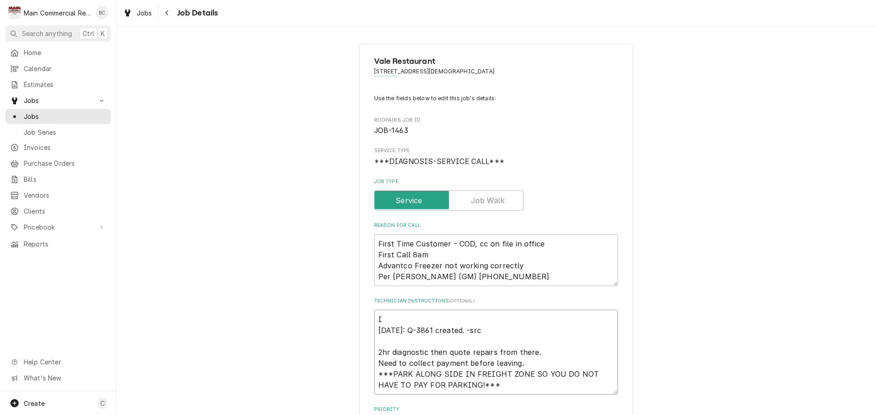
type textarea "x"
type textarea "IN [DATE]: Q-3861 created. -src 2hr diagnostic then quote repairs from there. N…"
type textarea "x"
type textarea "INV [DATE]: Q-3861 created. -src 2hr diagnostic then quote repairs from there. …"
type textarea "x"
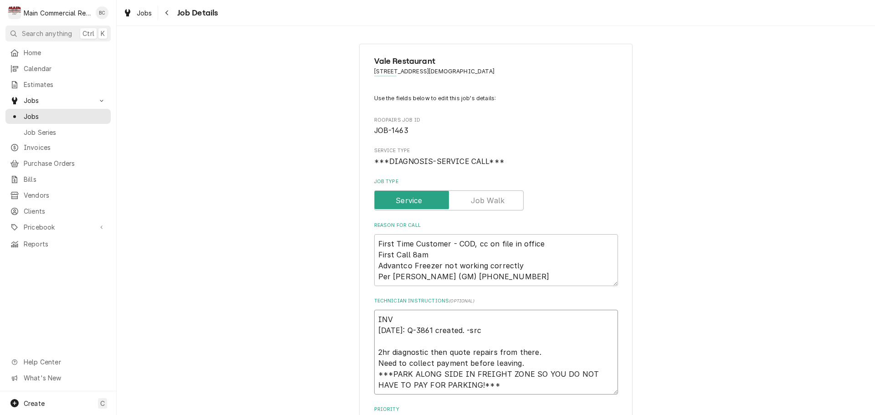
type textarea "INVE [DATE]: Q-3861 created. -src 2hr diagnostic then quote repairs from there.…"
type textarea "x"
type textarea "INV [DATE]: Q-3861 created. -src 2hr diagnostic then quote repairs from there. …"
type textarea "x"
type textarea "INV# [DATE]: Q-3861 created. -src 2hr diagnostic then quote repairs from there.…"
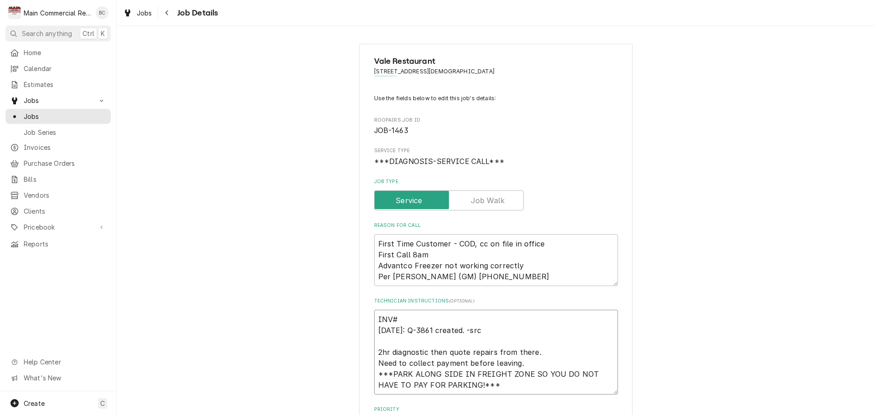
type textarea "x"
type textarea "INV#1 [DATE]: Q-3861 created. -src 2hr diagnostic then quote repairs from there…"
type textarea "x"
type textarea "INV#15 [DATE]: Q-3861 created. -src 2hr diagnostic then quote repairs from ther…"
type textarea "x"
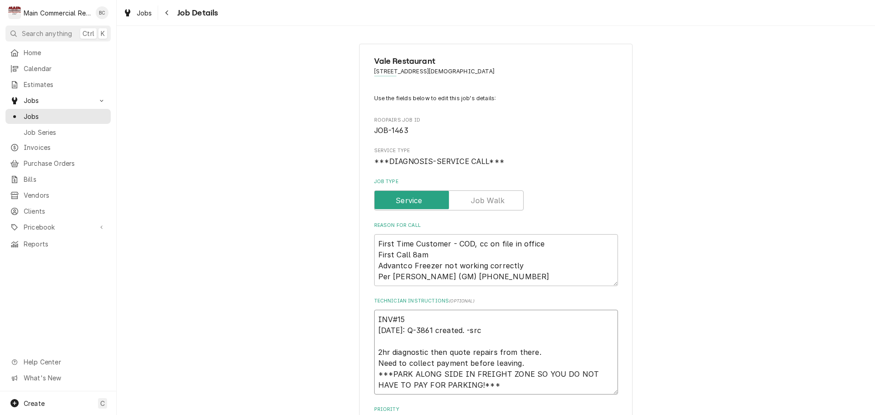
type textarea "INV#152 [DATE]: Q-3861 created. -src 2hr diagnostic then quote repairs from the…"
type textarea "x"
type textarea "INV#1522 [DATE]: Q-3861 created. -src 2hr diagnostic then quote repairs from th…"
type textarea "x"
type textarea "INV#15229 [DATE]: Q-3861 created. -src 2hr diagnostic then quote repairs from t…"
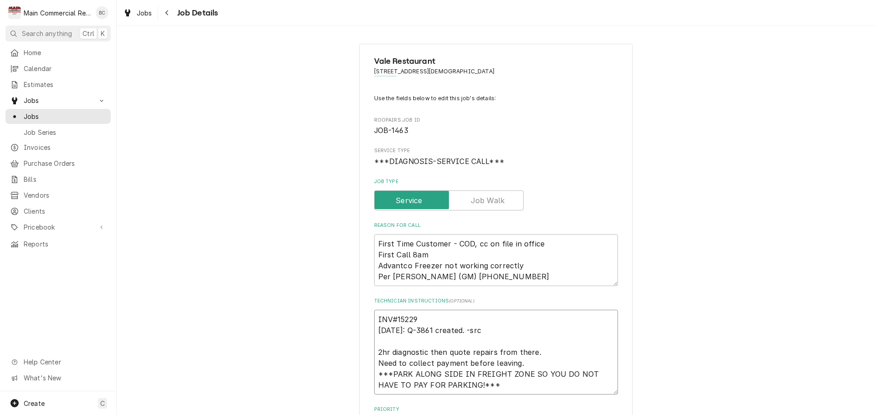
type textarea "x"
type textarea "INV#152290 [DATE]: Q-3861 created. -src 2hr diagnostic then quote repairs from …"
type textarea "x"
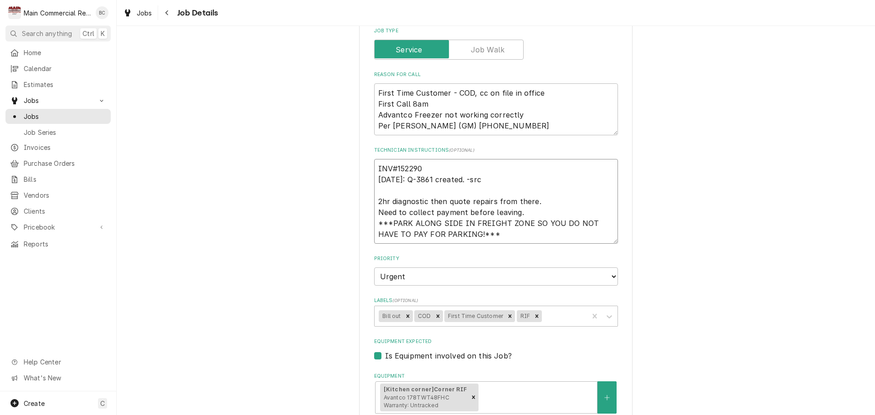
scroll to position [182, 0]
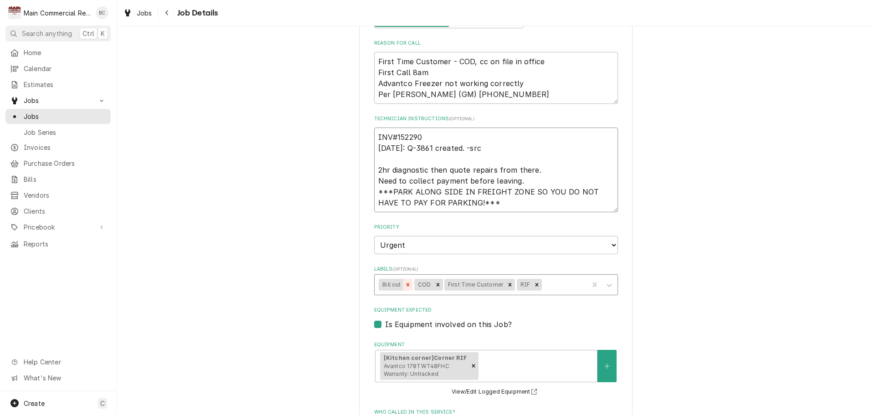
click at [405, 284] on icon "Remove Bill out" at bounding box center [408, 285] width 6 height 6
type textarea "INV#152290 [DATE]: Q-3861 created. -src 2hr diagnostic then quote repairs from …"
type textarea "x"
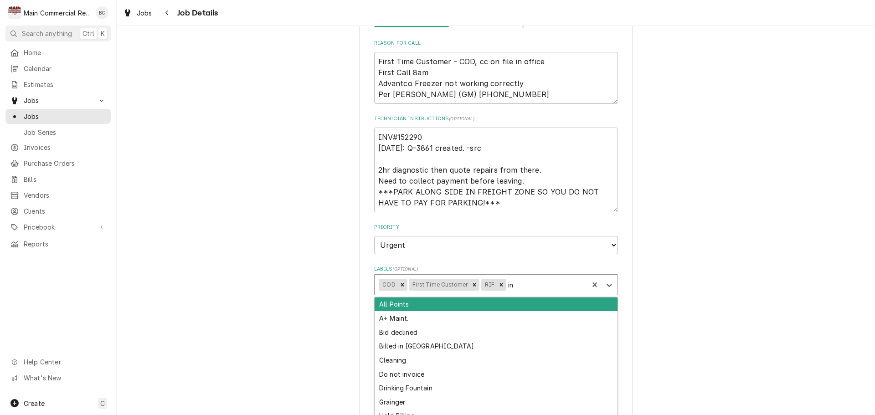
type input "inv"
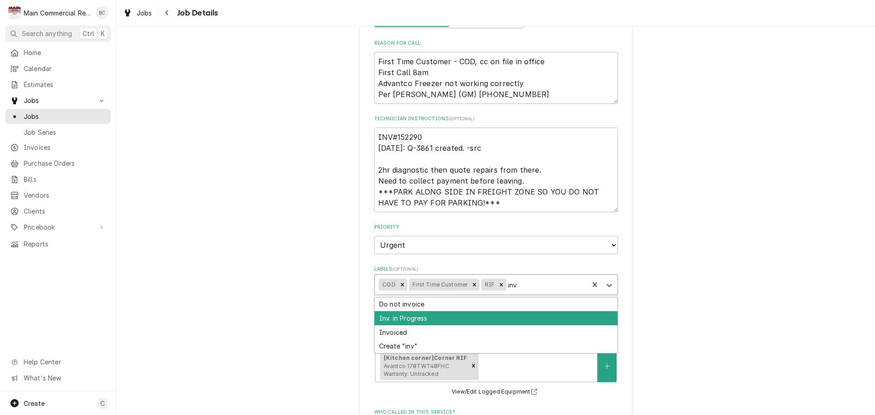
click at [460, 320] on div "Inv. in Progress" at bounding box center [496, 318] width 243 height 14
type textarea "x"
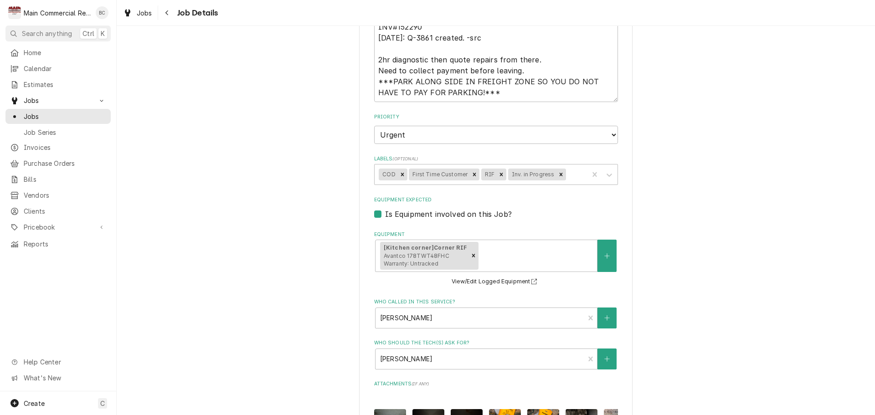
scroll to position [287, 0]
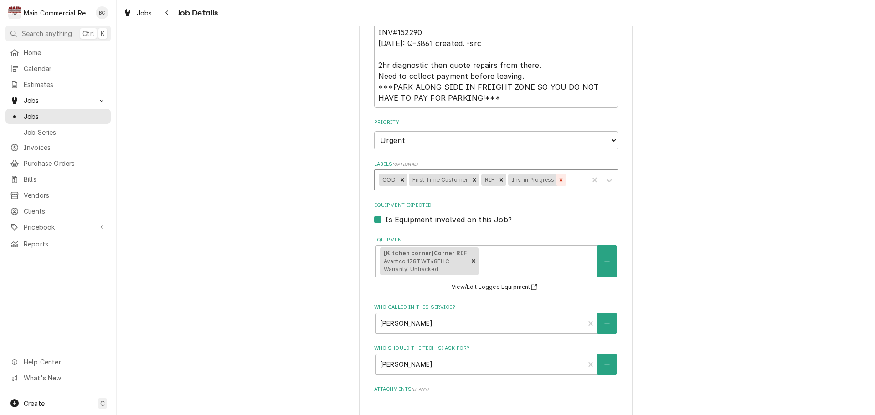
click at [559, 179] on icon "Remove Inv. in Progress" at bounding box center [560, 179] width 3 height 3
type textarea "x"
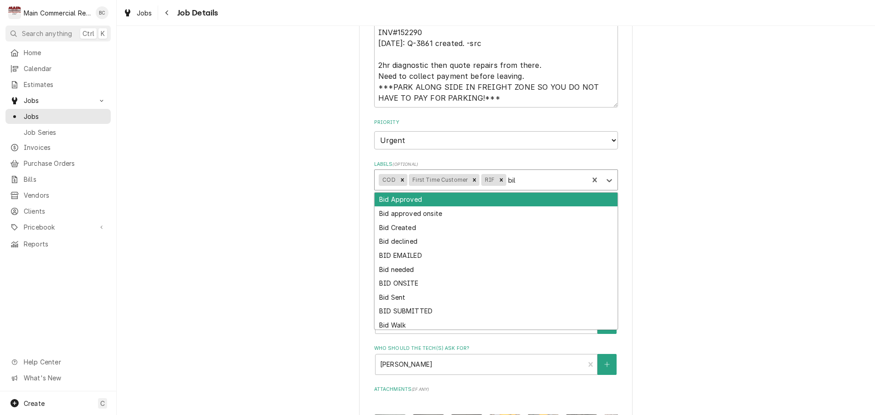
type input "bill"
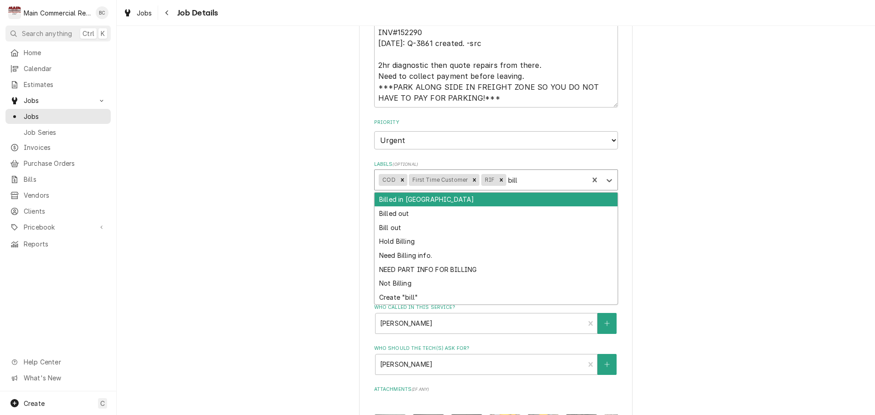
click at [461, 201] on div "Billed in QBO" at bounding box center [496, 200] width 243 height 14
type textarea "x"
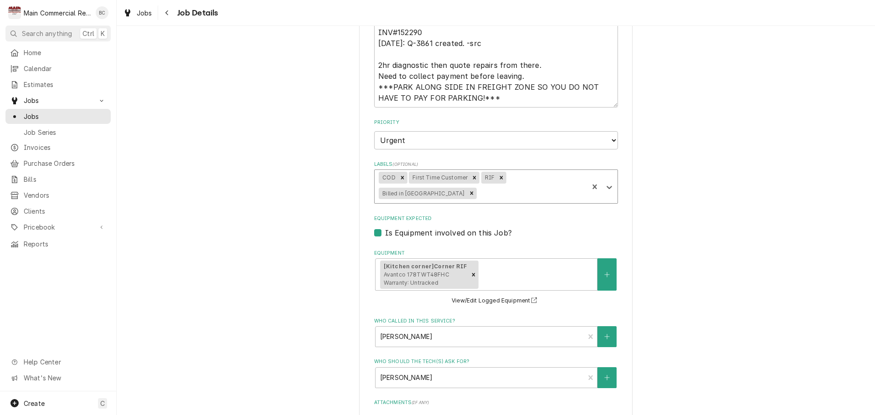
type textarea "x"
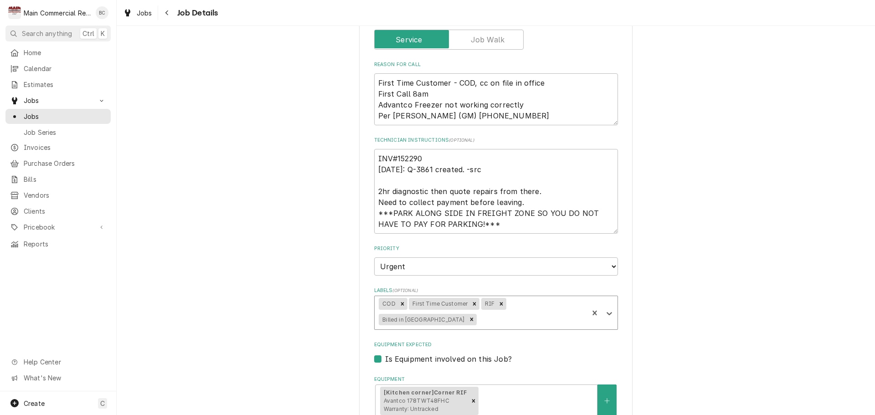
scroll to position [150, 0]
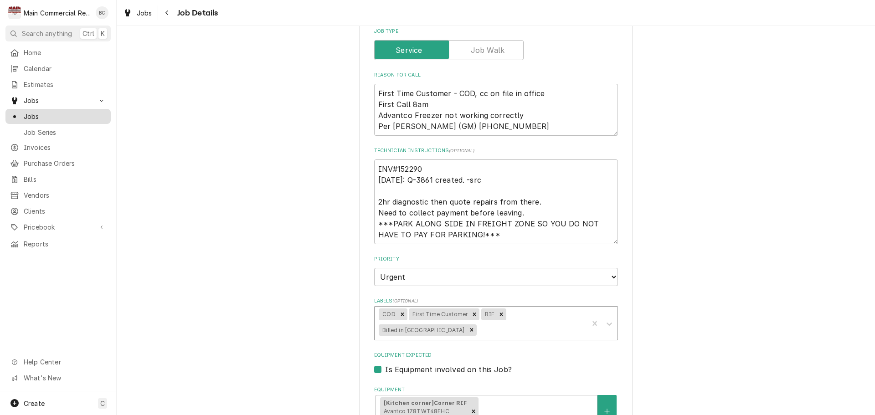
click at [50, 113] on span "Jobs" at bounding box center [65, 117] width 82 height 10
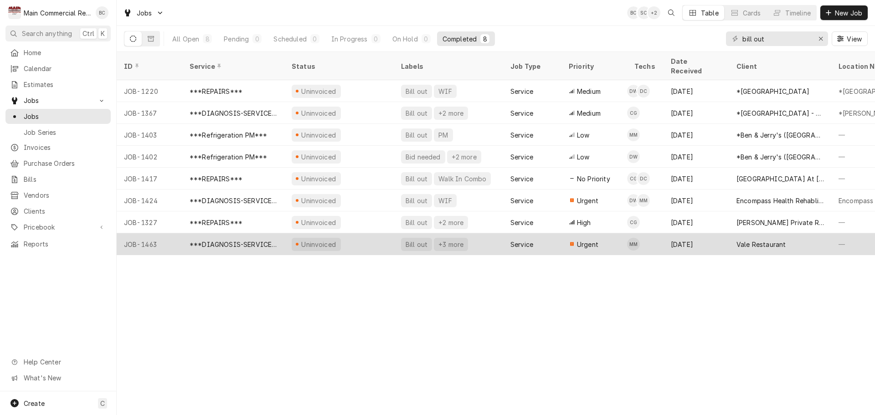
click at [422, 240] on div "Bill out" at bounding box center [417, 245] width 24 height 10
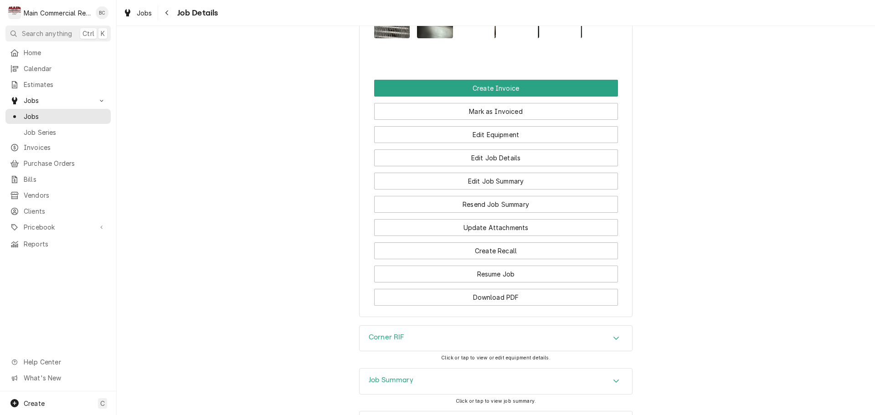
scroll to position [1164, 0]
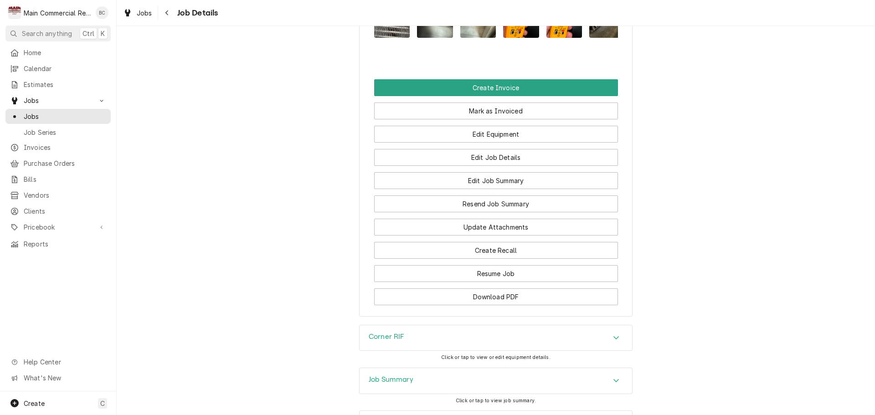
click at [403, 375] on div "Job Summary" at bounding box center [391, 380] width 45 height 11
click at [400, 375] on h3 "Job Summary" at bounding box center [391, 379] width 45 height 9
click at [392, 375] on h3 "Job Summary" at bounding box center [391, 379] width 45 height 9
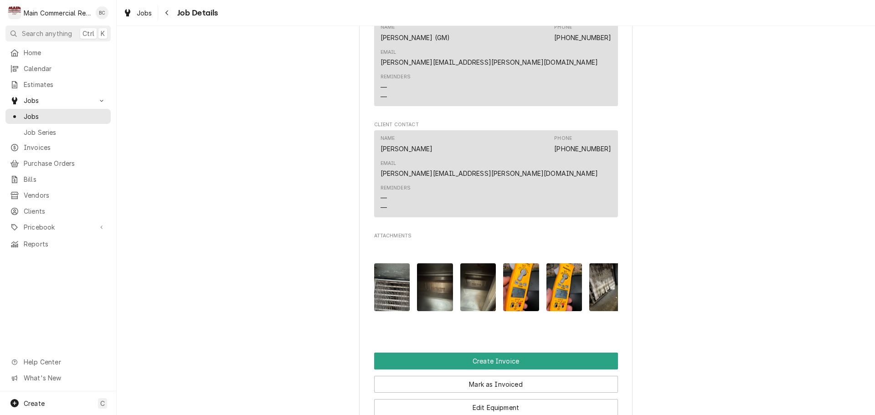
scroll to position [981, 0]
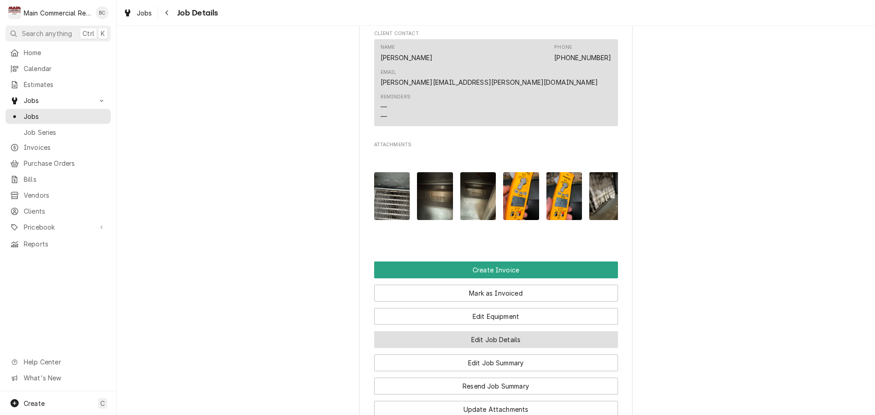
click at [487, 331] on button "Edit Job Details" at bounding box center [496, 339] width 244 height 17
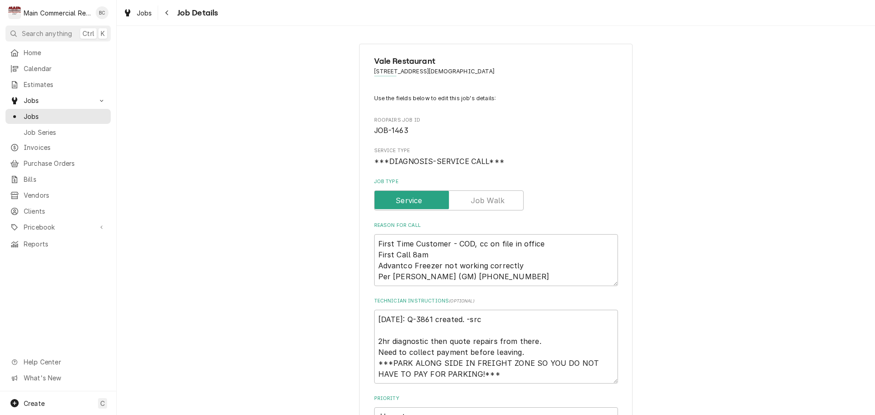
type textarea "x"
click at [64, 113] on span "Jobs" at bounding box center [65, 117] width 82 height 10
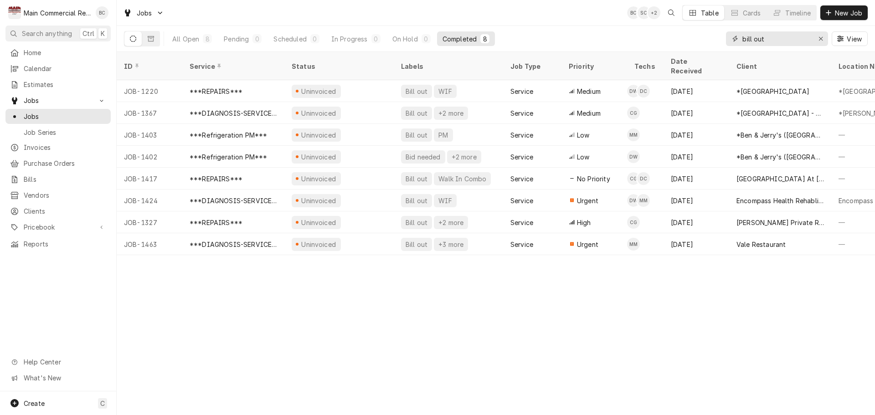
click at [820, 36] on icon "Erase input" at bounding box center [820, 39] width 5 height 6
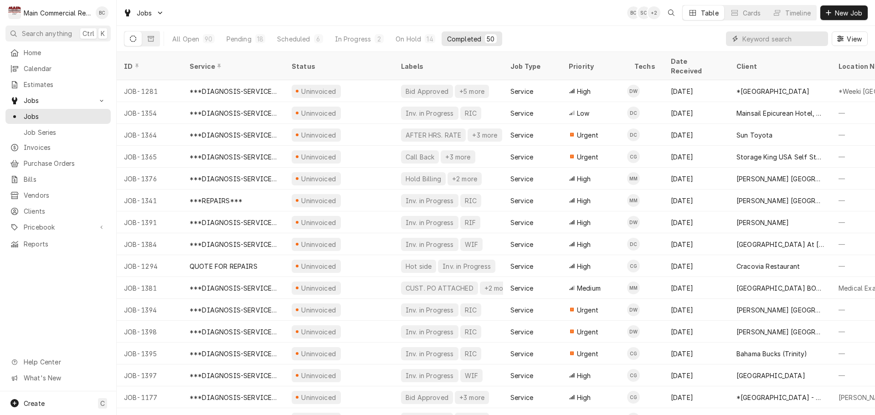
click at [797, 41] on input "Dynamic Content Wrapper" at bounding box center [782, 38] width 81 height 15
type input "vale"
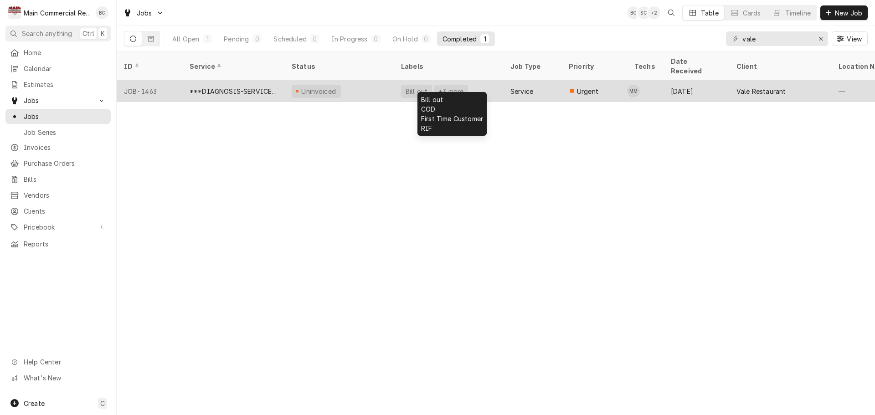
click at [445, 87] on div "+3 more" at bounding box center [450, 92] width 27 height 10
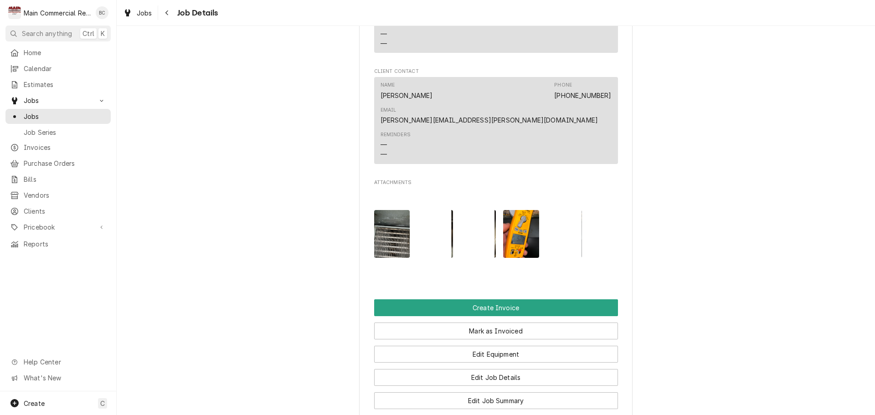
scroll to position [957, 0]
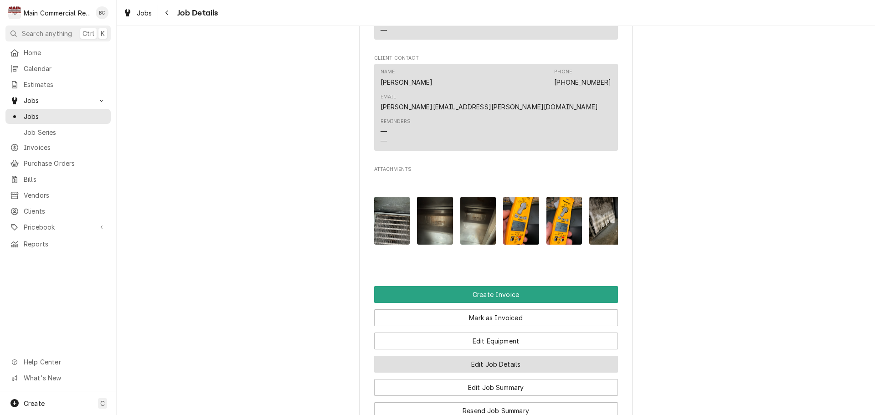
click at [486, 356] on button "Edit Job Details" at bounding box center [496, 364] width 244 height 17
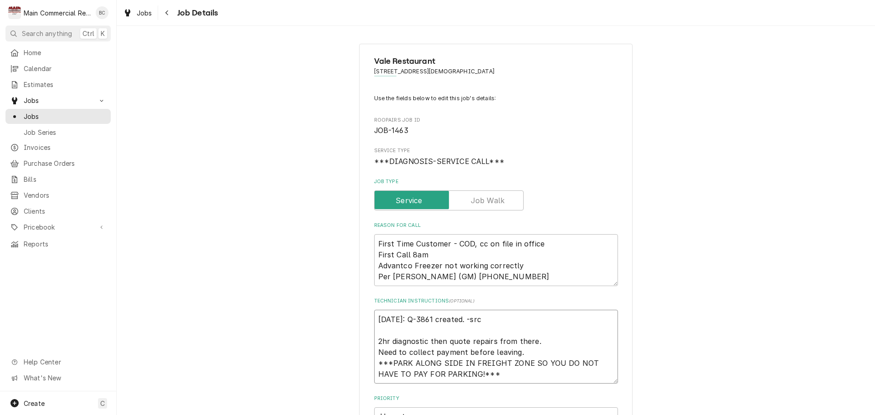
click at [374, 318] on textarea "[DATE]: Q-3861 created. -src 2hr diagnostic then quote repairs from there. Need…" at bounding box center [496, 347] width 244 height 74
type textarea "x"
type textarea "[DATE]: Q-3861 created. -src 2hr diagnostic then quote repairs from there. Need…"
click at [381, 311] on textarea "[DATE]: Q-3861 created. -src 2hr diagnostic then quote repairs from there. Need…" at bounding box center [496, 352] width 244 height 85
type textarea "x"
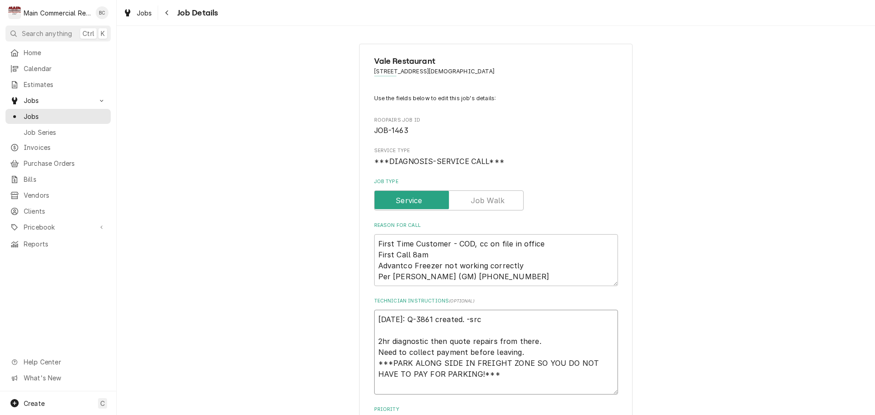
type textarea "I [DATE]: Q-3861 created. -src 2hr diagnostic then quote repairs from there. Ne…"
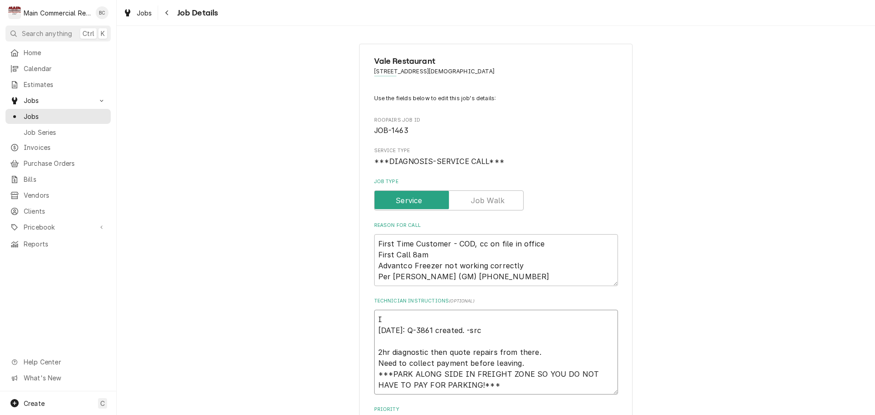
type textarea "x"
type textarea "IN [DATE]: Q-3861 created. -src 2hr diagnostic then quote repairs from there. N…"
type textarea "x"
type textarea "INV [DATE]: Q-3861 created. -src 2hr diagnostic then quote repairs from there. …"
type textarea "x"
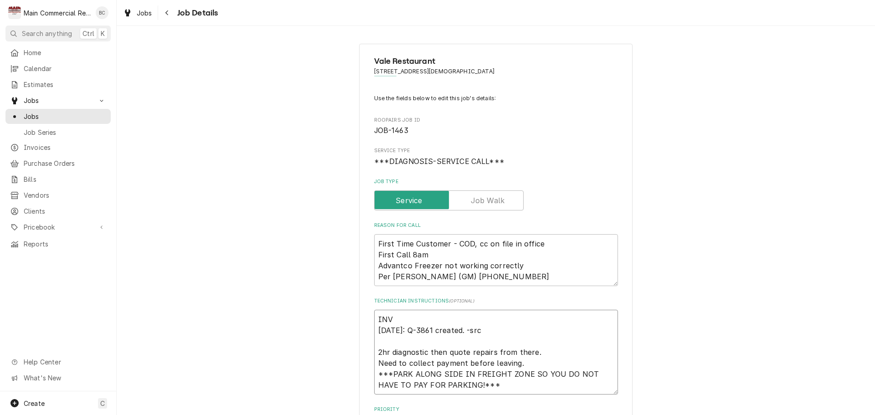
type textarea "INV# [DATE]: Q-3861 created. -src 2hr diagnostic then quote repairs from there.…"
type textarea "x"
type textarea "INV#1 [DATE]: Q-3861 created. -src 2hr diagnostic then quote repairs from there…"
type textarea "x"
type textarea "INV#15 [DATE]: Q-3861 created. -src 2hr diagnostic then quote repairs from ther…"
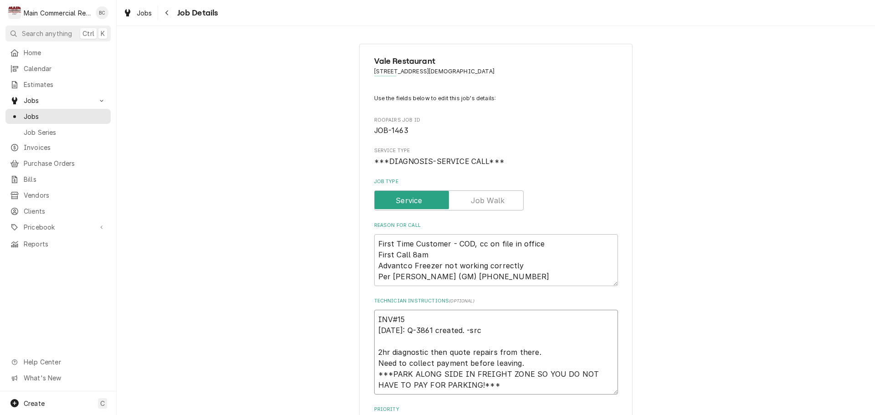
type textarea "x"
type textarea "INV#152 [DATE]: Q-3861 created. -src 2hr diagnostic then quote repairs from the…"
type textarea "x"
type textarea "INV#1522 [DATE]: Q-3861 created. -src 2hr diagnostic then quote repairs from th…"
type textarea "x"
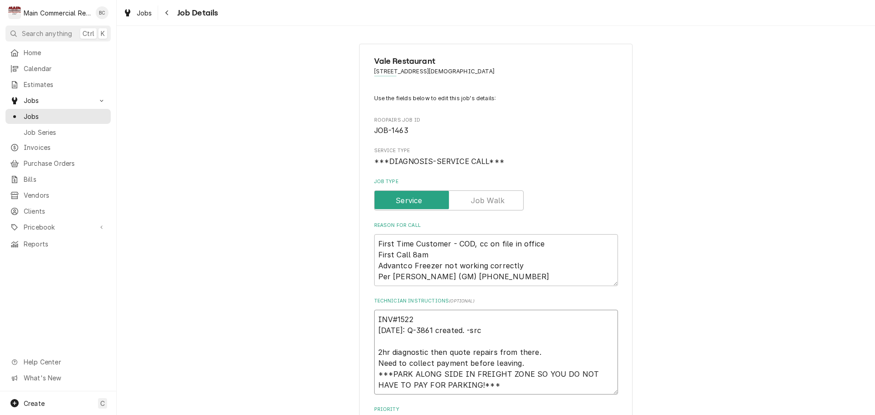
type textarea "INV#15229 [DATE]: Q-3861 created. -src 2hr diagnostic then quote repairs from t…"
type textarea "x"
type textarea "INV#152290 [DATE]: Q-3861 created. -src 2hr diagnostic then quote repairs from …"
type textarea "x"
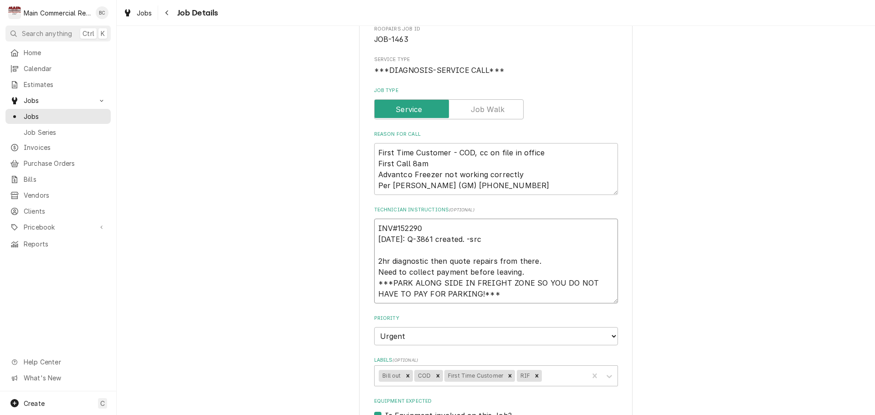
scroll to position [137, 0]
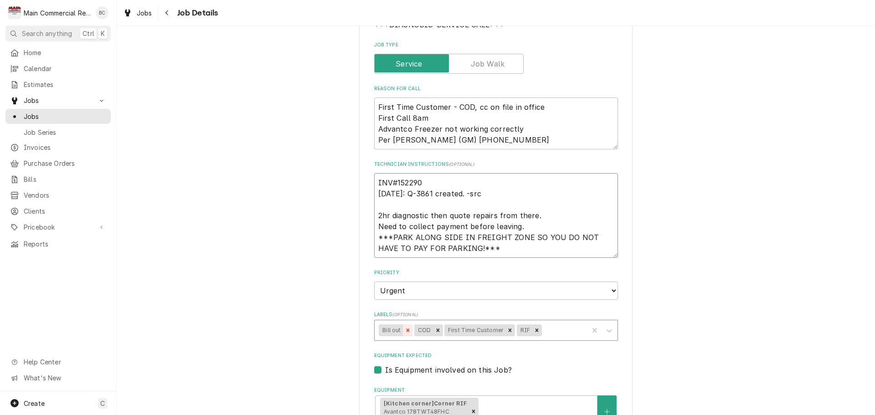
click at [405, 329] on icon "Remove Bill out" at bounding box center [408, 330] width 6 height 6
type textarea "INV#152290 [DATE]: Q-3861 created. -src 2hr diagnostic then quote repairs from …"
type textarea "x"
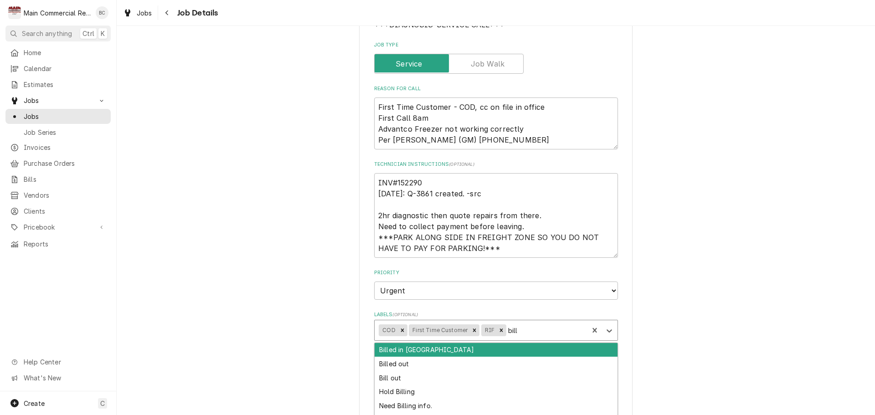
type input "bille"
click at [457, 353] on div "Billed in [GEOGRAPHIC_DATA]" at bounding box center [496, 350] width 243 height 14
type textarea "x"
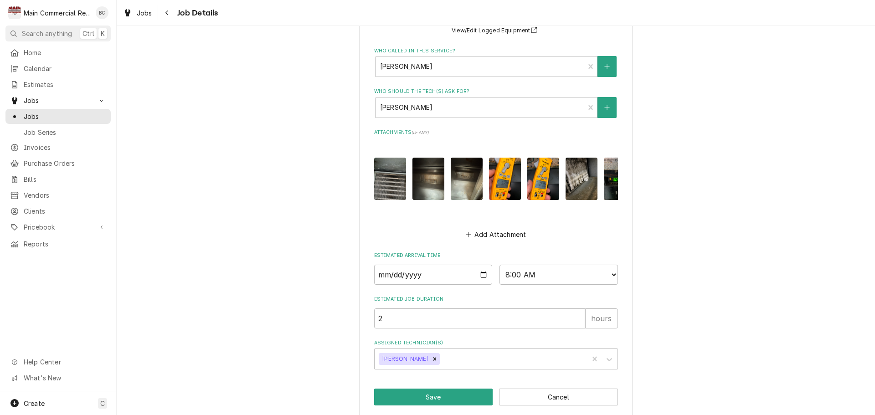
scroll to position [560, 0]
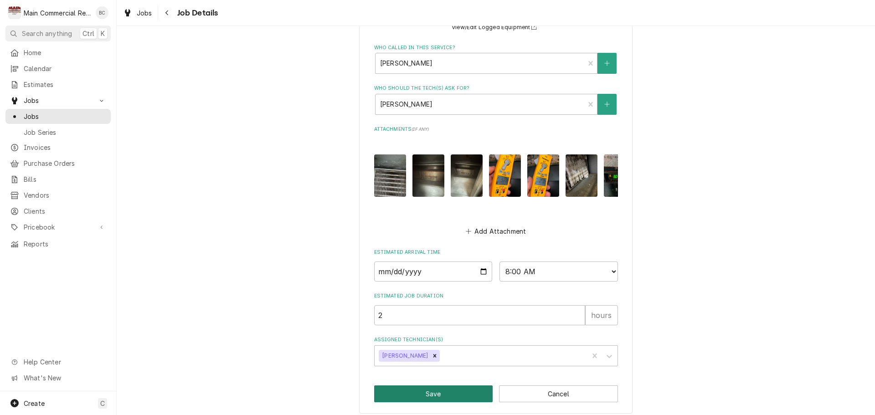
click at [434, 389] on button "Save" at bounding box center [433, 393] width 119 height 17
type textarea "x"
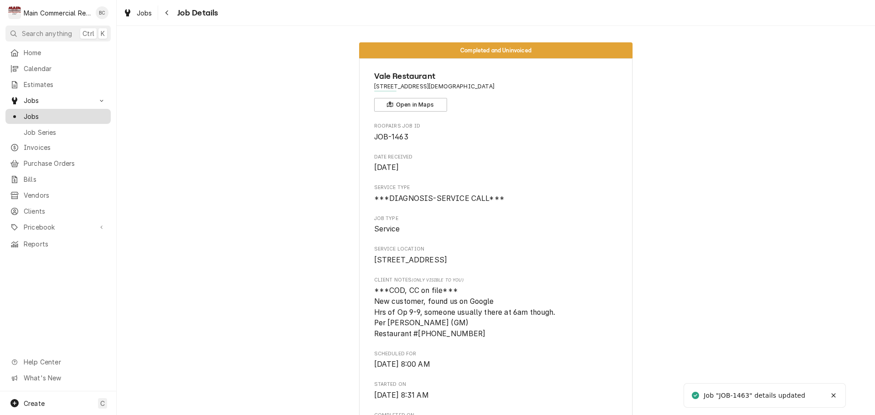
click at [59, 112] on span "Jobs" at bounding box center [65, 117] width 82 height 10
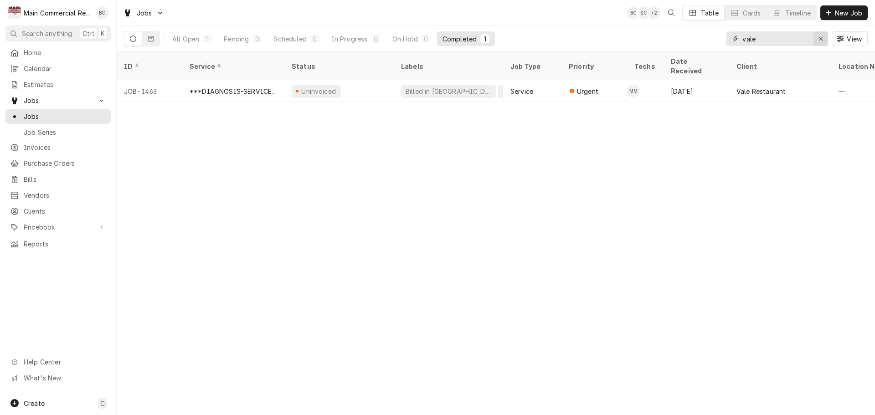
click at [822, 36] on icon "Erase input" at bounding box center [820, 39] width 5 height 6
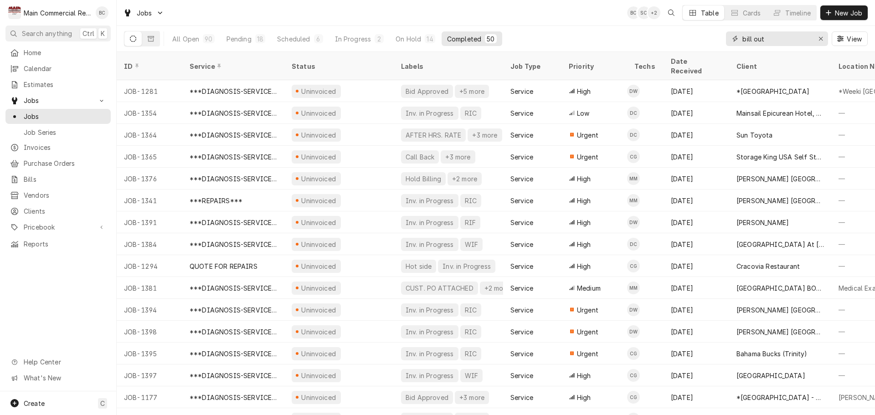
type input "bill out"
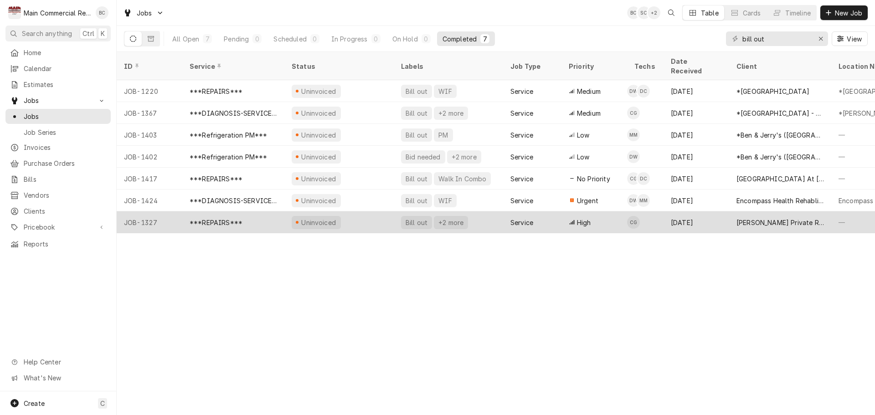
click at [416, 218] on div "Bill out" at bounding box center [417, 223] width 24 height 10
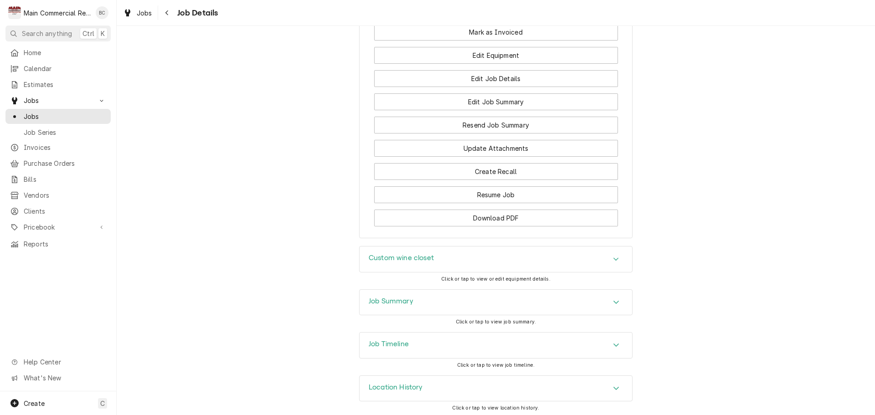
scroll to position [1233, 0]
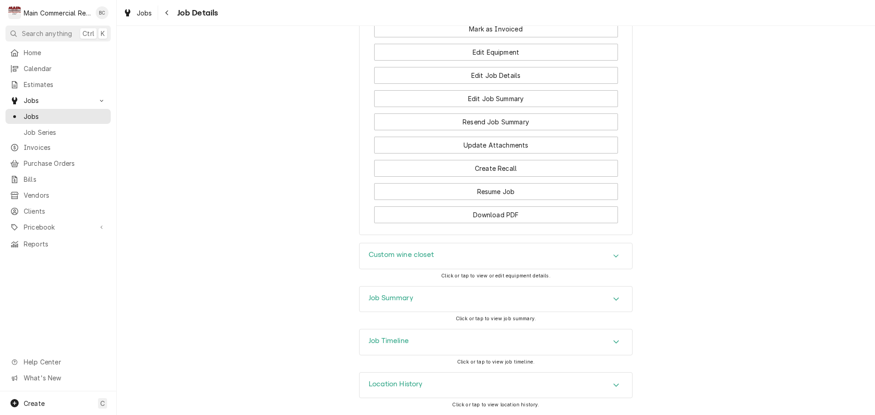
click at [377, 299] on h3 "Job Summary" at bounding box center [391, 298] width 45 height 9
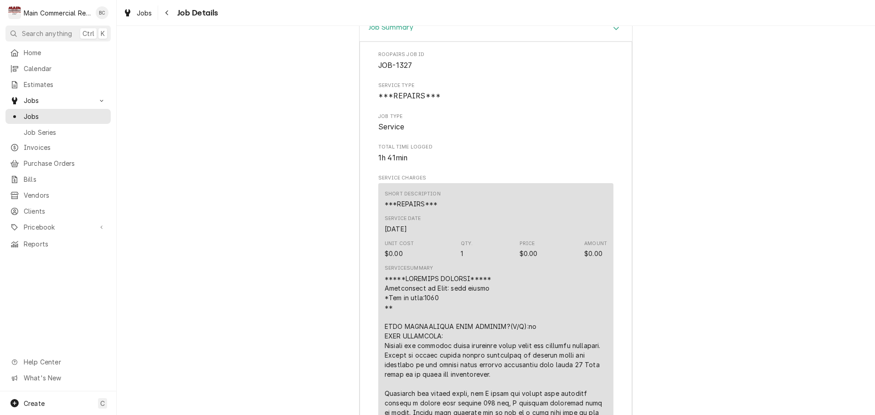
scroll to position [1367, 0]
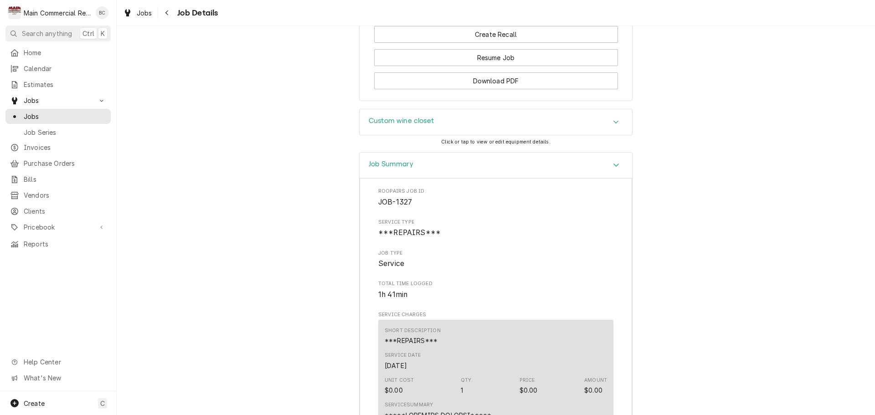
click at [394, 124] on h3 "Custom wine closet" at bounding box center [401, 121] width 65 height 9
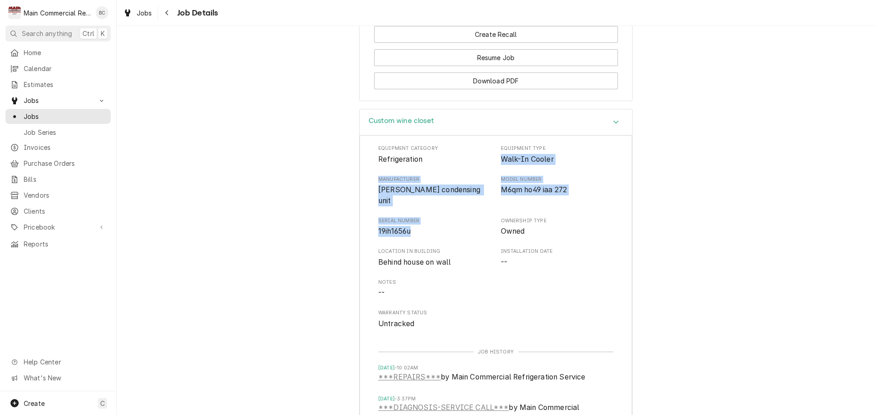
drag, startPoint x: 498, startPoint y: 162, endPoint x: 437, endPoint y: 217, distance: 82.6
click at [437, 217] on div "Equipment Category Refrigeration Equipment Type Walk-In Cooler Manufacturer [PE…" at bounding box center [495, 237] width 235 height 184
copy div "Walk-In Cooler Manufacturer [PERSON_NAME] condensing unit Model Number M6qm ho4…"
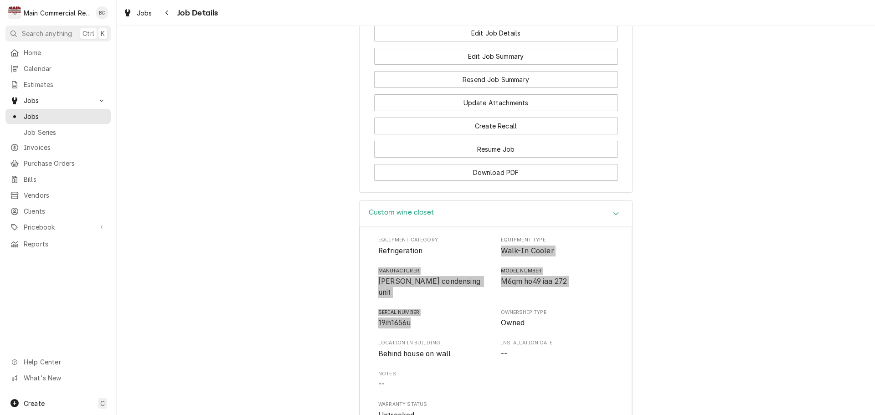
scroll to position [1139, 0]
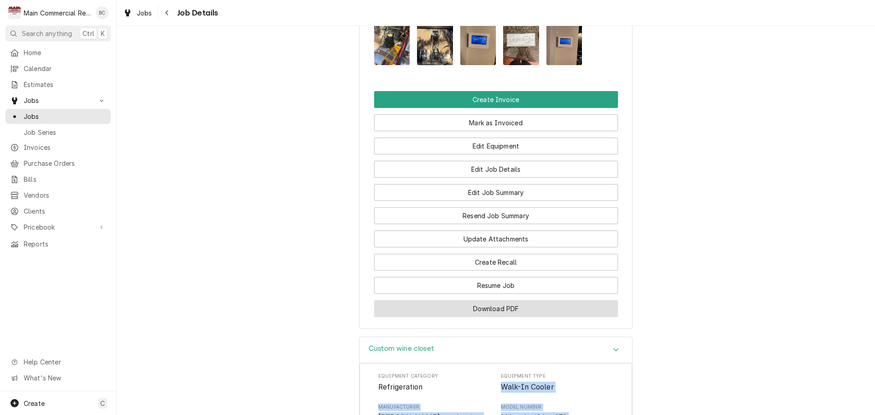
click at [472, 307] on button "Download PDF" at bounding box center [496, 308] width 244 height 17
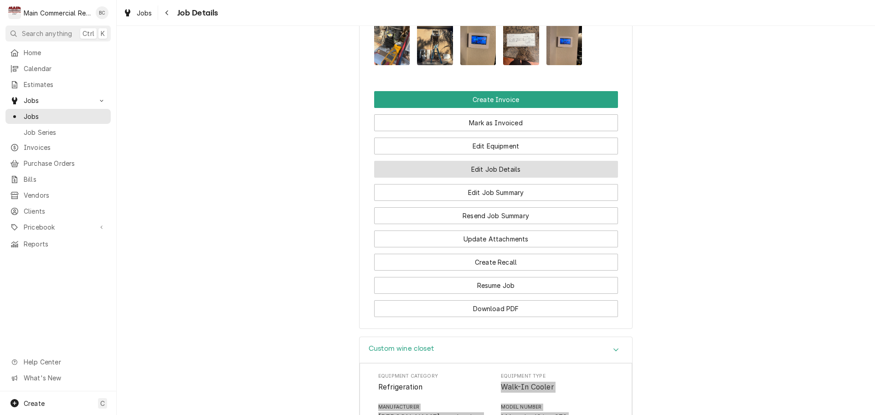
click at [497, 171] on button "Edit Job Details" at bounding box center [496, 169] width 244 height 17
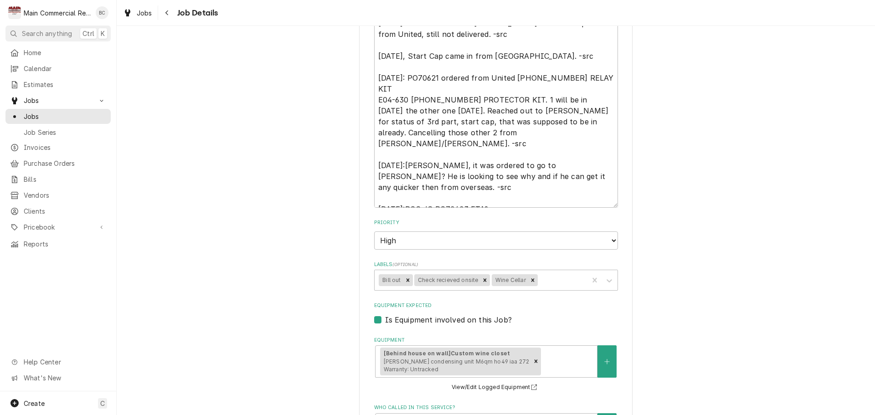
scroll to position [364, 0]
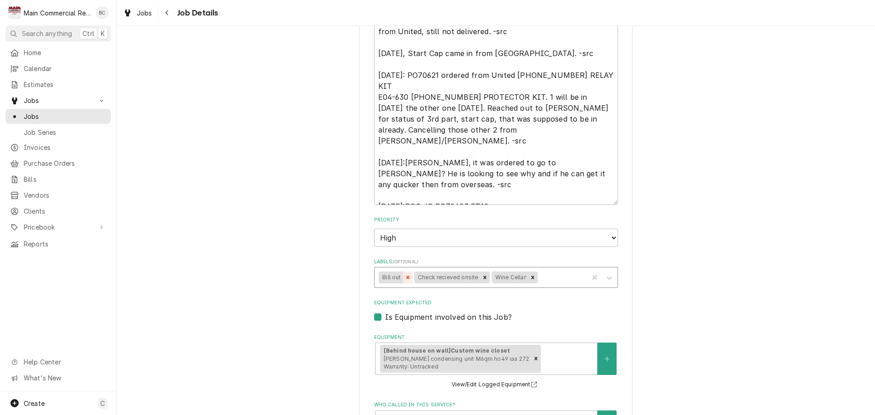
click at [405, 277] on icon "Remove Bill out" at bounding box center [408, 277] width 6 height 6
type textarea "x"
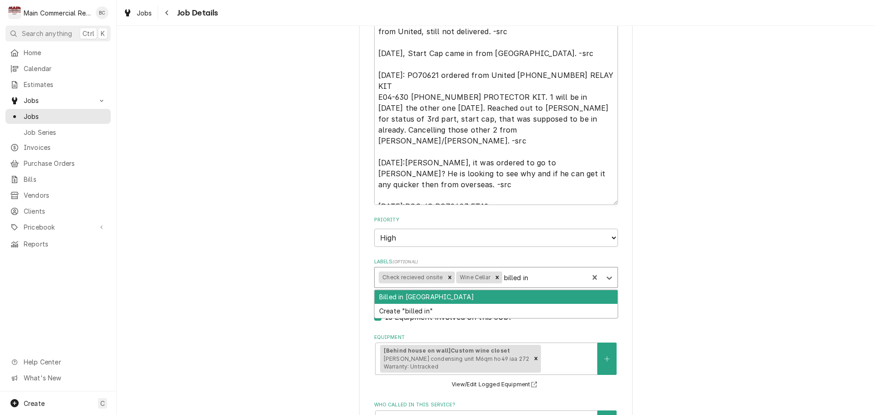
type input "billed in"
click at [438, 293] on div "Billed in [GEOGRAPHIC_DATA]" at bounding box center [496, 297] width 243 height 14
type textarea "x"
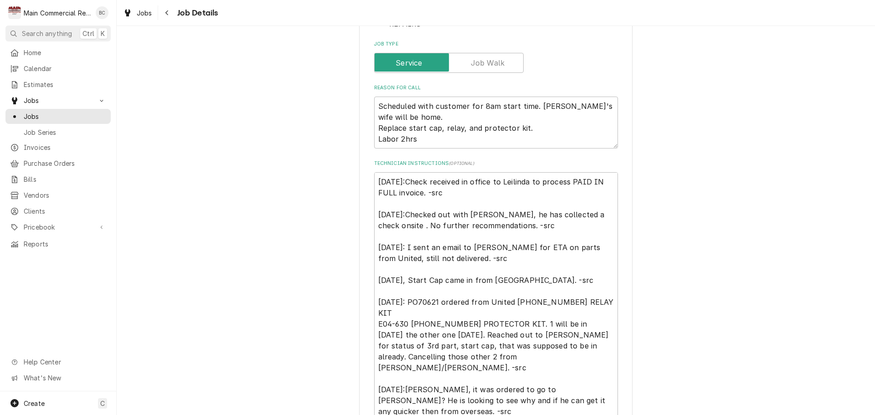
scroll to position [137, 0]
click at [374, 183] on textarea "[DATE]:Check received in office to Leilinda to process PAID IN FULL invoice. -s…" at bounding box center [496, 303] width 244 height 260
type textarea "x"
type textarea "[DATE]:Check received in office to Leilinda to process PAID IN FULL invoice. -s…"
click at [375, 183] on textarea "[DATE]:Check received in office to Leilinda to process PAID IN FULL invoice. -s…" at bounding box center [496, 308] width 244 height 271
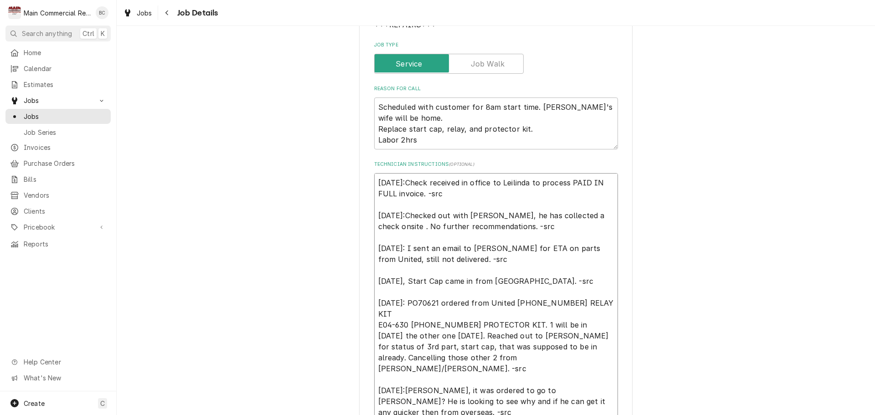
type textarea "x"
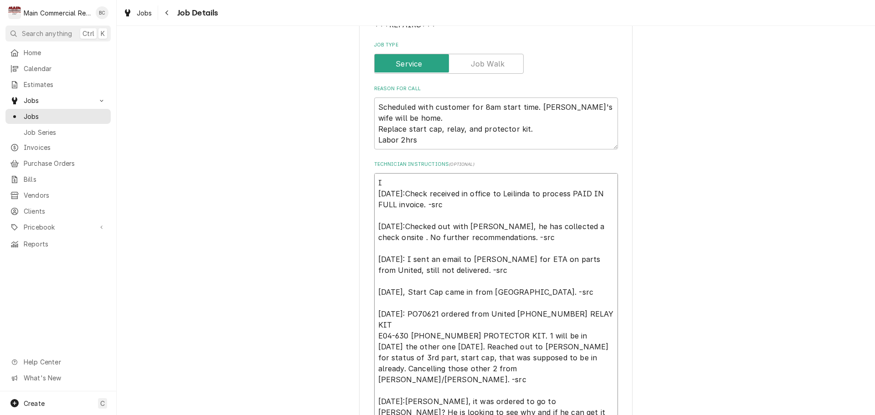
type textarea "IN [DATE]:Check received in office to Leilinda to process PAID IN FULL invoice.…"
type textarea "x"
type textarea "INV [DATE]:Check received in office to [PERSON_NAME] to process PAID IN FULL in…"
type textarea "x"
type textarea "INV# [DATE]:Check received in office to [PERSON_NAME] to process PAID IN FULL i…"
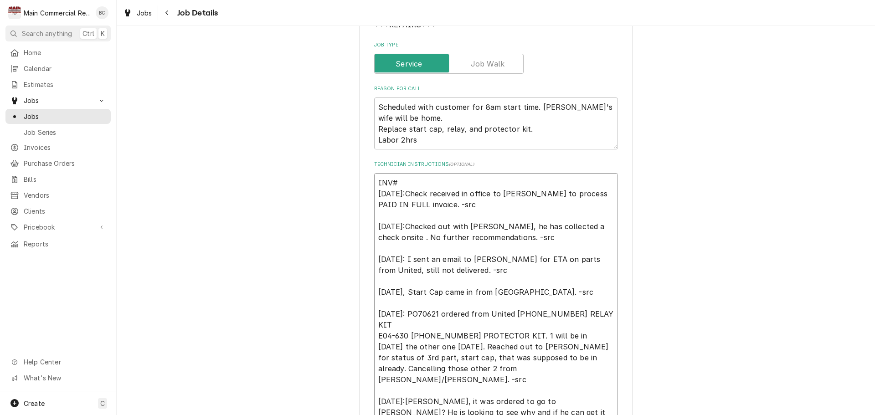
type textarea "x"
type textarea "INV#1 [DATE]:Check received in office to [PERSON_NAME] to process PAID IN FULL …"
type textarea "x"
type textarea "INV#15 [DATE]:Check received in office to [PERSON_NAME] to process PAID IN FULL…"
type textarea "x"
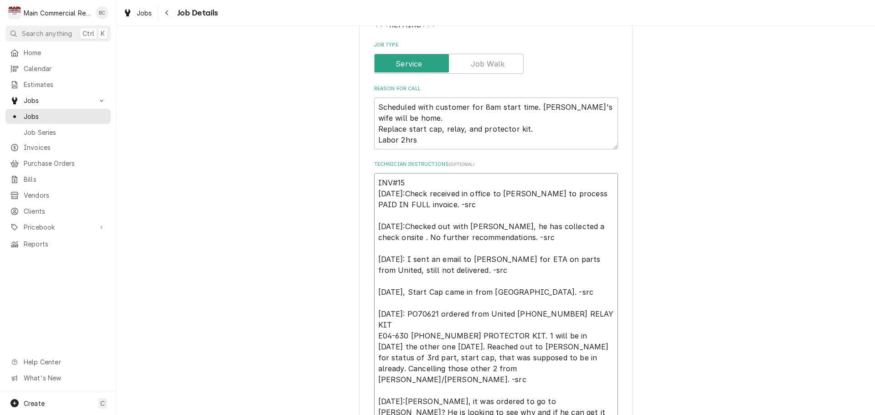
type textarea "INV#152 [DATE]:Check received in office to [PERSON_NAME] to process PAID IN FUL…"
type textarea "x"
type textarea "INV#1522 [DATE]:Check received in office to [PERSON_NAME] to process PAID IN FU…"
type textarea "x"
type textarea "INV#15229 [DATE]:Check received in office to Leilinda to process PAID IN FULL i…"
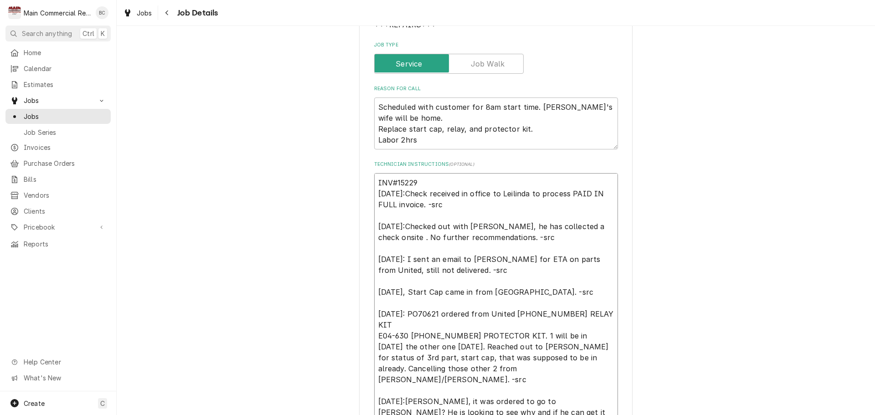
type textarea "x"
type textarea "INV#152294 [DATE]:Check received in office to Leilinda to process PAID IN FULL …"
type textarea "x"
type textarea "INV#152294 - [DATE]:Check received in office to Leilinda to process PAID IN FUL…"
type textarea "x"
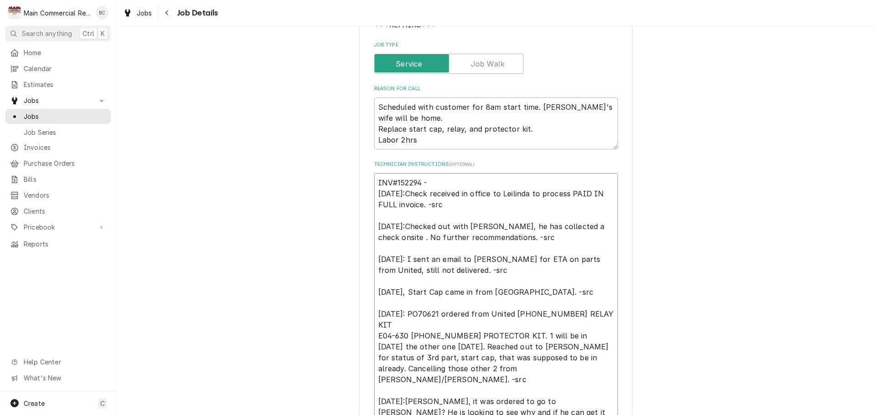
type textarea "INV#152294 - [DATE]:Check received in office to Leilinda to process PAID IN FUL…"
type textarea "x"
type textarea "INV#152294 - R [DATE]:Check received in office to Leilinda to process PAID IN F…"
type textarea "x"
type textarea "INV#152294 - Re [DATE]:Check received in office to Leilinda to process PAID IN …"
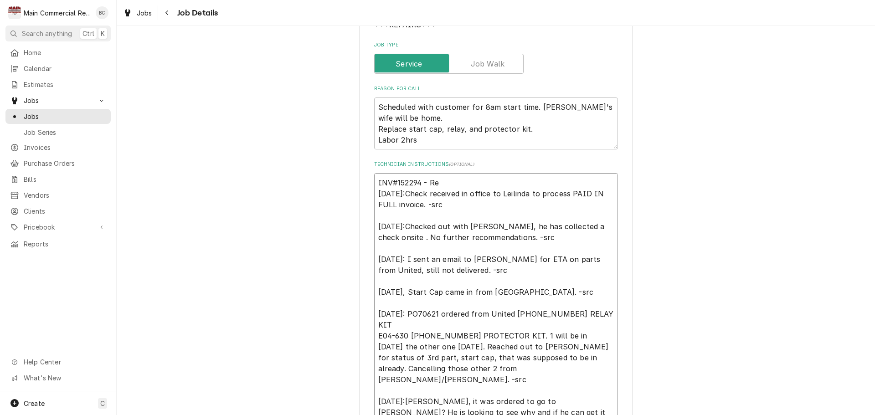
type textarea "x"
type textarea "INV#152294 - Rec [DATE]:Check received in office to Leilinda to process PAID IN…"
type textarea "x"
type textarea "INV#152294 - Rec' [DATE]:Check received in office to Leilinda to process PAID I…"
type textarea "x"
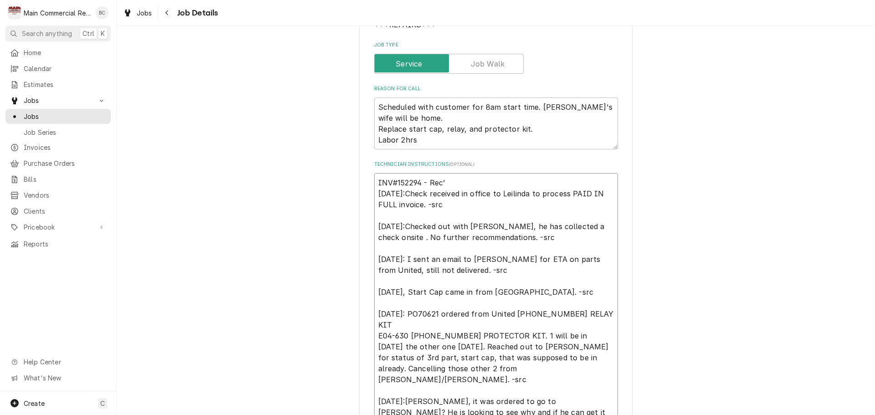
type textarea "INV#152294 - Rec'd [DATE]:Check received in office to Leilinda to process PAID …"
type textarea "x"
type textarea "INV#152294 - Rec'd [DATE]:Check received in office to Leilinda to process PAID …"
type textarea "x"
type textarea "INV#152294 - Rec'd c [DATE]:Check received in office to Leilinda to process PAI…"
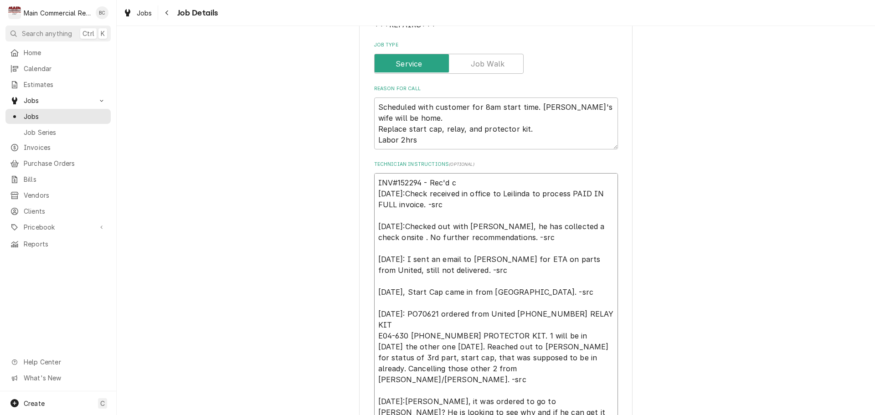
type textarea "x"
type textarea "INV#152294 - Rec'd ch [DATE]:Check received in office to Leilinda to process PA…"
type textarea "x"
type textarea "INV#152294 - Rec'd che [DATE]:Check received in office to Leilinda to process P…"
type textarea "x"
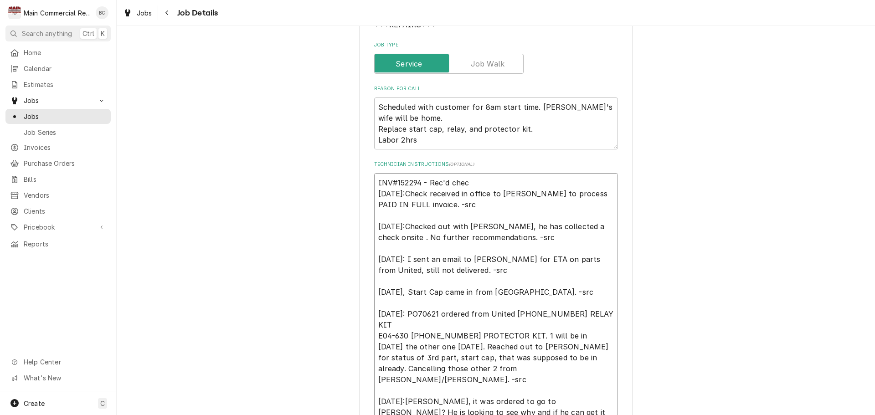
type textarea "INV#152294 - Rec'd check [DATE]:Check received in office to Leilinda to process…"
type textarea "x"
type textarea "INV#152294 - Rec'd check [DATE]:Check received in office to Leilinda to process…"
type textarea "x"
type textarea "INV#152294 - Rec'd check N [DATE]:Check received in office to Leilinda to proce…"
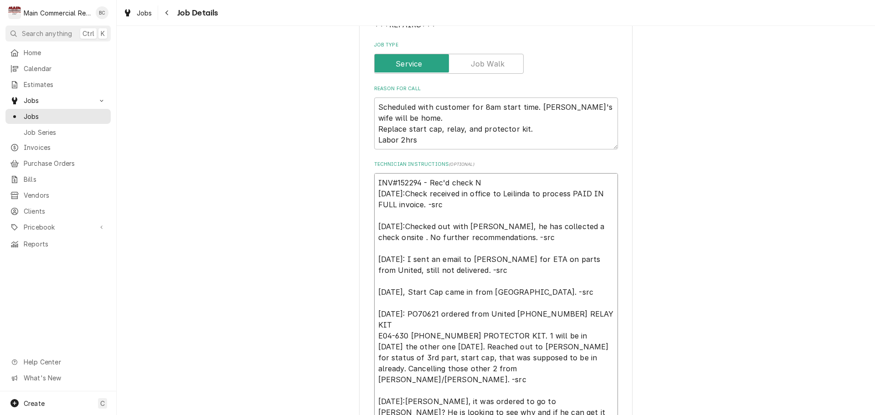
type textarea "x"
type textarea "INV#152294 - Rec'd check No [DATE]:Check received in office to Leilinda to proc…"
type textarea "x"
type textarea "INV#152294 - Rec'd check No. [DATE]:Check received in office to Leilinda to pro…"
type textarea "x"
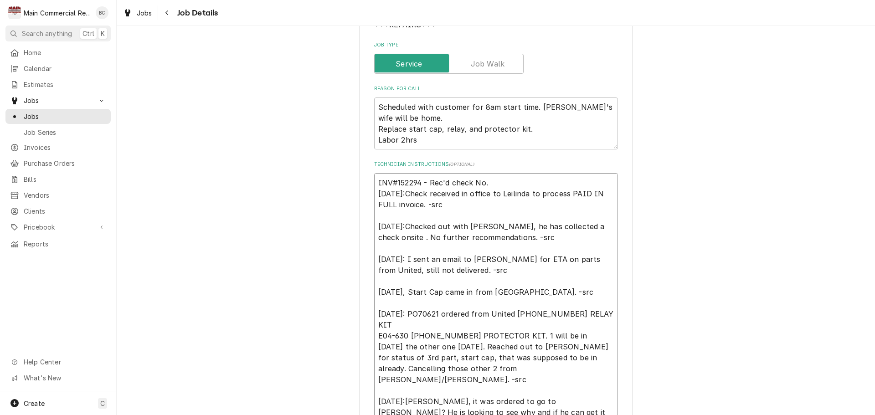
type textarea "INV#152294 - Rec'd check No [DATE]:Check received in office to Leilinda to proc…"
type textarea "x"
type textarea "INV#152294 - Rec'd check N [DATE]:Check received in office to Leilinda to proce…"
type textarea "x"
type textarea "INV#152294 - Rec'd check [DATE]:Check received in office to Leilinda to process…"
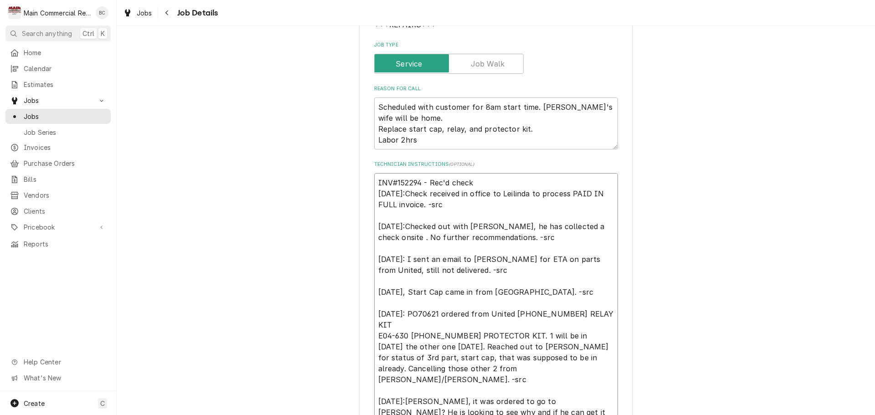
type textarea "x"
type textarea "INV#152294 - Rec'd check [DATE]:Check received in office to Leilinda to process…"
type textarea "x"
type textarea "INV#152294 - Rec'd chec [DATE]:Check received in office to [PERSON_NAME] to pro…"
type textarea "x"
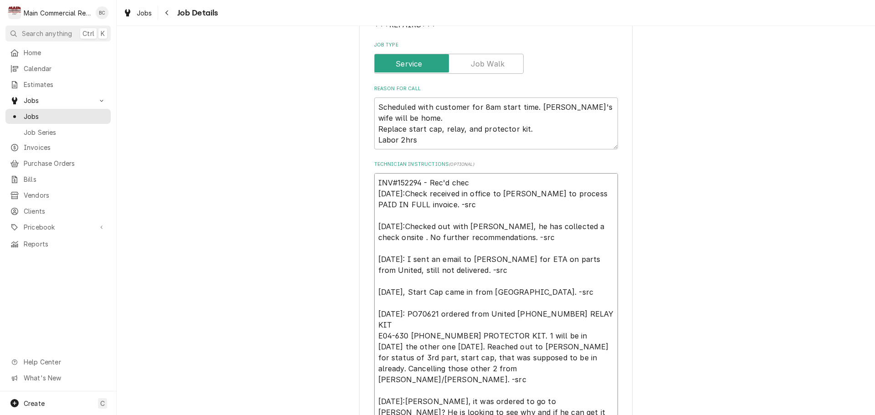
type textarea "INV#152294 - Rec'd che [DATE]:Check received in office to Leilinda to process P…"
type textarea "x"
type textarea "INV#152294 - Rec'd c [DATE]:Check received in office to Leilinda to process PAI…"
type textarea "x"
type textarea "INV#152294 - Rec'd [DATE]:Check received in office to Leilinda to process PAID …"
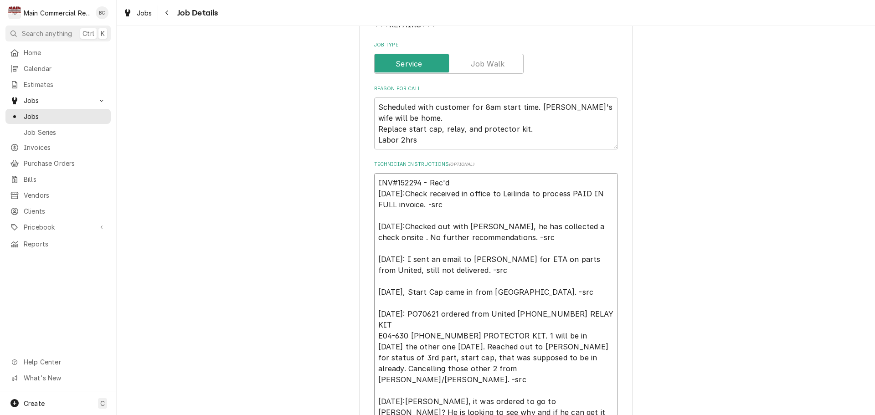
type textarea "x"
type textarea "INV#152294 - Rec'd C [DATE]:Check received in office to Leilinda to process PAI…"
type textarea "x"
type textarea "INV#152294 - Rec'd Ch [DATE]:Check received in office to Leilinda to process PA…"
type textarea "x"
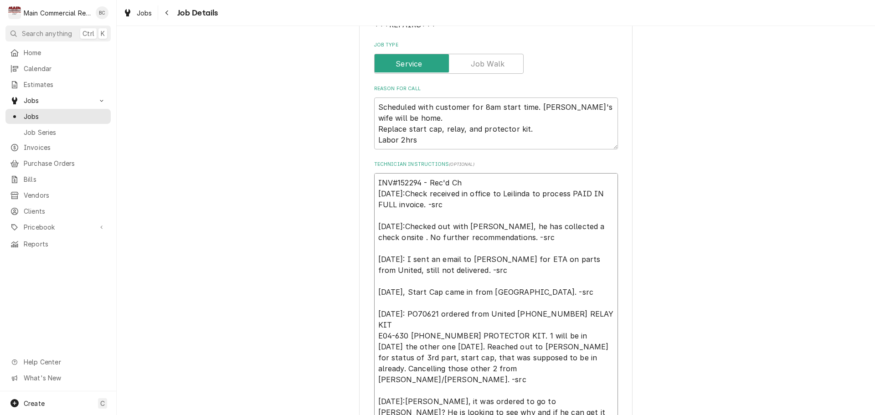
type textarea "INV#152294 - Rec'd Che [DATE]:Check received in office to Leilinda to process P…"
type textarea "x"
type textarea "INV#152294 - Rec'd Chec [DATE]:Check received in office to Leilinda to process …"
type textarea "x"
type textarea "INV#152294 - Rec'd Check [DATE]:Check received in office to Leilinda to process…"
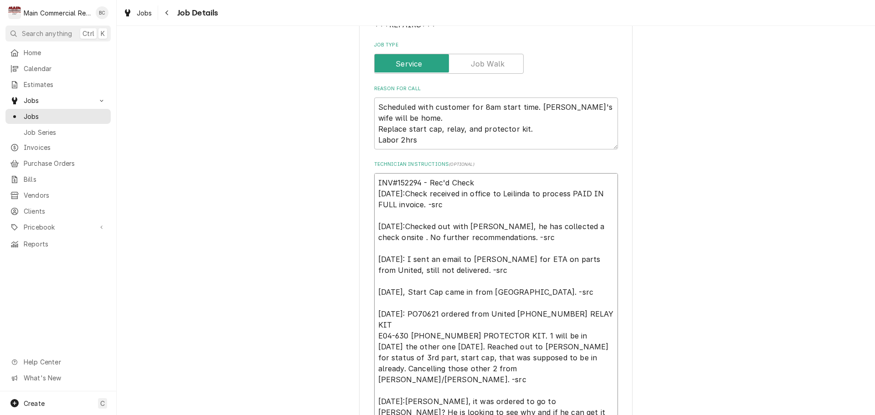
type textarea "x"
type textarea "INV#152294 - Rec'd Check [DATE]:Check received in office to Leilinda to process…"
type textarea "x"
type textarea "INV#152294 - Rec'd Check N [DATE]:Check received in office to Leilinda to proce…"
type textarea "x"
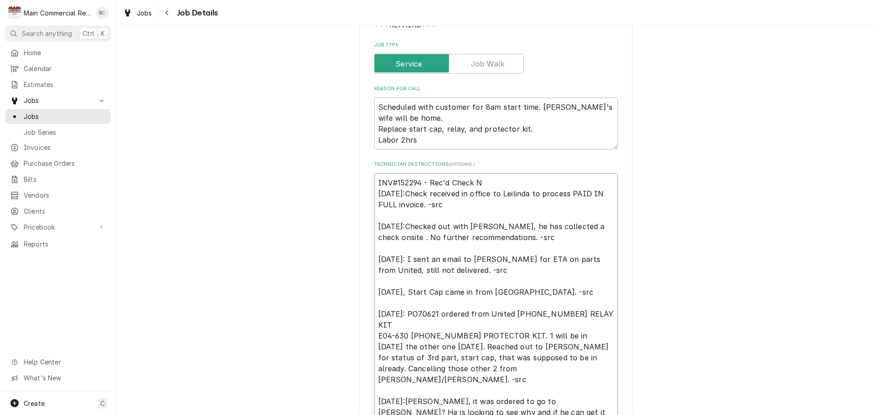
type textarea "INV#152294 - Rec'd Check No [DATE]:Check received in office to Leilinda to proc…"
type textarea "x"
type textarea "INV#152294 - Rec'd Check No. [DATE]:Check received in office to Leilinda to pro…"
type textarea "x"
type textarea "INV#152294 - Rec'd Check No. [DATE]:Check received in office to Leilinda to pro…"
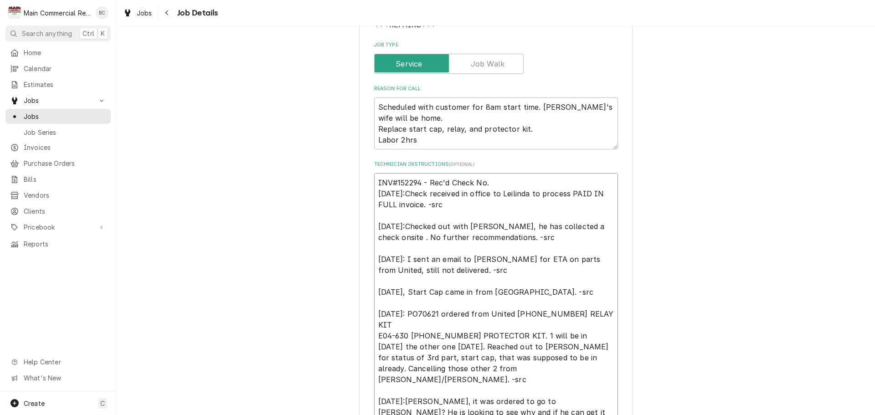
type textarea "x"
type textarea "INV#152294 - Rec'd Check No. 2 [DATE]:Check received in office to Leilinda to p…"
type textarea "x"
type textarea "INV#152294 - Rec'd Check No. 20 [DATE]:Check received in office to Leilinda to …"
type textarea "x"
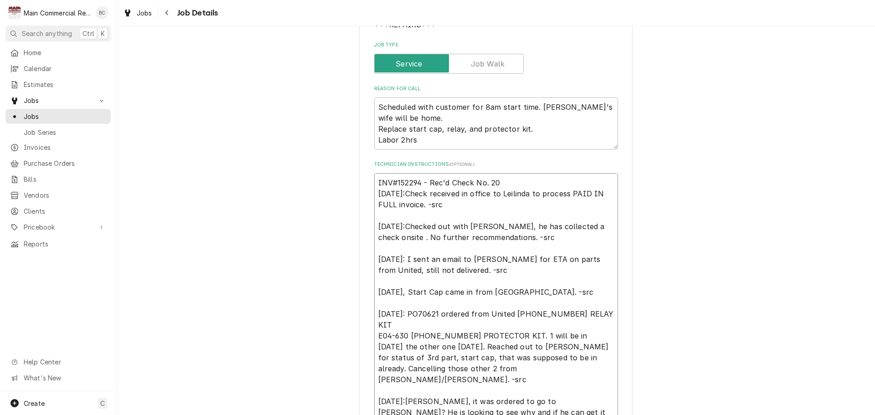
type textarea "INV#152294 - Rec'd Check No. 208 [DATE]:Check received in office to Leilinda to…"
type textarea "x"
type textarea "INV#152294 - Rec'd Check No. 2087 [DATE]:Check received in office to Leilinda t…"
type textarea "x"
type textarea "INV#152294 - Rec'd Check No. 2087 [DATE]:Check received in office to Leilinda t…"
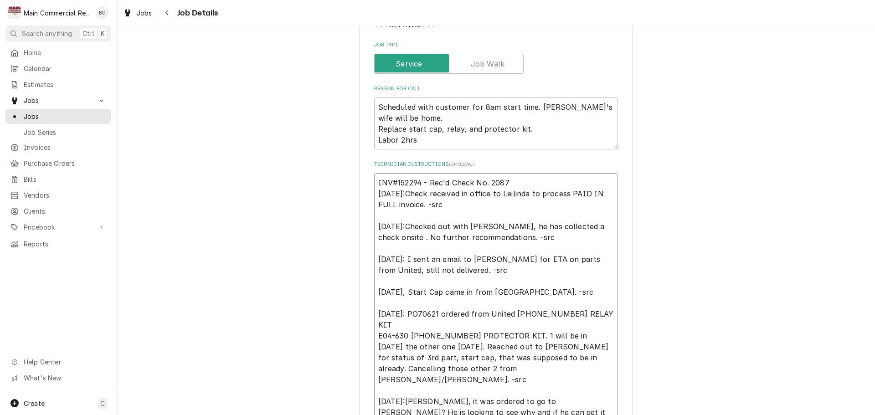
type textarea "x"
type textarea "INV#152294 - Rec'd Check No. 2087 L [DATE]:Check received in office to Leilinda…"
type textarea "x"
type textarea "INV#152294 - Rec'd Check No. 2087 LT [DATE]:Check received in office to Leilind…"
type textarea "x"
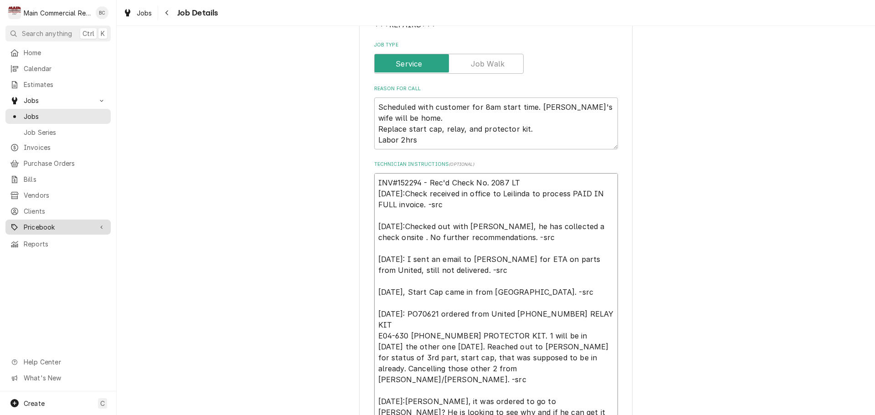
type textarea "INV#152294 - Rec'd Check No. 2087 LT [DATE]:Check received in office to Leilind…"
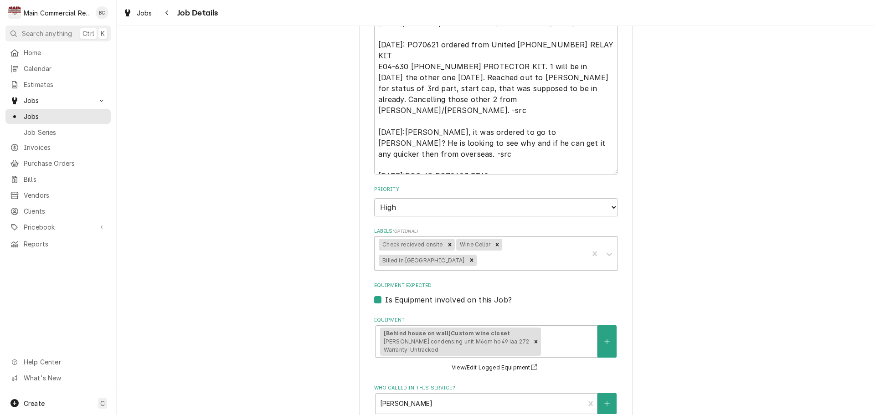
scroll to position [410, 0]
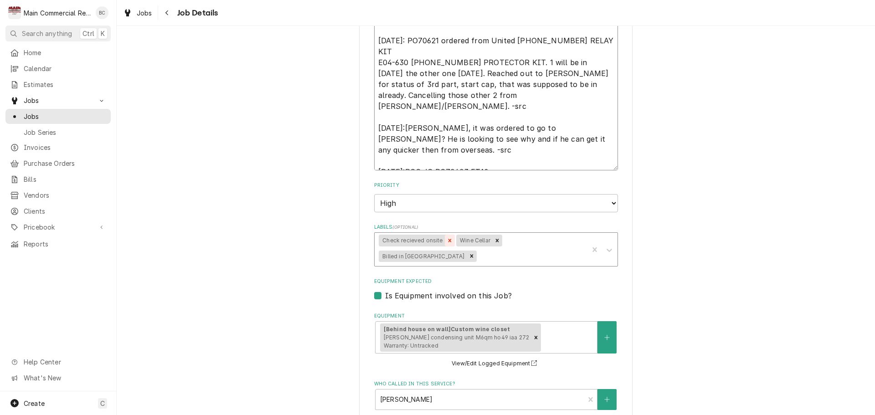
click at [446, 243] on icon "Remove Check recieved onsite" at bounding box center [449, 240] width 6 height 6
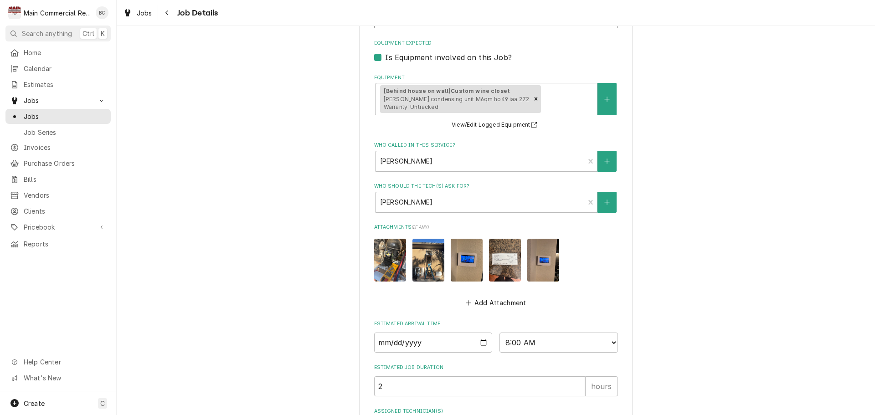
scroll to position [713, 0]
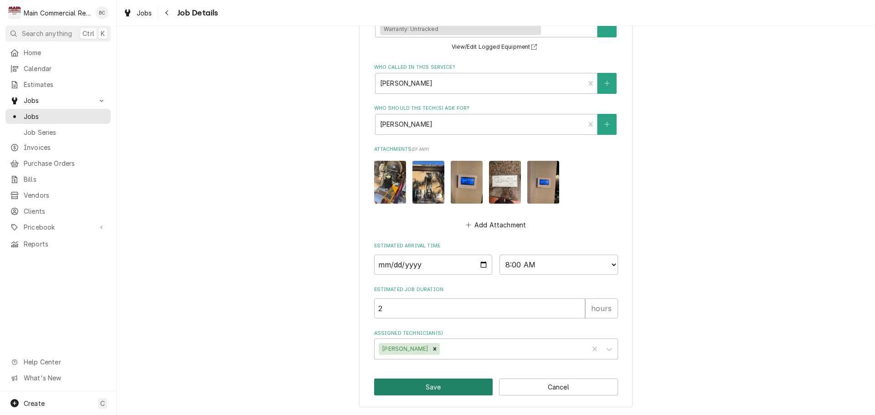
click at [444, 386] on button "Save" at bounding box center [433, 387] width 119 height 17
type textarea "x"
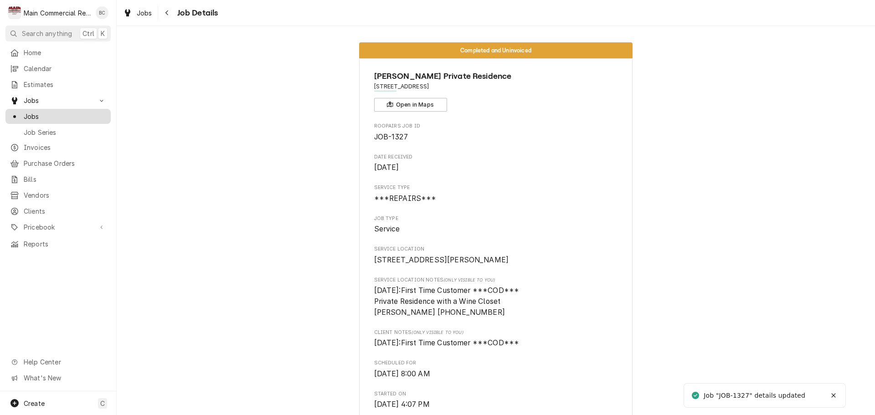
click at [49, 113] on span "Jobs" at bounding box center [65, 117] width 82 height 10
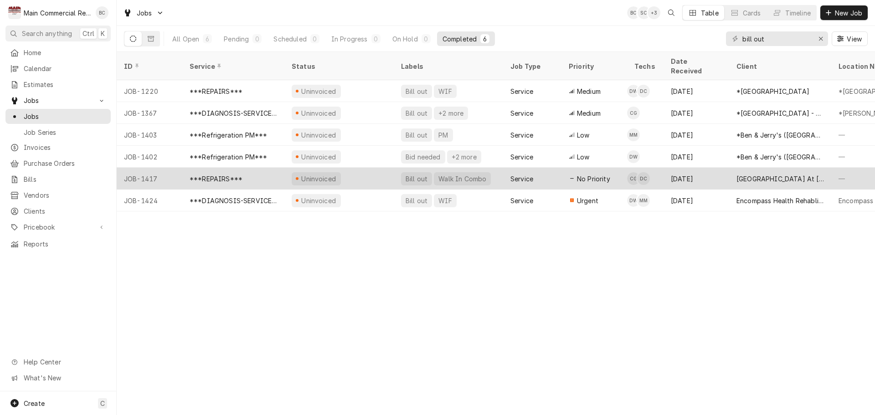
click at [225, 174] on div "***REPAIRS***" at bounding box center [216, 179] width 53 height 10
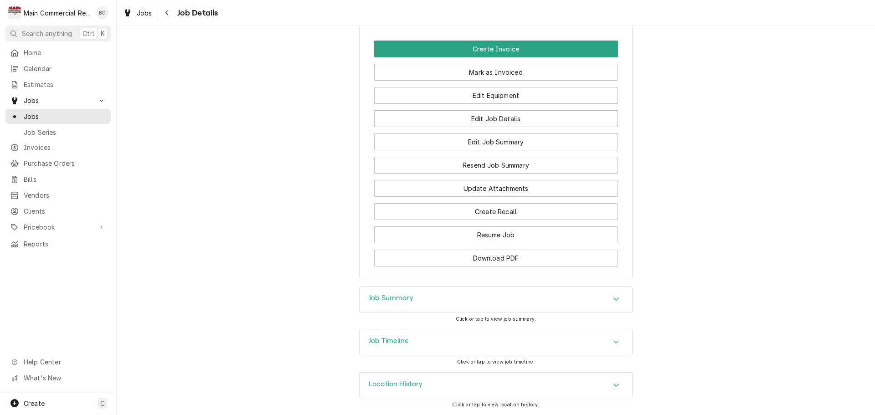
scroll to position [965, 0]
click at [377, 299] on h3 "Job Summary" at bounding box center [391, 298] width 45 height 9
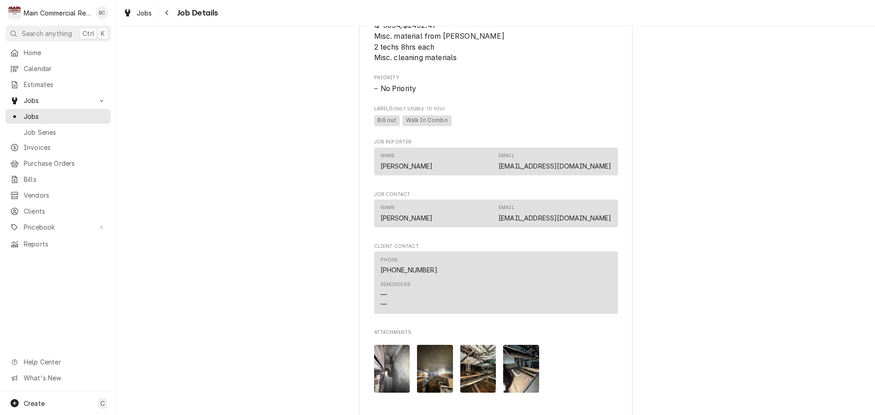
scroll to position [555, 0]
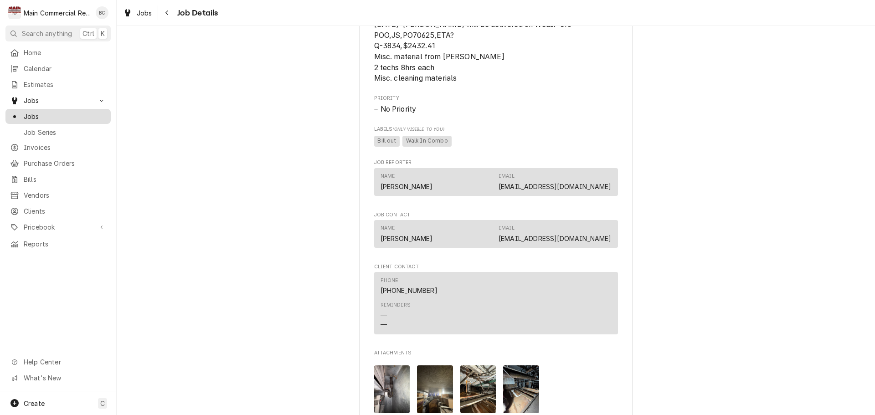
click at [63, 113] on span "Jobs" at bounding box center [65, 117] width 82 height 10
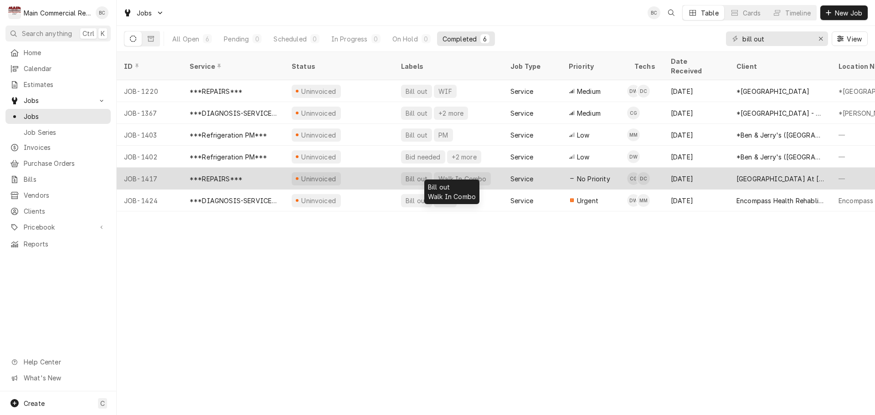
click at [410, 174] on div "Bill out" at bounding box center [417, 179] width 24 height 10
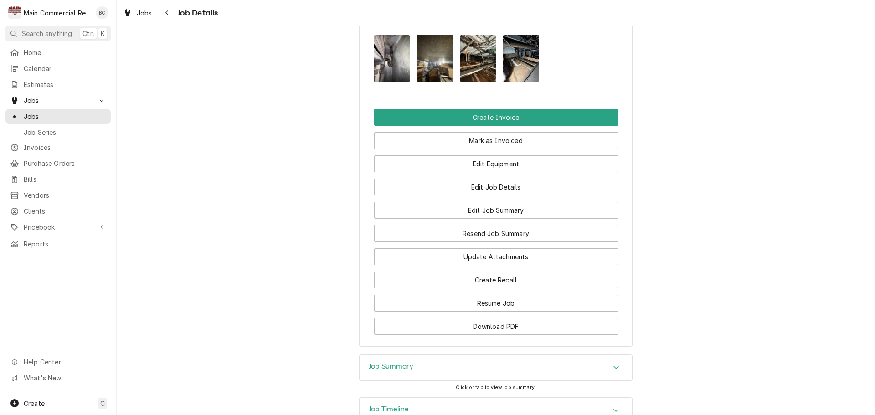
scroll to position [965, 0]
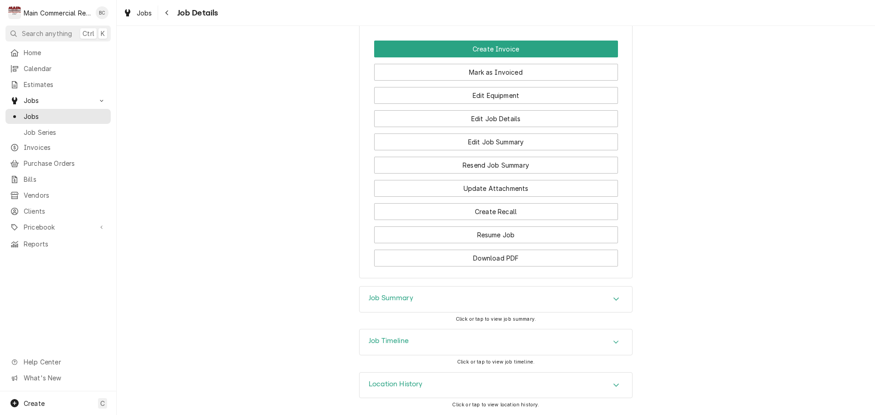
click at [375, 299] on h3 "Job Summary" at bounding box center [391, 298] width 45 height 9
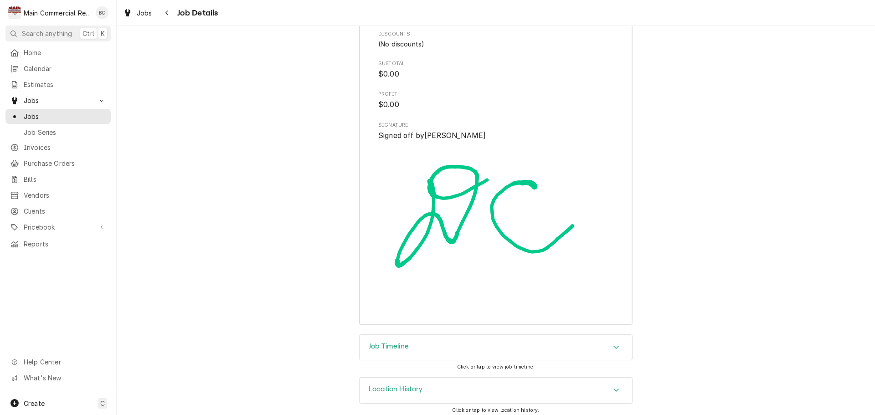
scroll to position [2140, 0]
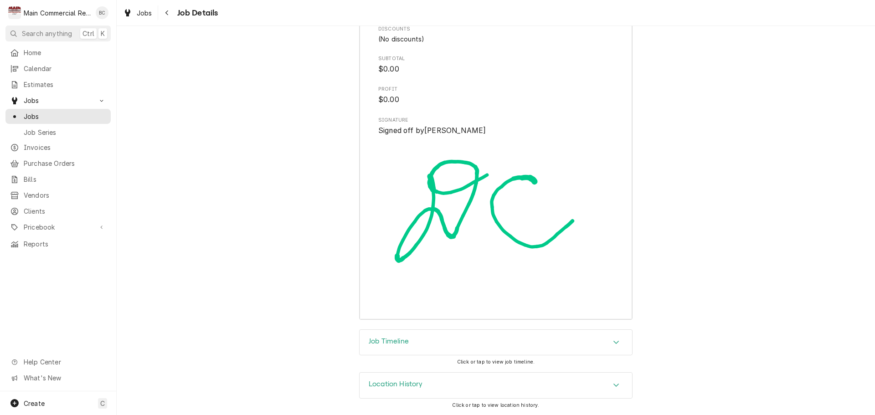
click at [385, 340] on h3 "Job Timeline" at bounding box center [389, 341] width 40 height 9
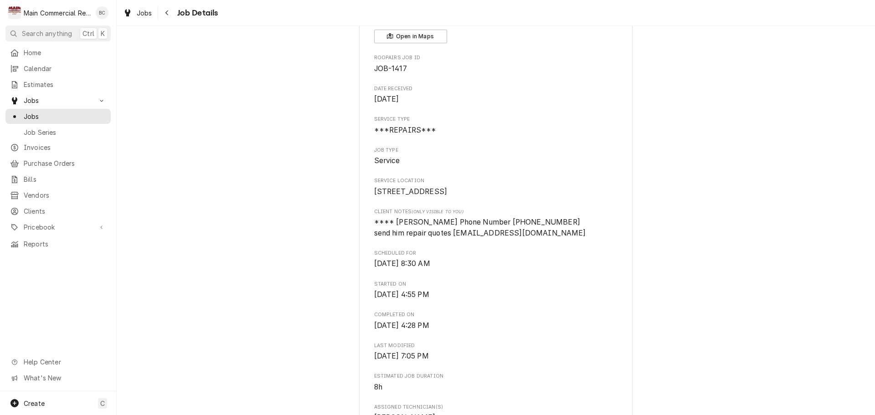
scroll to position [0, 0]
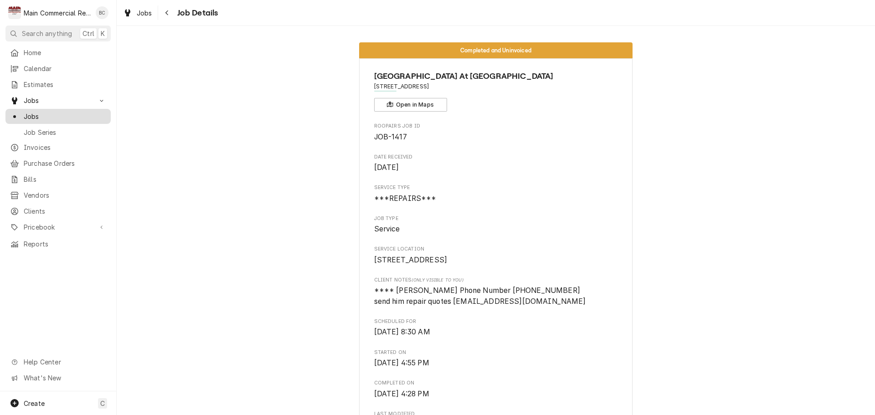
click at [90, 112] on span "Jobs" at bounding box center [65, 117] width 82 height 10
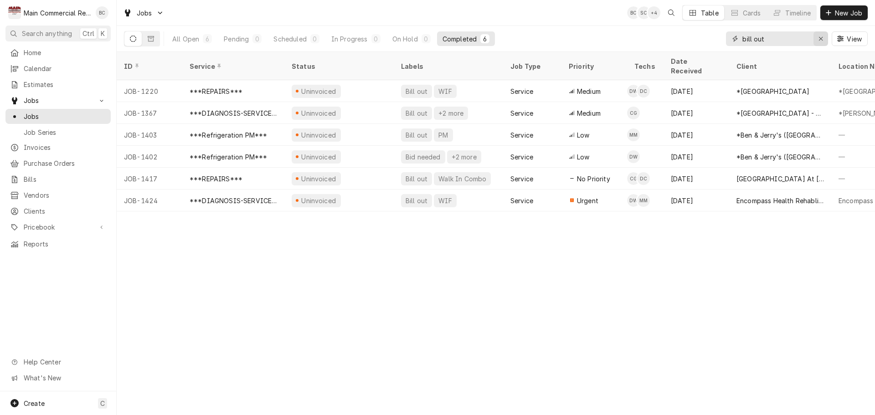
click at [819, 37] on icon "Erase input" at bounding box center [820, 39] width 5 height 6
click at [788, 39] on input "Dynamic Content Wrapper" at bounding box center [785, 38] width 86 height 15
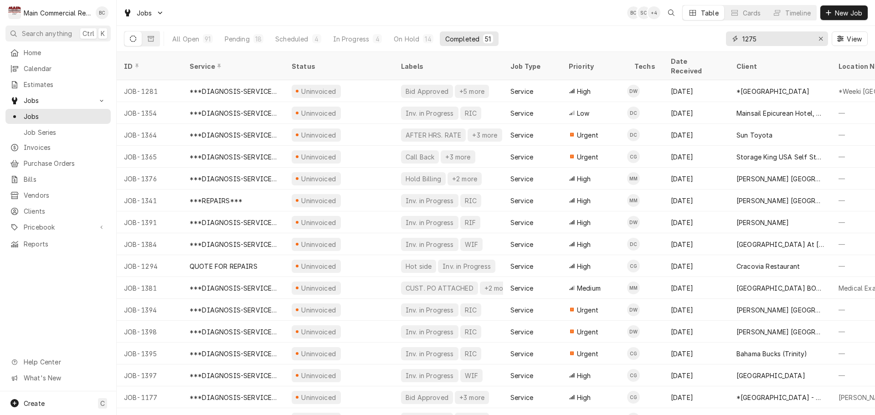
type input "1275"
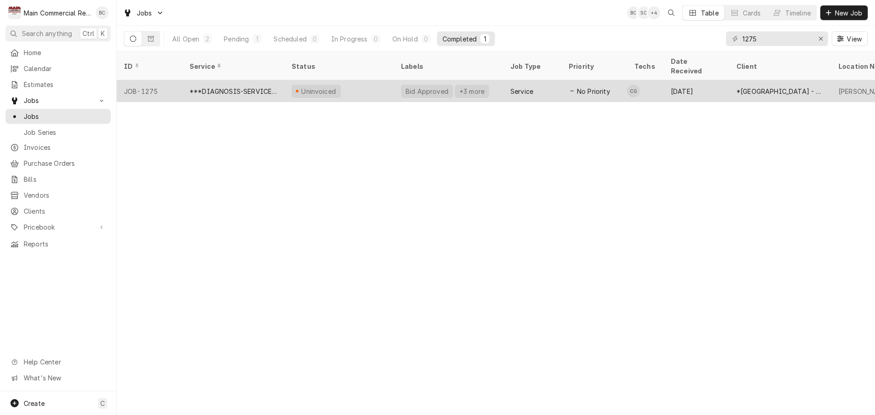
click at [242, 87] on div "***DIAGNOSIS-SERVICE CALL***" at bounding box center [233, 92] width 87 height 10
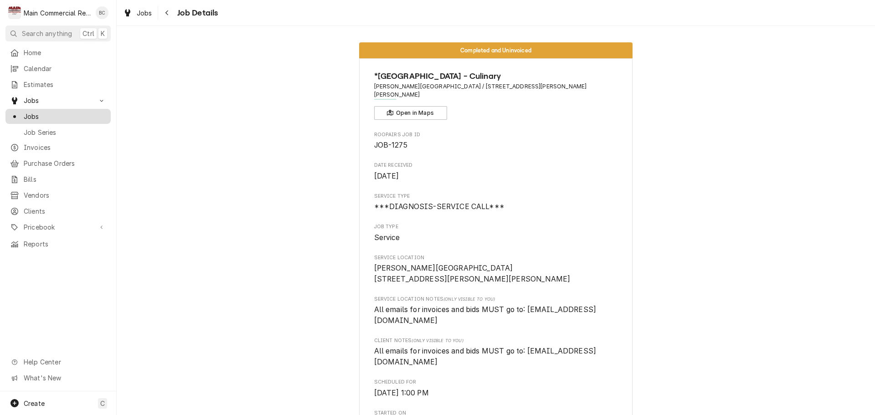
click at [47, 113] on span "Jobs" at bounding box center [65, 117] width 82 height 10
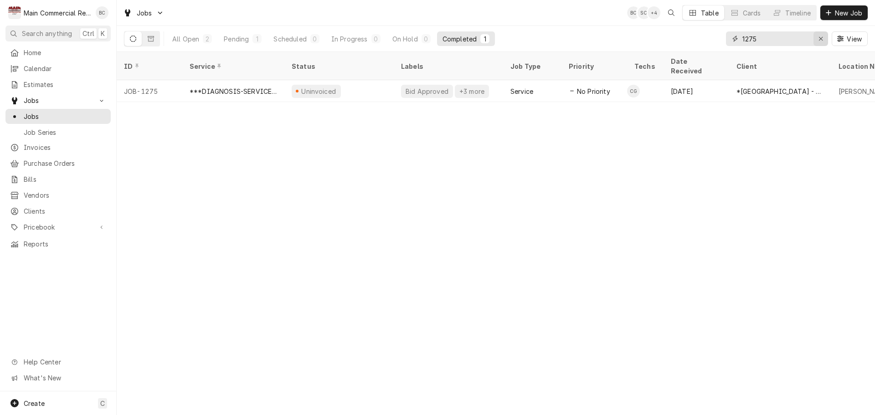
click at [821, 40] on icon "Erase input" at bounding box center [820, 39] width 5 height 6
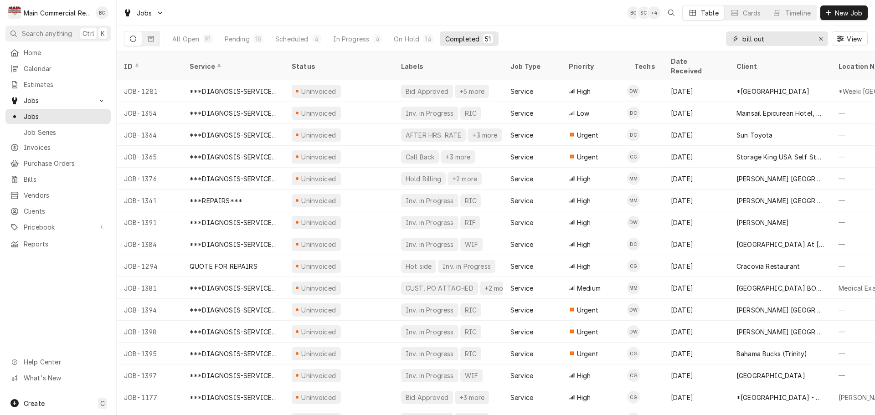
type input "bill out"
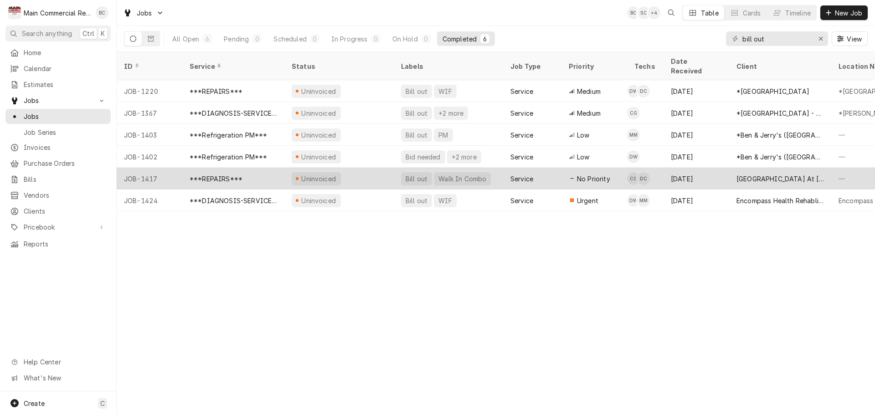
click at [228, 174] on div "***REPAIRS***" at bounding box center [216, 179] width 53 height 10
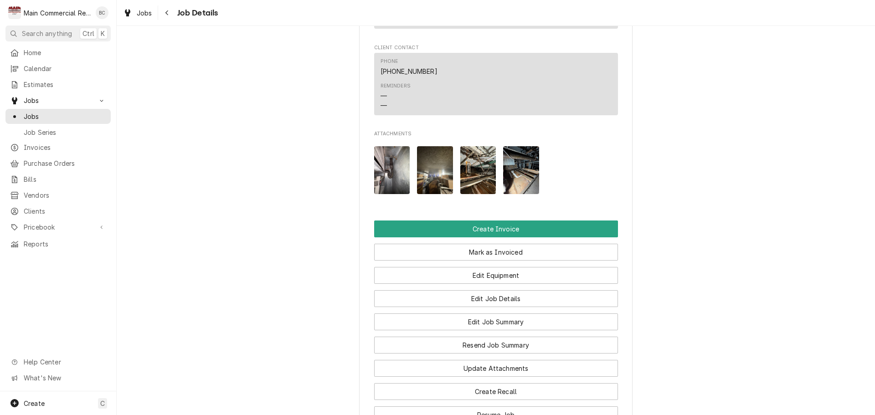
scroll to position [957, 0]
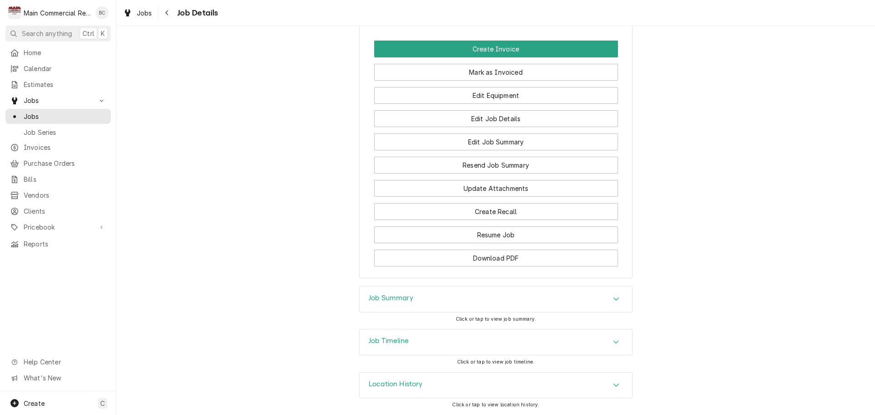
click at [373, 303] on h3 "Job Summary" at bounding box center [391, 298] width 45 height 9
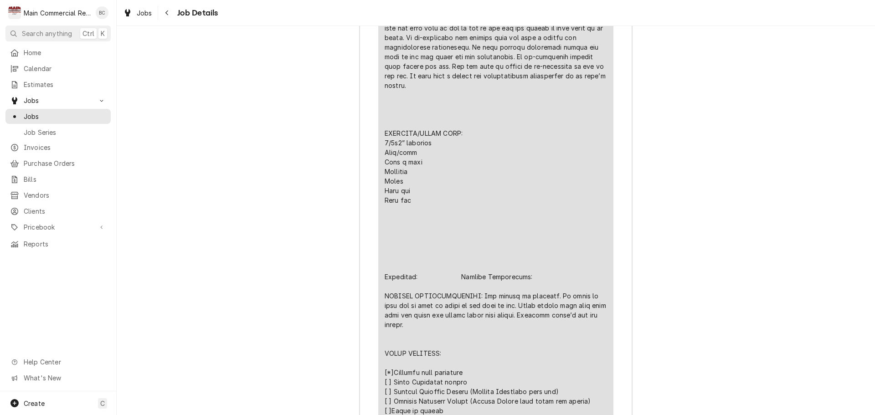
scroll to position [1593, 0]
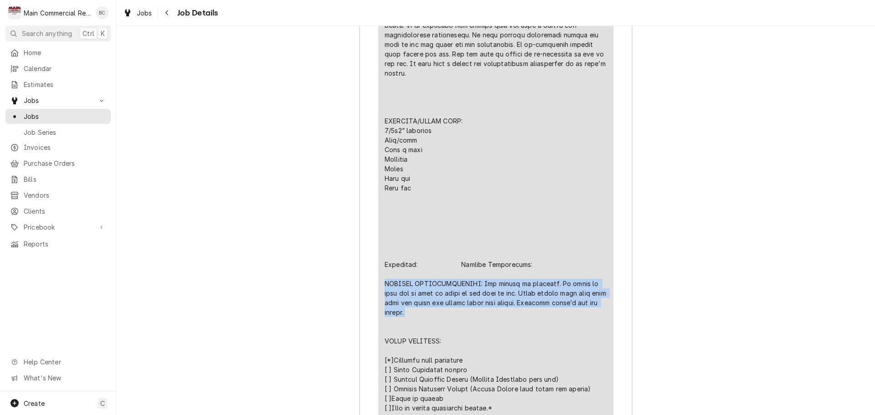
drag, startPoint x: 381, startPoint y: 284, endPoint x: 405, endPoint y: 315, distance: 39.4
click at [405, 315] on div "Line Item" at bounding box center [496, 198] width 222 height 584
copy div "FURTHER RECOMMENDATIONS: Box should be replaced. We tried to seal box as best w…"
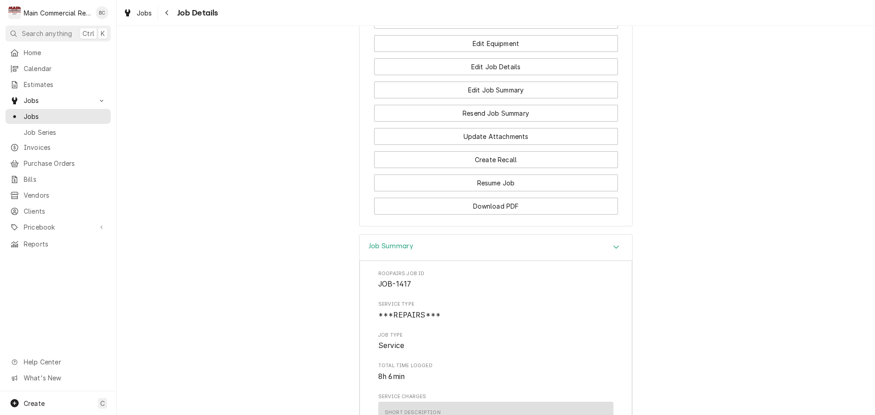
scroll to position [1001, 0]
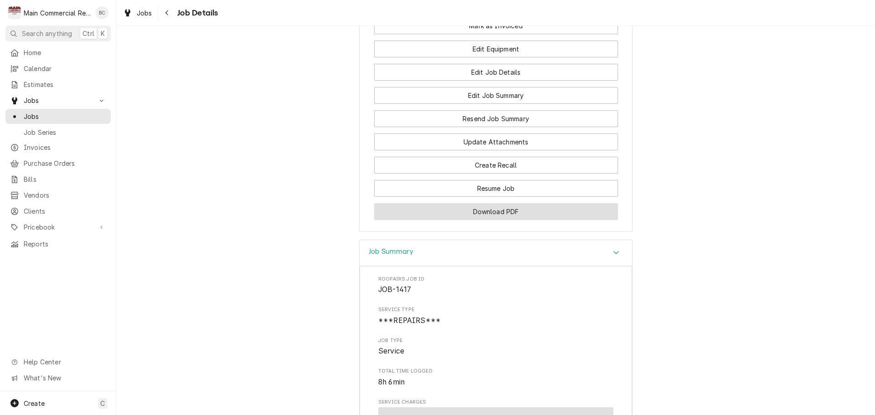
click at [490, 220] on button "Download PDF" at bounding box center [496, 211] width 244 height 17
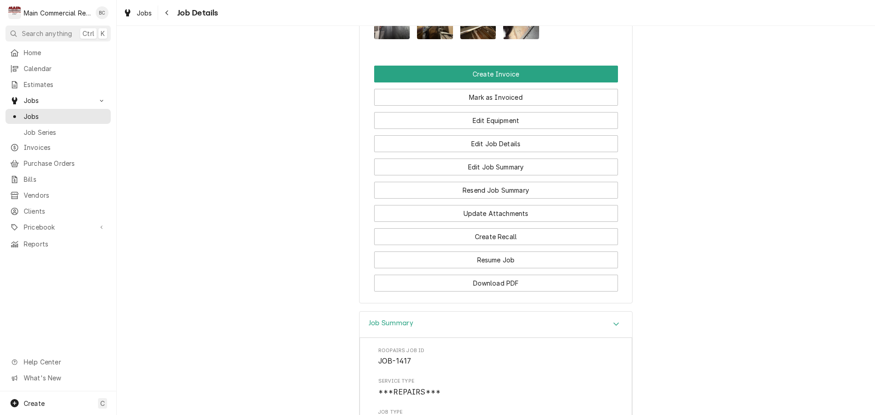
scroll to position [910, 0]
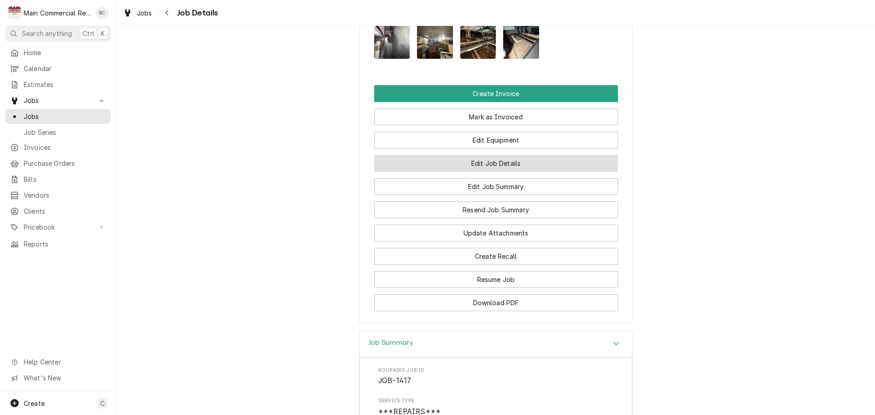
click at [483, 172] on button "Edit Job Details" at bounding box center [496, 163] width 244 height 17
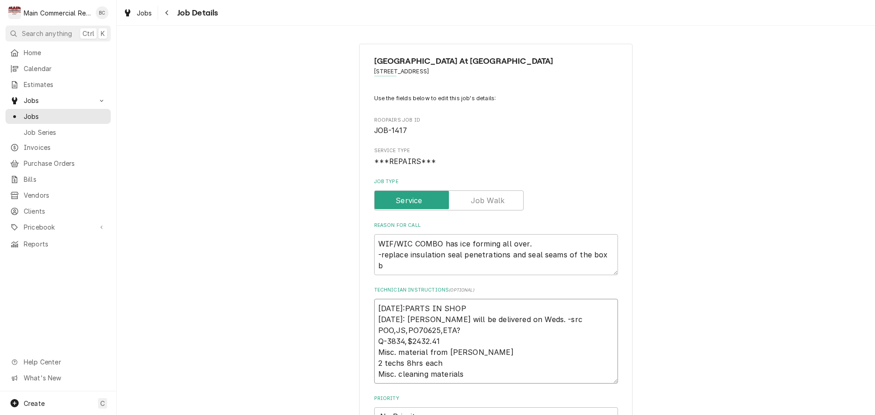
click at [375, 309] on textarea "[DATE]:PARTS IN SHOP [DATE]: [PERSON_NAME] will be delivered on Weds. -src POO,…" at bounding box center [496, 341] width 244 height 85
type textarea "x"
type textarea "[DATE]:PARTS IN SHOP [DATE]: [PERSON_NAME] will be delivered on Weds. -src POO,…"
type textarea "x"
type textarea "I [DATE]:PARTS IN SHOP [DATE]: [PERSON_NAME] will be delivered on Weds. -src PO…"
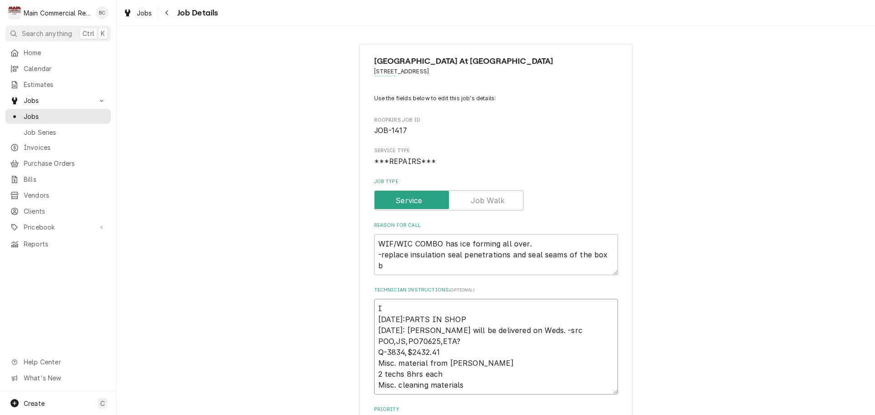
type textarea "x"
type textarea "IN [DATE]:PARTS IN SHOP [DATE]: [PERSON_NAME] will be delivered on Weds. -src P…"
type textarea "x"
type textarea "INV [DATE]:PARTS IN SHOP [DATE]: [PERSON_NAME] will be delivered on Weds. -src …"
type textarea "x"
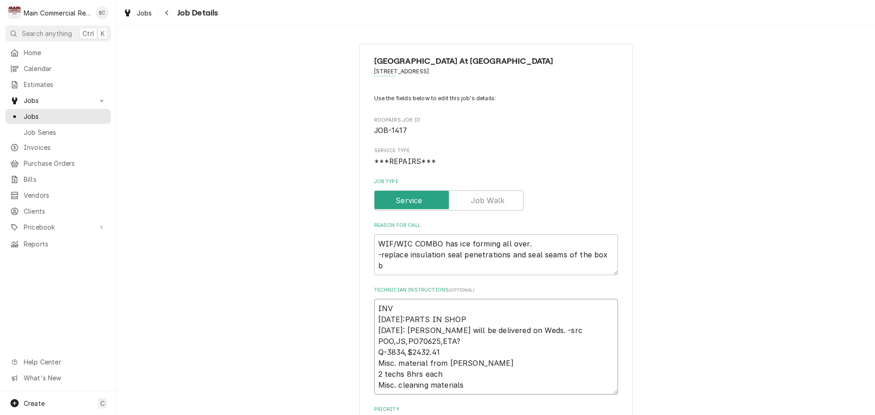
type textarea "INV# [DATE]:PARTS IN SHOP [DATE]: [PERSON_NAME] will be delivered on Weds. -src…"
type textarea "x"
type textarea "INV#1 [DATE]:PARTS IN SHOP [DATE]: [PERSON_NAME] will be delivered on Weds. -sr…"
type textarea "x"
type textarea "INV#15 [DATE]:PARTS IN SHOP [DATE]: [PERSON_NAME] will be delivered on Weds. -s…"
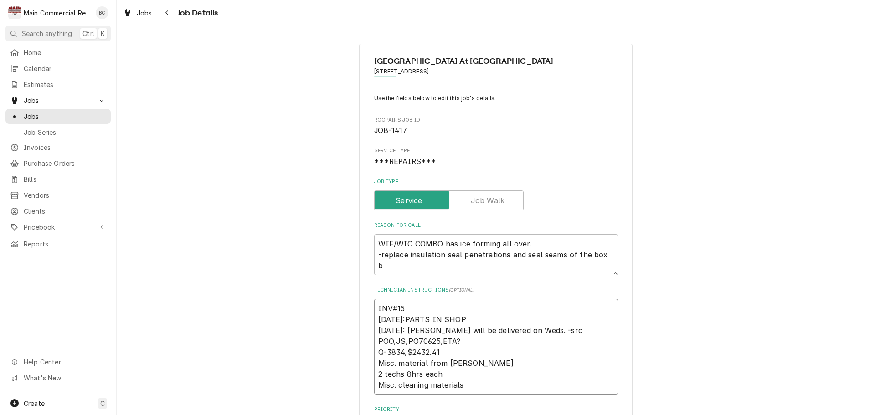
type textarea "x"
type textarea "INV#152 [DATE]:PARTS IN SHOP [DATE]: [PERSON_NAME] will be delivered on Weds. -…"
type textarea "x"
type textarea "INV#1522 [DATE]:PARTS IN SHOP [DATE]: [PERSON_NAME] will be delivered on Weds. …"
type textarea "x"
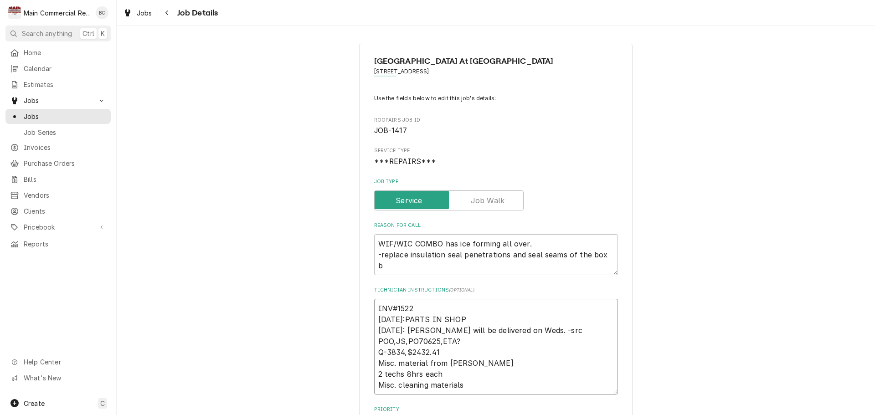
type textarea "INV#15229 [DATE]:PARTS IN SHOP [DATE]: [PERSON_NAME] will be delivered on Weds.…"
type textarea "x"
type textarea "INV#152295 [DATE]:PARTS IN SHOP [DATE]: [PERSON_NAME] will be delivered on Weds…"
type textarea "x"
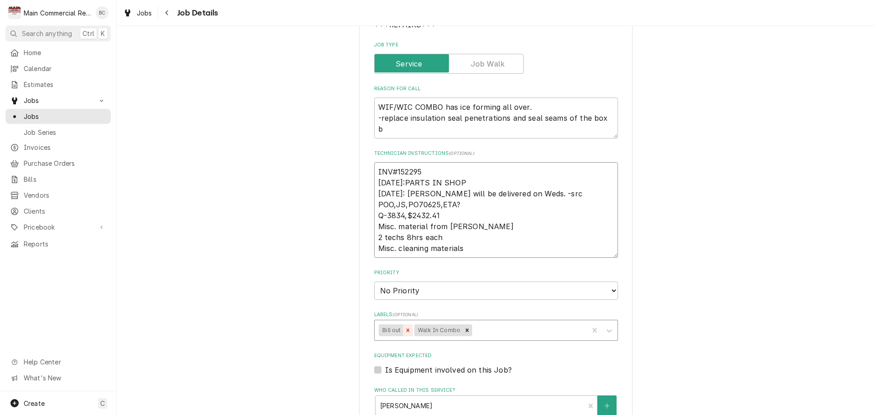
click at [405, 328] on icon "Remove Bill out" at bounding box center [408, 330] width 6 height 6
type textarea "INV#152295 [DATE]:PARTS IN SHOP [DATE]: [PERSON_NAME] will be delivered on Weds…"
type textarea "x"
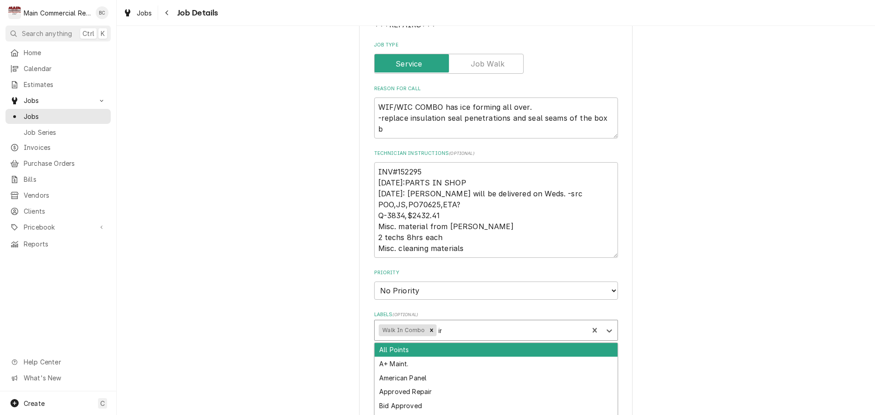
type input "inv"
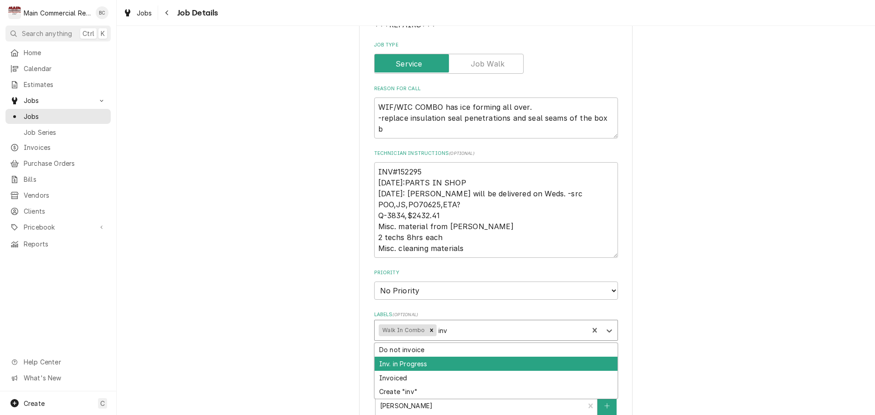
click at [422, 360] on div "Inv. in Progress" at bounding box center [496, 364] width 243 height 14
type textarea "x"
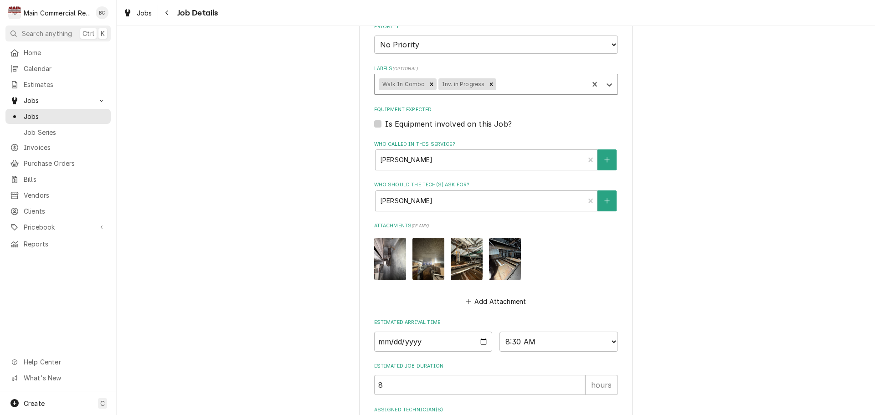
scroll to position [459, 0]
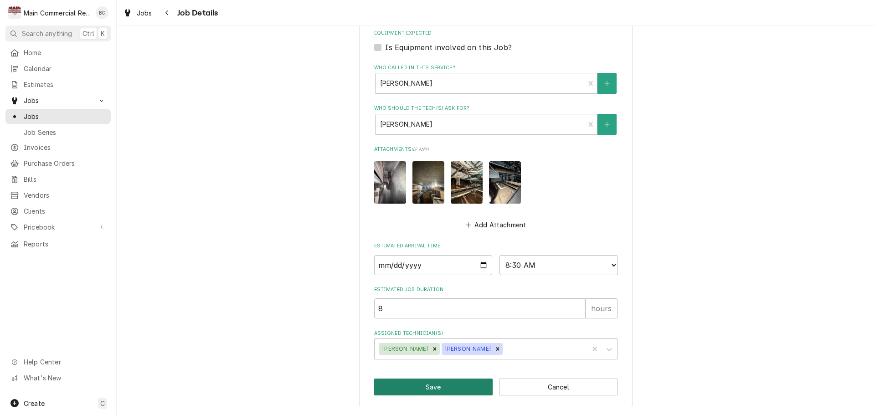
click at [420, 388] on button "Save" at bounding box center [433, 387] width 119 height 17
type textarea "x"
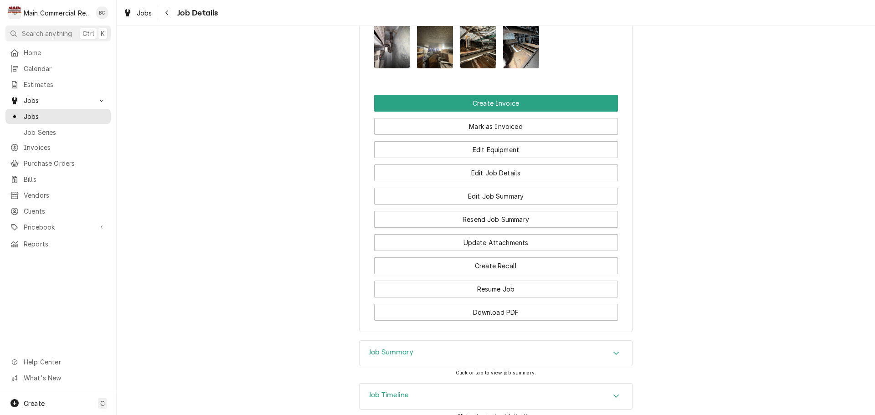
scroll to position [976, 0]
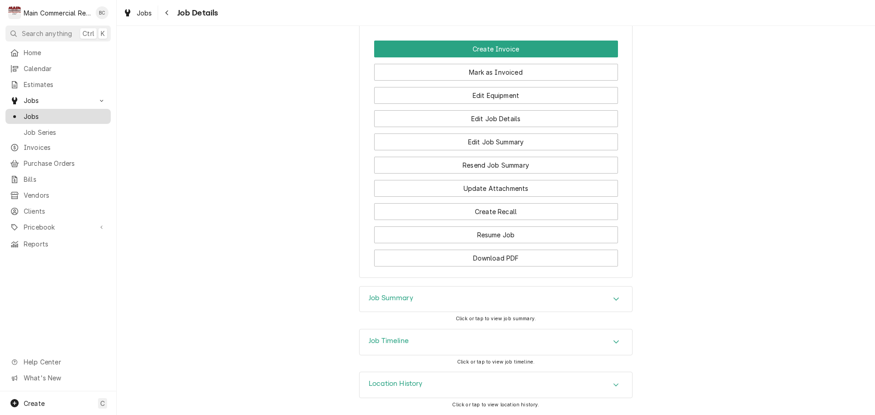
click at [51, 117] on span "Jobs" at bounding box center [65, 117] width 82 height 10
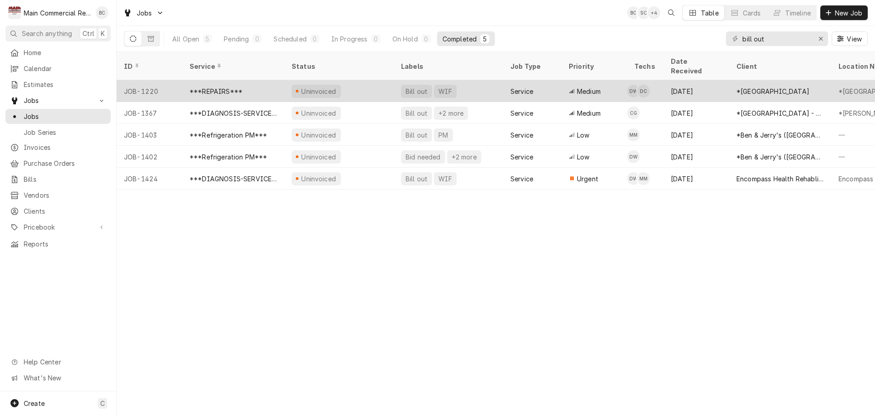
click at [416, 87] on div "Bill out" at bounding box center [417, 92] width 24 height 10
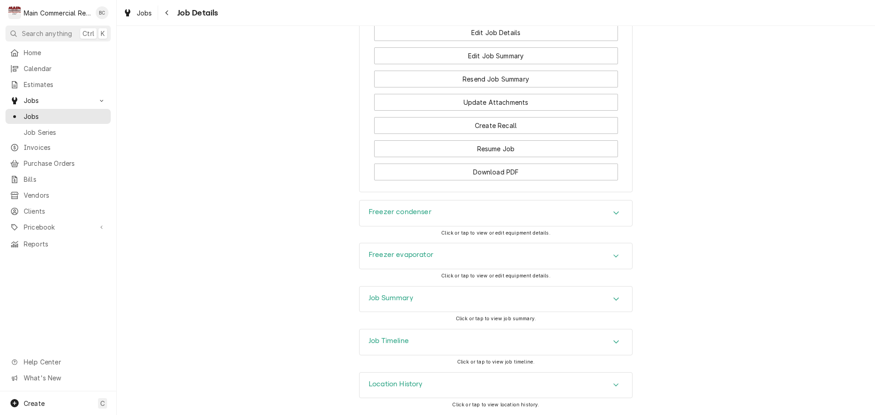
scroll to position [1369, 0]
click at [398, 297] on h3 "Job Summary" at bounding box center [391, 298] width 45 height 9
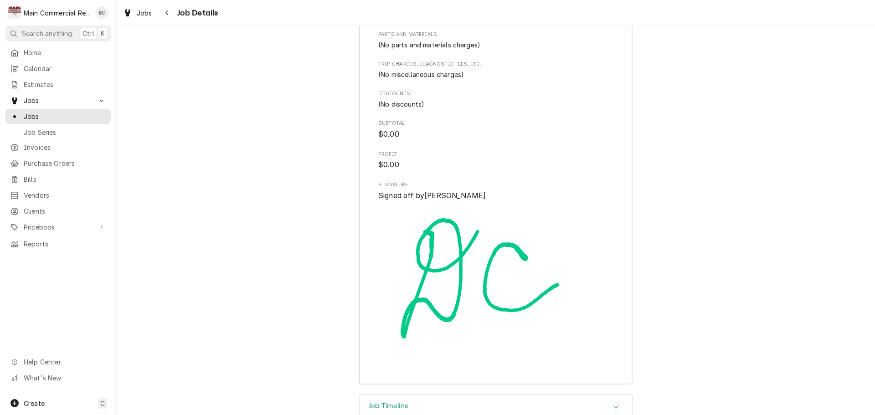
scroll to position [2678, 0]
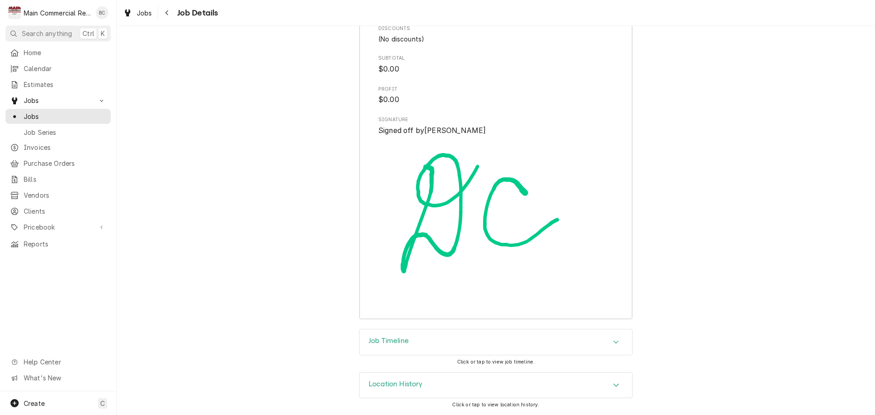
click at [395, 340] on h3 "Job Timeline" at bounding box center [389, 341] width 40 height 9
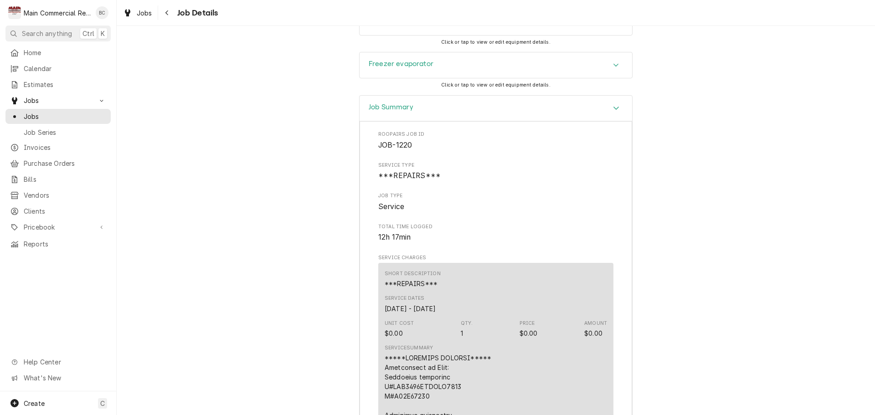
scroll to position [1437, 0]
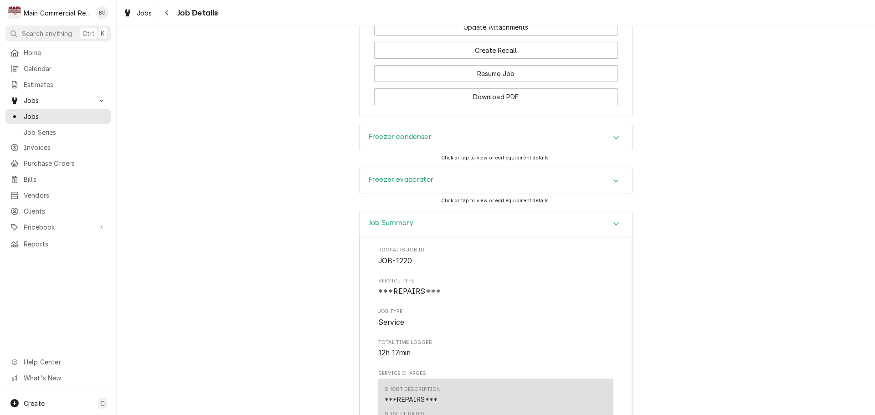
click at [382, 141] on h3 "Freezer condenser" at bounding box center [400, 137] width 63 height 9
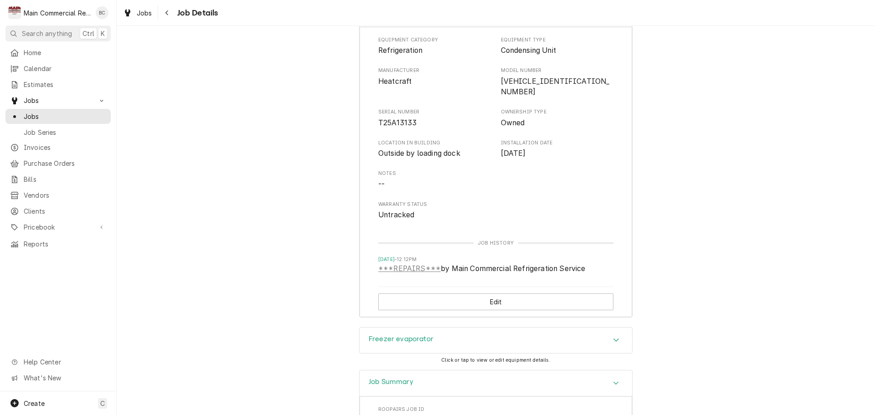
scroll to position [1574, 0]
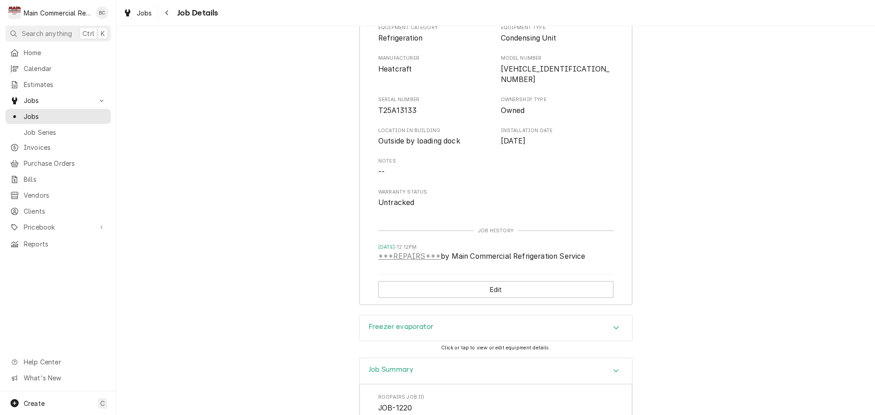
click at [395, 324] on h3 "Freezer evaporator" at bounding box center [401, 327] width 65 height 9
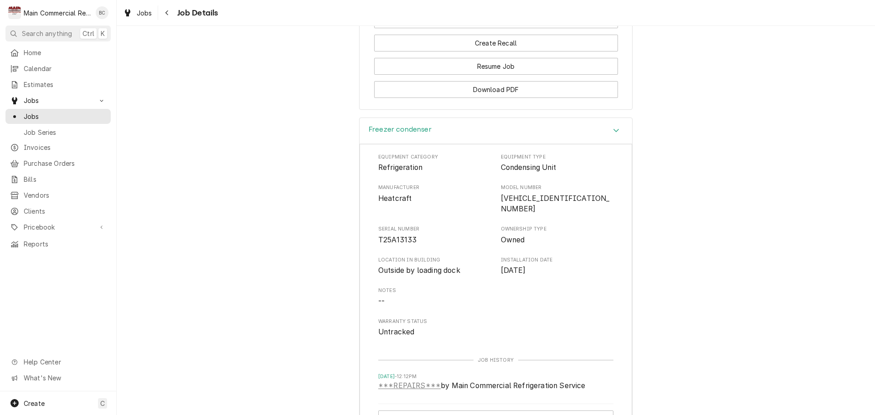
scroll to position [1437, 0]
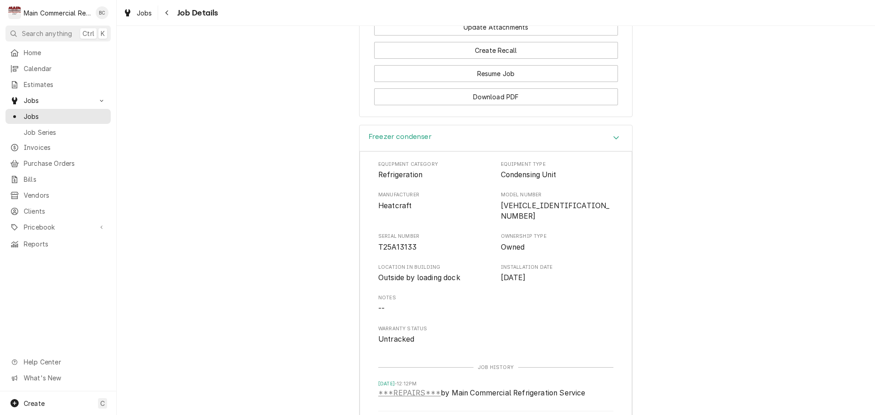
click at [496, 180] on div "Equipment Category Refrigeration Equipment Type Condensing Unit" at bounding box center [495, 171] width 235 height 20
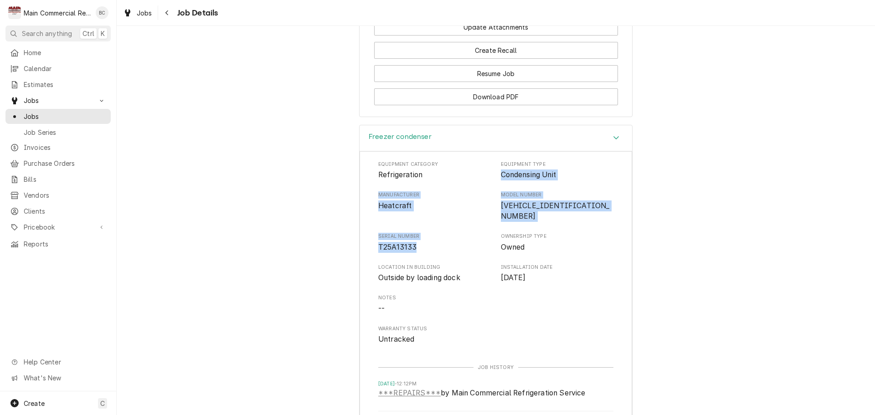
drag, startPoint x: 497, startPoint y: 181, endPoint x: 446, endPoint y: 240, distance: 77.5
click at [446, 240] on div "Equipment Category Refrigeration Equipment Type Condensing Unit Manufacturer He…" at bounding box center [495, 253] width 235 height 184
copy div "Condensing Unit Manufacturer Heatcraft Model Number [VEHICLE_IDENTIFICATION_NUM…"
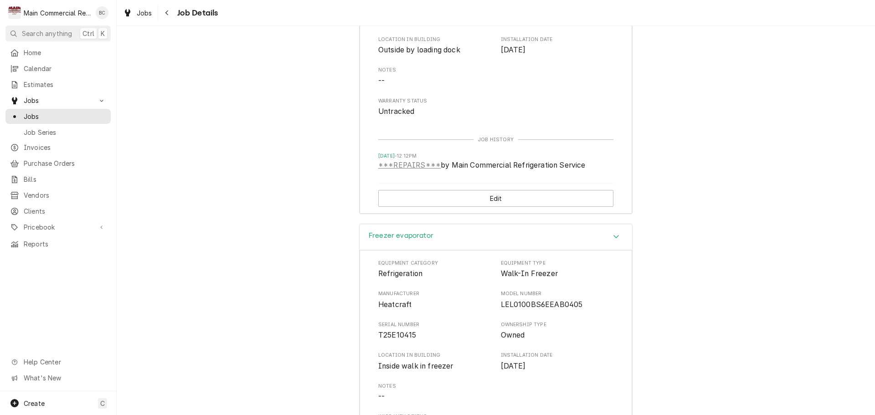
scroll to position [1802, 0]
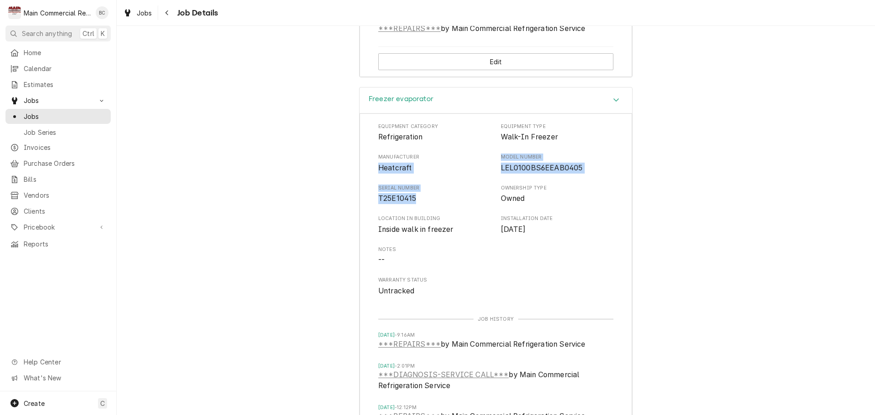
drag, startPoint x: 380, startPoint y: 162, endPoint x: 417, endPoint y: 193, distance: 48.6
click at [417, 193] on div "Equipment Category Refrigeration Equipment Type Walk-In Freezer Manufacturer He…" at bounding box center [495, 210] width 235 height 174
copy div "Heatcraft Model Number LEL0100BS6EEAB0405 Serial Number T25E10415"
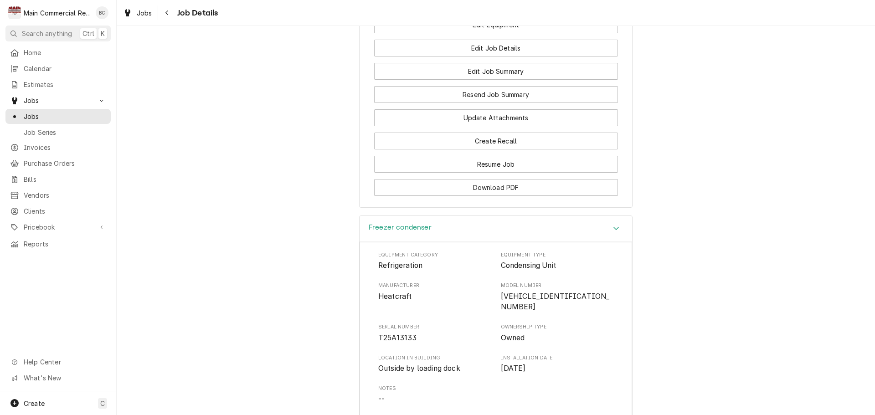
scroll to position [1346, 0]
click at [512, 196] on button "Download PDF" at bounding box center [496, 188] width 244 height 17
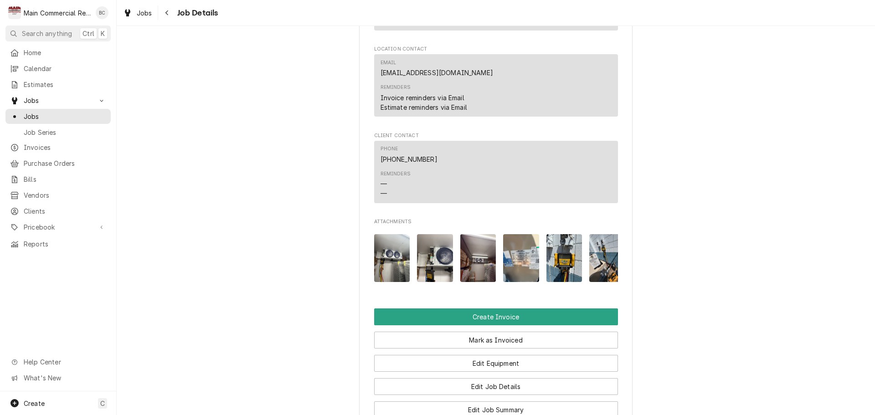
scroll to position [1139, 0]
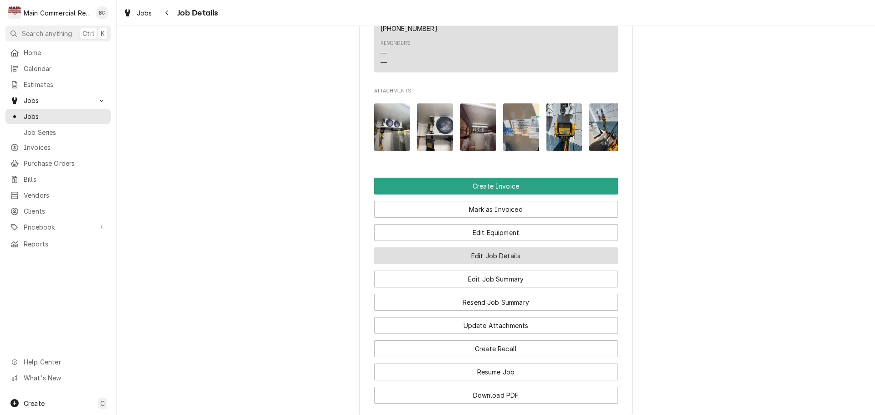
click at [485, 261] on button "Edit Job Details" at bounding box center [496, 255] width 244 height 17
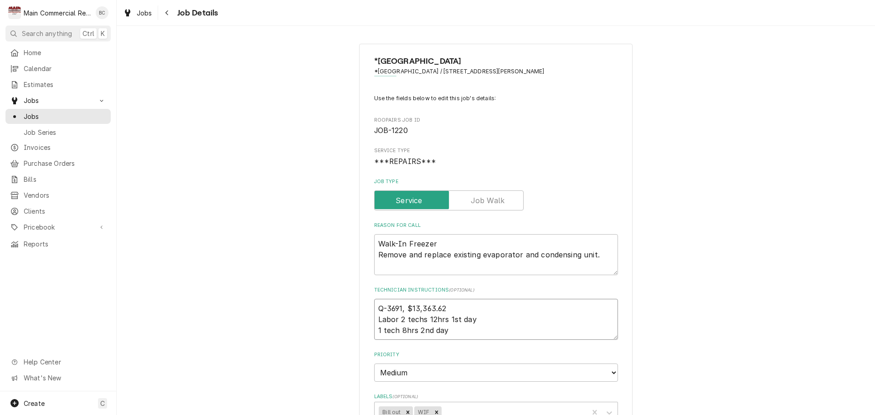
click at [374, 309] on textarea "Q-3691, $13,363.62 Labor 2 techs 12hrs 1st day 1 tech 8hrs 2nd day" at bounding box center [496, 319] width 244 height 41
type textarea "x"
type textarea "Q-3691, $13,363.62 Labor 2 techs 12hrs 1st day 1 tech 8hrs 2nd day"
click at [374, 309] on textarea "Q-3691, $13,363.62 Labor 2 techs 12hrs 1st day 1 tech 8hrs 2nd day" at bounding box center [496, 325] width 244 height 52
type textarea "x"
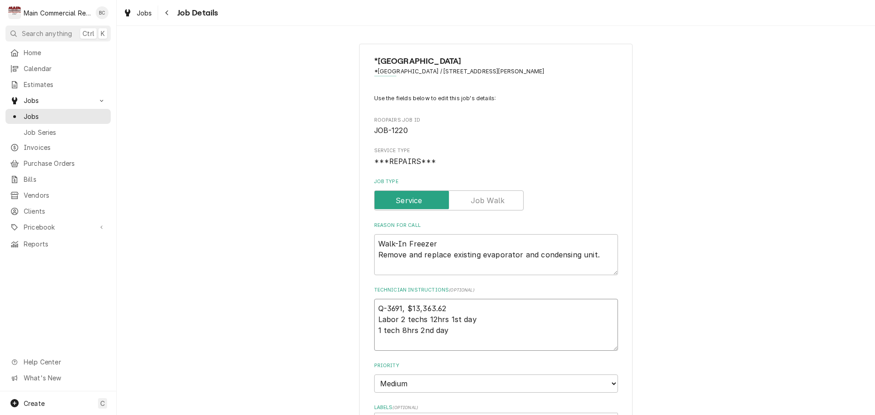
type textarea "I Q-3691, $13,363.62 Labor 2 techs 12hrs 1st day 1 tech 8hrs 2nd day"
type textarea "x"
type textarea "INV Q-3691, $13,363.62 Labor 2 techs 12hrs 1st day 1 tech 8hrs 2nd day"
type textarea "x"
type textarea "INV# Q-3691, $13,363.62 Labor 2 techs 12hrs 1st day 1 tech 8hrs 2nd day"
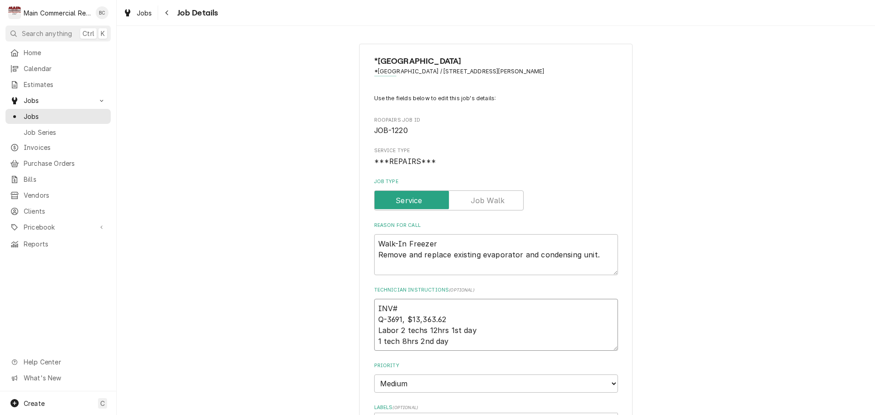
type textarea "x"
type textarea "INV#1 Q-3691, $13,363.62 Labor 2 techs 12hrs 1st day 1 tech 8hrs 2nd day"
type textarea "x"
type textarea "INV#15 Q-3691, $13,363.62 Labor 2 techs 12hrs 1st day 1 tech 8hrs 2nd day"
type textarea "x"
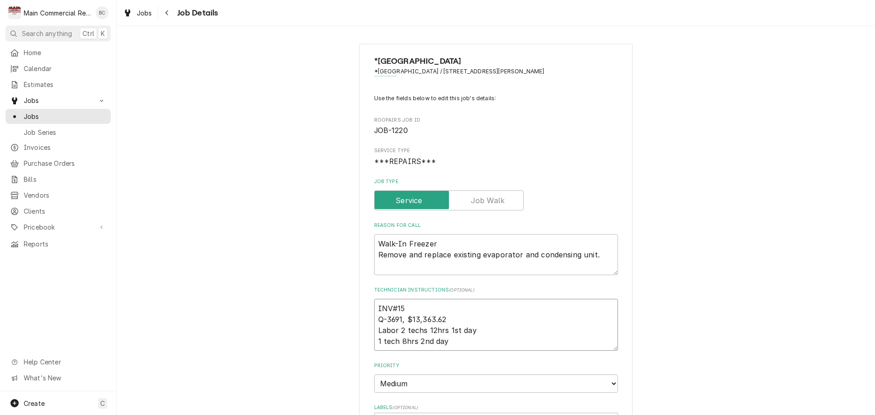
type textarea "INV#152 Q-3691, $13,363.62 Labor 2 techs 12hrs 1st day 1 tech 8hrs 2nd day"
type textarea "x"
type textarea "INV#1522 Q-3691, $13,363.62 Labor 2 techs 12hrs 1st day 1 tech 8hrs 2nd day"
type textarea "x"
type textarea "INV#15229 Q-3691, $13,363.62 Labor 2 techs 12hrs 1st day 1 tech 8hrs 2nd day"
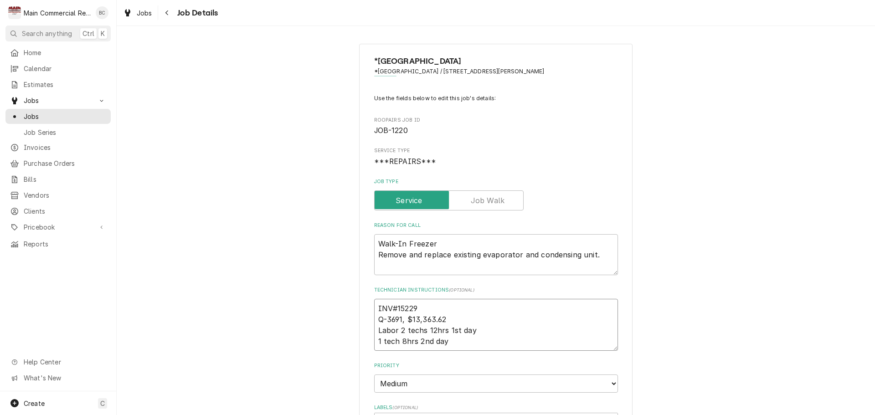
type textarea "x"
type textarea "INV#152296 Q-3691, $13,363.62 Labor 2 techs 12hrs 1st day 1 tech 8hrs 2nd day"
type textarea "x"
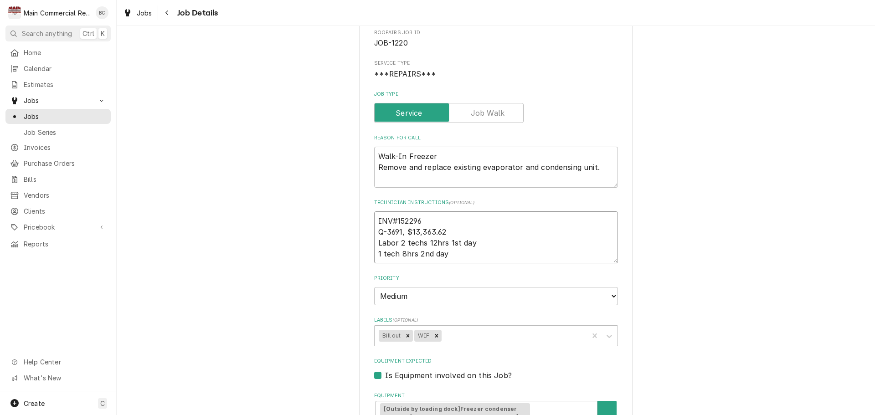
scroll to position [91, 0]
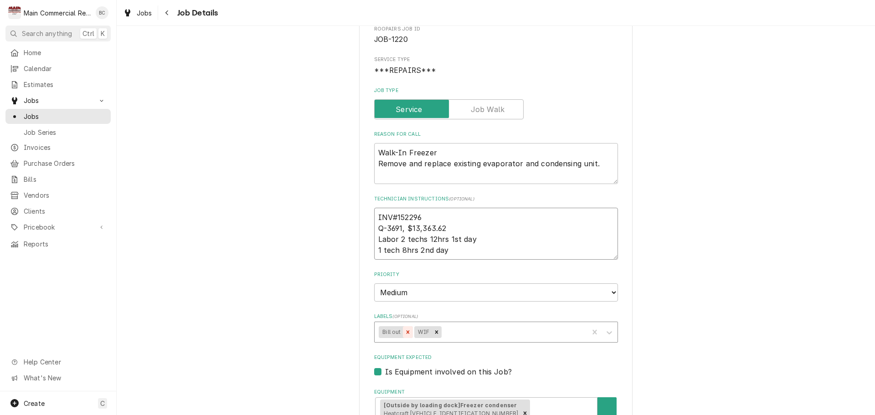
click at [405, 331] on icon "Remove Bill out" at bounding box center [408, 332] width 6 height 6
type textarea "INV#152296 Q-3691, $13,363.62 Labor 2 techs 12hrs 1st day 1 tech 8hrs 2nd day"
type textarea "x"
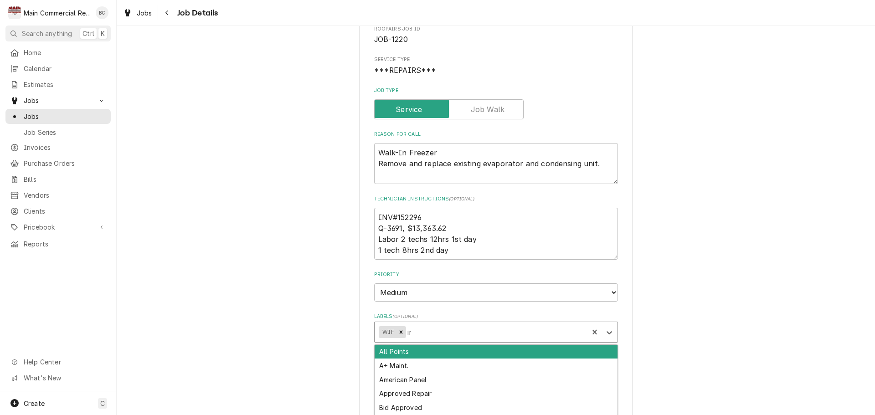
type input "inv"
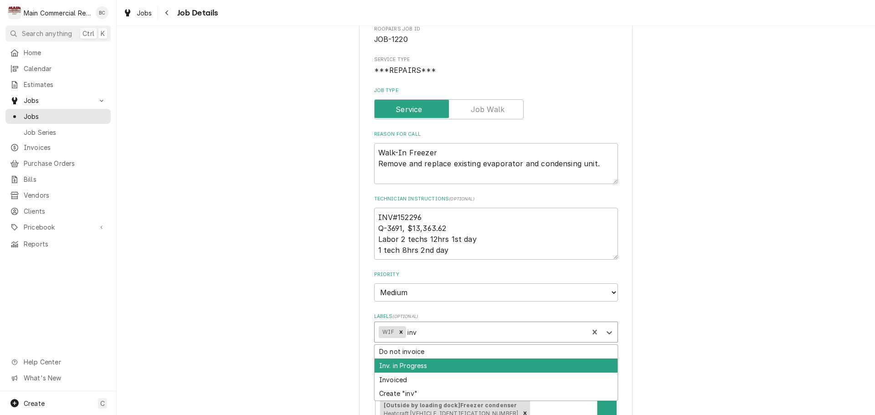
click at [415, 368] on div "Inv. in Progress" at bounding box center [496, 366] width 243 height 14
type textarea "x"
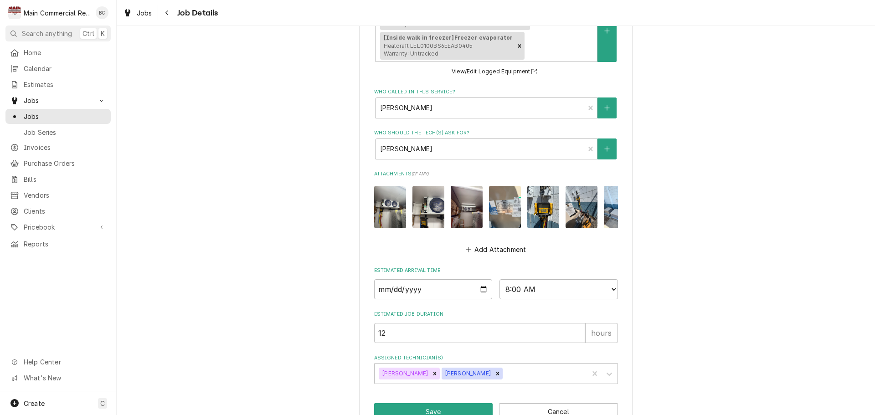
scroll to position [520, 0]
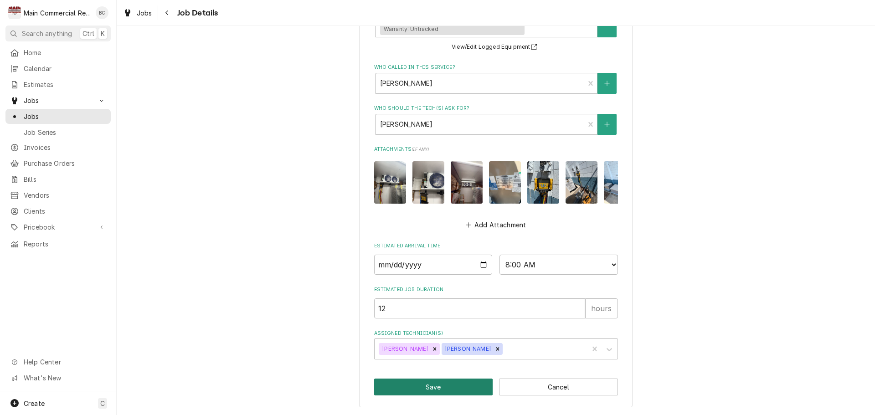
click at [418, 386] on button "Save" at bounding box center [433, 387] width 119 height 17
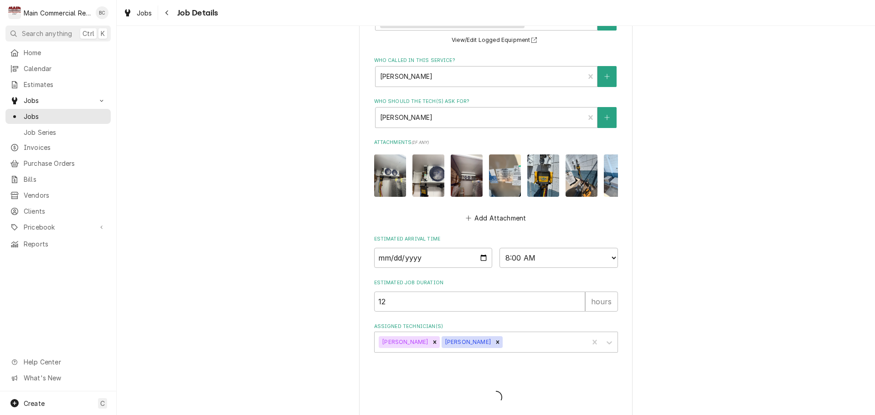
type textarea "x"
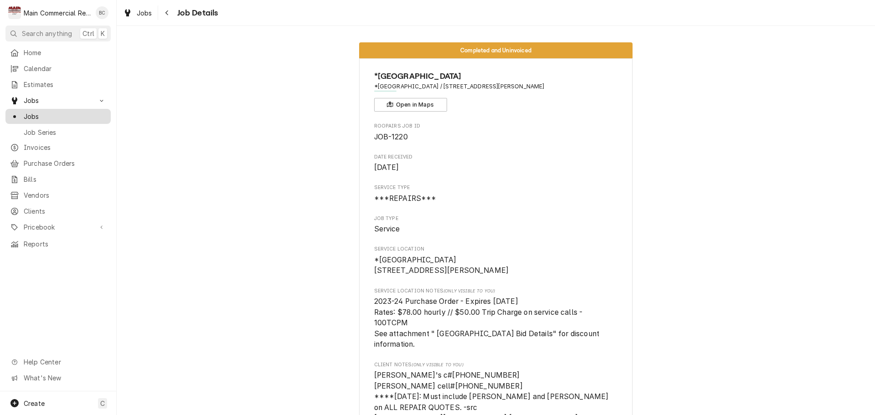
click at [69, 113] on span "Jobs" at bounding box center [65, 117] width 82 height 10
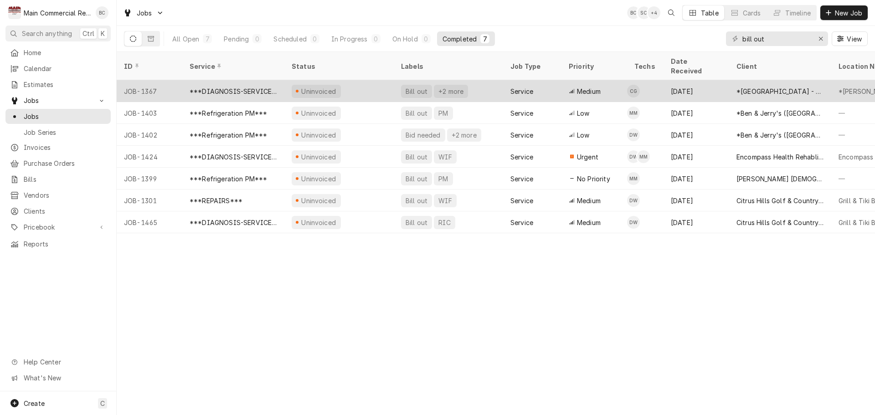
click at [415, 87] on div "Bill out" at bounding box center [417, 92] width 24 height 10
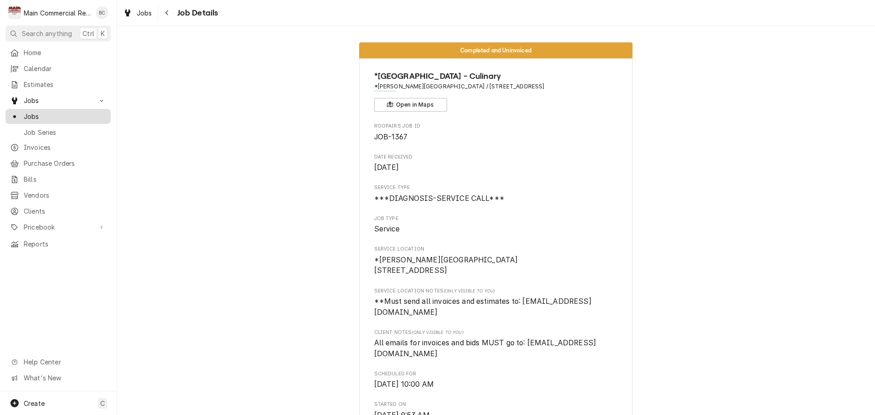
click at [62, 112] on span "Jobs" at bounding box center [65, 117] width 82 height 10
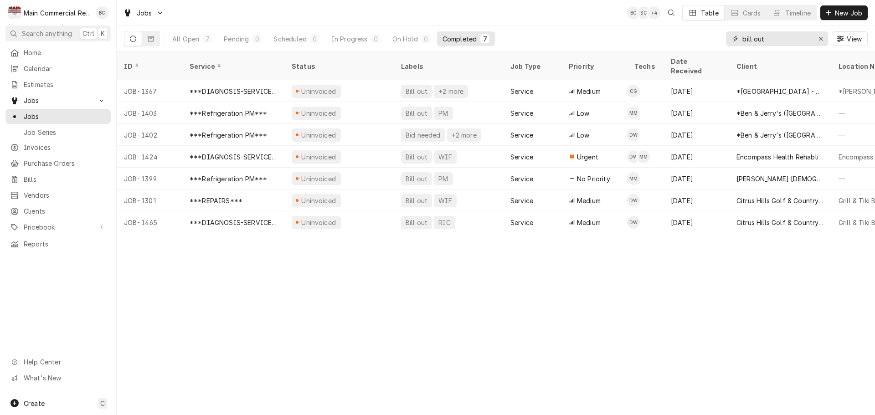
click at [769, 41] on input "bill out" at bounding box center [776, 38] width 68 height 15
type input "b"
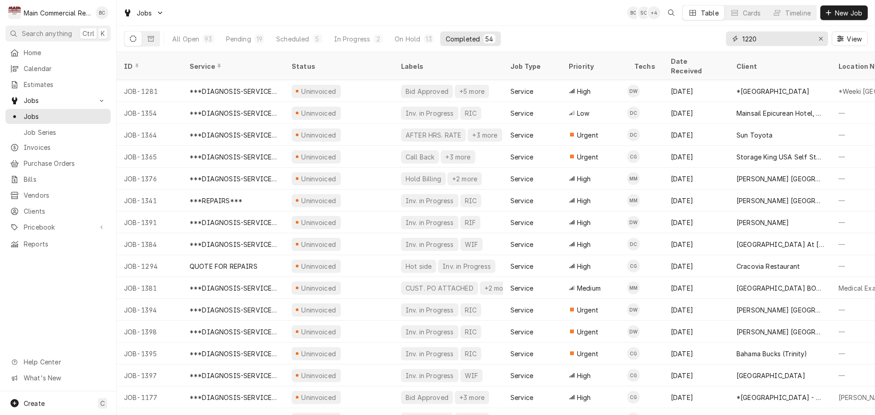
type input "1220"
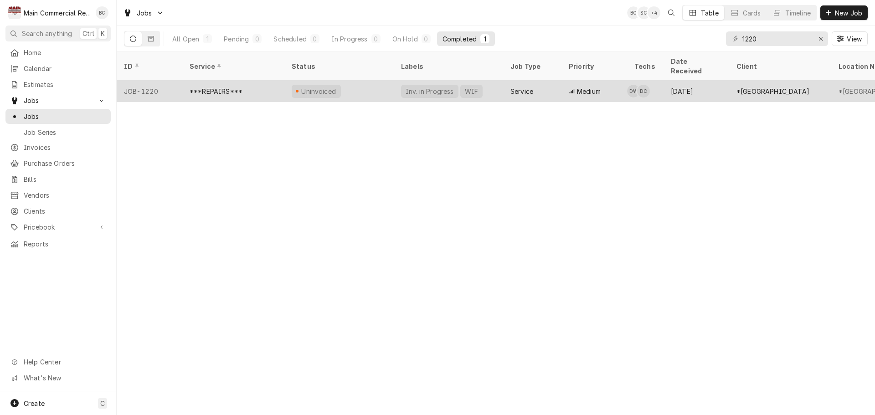
click at [236, 87] on div "***REPAIRS***" at bounding box center [216, 92] width 53 height 10
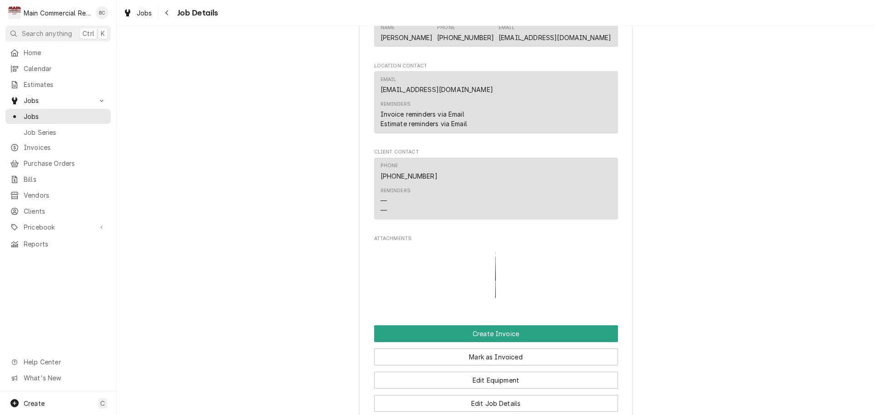
scroll to position [1093, 0]
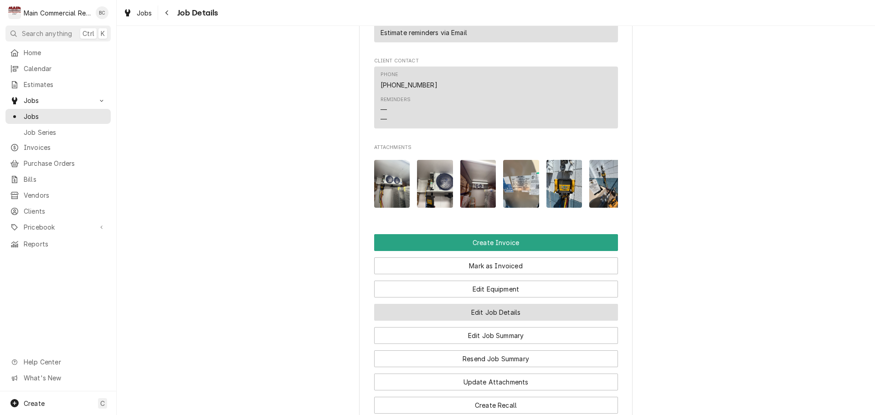
click at [490, 319] on button "Edit Job Details" at bounding box center [496, 312] width 244 height 17
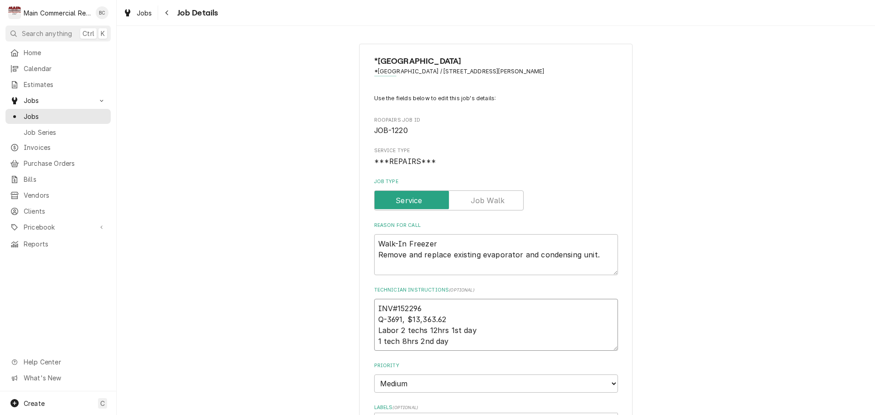
click at [423, 307] on textarea "INV#152296 Q-3691, $13,363.62 Labor 2 techs 12hrs 1st day 1 tech 8hrs 2nd day" at bounding box center [496, 325] width 244 height 52
type textarea "x"
type textarea "INV#15229 Q-3691, $13,363.62 Labor 2 techs 12hrs 1st day 1 tech 8hrs 2nd day"
type textarea "x"
type textarea "INV#152297 Q-3691, $13,363.62 Labor 2 techs 12hrs 1st day 1 tech 8hrs 2nd day"
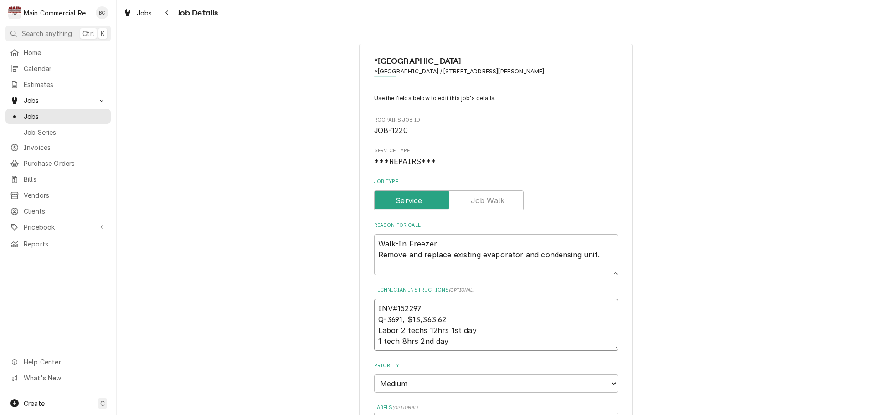
type textarea "x"
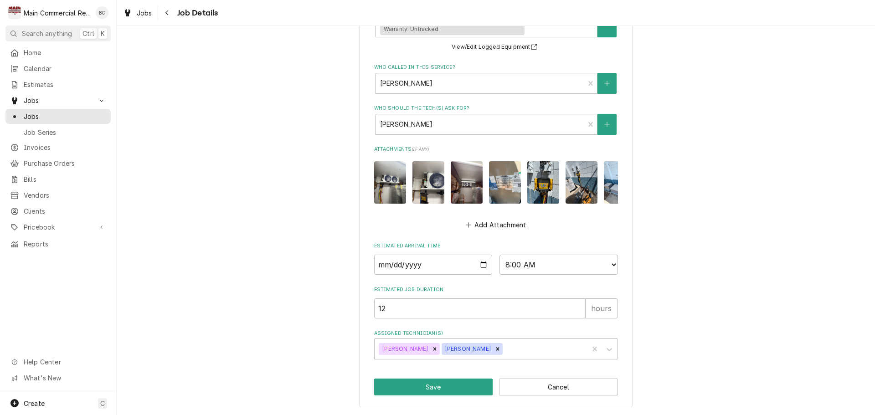
scroll to position [520, 0]
type textarea "INV#152297 Q-3691, $13,363.62 Labor 2 techs 12hrs 1st day 1 tech 8hrs 2nd day"
click at [438, 390] on button "Save" at bounding box center [433, 387] width 119 height 17
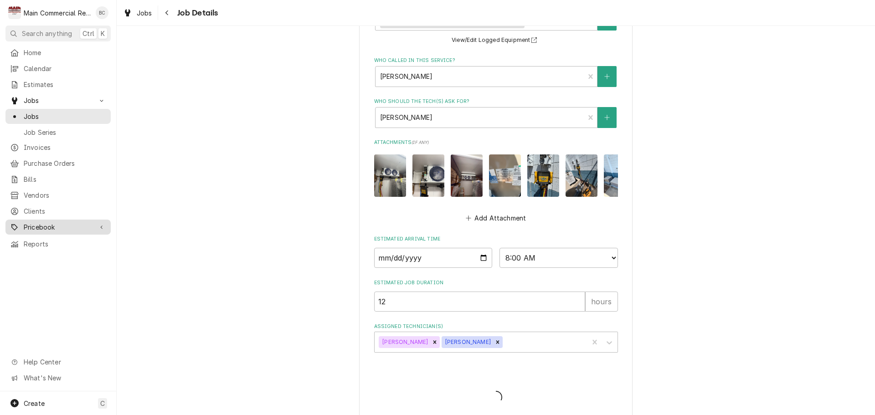
type textarea "x"
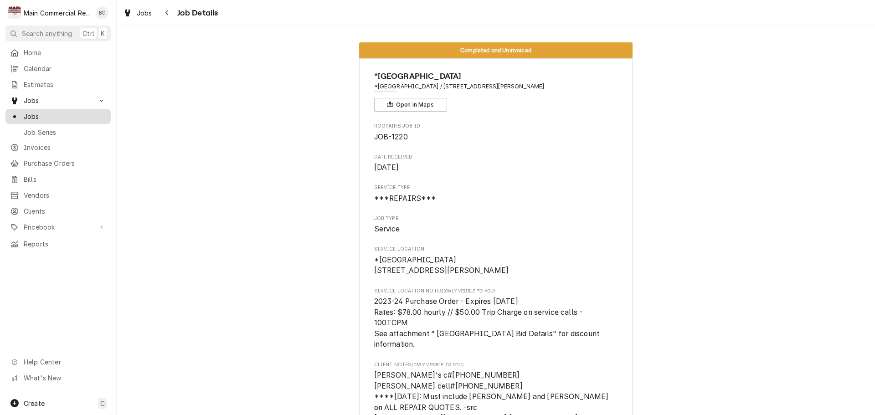
click at [56, 116] on span "Jobs" at bounding box center [65, 117] width 82 height 10
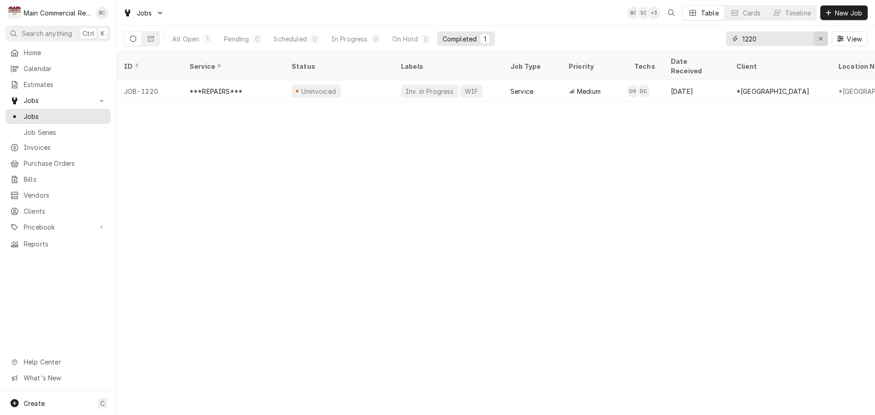
click at [821, 36] on icon "Erase input" at bounding box center [820, 39] width 5 height 6
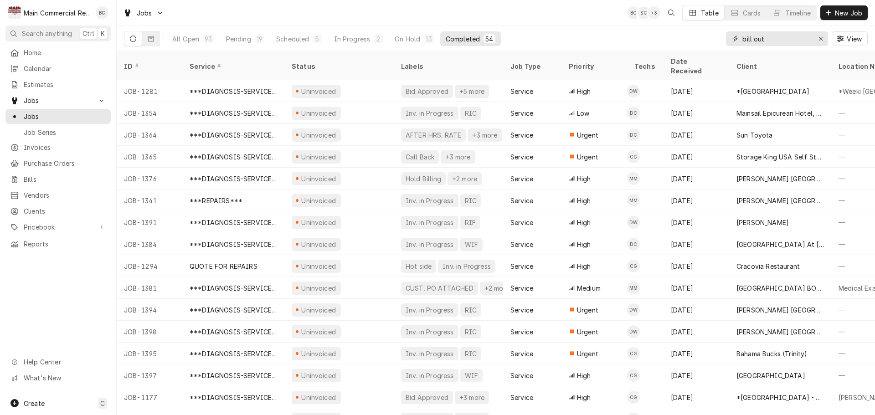
type input "bill out"
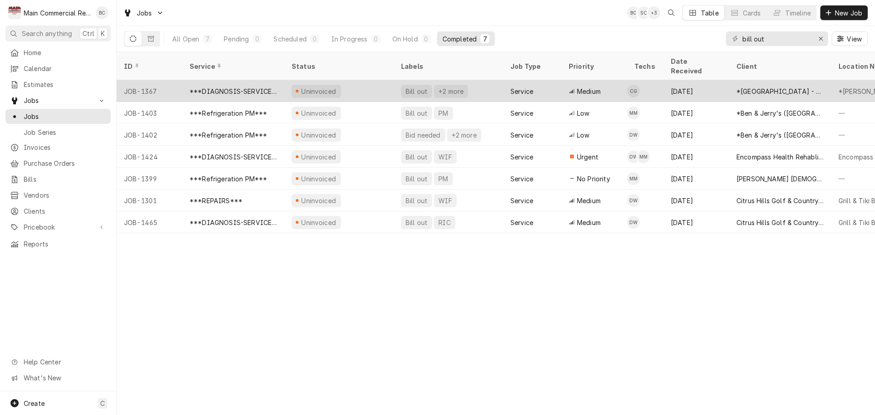
click at [423, 87] on div "Bill out" at bounding box center [417, 92] width 24 height 10
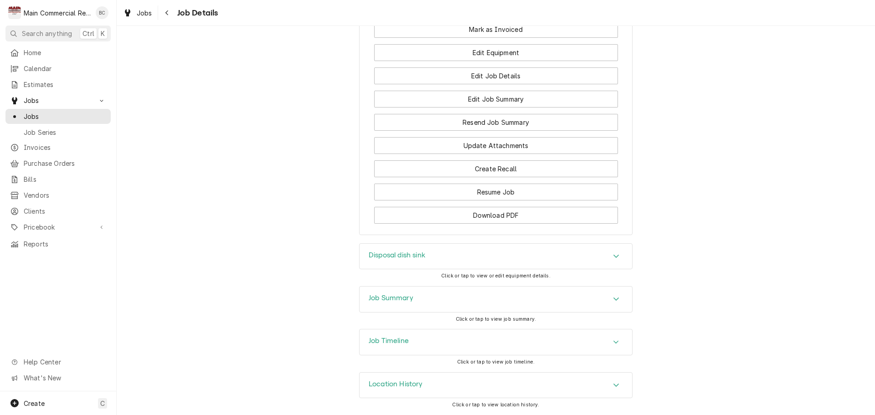
scroll to position [1115, 0]
click at [389, 298] on h3 "Job Summary" at bounding box center [391, 298] width 45 height 9
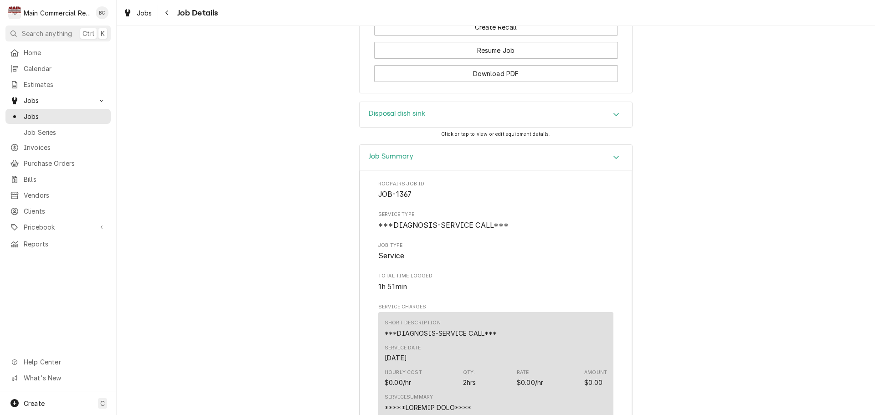
scroll to position [1252, 0]
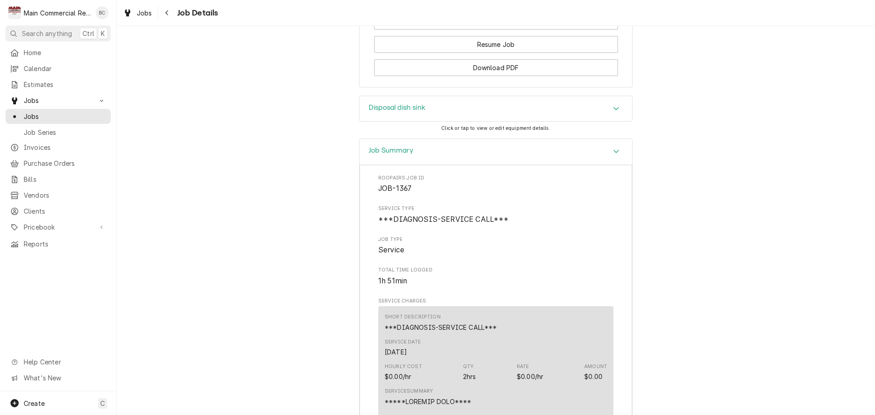
click at [399, 112] on h3 "Disposal dish sink" at bounding box center [397, 107] width 56 height 9
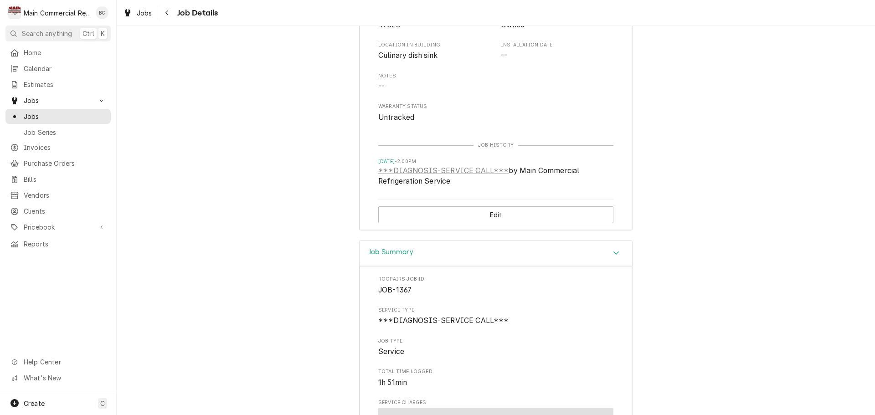
scroll to position [1298, 0]
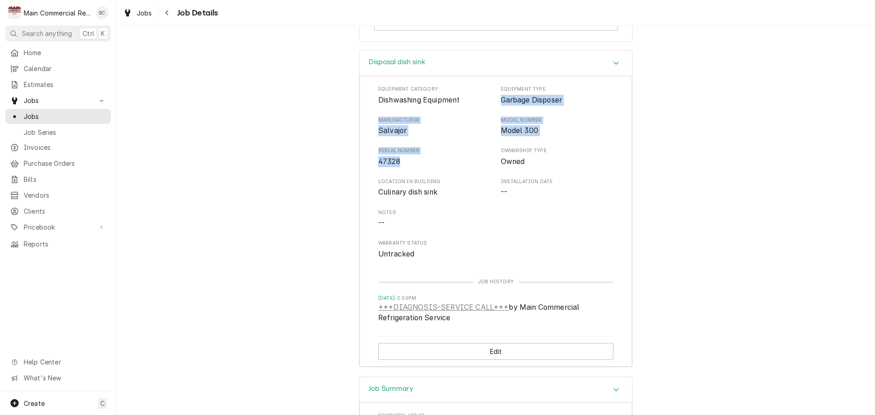
drag, startPoint x: 498, startPoint y: 109, endPoint x: 445, endPoint y: 177, distance: 85.7
click at [445, 177] on div "Equipment Category Dishwashing Equipment Equipment Type Garbage Disposer Manufa…" at bounding box center [495, 173] width 235 height 174
copy div "Garbage Disposer Manufacturer Salvajor Model Number Model 300 Serial Number 473…"
click at [312, 272] on div "Disposal dish sink Equipment Category Dishwashing Equipment Equipment Type Garb…" at bounding box center [496, 213] width 758 height 327
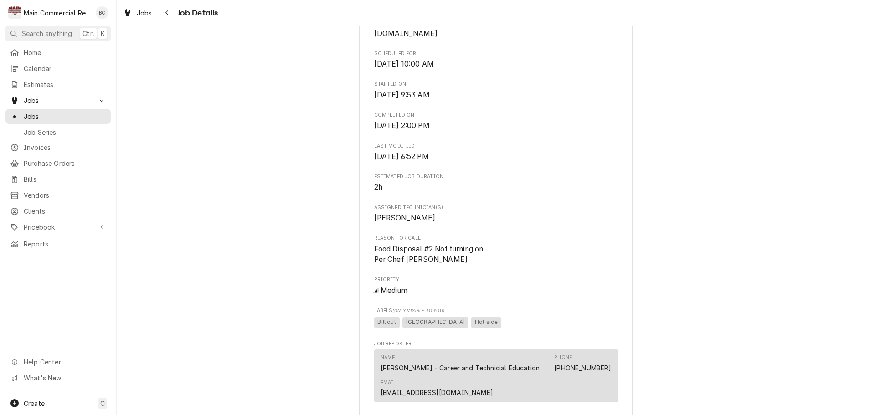
scroll to position [410, 0]
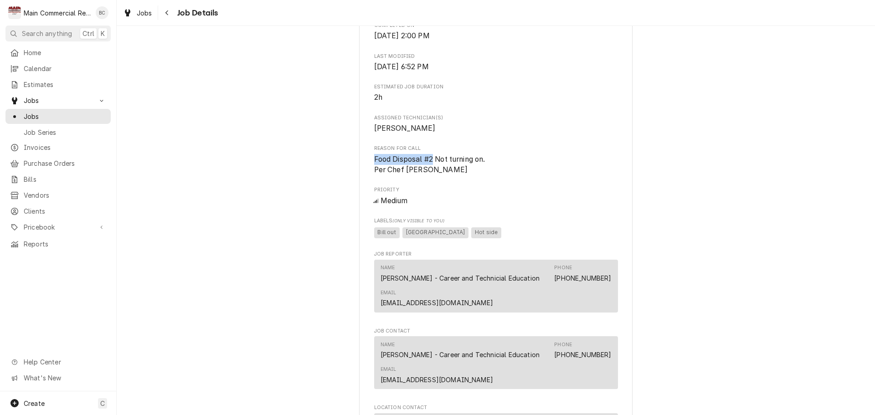
drag, startPoint x: 370, startPoint y: 170, endPoint x: 431, endPoint y: 167, distance: 61.2
click at [431, 167] on span "Food Disposal #2 Not turning on. Per Chef Underwood" at bounding box center [430, 165] width 113 height 20
copy span "Food Disposal #2"
click at [350, 225] on div "Completed and Uninvoiced *Hillsborough County Schools - Culinary *Durant High S…" at bounding box center [496, 281] width 758 height 1312
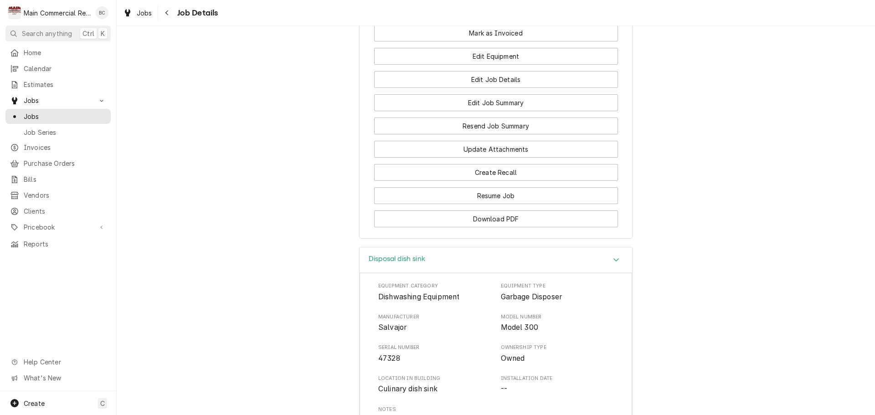
scroll to position [1093, 0]
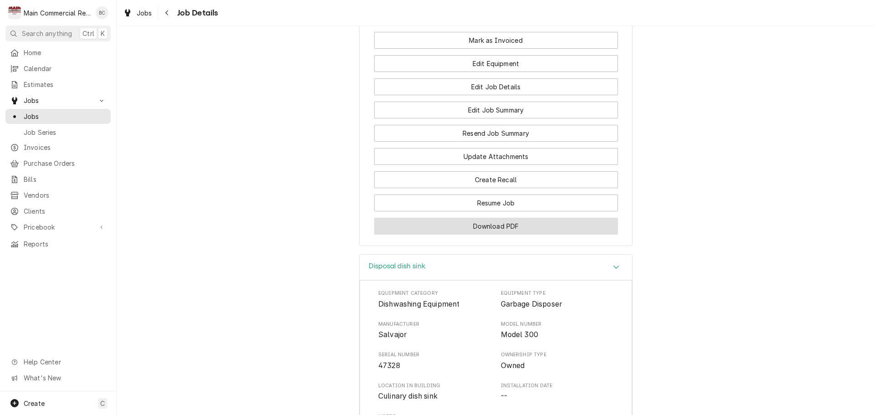
click at [506, 235] on button "Download PDF" at bounding box center [496, 226] width 244 height 17
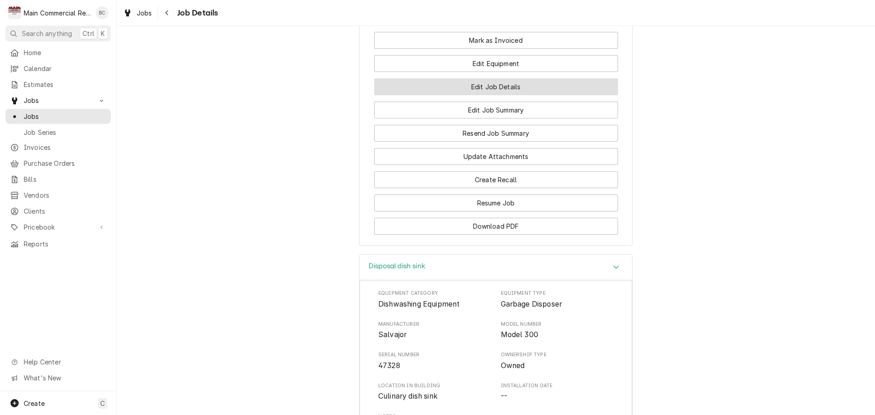
click at [487, 95] on button "Edit Job Details" at bounding box center [496, 86] width 244 height 17
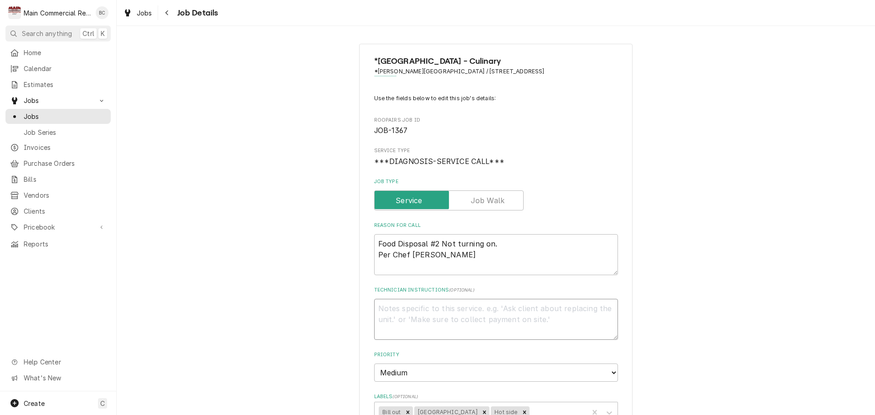
click at [407, 308] on textarea "Technician Instructions ( optional )" at bounding box center [496, 319] width 244 height 41
type textarea "x"
type textarea "I"
type textarea "x"
type textarea "IN"
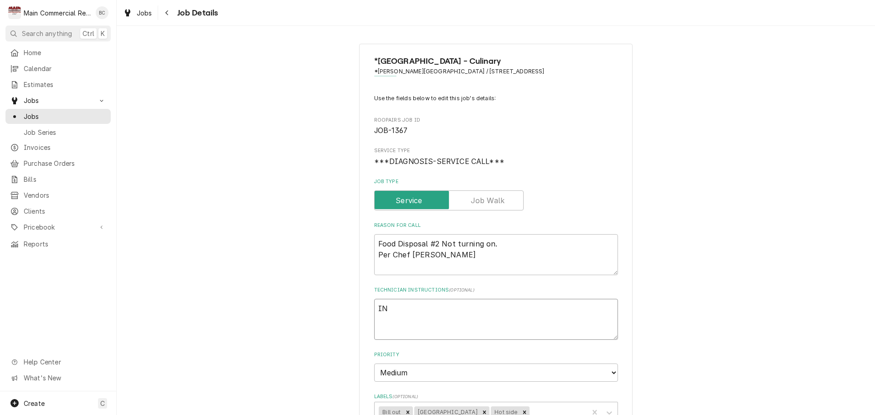
type textarea "x"
type textarea "INV"
type textarea "x"
type textarea "INV#"
type textarea "x"
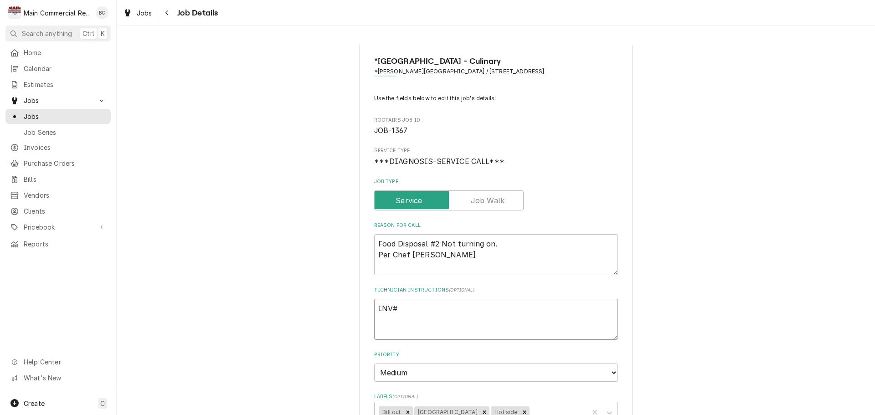
type textarea "INV#1"
type textarea "x"
type textarea "INV#15"
type textarea "x"
type textarea "INV#152"
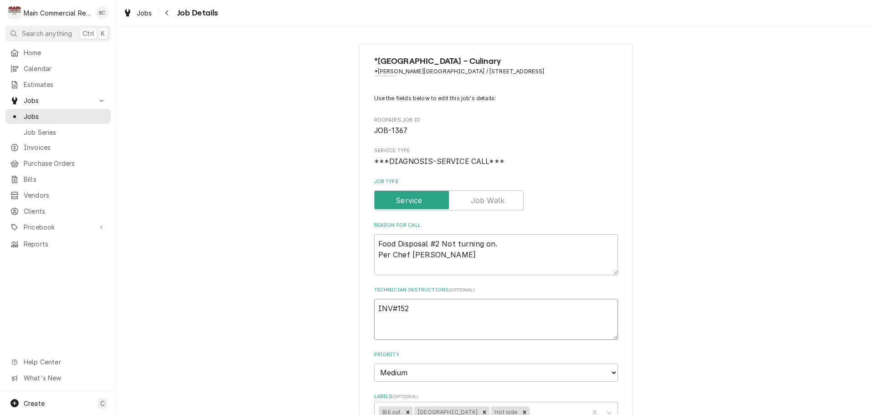
type textarea "x"
type textarea "INV#1522"
type textarea "x"
type textarea "INV#15229"
type textarea "x"
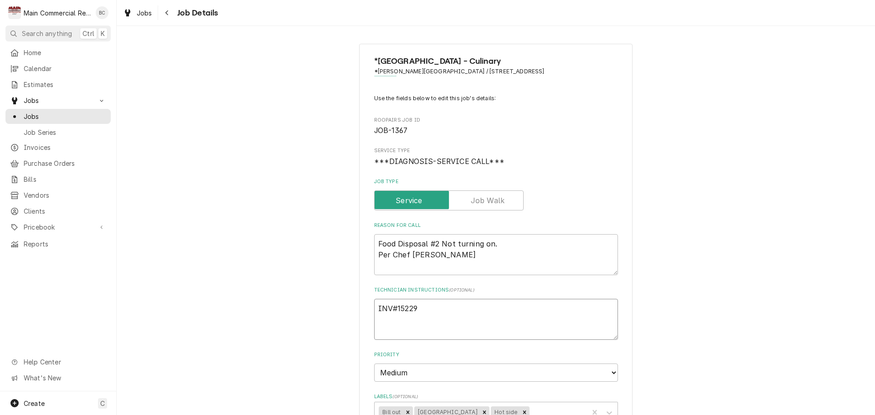
type textarea "INV#152298"
type textarea "x"
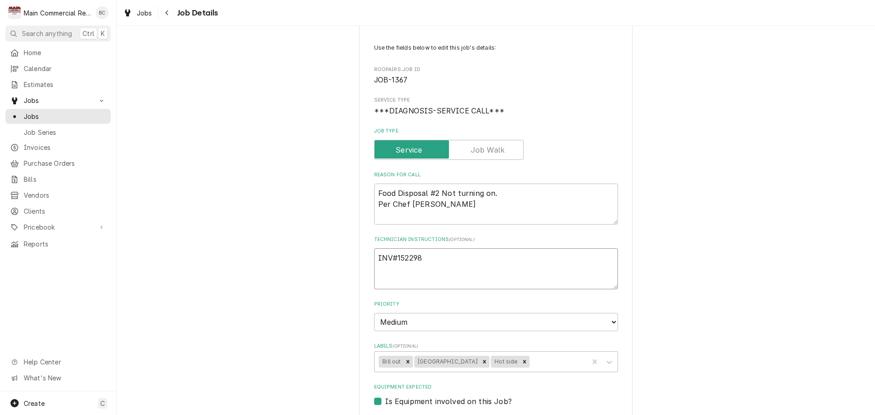
scroll to position [137, 0]
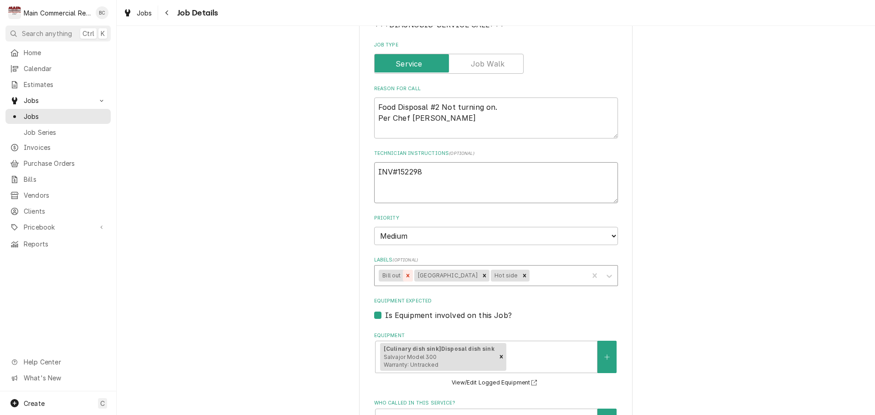
click at [405, 278] on icon "Remove Bill out" at bounding box center [408, 275] width 6 height 6
type textarea "INV#152298"
type textarea "x"
click at [503, 279] on div "Labels" at bounding box center [540, 275] width 88 height 16
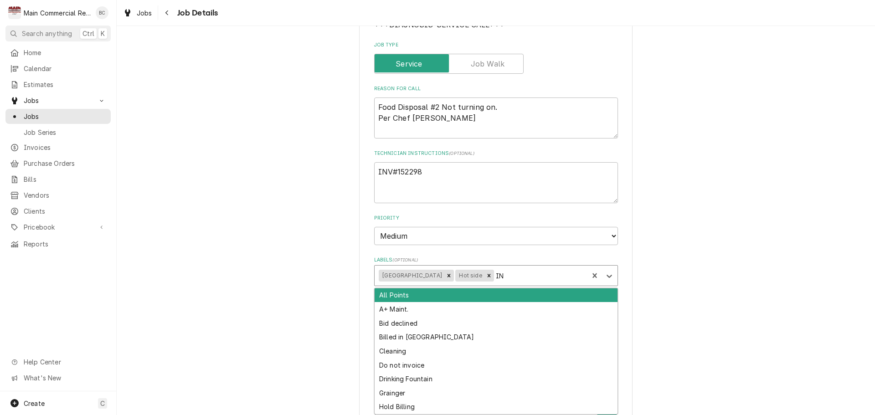
type input "INV"
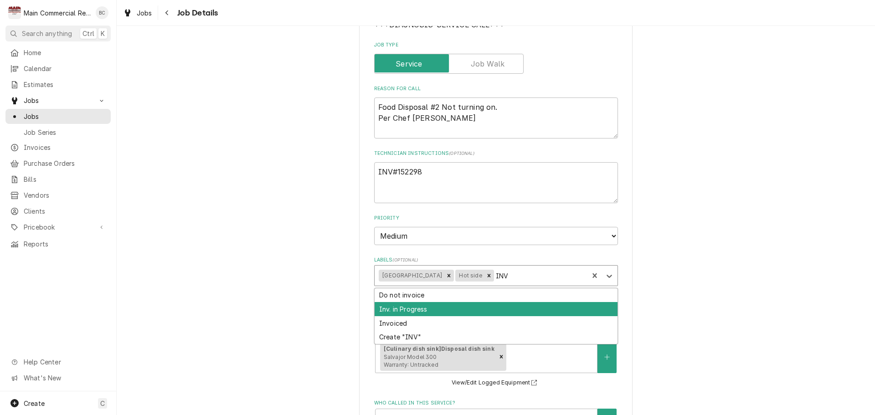
click at [436, 312] on div "Inv. in Progress" at bounding box center [496, 309] width 243 height 14
type textarea "x"
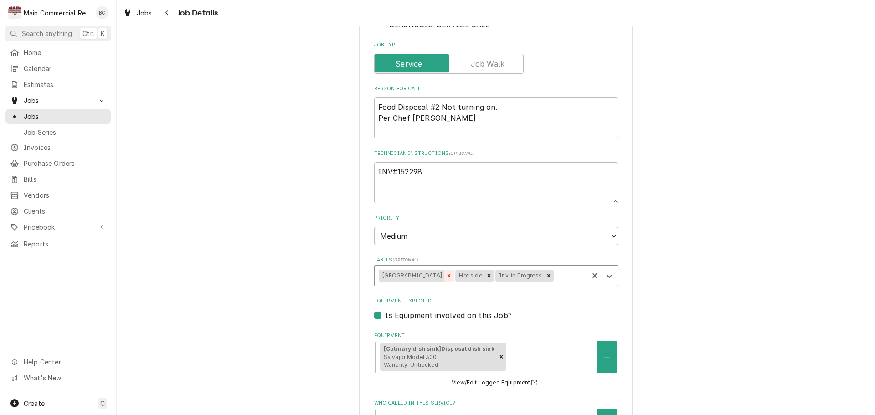
click at [452, 275] on icon "Remove Hillsborough Cnty School" at bounding box center [449, 275] width 6 height 6
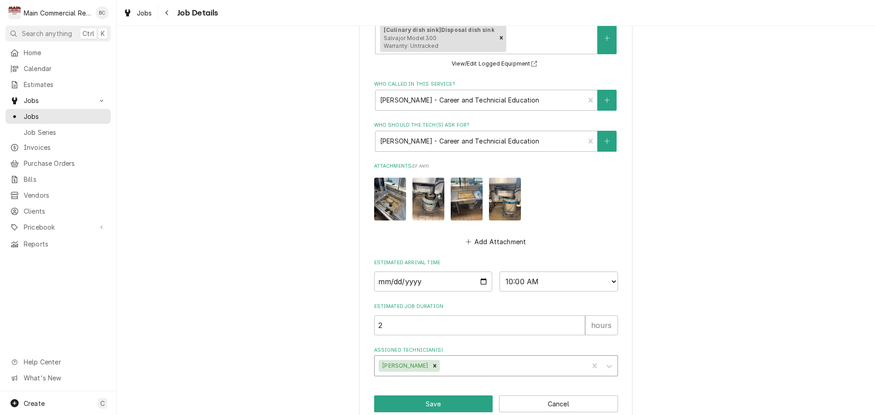
scroll to position [472, 0]
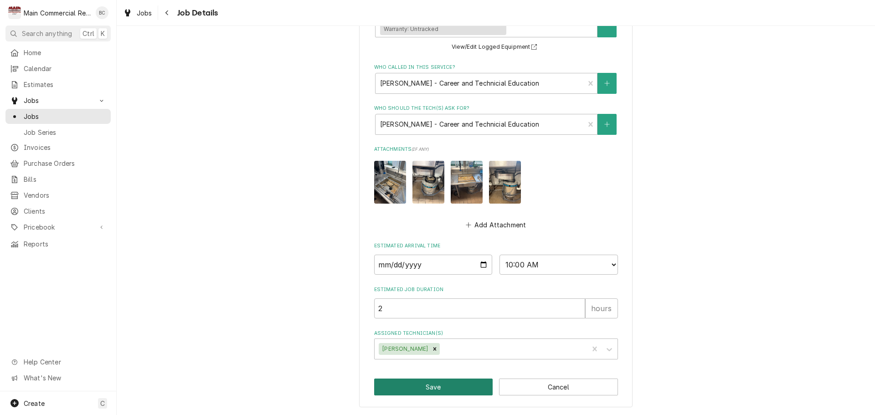
click at [444, 387] on button "Save" at bounding box center [433, 387] width 119 height 17
type textarea "x"
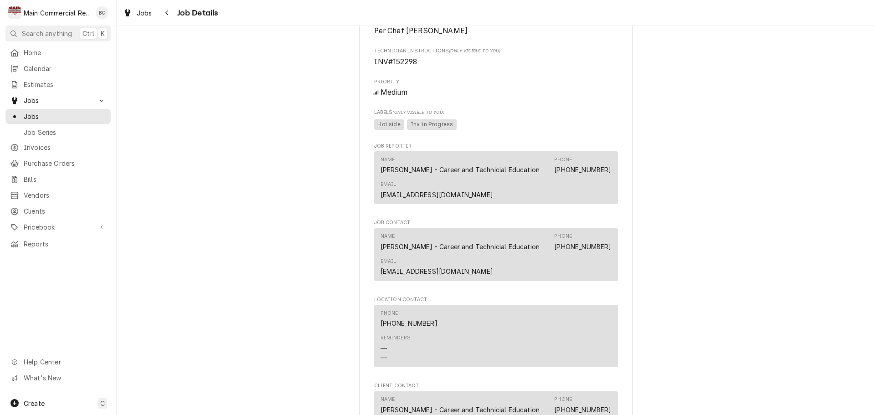
scroll to position [547, 0]
click at [58, 116] on span "Jobs" at bounding box center [65, 117] width 82 height 10
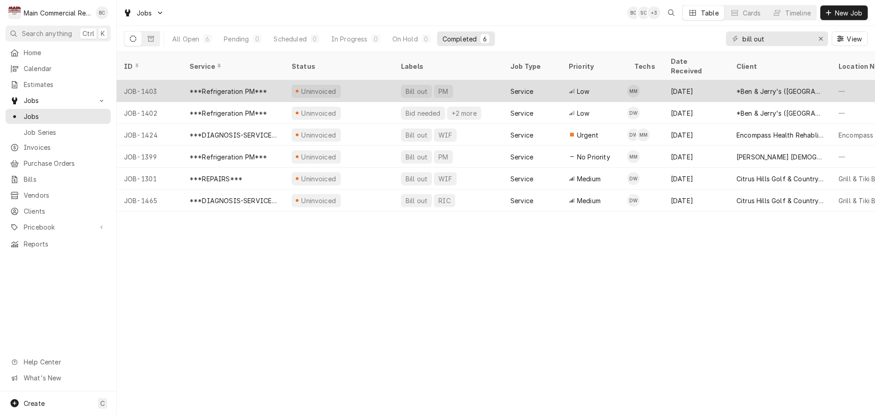
click at [411, 85] on div "Bill out" at bounding box center [416, 91] width 31 height 13
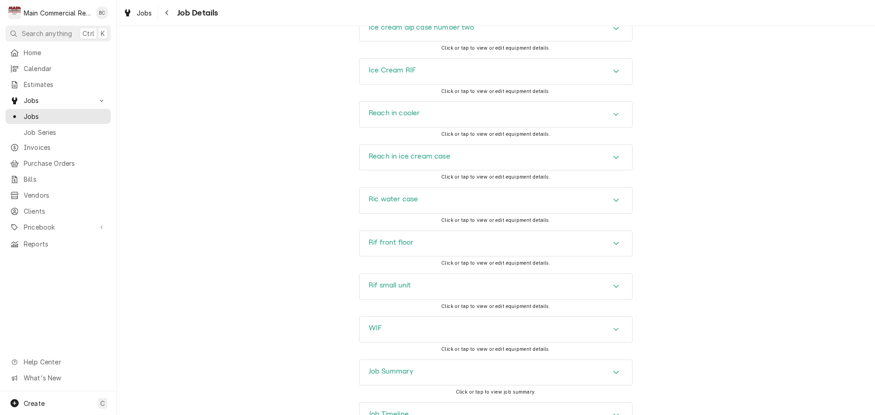
scroll to position [1371, 0]
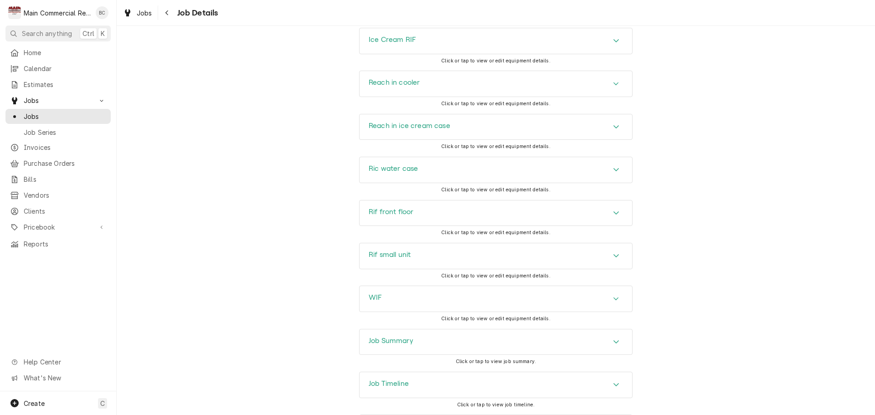
click at [385, 337] on h3 "Job Summary" at bounding box center [391, 341] width 45 height 9
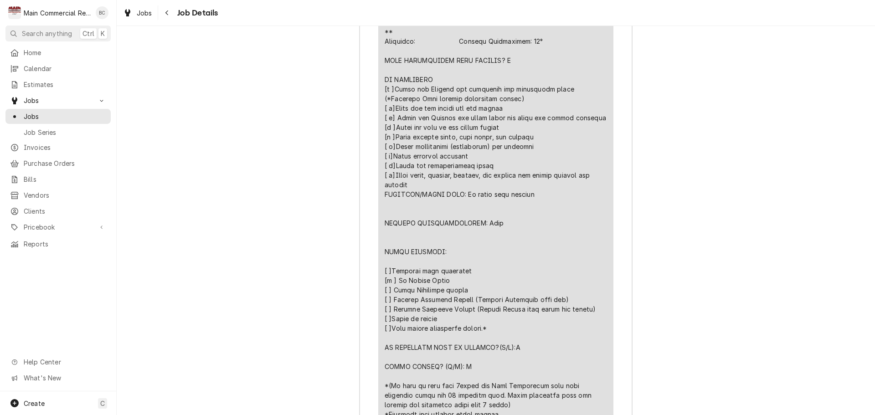
scroll to position [2419, 0]
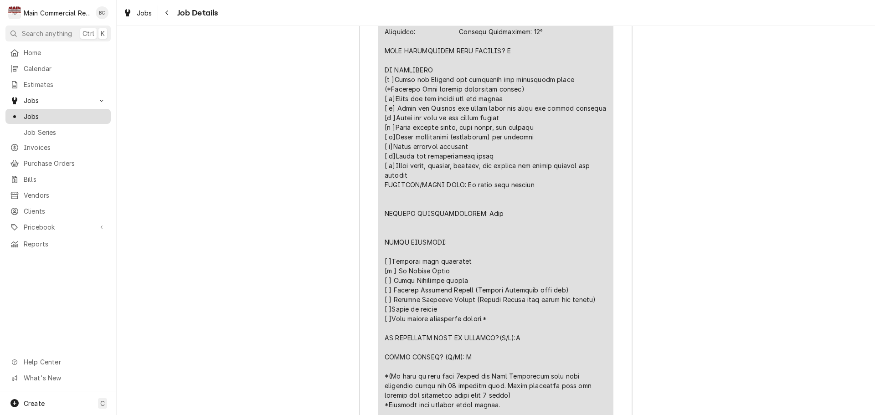
click at [56, 116] on span "Jobs" at bounding box center [65, 117] width 82 height 10
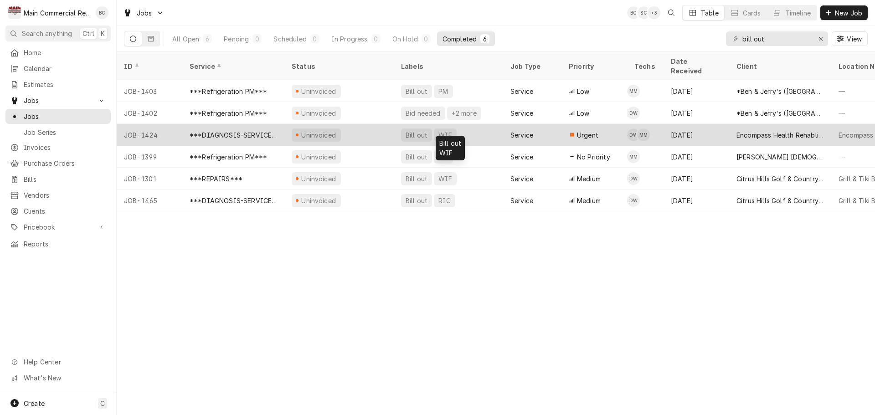
click at [407, 130] on div "Bill out" at bounding box center [417, 135] width 24 height 10
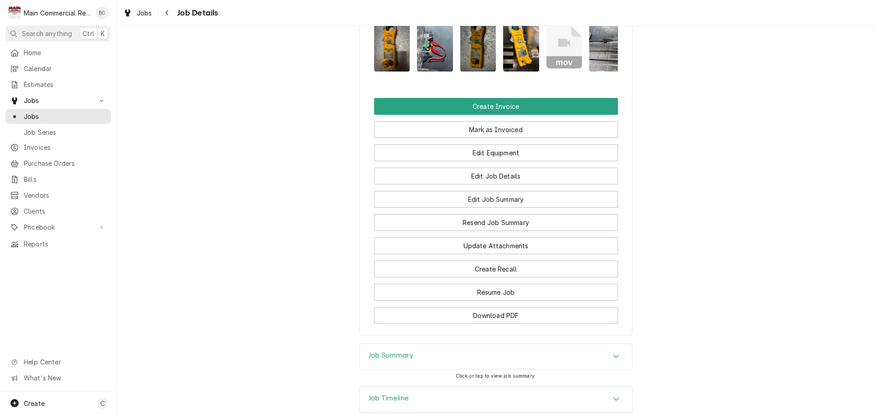
scroll to position [907, 0]
click at [387, 351] on h3 "Job Summary" at bounding box center [391, 355] width 45 height 9
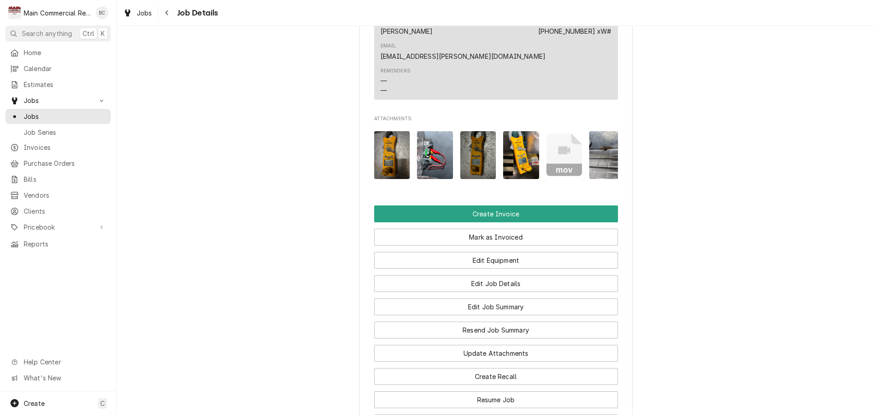
scroll to position [911, 0]
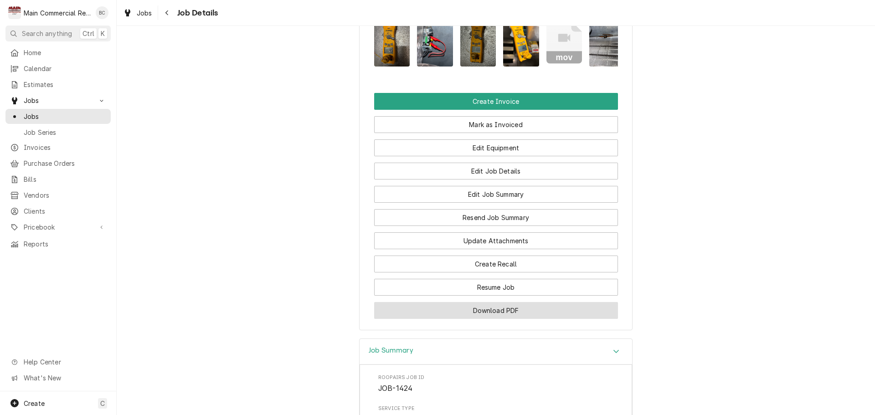
click at [473, 302] on button "Download PDF" at bounding box center [496, 310] width 244 height 17
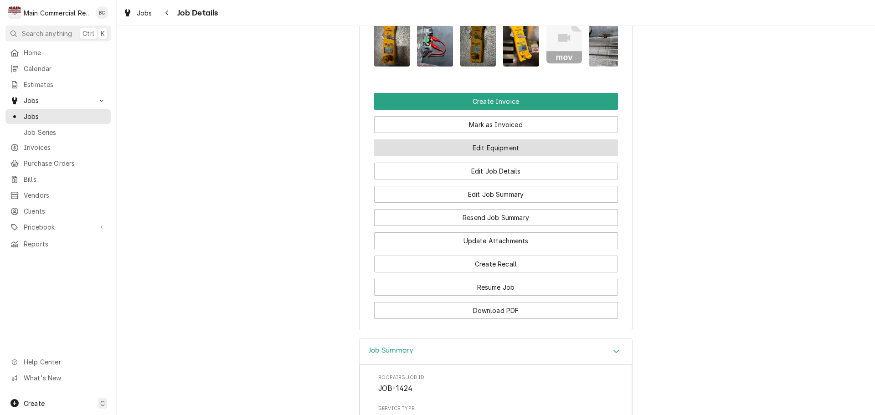
click at [493, 139] on button "Edit Equipment" at bounding box center [496, 147] width 244 height 17
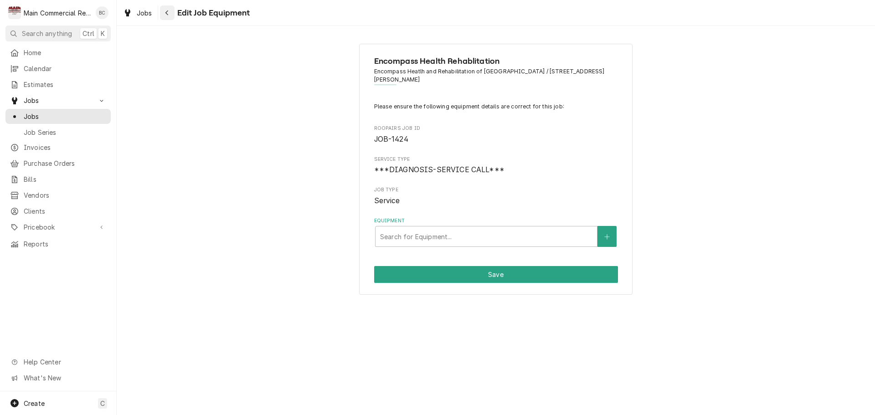
click at [166, 13] on icon "Navigate back" at bounding box center [166, 12] width 3 height 5
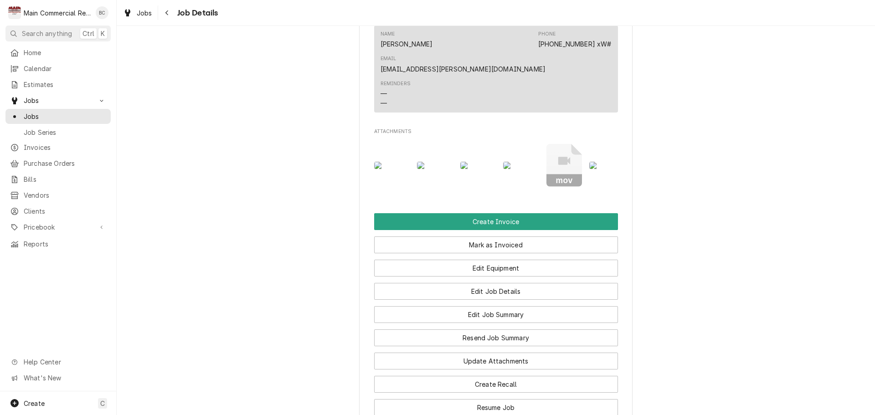
scroll to position [866, 0]
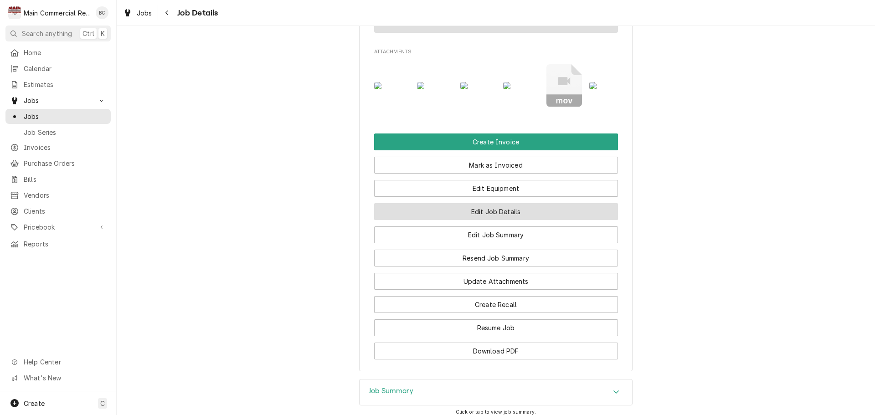
click at [496, 203] on button "Edit Job Details" at bounding box center [496, 211] width 244 height 17
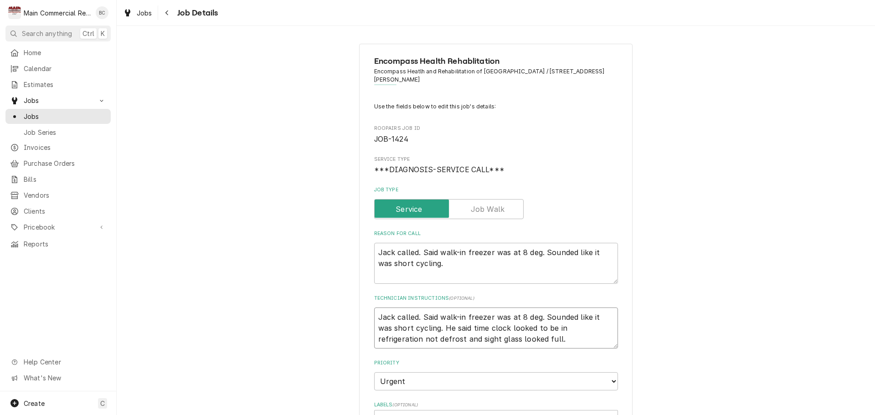
click at [376, 320] on textarea "Jack called. Said walk-in freezer was at 8 deg. Sounded like it was short cycli…" at bounding box center [496, 328] width 244 height 41
type textarea "x"
type textarea "Jack called. Said walk-in freezer was at 8 deg. Sounded like it was short cycli…"
type textarea "x"
type textarea "I Jack called. Said walk-in freezer was at 8 deg. Sounded like it was short cyc…"
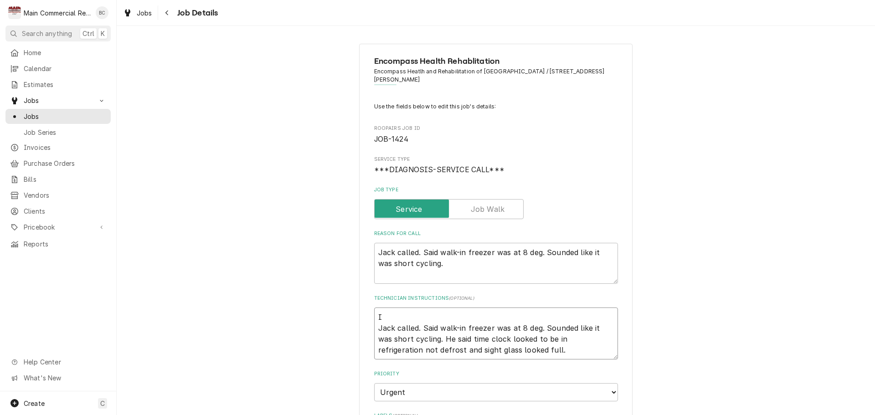
type textarea "x"
type textarea "IN Jack called. Said walk-in freezer was at 8 deg. Sounded like it was short cy…"
type textarea "x"
type textarea "INV Jack called. Said walk-in freezer was at 8 deg. Sounded like it was short c…"
type textarea "x"
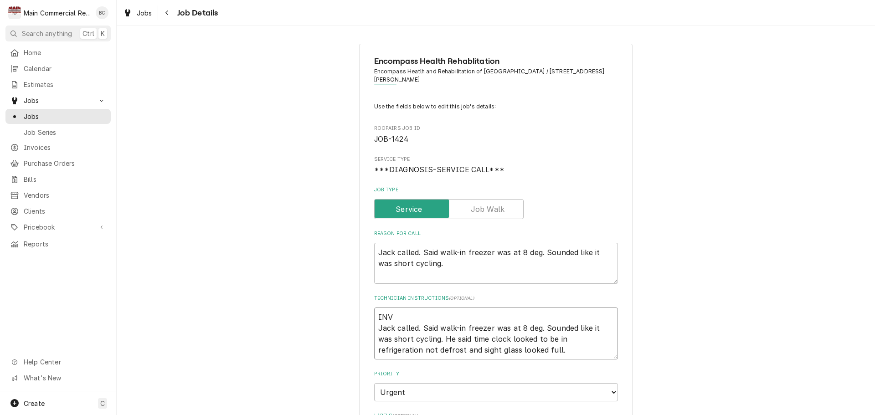
type textarea "INV# Jack called. Said walk-in freezer was at 8 deg. Sounded like it was short …"
type textarea "x"
type textarea "INV#1 Jack called. Said walk-in freezer was at 8 deg. Sounded like it was short…"
type textarea "x"
type textarea "INV#15 Jack called. Said walk-in freezer was at 8 deg. Sounded like it was shor…"
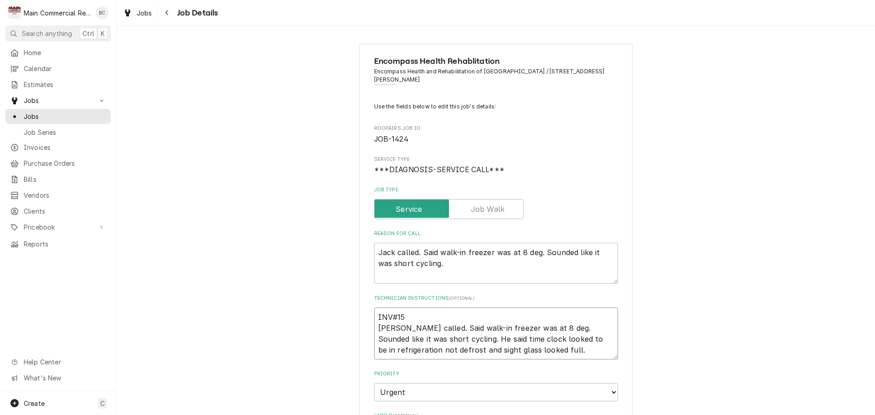
type textarea "x"
type textarea "INV#152 Jack called. Said walk-in freezer was at 8 deg. Sounded like it was sho…"
type textarea "x"
type textarea "INV#1522 Jack called. Said walk-in freezer was at 8 deg. Sounded like it was sh…"
type textarea "x"
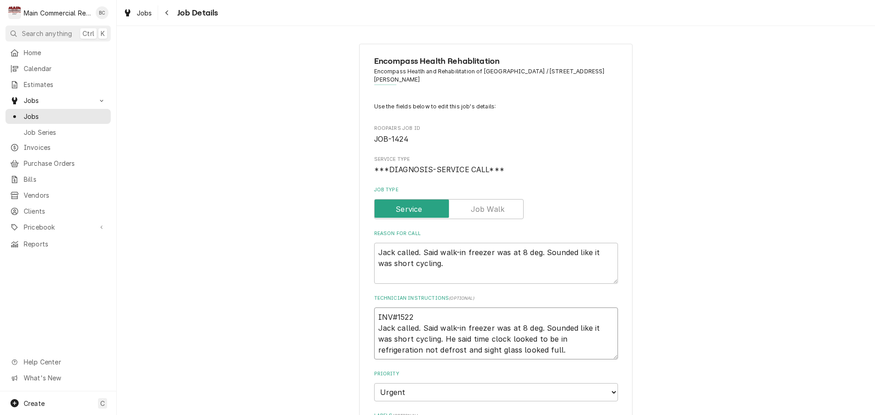
type textarea "INV#15229 Jack called. Said walk-in freezer was at 8 deg. Sounded like it was s…"
type textarea "x"
type textarea "INV#152299 Jack called. Said walk-in freezer was at 8 deg. Sounded like it was …"
type textarea "x"
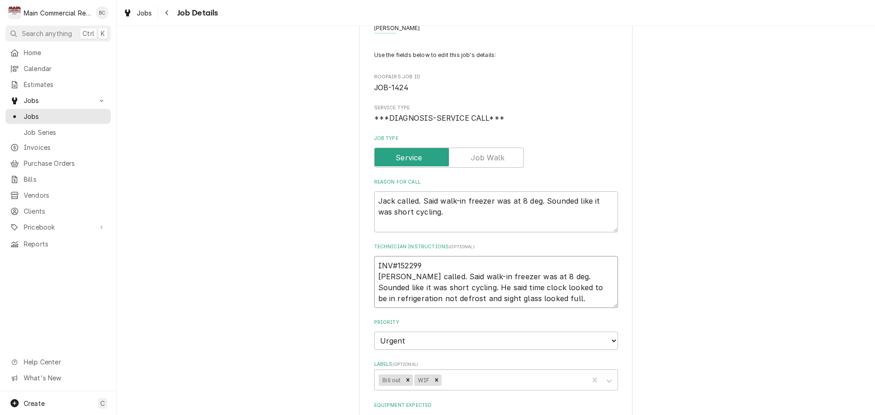
scroll to position [91, 0]
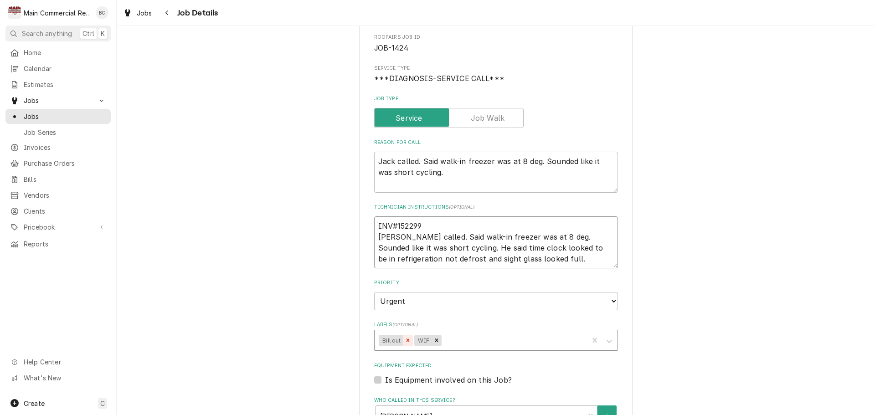
click at [406, 341] on icon "Remove Bill out" at bounding box center [407, 340] width 3 height 3
type textarea "INV#152299 Jack called. Said walk-in freezer was at 8 deg. Sounded like it was …"
type textarea "x"
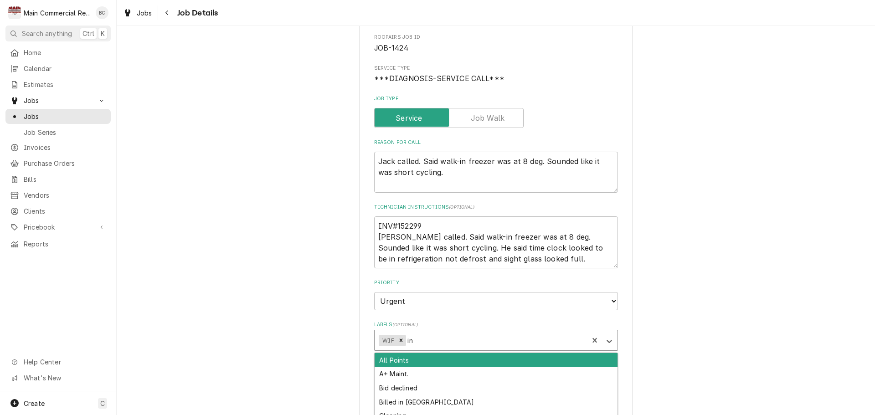
type input "inv"
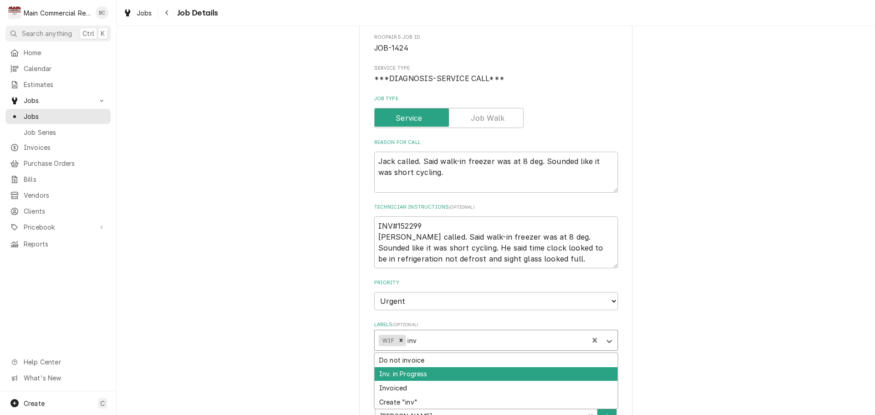
click at [416, 373] on div "Inv. in Progress" at bounding box center [496, 374] width 243 height 14
type textarea "x"
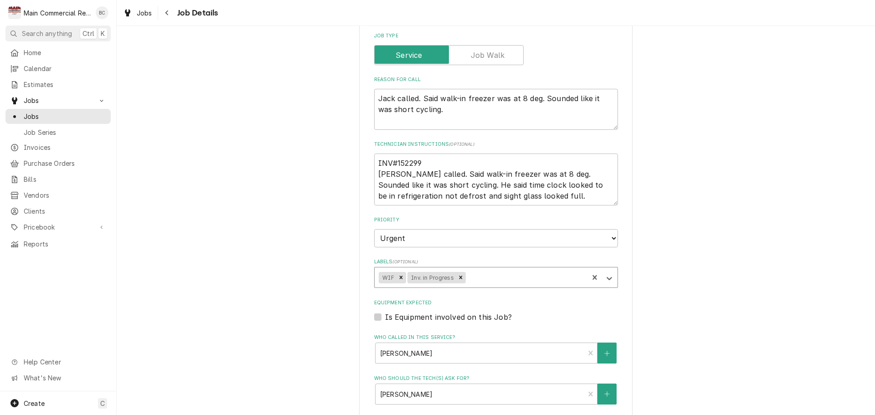
scroll to position [228, 0]
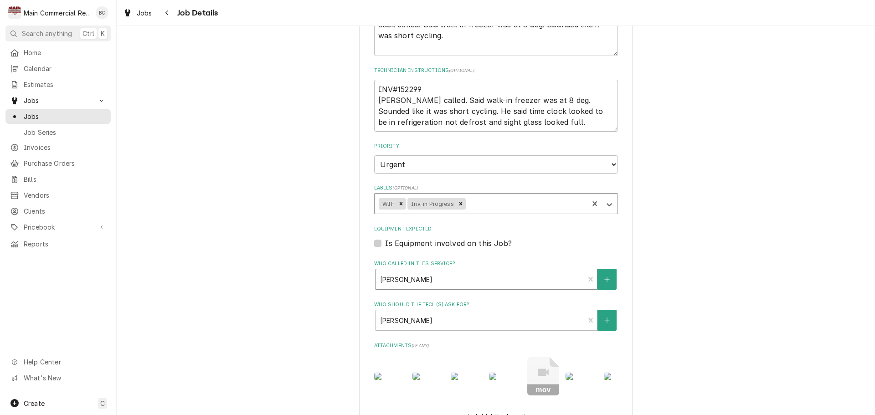
click at [416, 280] on div "Who called in this service?" at bounding box center [480, 279] width 200 height 16
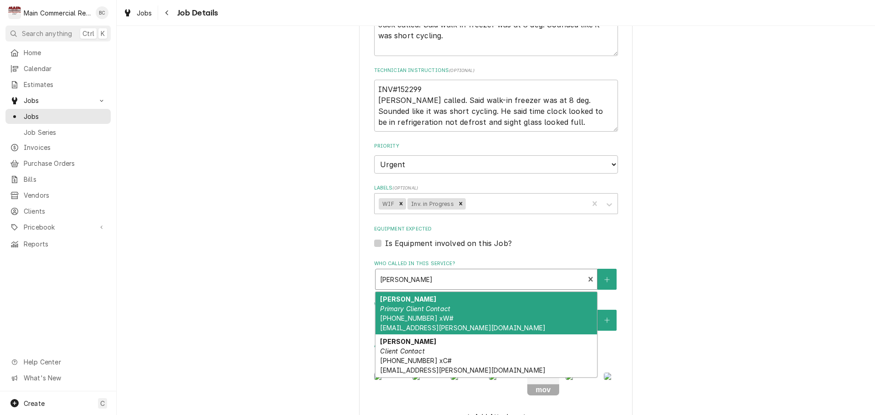
click at [328, 276] on div "Encompass Health Rehablitation Encompass Heatlh and Rehabilitation of Spring Hi…" at bounding box center [496, 207] width 758 height 799
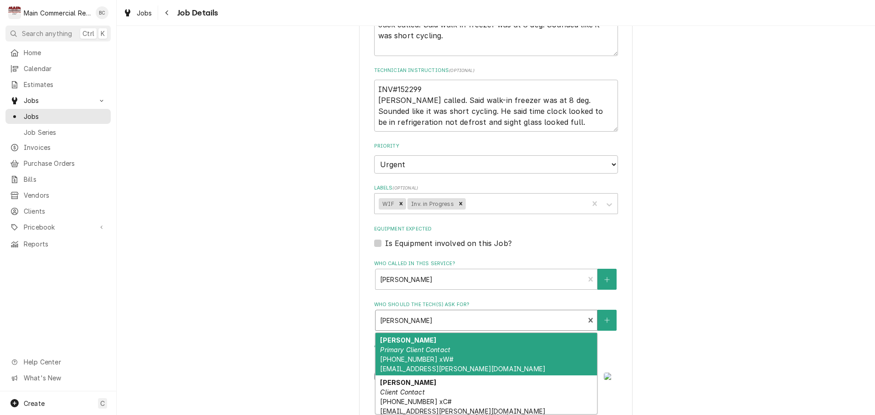
click at [401, 322] on div "Who should the tech(s) ask for?" at bounding box center [480, 320] width 200 height 16
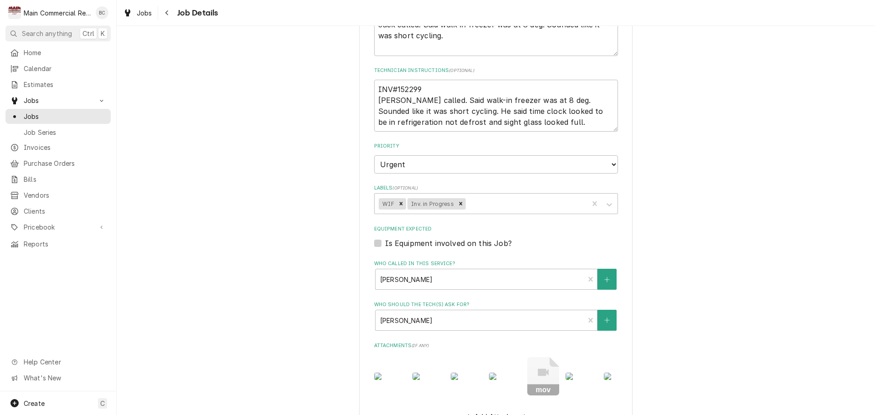
click at [321, 315] on div "Encompass Health Rehablitation Encompass Heatlh and Rehabilitation of Spring Hi…" at bounding box center [496, 207] width 758 height 799
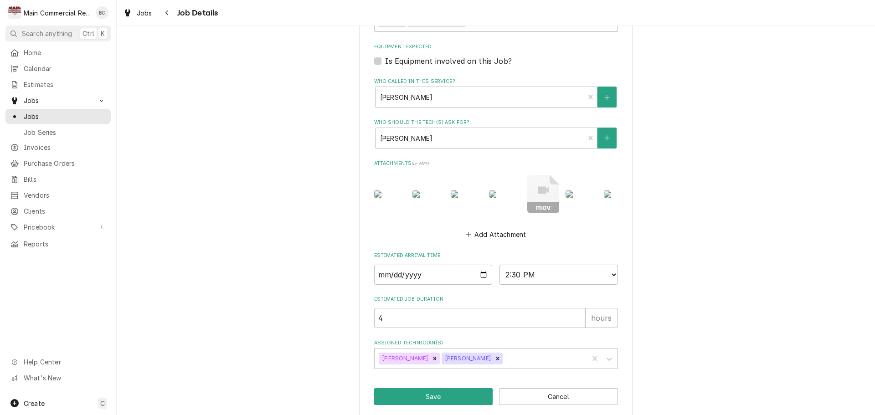
scroll to position [431, 0]
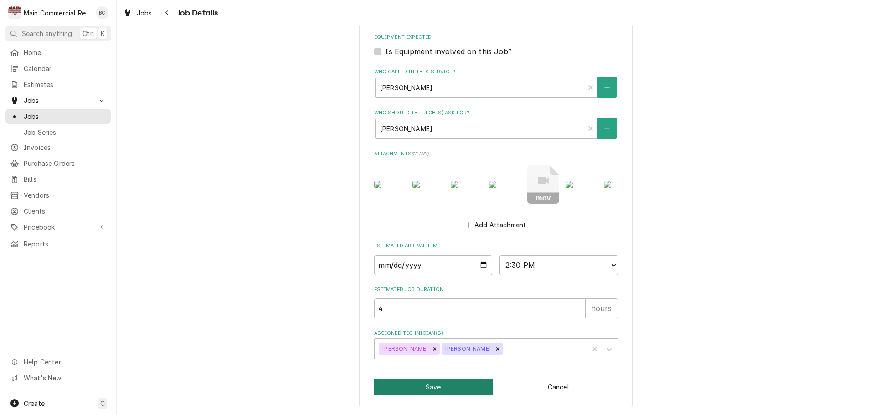
click at [442, 383] on button "Save" at bounding box center [433, 387] width 119 height 17
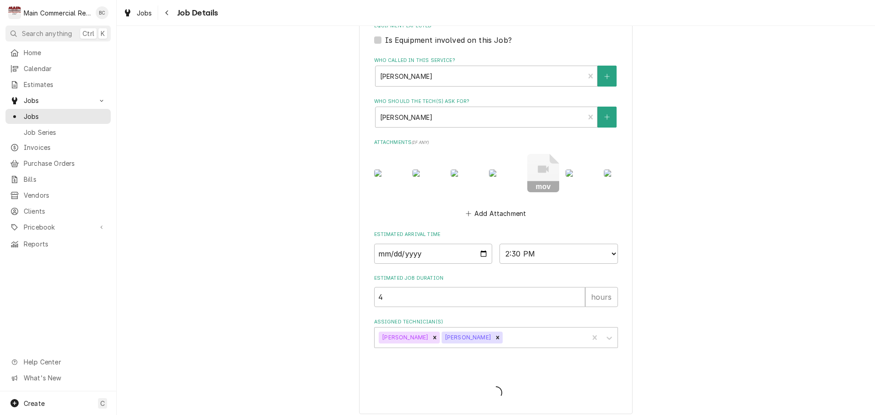
type textarea "x"
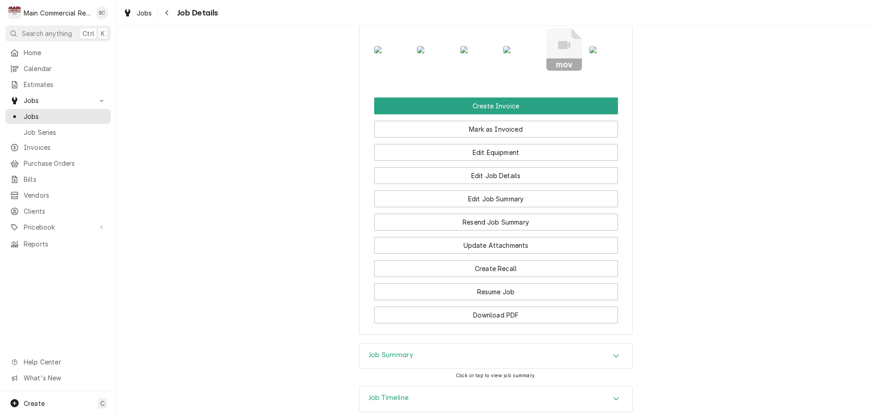
scroll to position [918, 0]
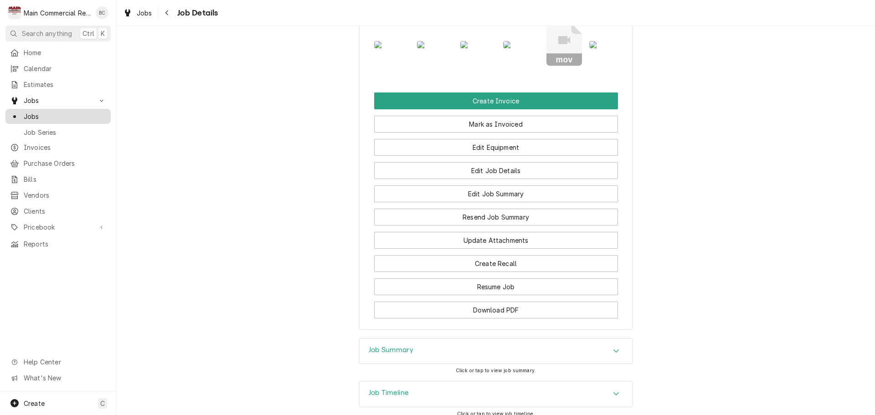
click at [34, 112] on span "Jobs" at bounding box center [65, 117] width 82 height 10
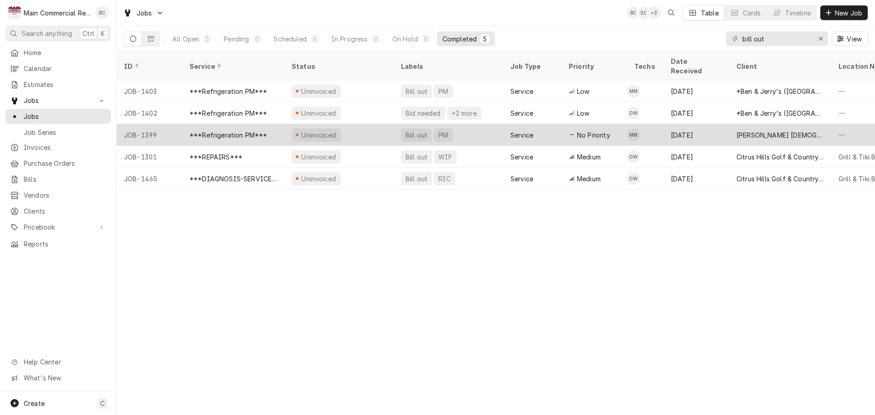
click at [413, 130] on div "Bill out" at bounding box center [417, 135] width 24 height 10
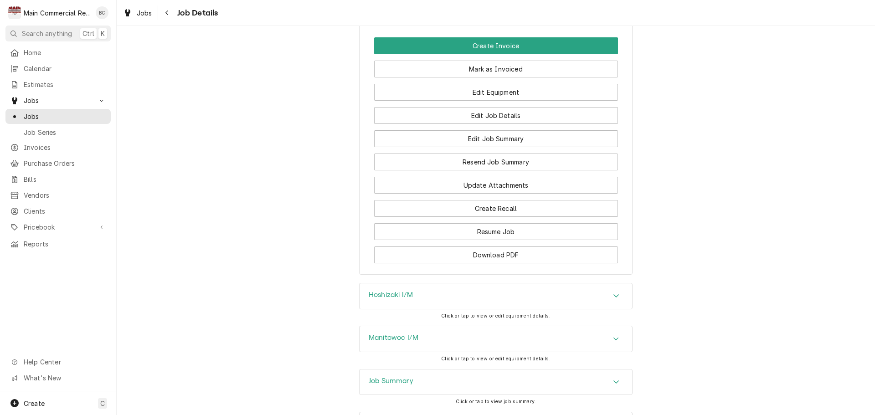
scroll to position [983, 0]
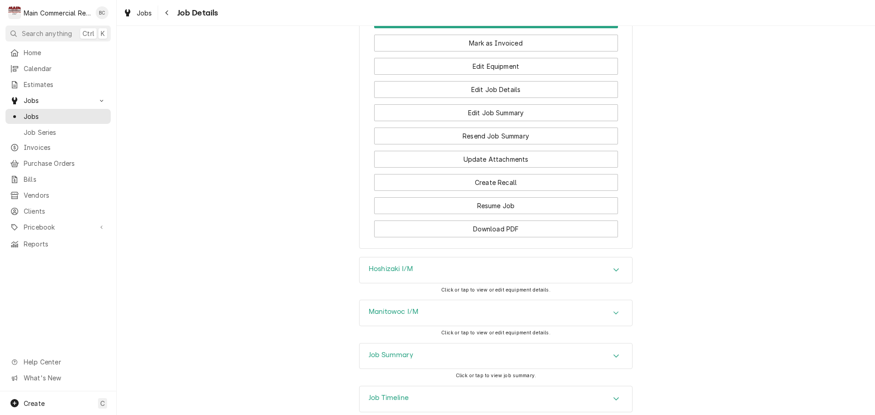
click at [397, 351] on h3 "Job Summary" at bounding box center [391, 355] width 45 height 9
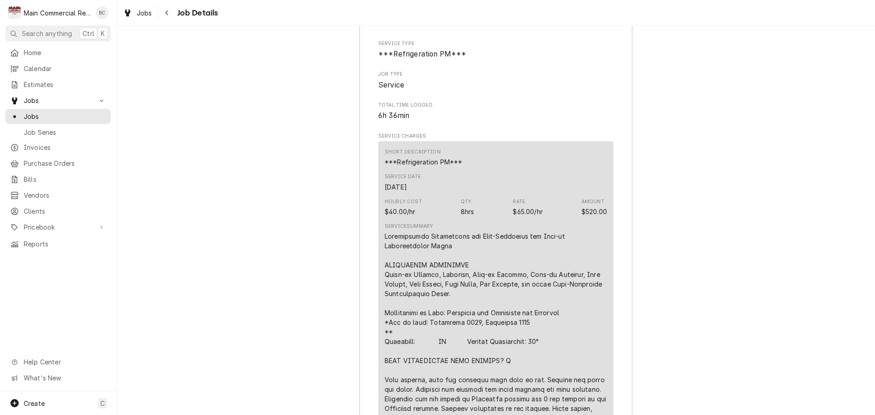
scroll to position [1347, 0]
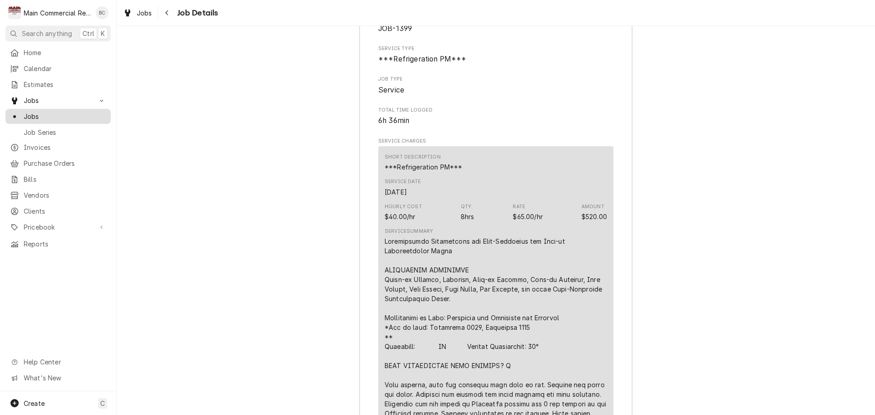
click at [63, 113] on span "Jobs" at bounding box center [65, 117] width 82 height 10
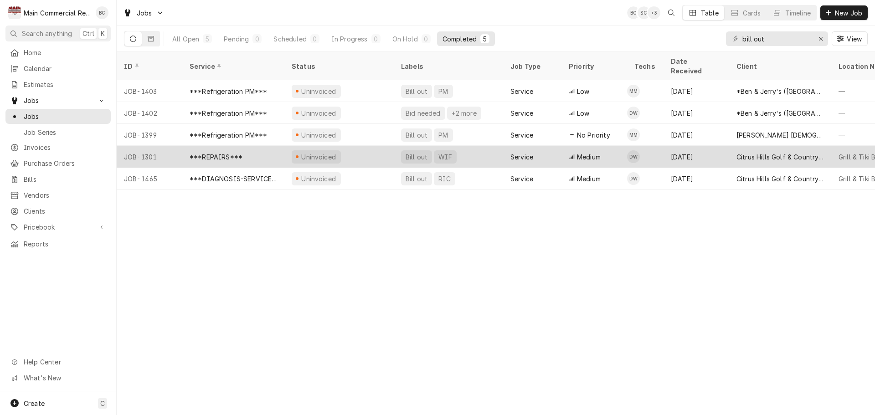
click at [420, 152] on div "Bill out" at bounding box center [417, 157] width 24 height 10
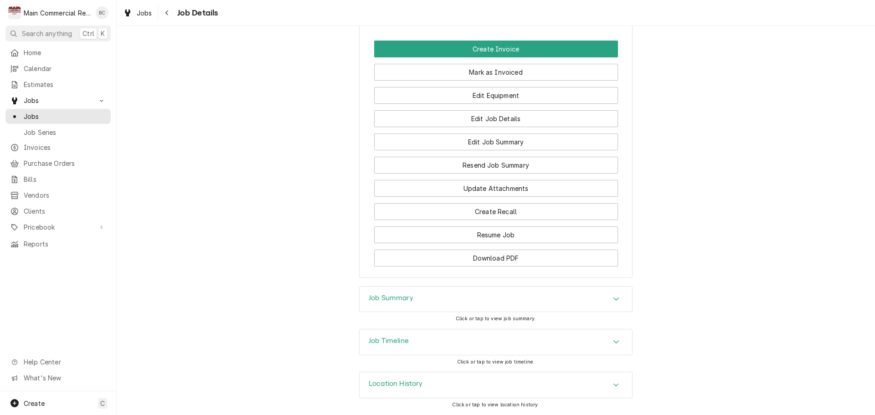
scroll to position [1294, 0]
click at [385, 300] on h3 "Job Summary" at bounding box center [391, 298] width 45 height 9
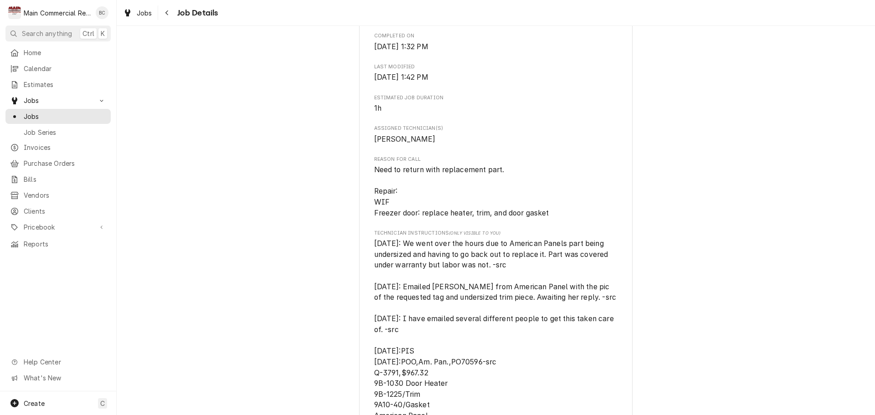
scroll to position [319, 0]
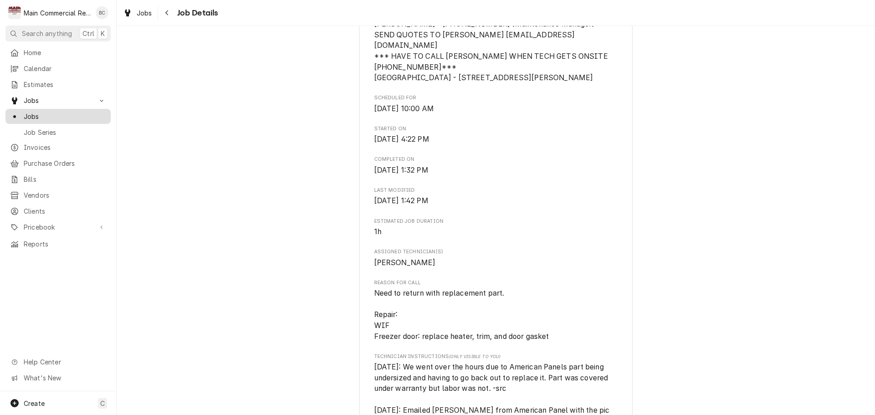
click at [70, 116] on span "Jobs" at bounding box center [65, 117] width 82 height 10
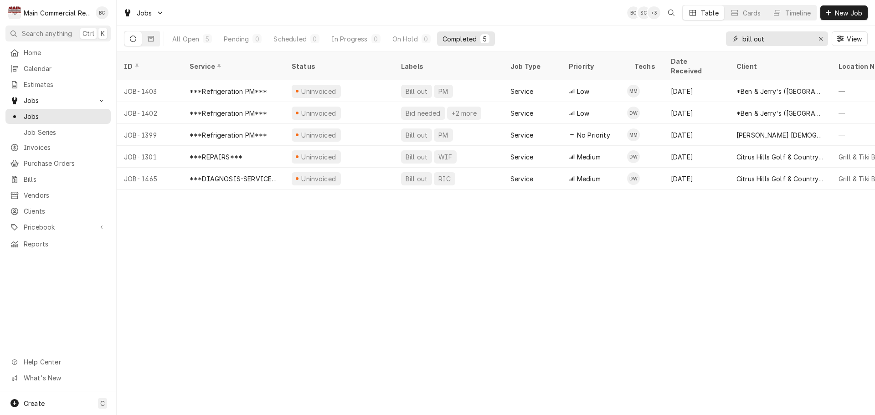
click at [820, 41] on icon "Erase input" at bounding box center [820, 39] width 5 height 6
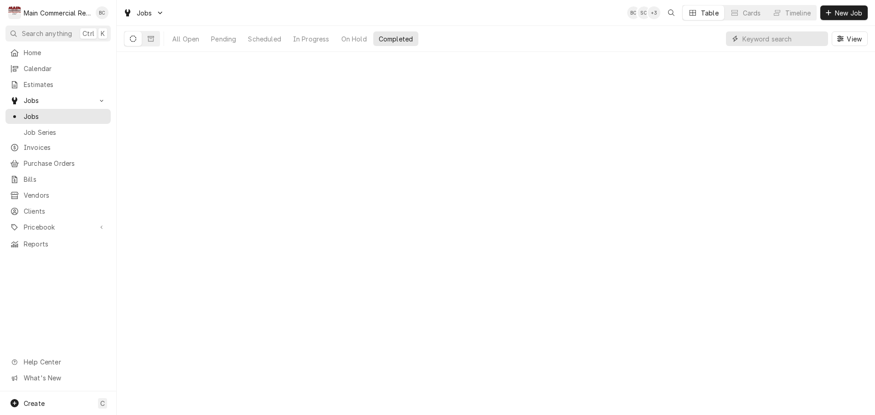
click at [784, 45] on input "Dynamic Content Wrapper" at bounding box center [782, 38] width 81 height 15
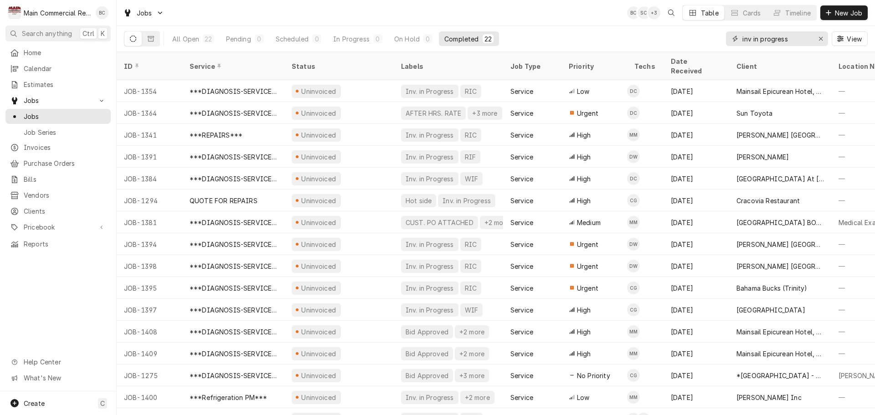
type input "inv in progress"
click at [821, 40] on icon "Erase input" at bounding box center [820, 39] width 5 height 6
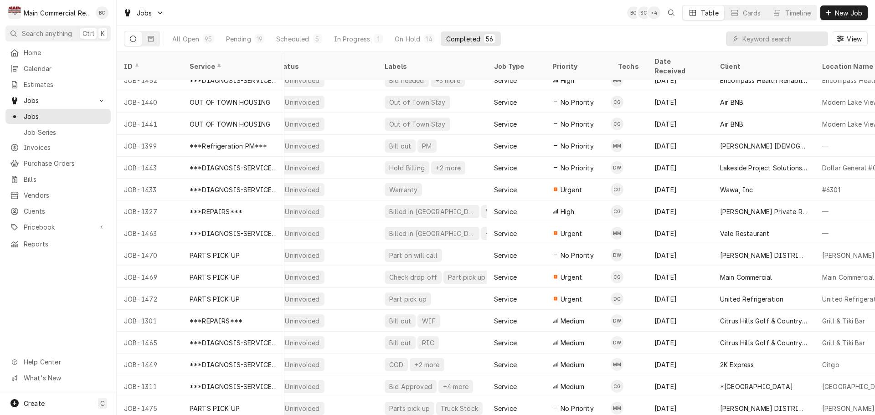
scroll to position [886, 0]
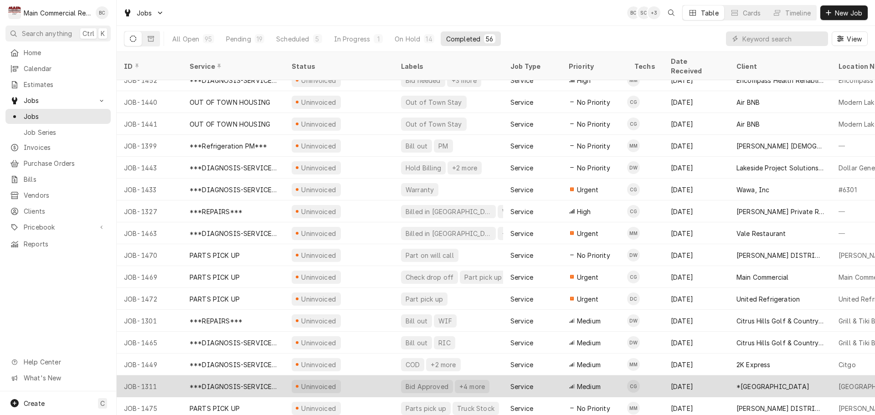
click at [419, 382] on div "Bid Approved" at bounding box center [427, 387] width 45 height 10
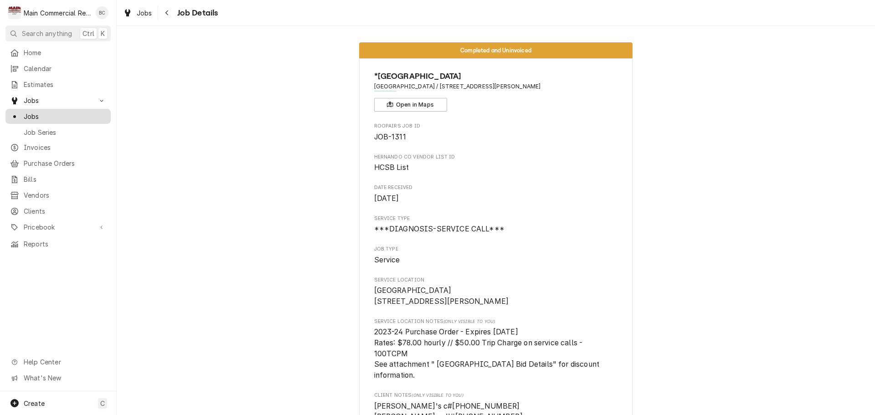
click at [86, 111] on div "Jobs" at bounding box center [58, 116] width 102 height 11
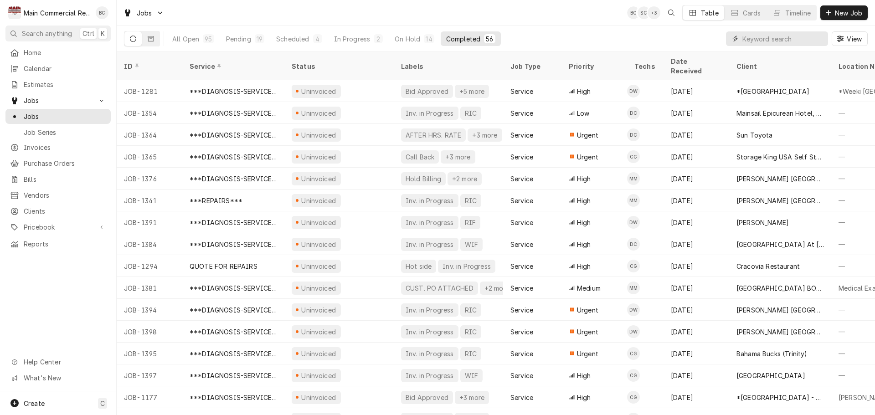
click at [759, 42] on input "Dynamic Content Wrapper" at bounding box center [782, 38] width 81 height 15
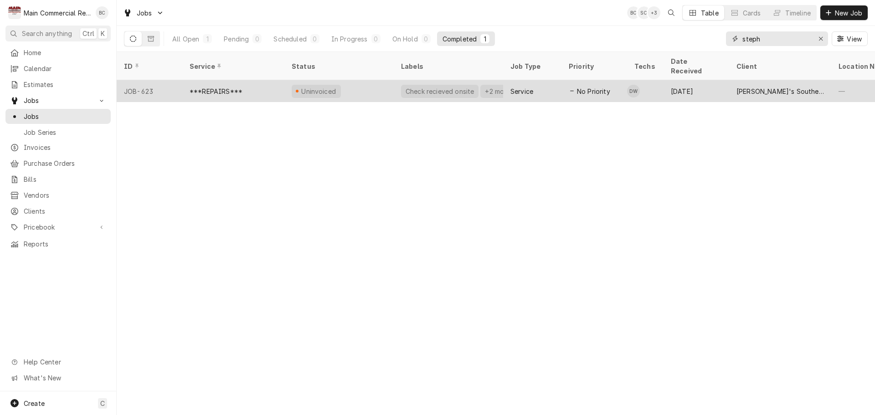
type input "steph"
click at [756, 87] on div "[PERSON_NAME]'s Southern Soul Restaurant" at bounding box center [779, 92] width 87 height 10
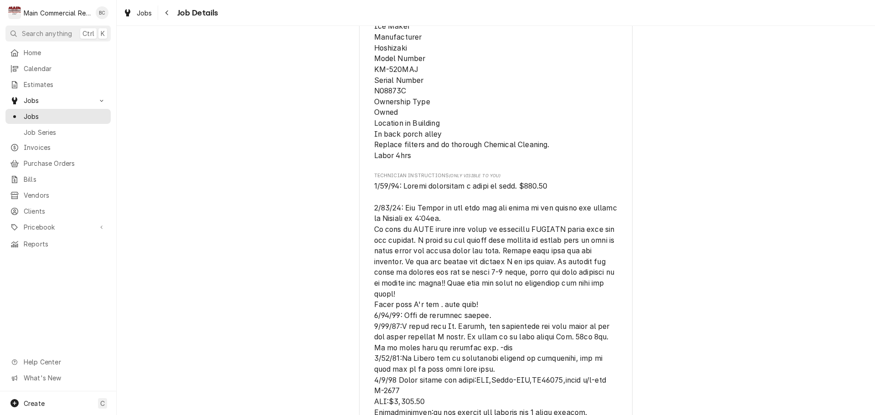
scroll to position [319, 0]
